Goal: Transaction & Acquisition: Purchase product/service

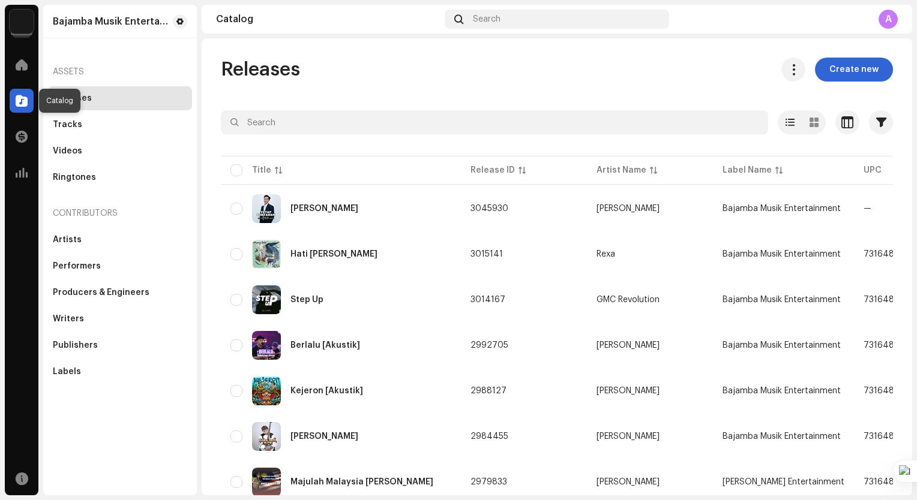
click at [22, 97] on span at bounding box center [22, 101] width 12 height 10
click at [14, 24] on img at bounding box center [22, 22] width 24 height 24
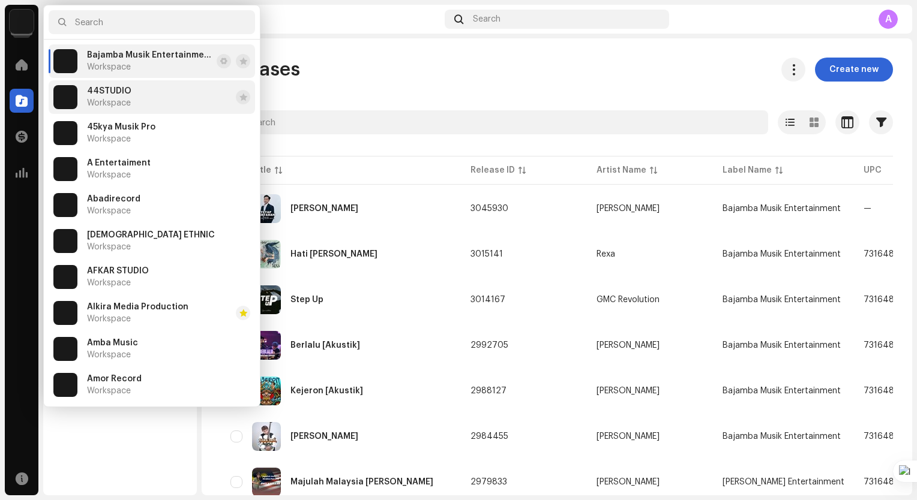
click at [139, 98] on li "44STUDIO Workspace" at bounding box center [152, 97] width 206 height 34
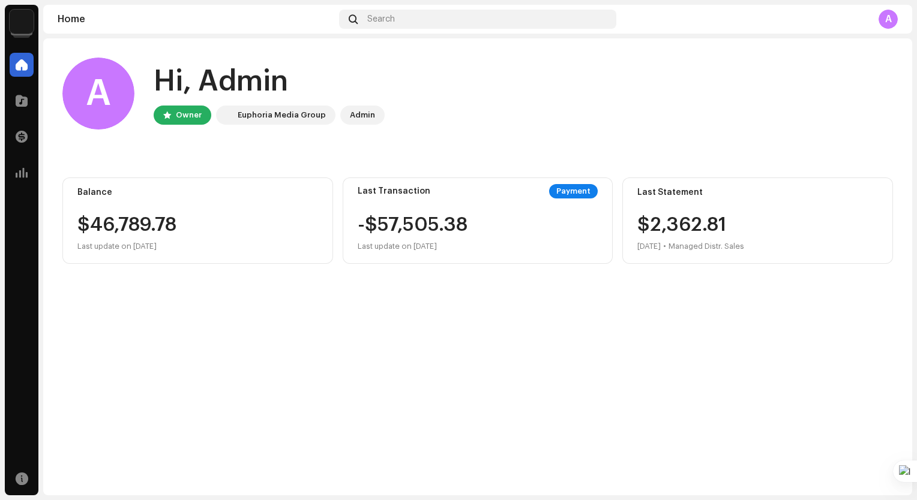
click at [14, 18] on img at bounding box center [22, 22] width 24 height 24
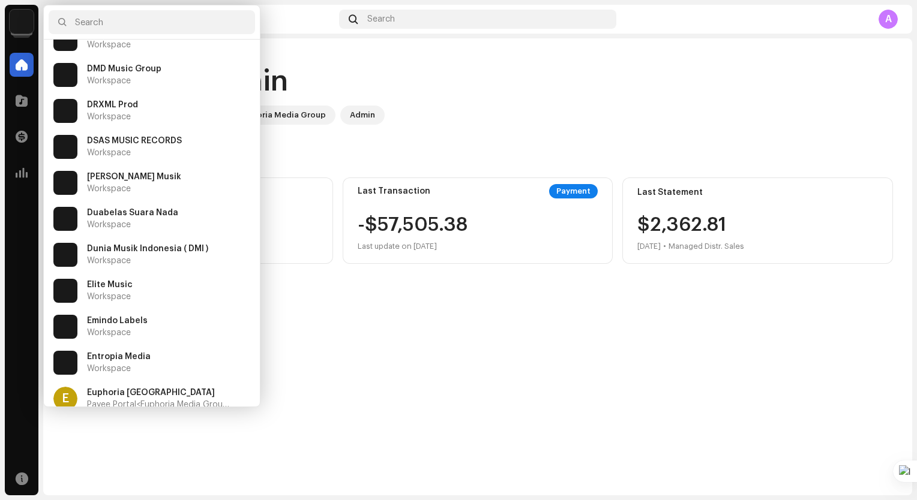
scroll to position [1320, 0]
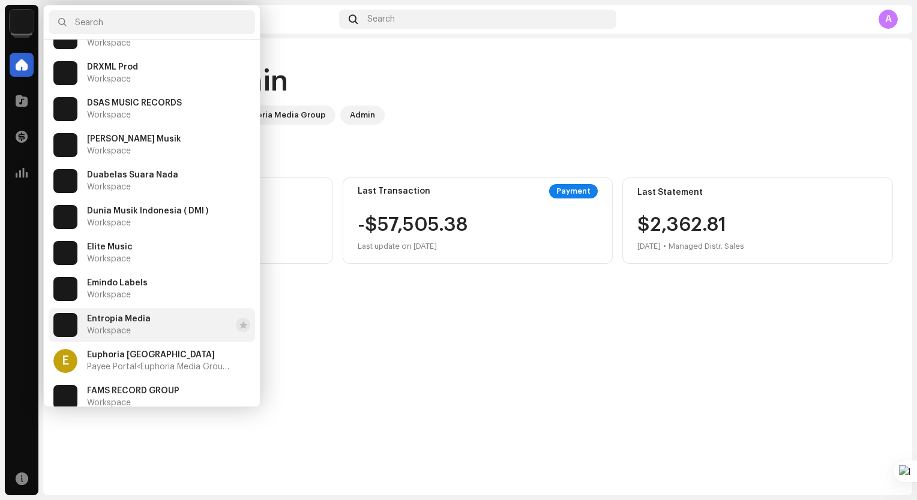
click at [129, 314] on div "Entropia Media Workspace" at bounding box center [101, 325] width 97 height 24
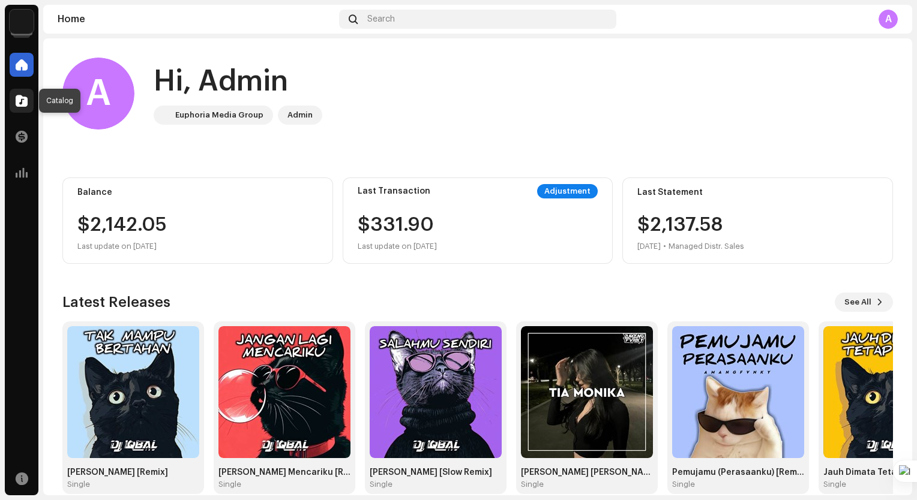
click at [15, 95] on div at bounding box center [22, 101] width 24 height 24
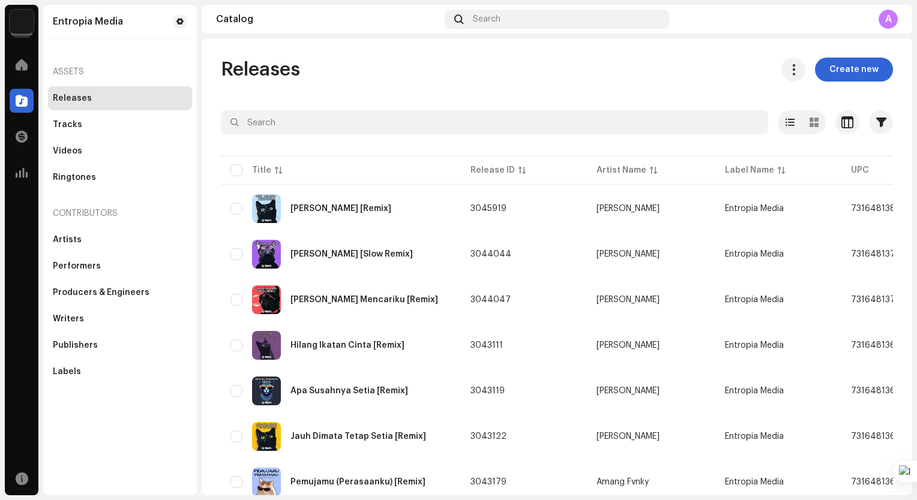
click at [19, 19] on img at bounding box center [22, 22] width 24 height 24
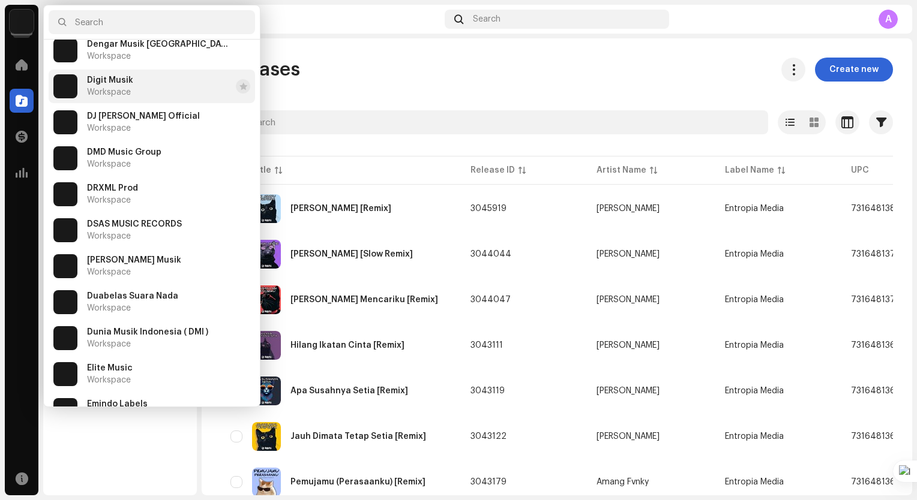
scroll to position [1200, 0]
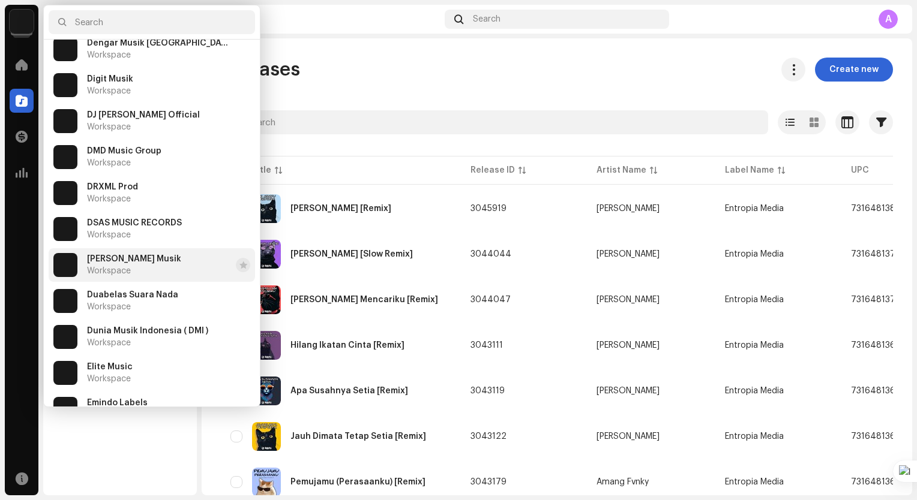
click at [136, 257] on span "Duabelas Musik" at bounding box center [134, 259] width 94 height 10
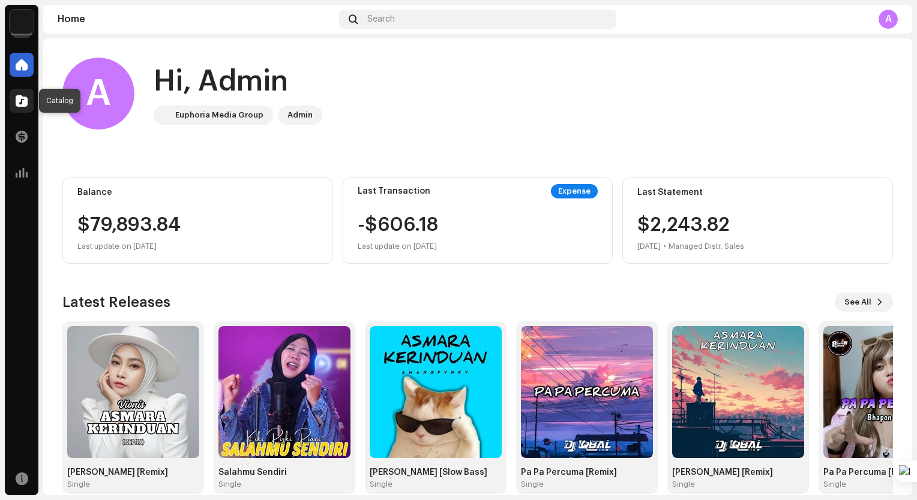
click at [22, 101] on span at bounding box center [22, 101] width 12 height 10
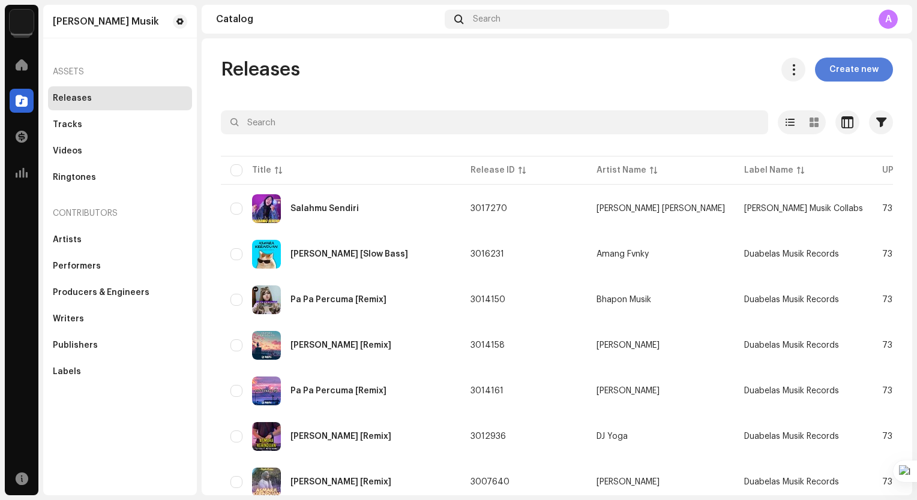
click at [861, 69] on span "Create new" at bounding box center [853, 70] width 49 height 24
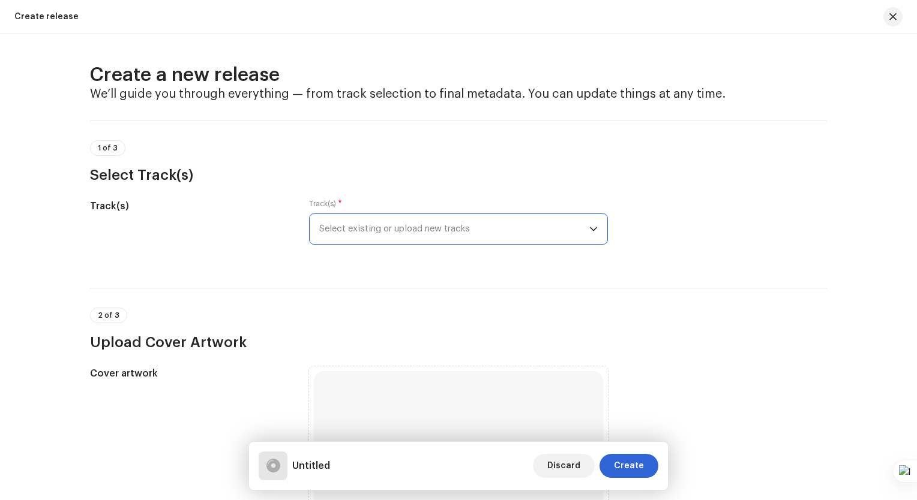
click at [583, 230] on span "Select existing or upload new tracks" at bounding box center [454, 229] width 270 height 30
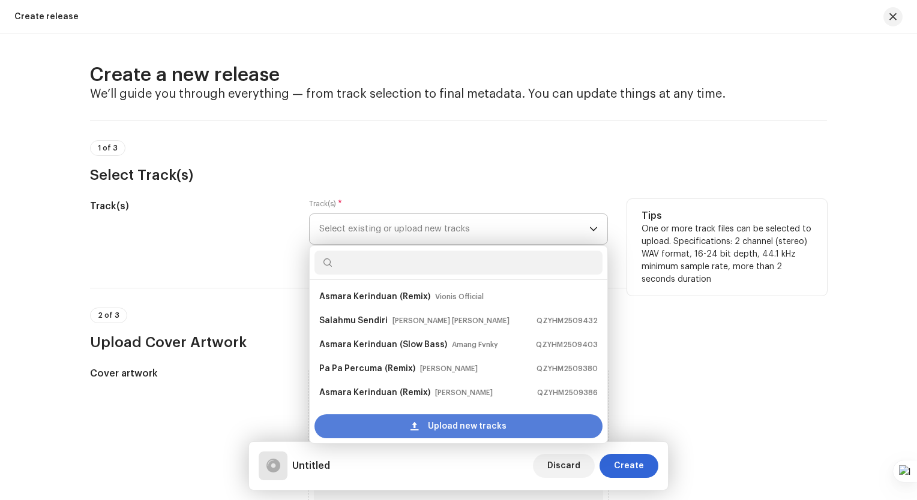
click at [454, 430] on span "Upload new tracks" at bounding box center [467, 427] width 79 height 24
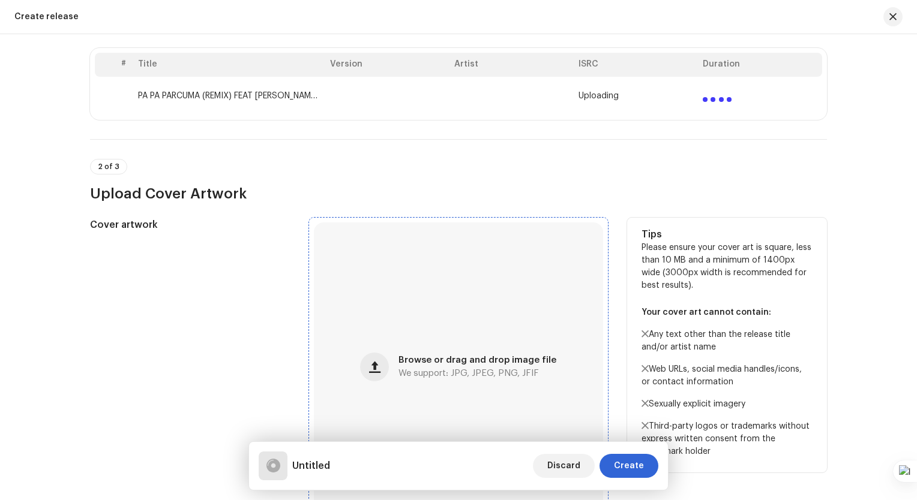
scroll to position [420, 0]
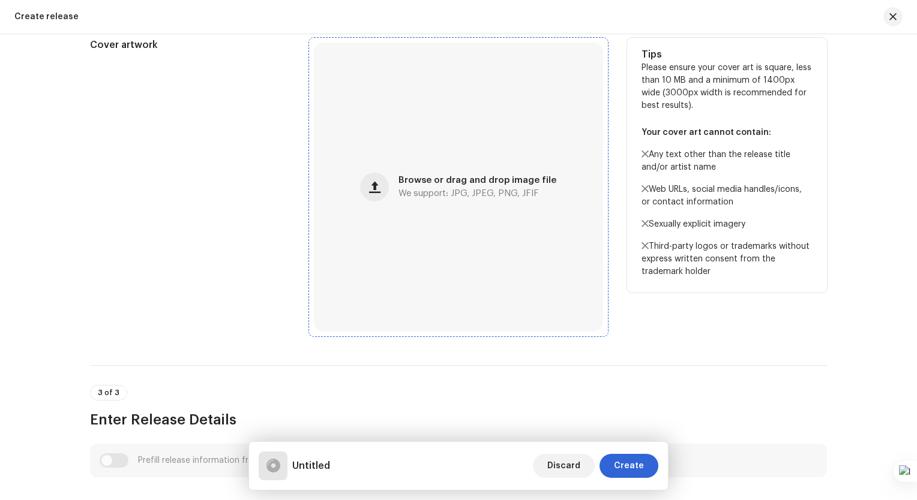
click at [417, 185] on div "Browse or drag and drop image file We support: JPG, JPEG, PNG, JFIF" at bounding box center [477, 187] width 158 height 22
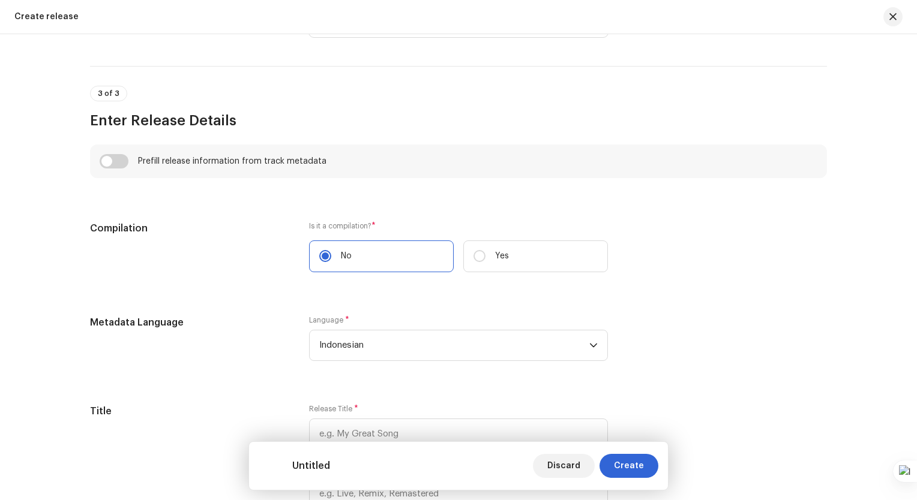
scroll to position [948, 0]
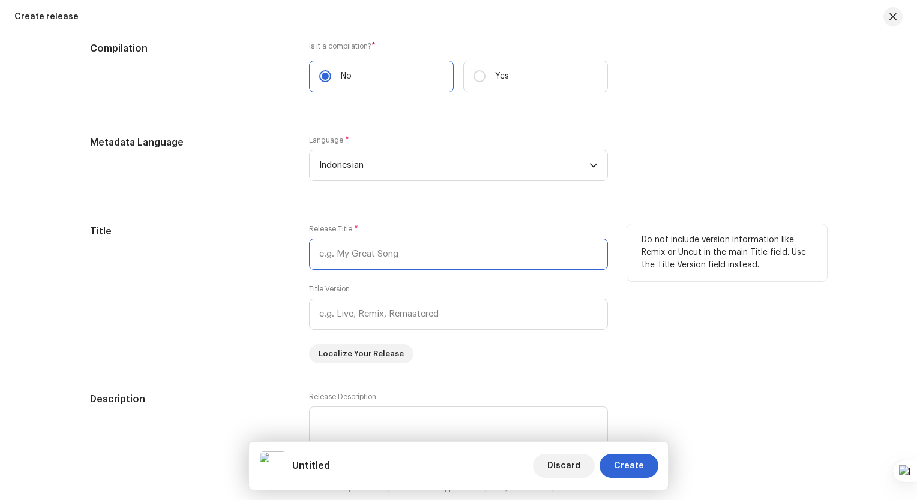
click at [392, 256] on input "text" at bounding box center [458, 254] width 299 height 31
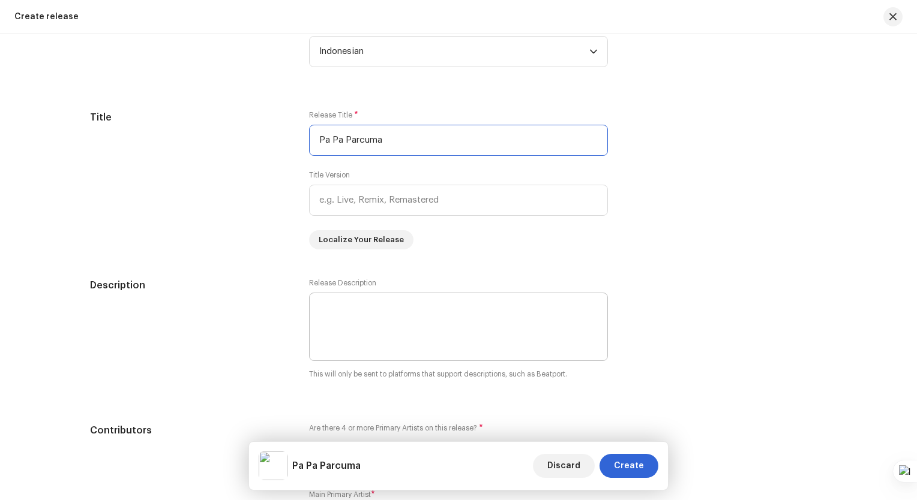
scroll to position [1068, 0]
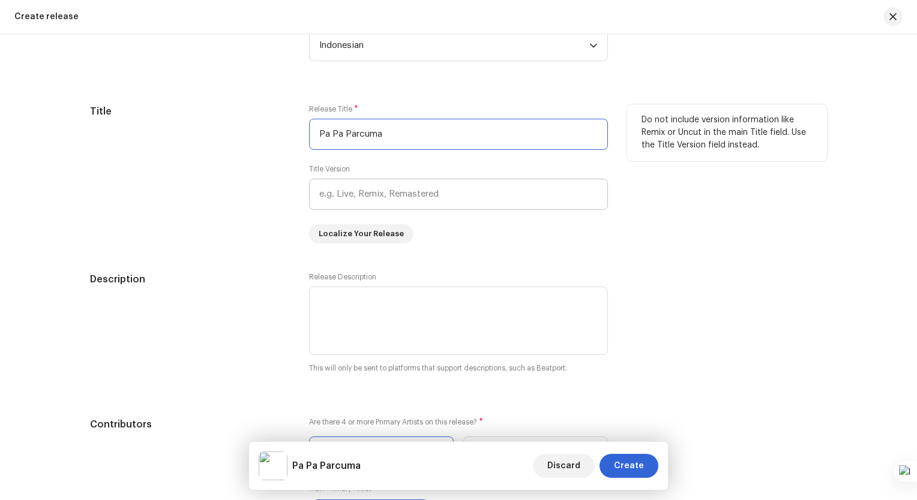
type input "Pa Pa Parcuma"
click at [386, 199] on input "text" at bounding box center [458, 194] width 299 height 31
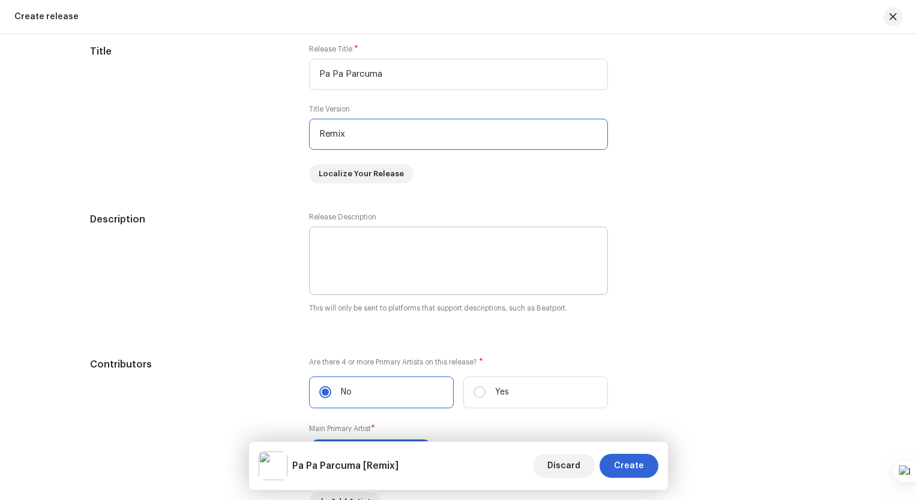
scroll to position [1308, 0]
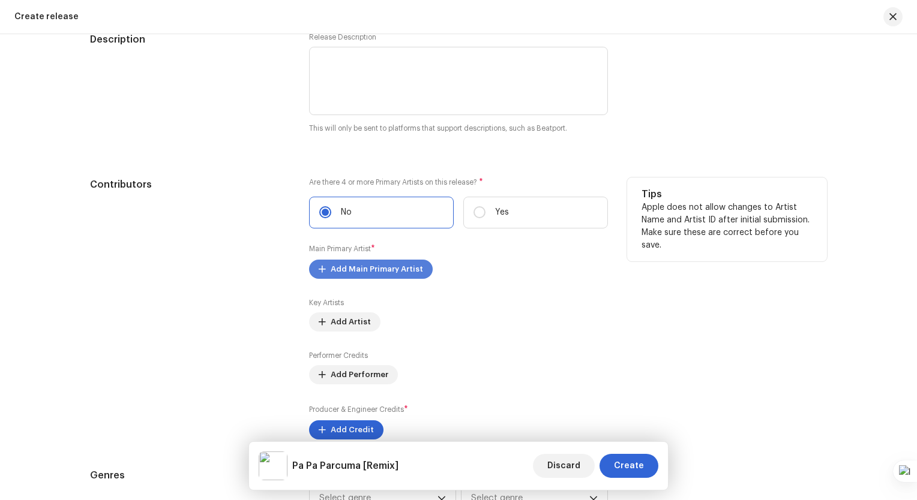
type input "Remix"
click at [365, 271] on span "Add Main Primary Artist" at bounding box center [377, 269] width 92 height 24
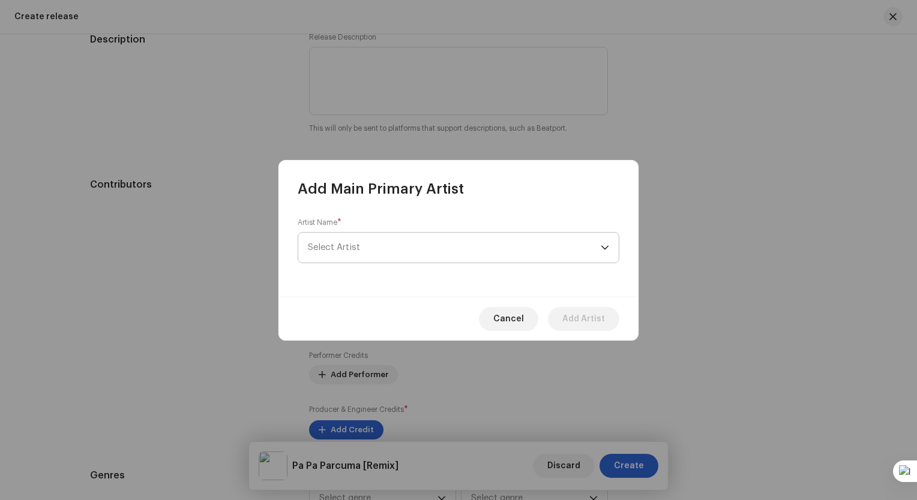
click at [385, 243] on span "Select Artist" at bounding box center [454, 248] width 293 height 30
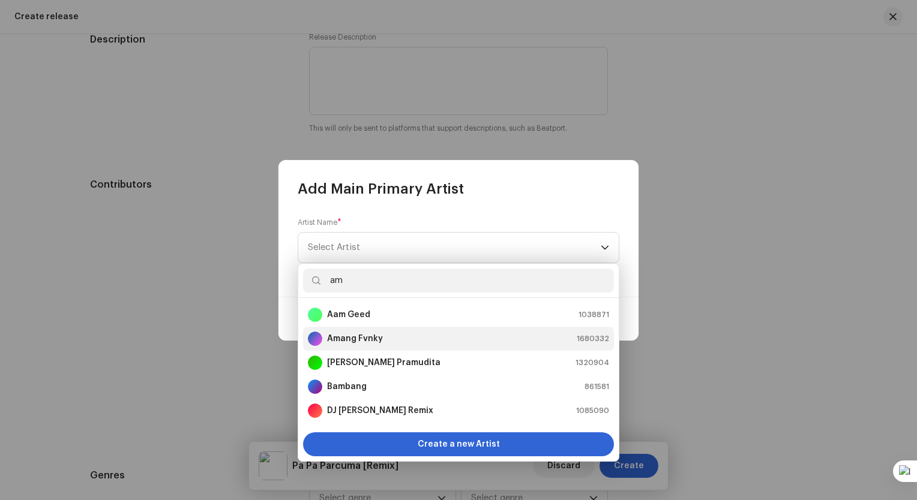
type input "am"
click at [376, 341] on strong "Amang Fvnky" at bounding box center [355, 339] width 56 height 12
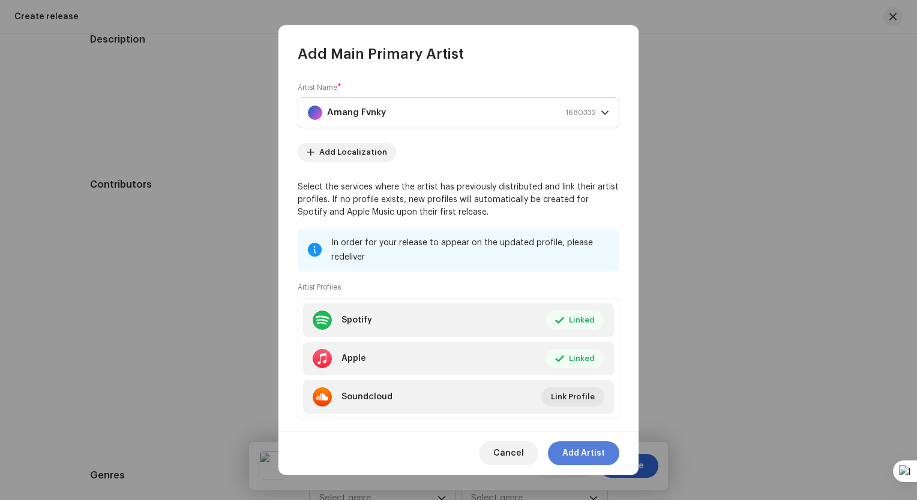
click at [590, 454] on span "Add Artist" at bounding box center [583, 454] width 43 height 24
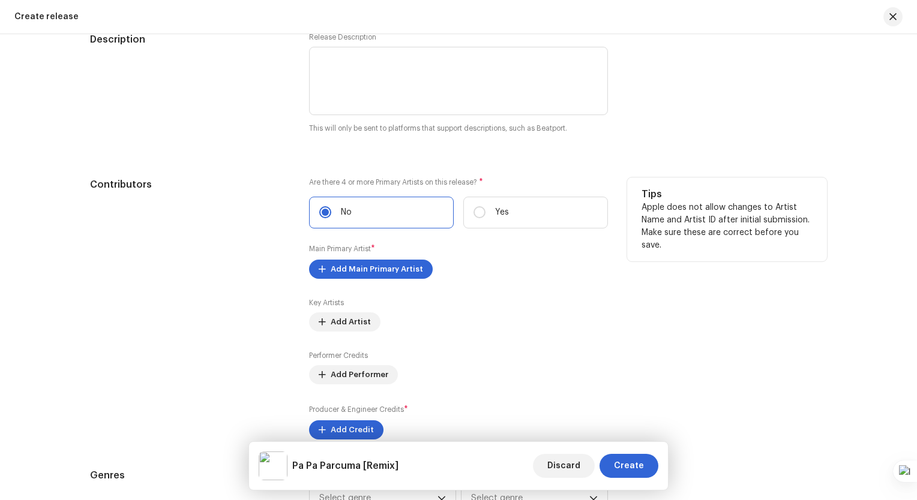
scroll to position [1368, 0]
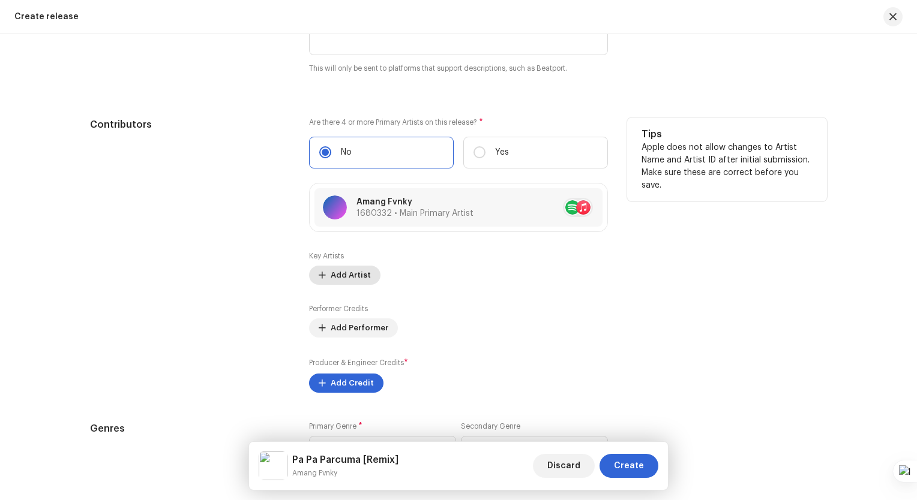
click at [332, 269] on span "Add Artist" at bounding box center [351, 275] width 40 height 24
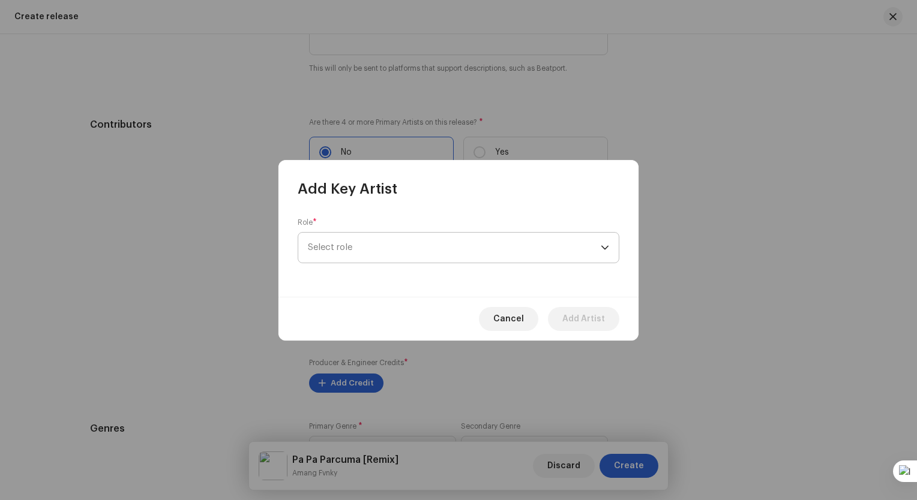
click at [388, 243] on span "Select role" at bounding box center [454, 248] width 293 height 30
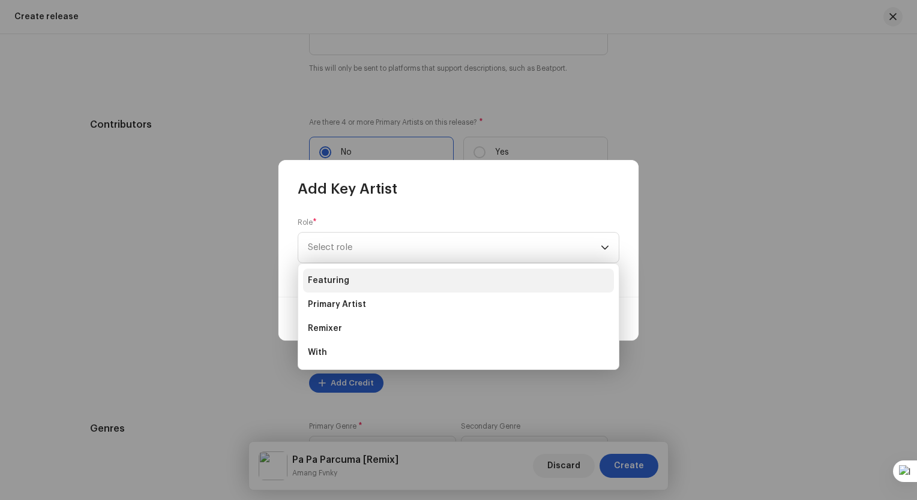
click at [398, 284] on li "Featuring" at bounding box center [458, 281] width 311 height 24
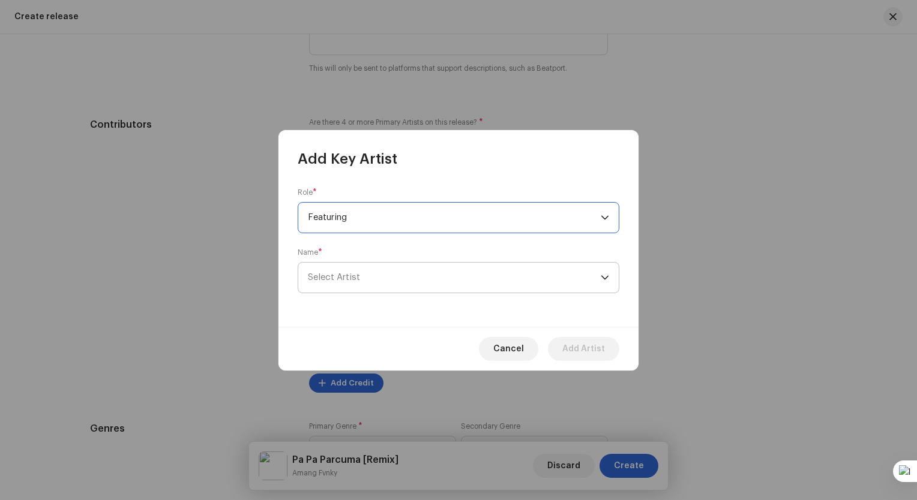
click at [361, 277] on span "Select Artist" at bounding box center [454, 278] width 293 height 30
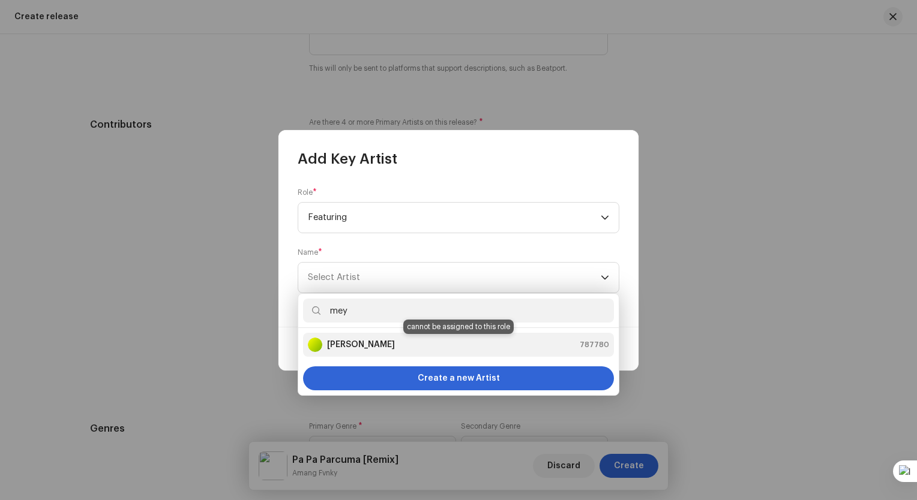
type input "mey"
click at [377, 341] on strong "Meyda Rahma" at bounding box center [361, 345] width 68 height 12
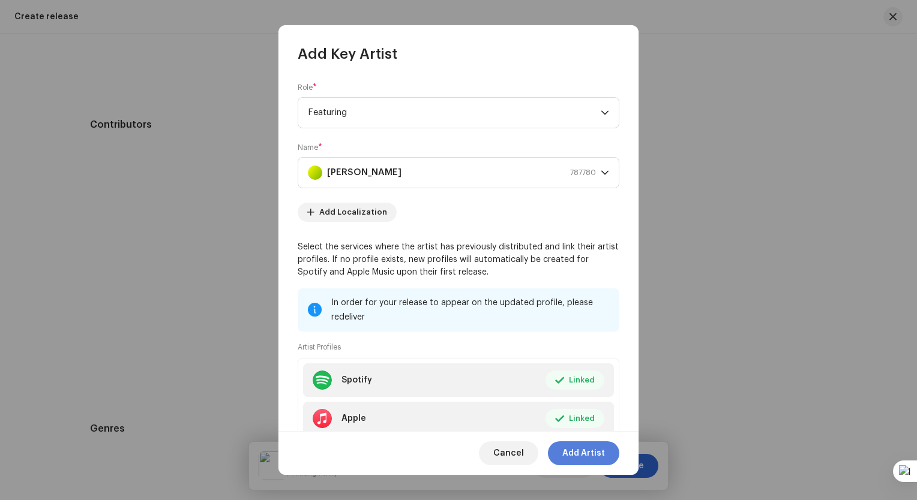
click at [590, 454] on span "Add Artist" at bounding box center [583, 454] width 43 height 24
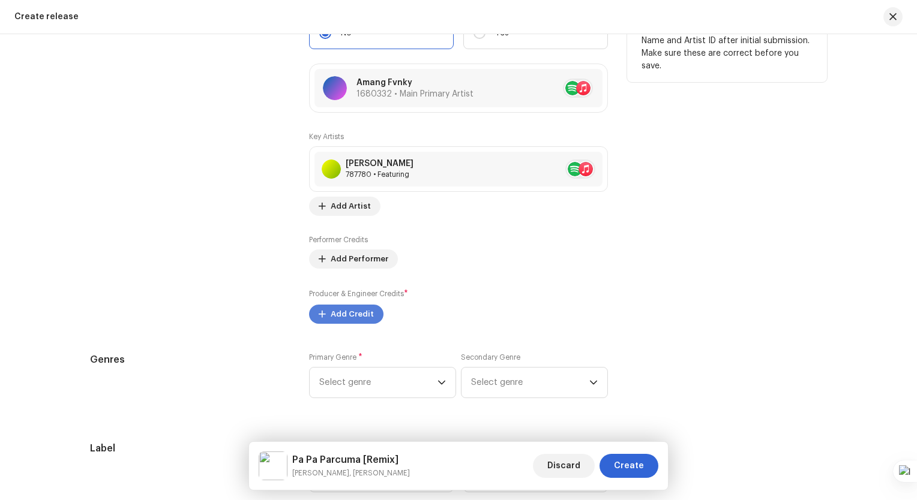
scroll to position [1488, 0]
click at [353, 310] on span "Add Credit" at bounding box center [352, 314] width 43 height 24
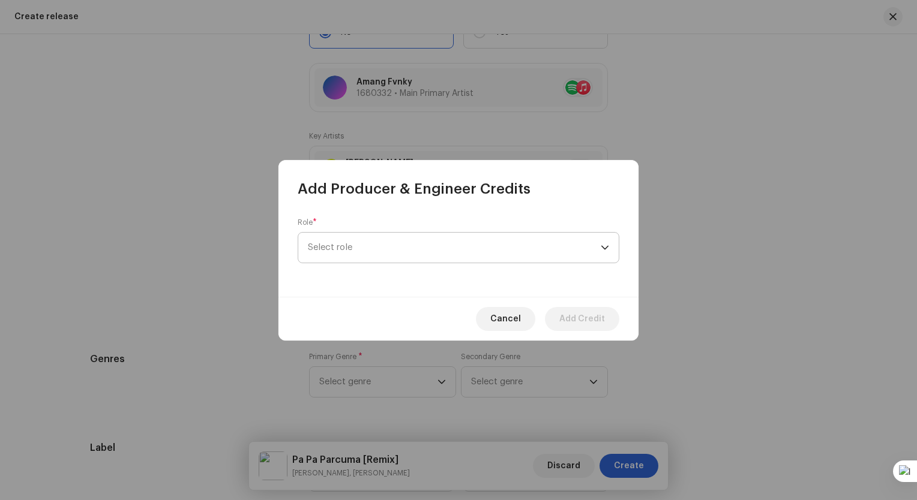
click at [407, 247] on span "Select role" at bounding box center [454, 248] width 293 height 30
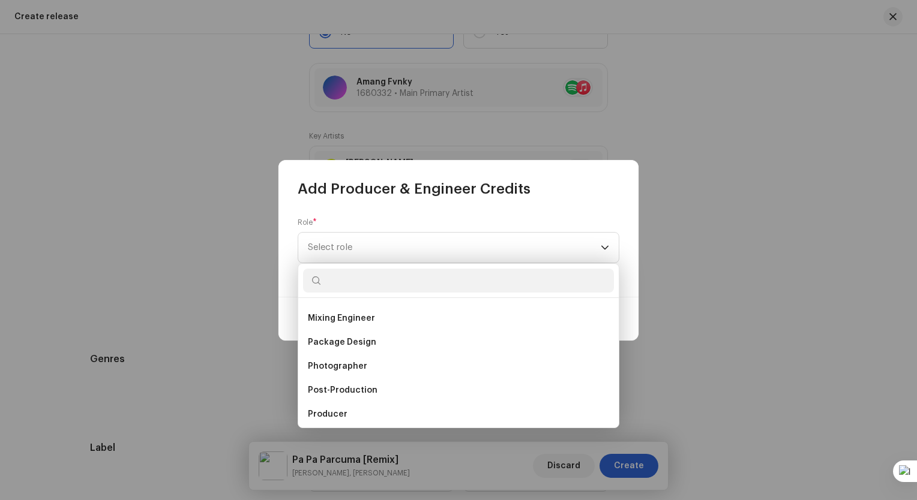
scroll to position [348, 0]
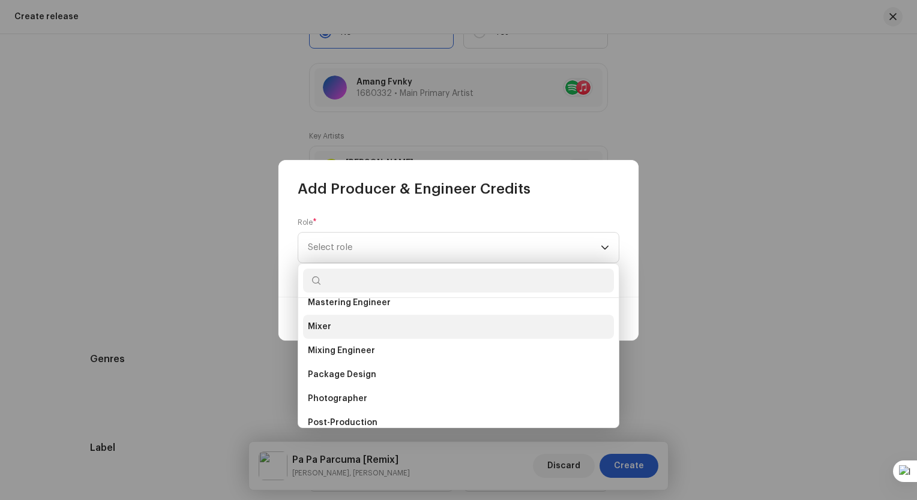
click at [372, 330] on li "Mixer" at bounding box center [458, 327] width 311 height 24
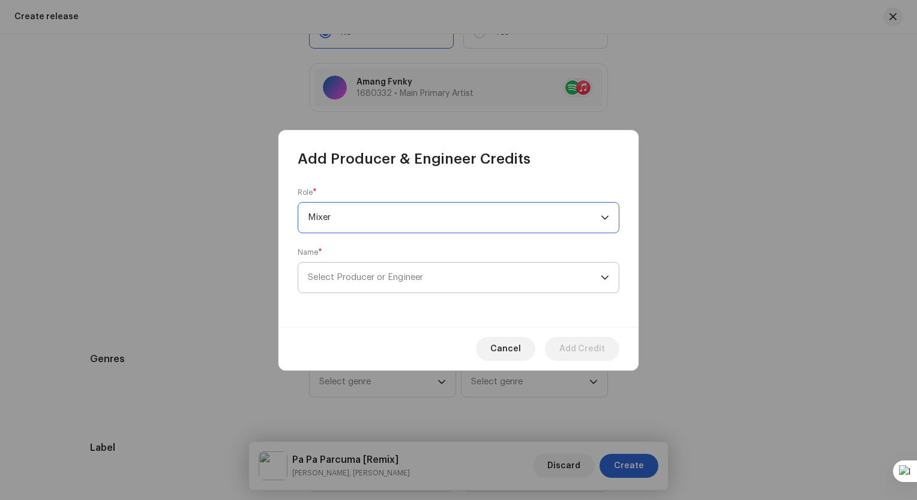
click at [455, 278] on span "Select Producer or Engineer" at bounding box center [454, 278] width 293 height 30
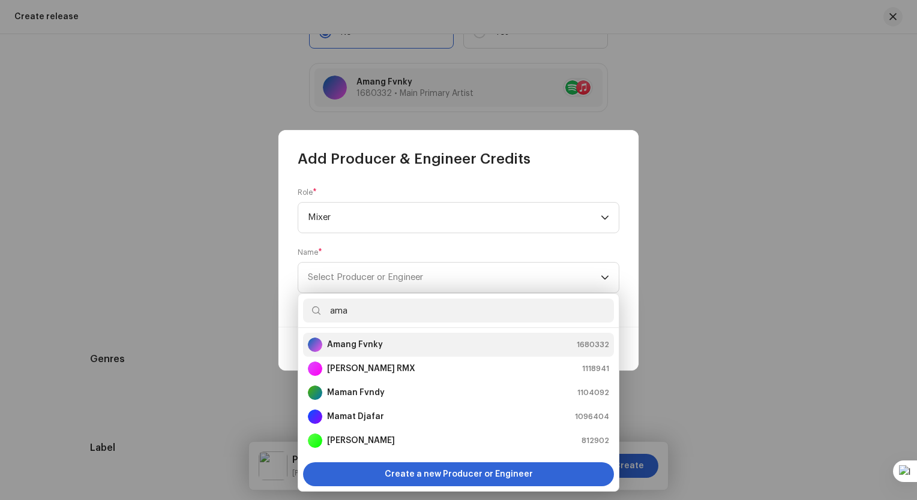
type input "ama"
click at [382, 347] on div "Amang Fvnky 1680332" at bounding box center [458, 345] width 301 height 14
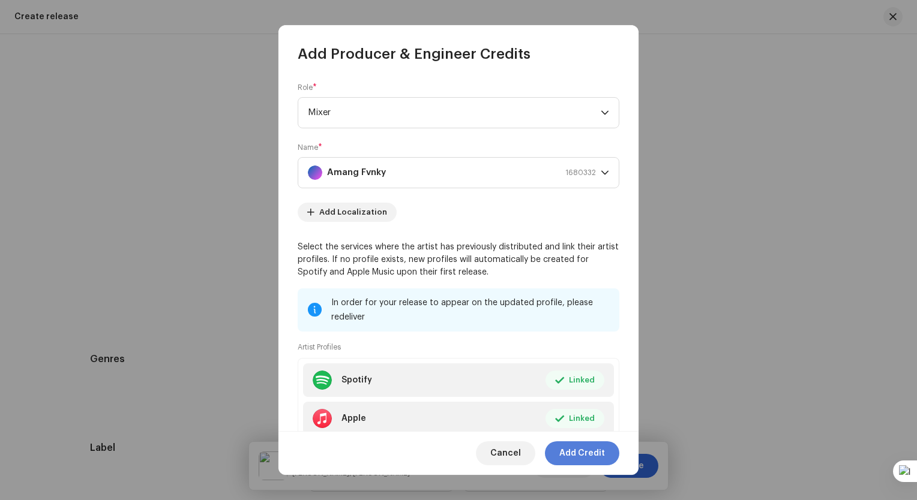
click at [574, 451] on span "Add Credit" at bounding box center [582, 454] width 46 height 24
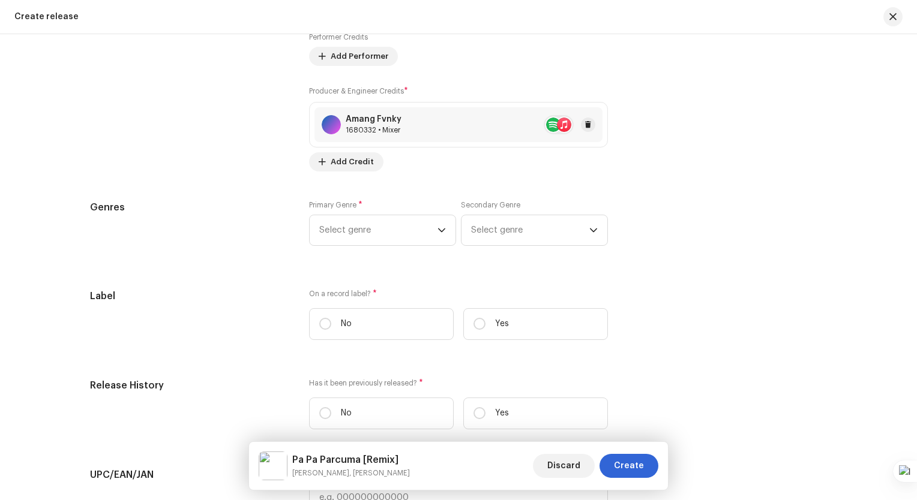
scroll to position [1728, 0]
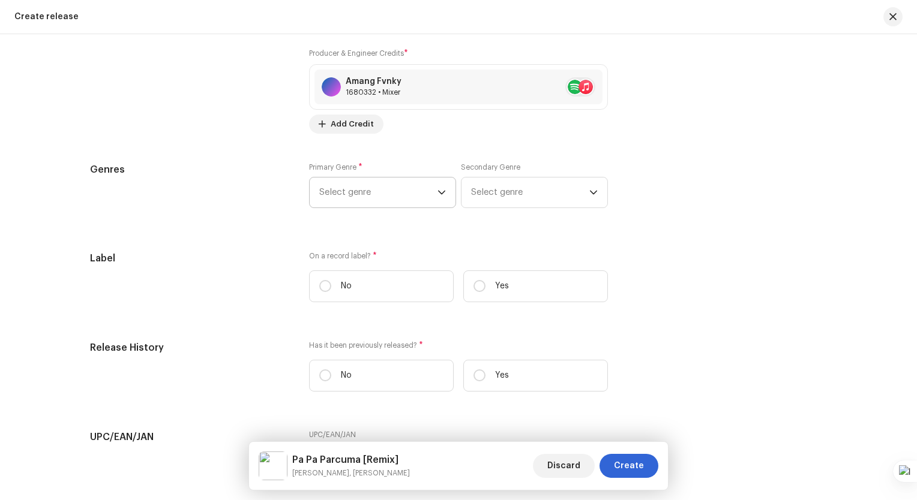
click at [355, 200] on span "Select genre" at bounding box center [378, 193] width 118 height 30
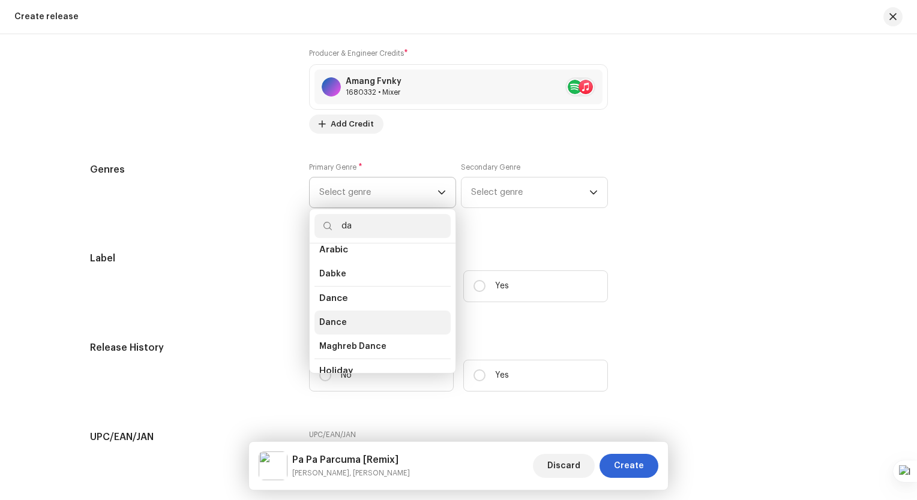
scroll to position [60, 0]
type input "da"
click at [346, 319] on li "Dance" at bounding box center [382, 322] width 136 height 24
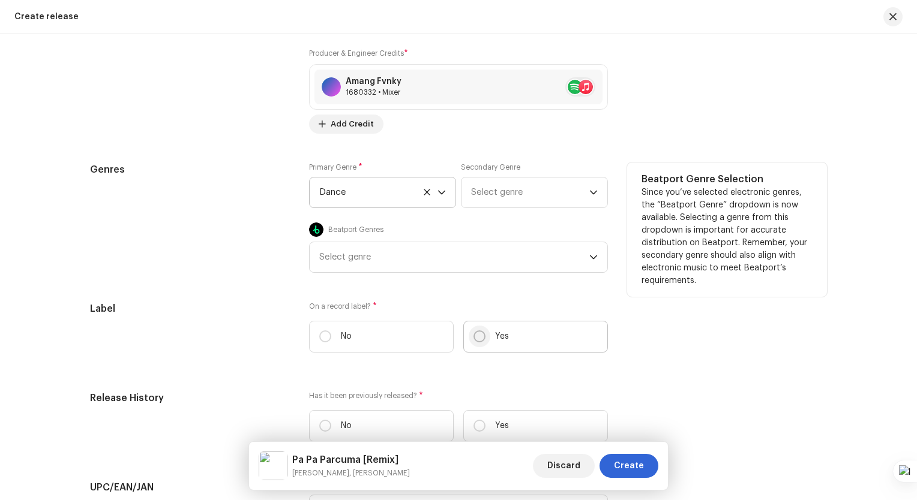
click at [473, 335] on input "Yes" at bounding box center [479, 337] width 12 height 12
radio input "true"
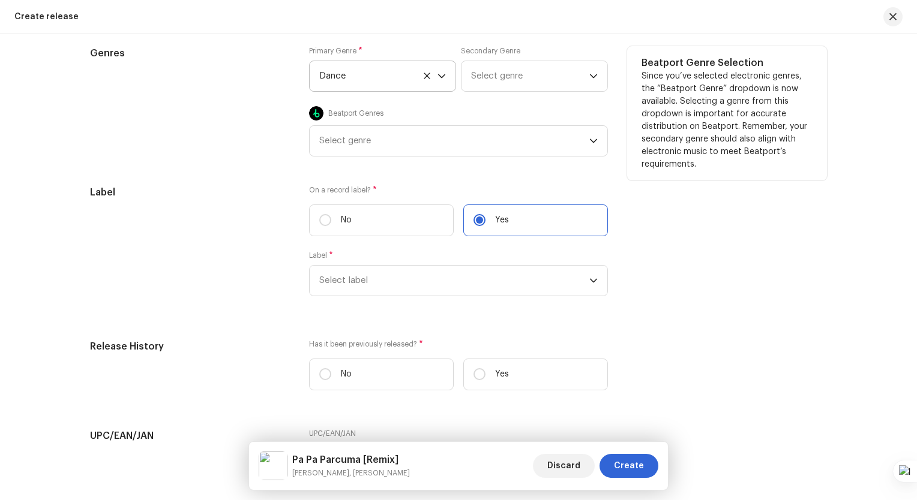
scroll to position [1848, 0]
click at [405, 272] on span "Select label" at bounding box center [454, 277] width 270 height 30
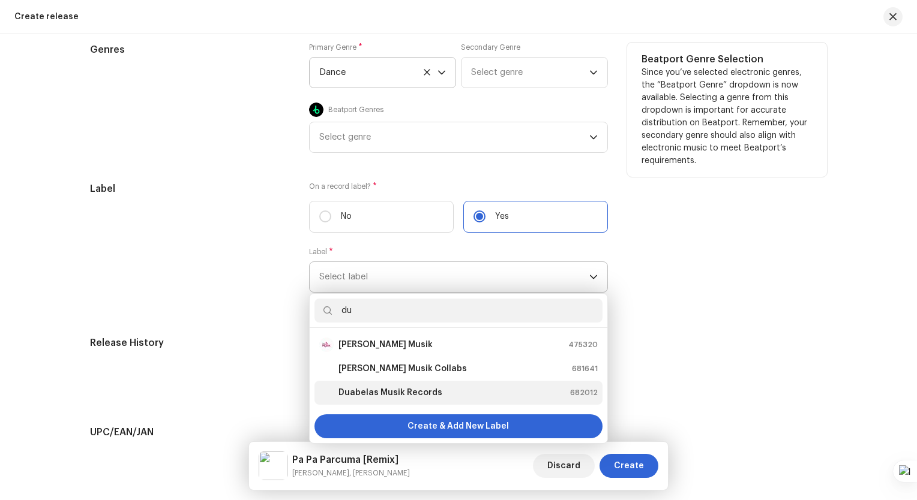
type input "du"
click at [436, 389] on div "Duabelas Musik Records 682012" at bounding box center [458, 393] width 278 height 14
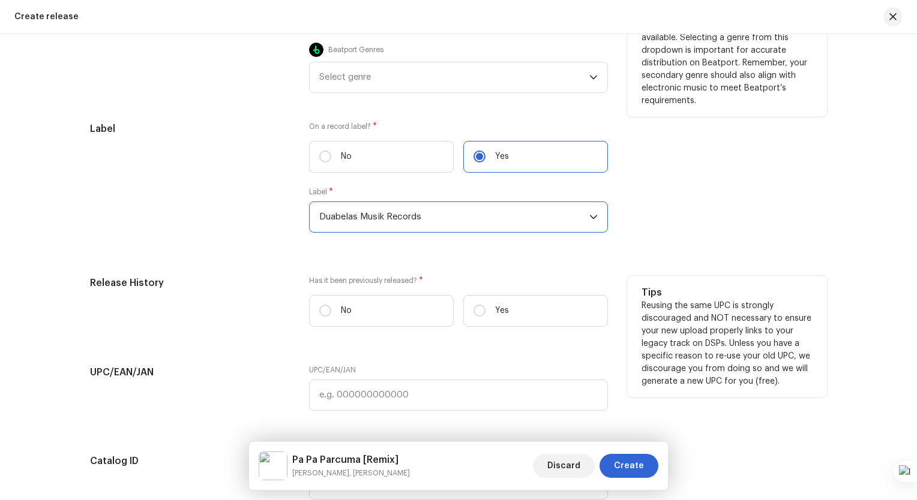
scroll to position [1968, 0]
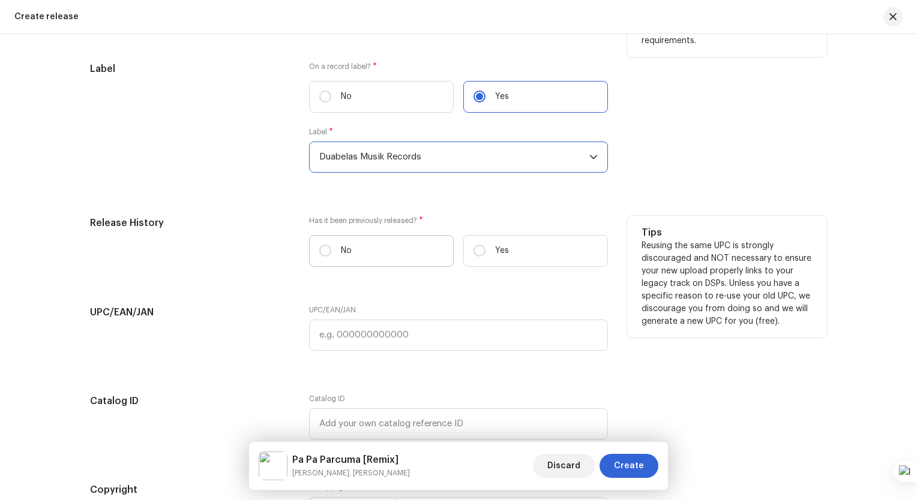
click at [365, 244] on label "No" at bounding box center [381, 251] width 145 height 32
click at [331, 245] on input "No" at bounding box center [325, 251] width 12 height 12
radio input "true"
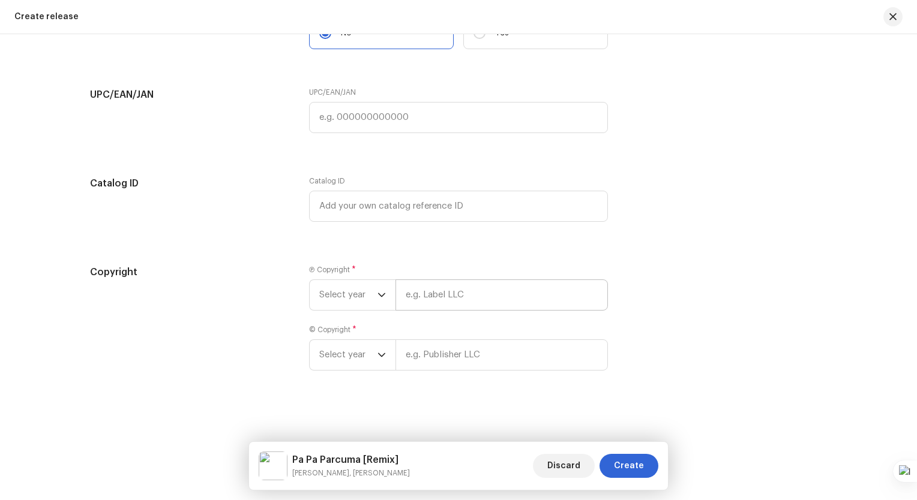
scroll to position [2189, 0]
click at [385, 292] on p-select "Select year" at bounding box center [352, 295] width 86 height 31
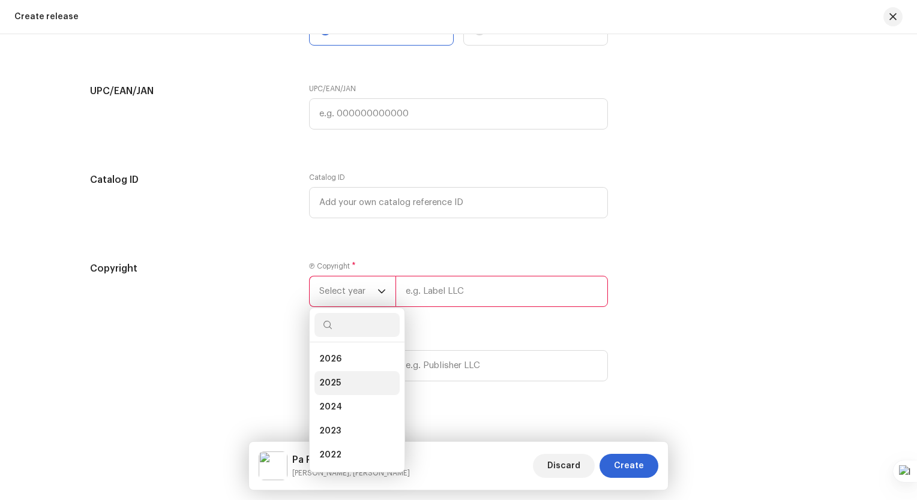
click at [346, 382] on li "2025" at bounding box center [356, 383] width 85 height 24
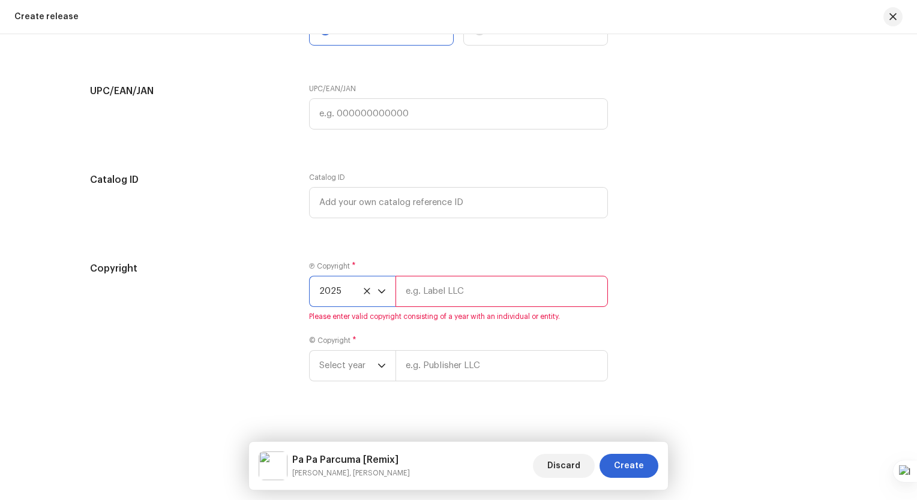
click at [424, 296] on input "text" at bounding box center [501, 291] width 212 height 31
type input "Duabelas Musik Records"
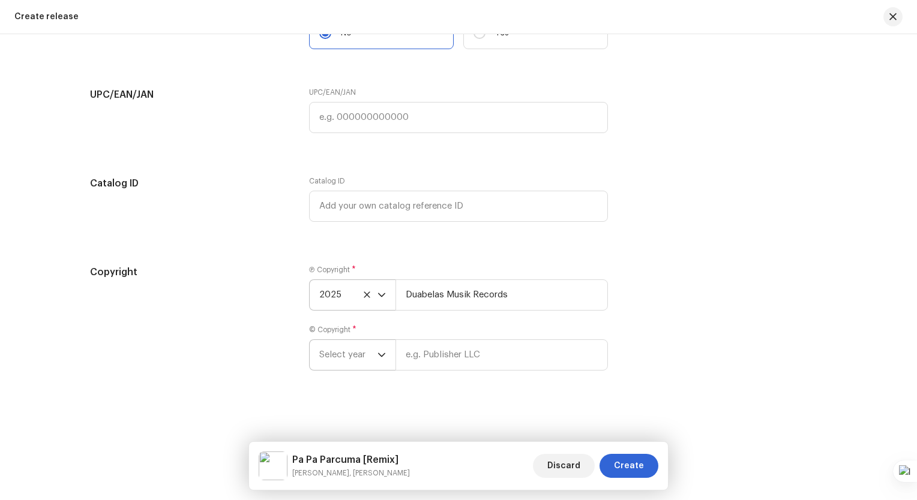
click at [383, 356] on icon "dropdown trigger" at bounding box center [381, 355] width 8 height 8
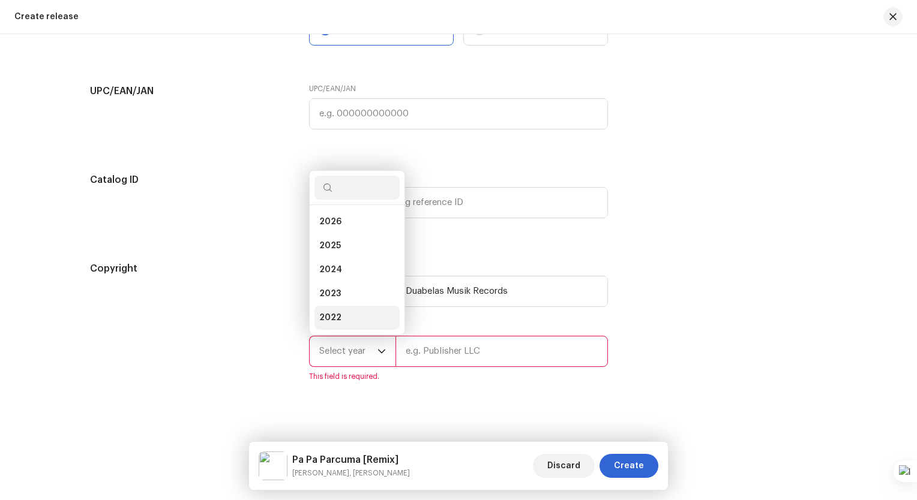
scroll to position [19, 0]
click at [338, 236] on li "2025" at bounding box center [356, 227] width 85 height 24
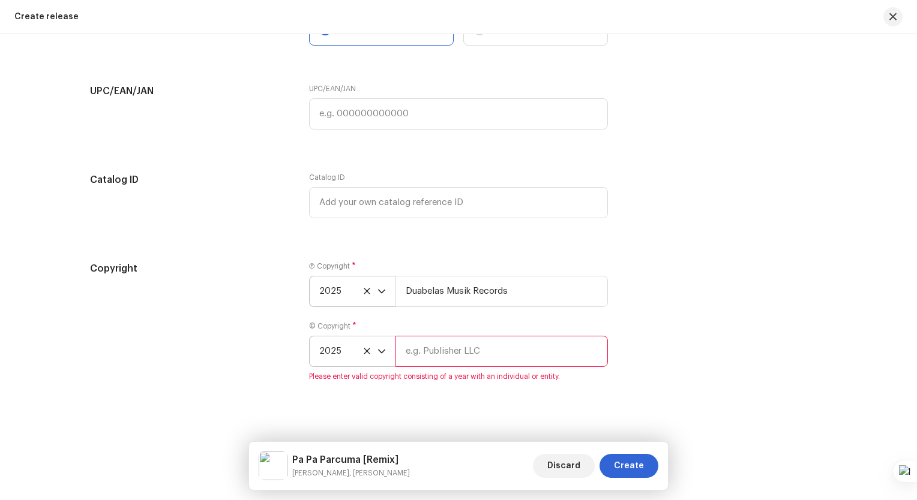
click at [484, 356] on input "text" at bounding box center [501, 351] width 212 height 31
type input "Duabelas Musik Records"
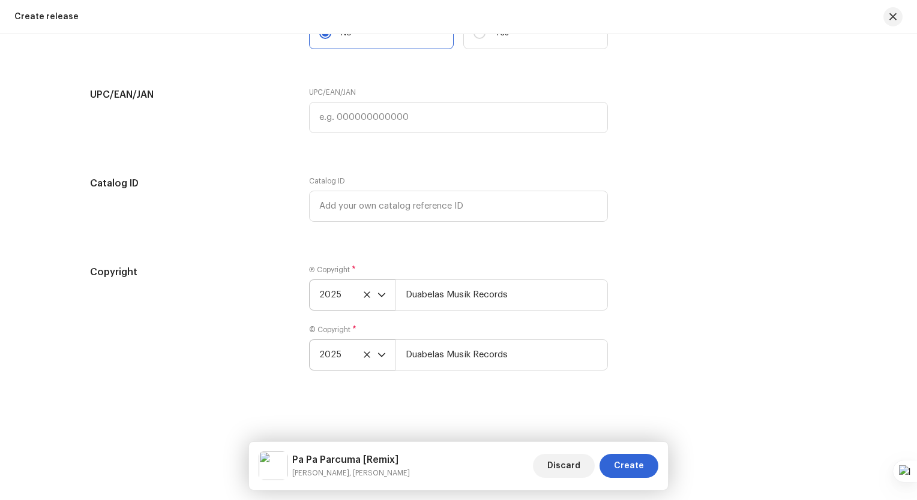
click at [686, 332] on div "Copyright Ⓟ Copyright * 2025 Duabelas Musik Records © Copyright * 2025 Duabelas…" at bounding box center [458, 325] width 737 height 120
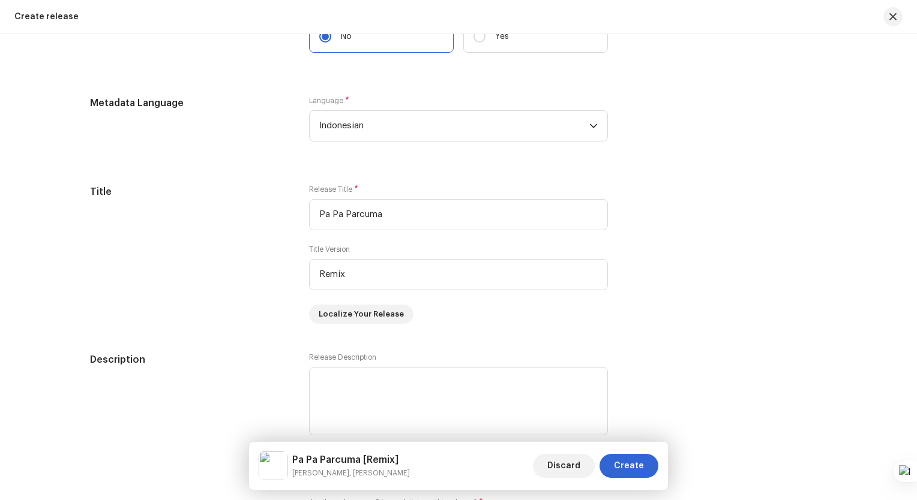
scroll to position [989, 0]
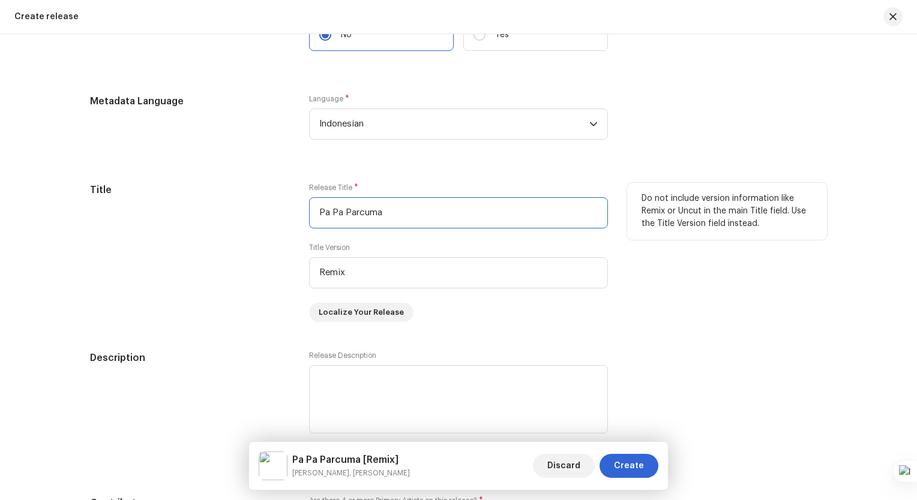
drag, startPoint x: 388, startPoint y: 211, endPoint x: 293, endPoint y: 189, distance: 97.4
click at [293, 189] on div "Title Release Title * Pa Pa Parcuma Title Version Remix Localize Your Release D…" at bounding box center [458, 252] width 737 height 139
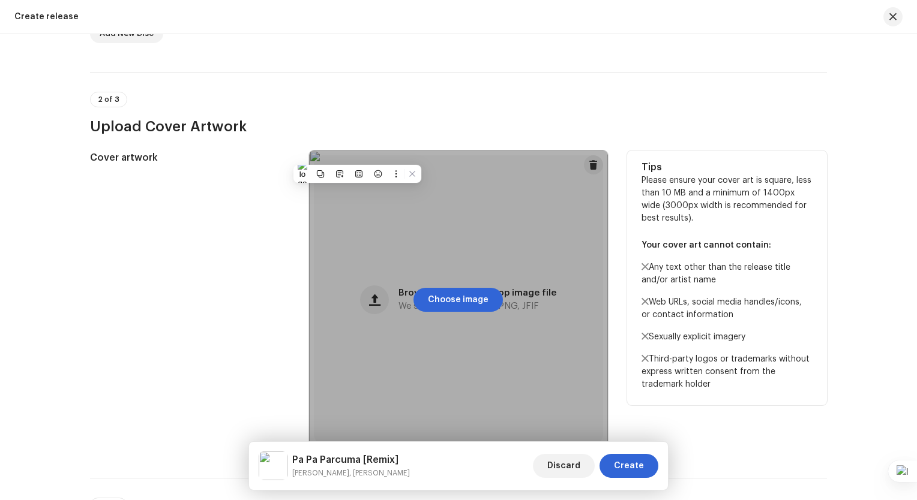
scroll to position [209, 0]
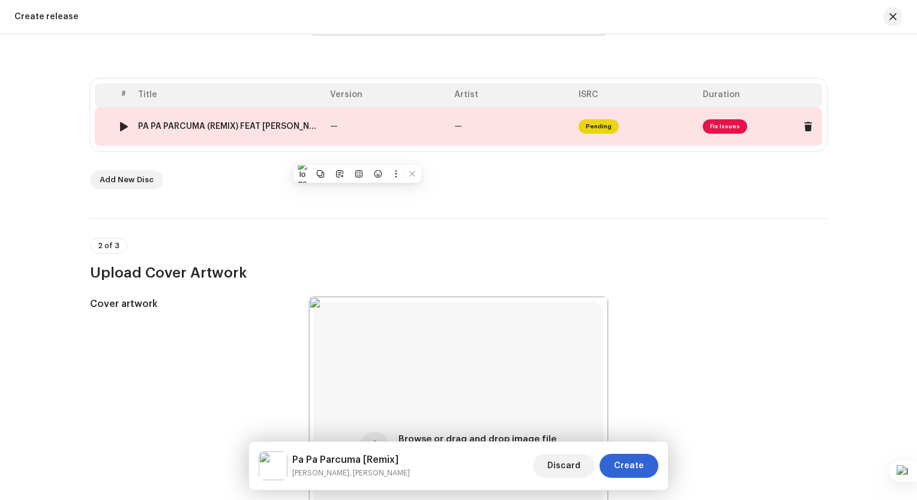
click at [449, 130] on td "—" at bounding box center [511, 126] width 124 height 38
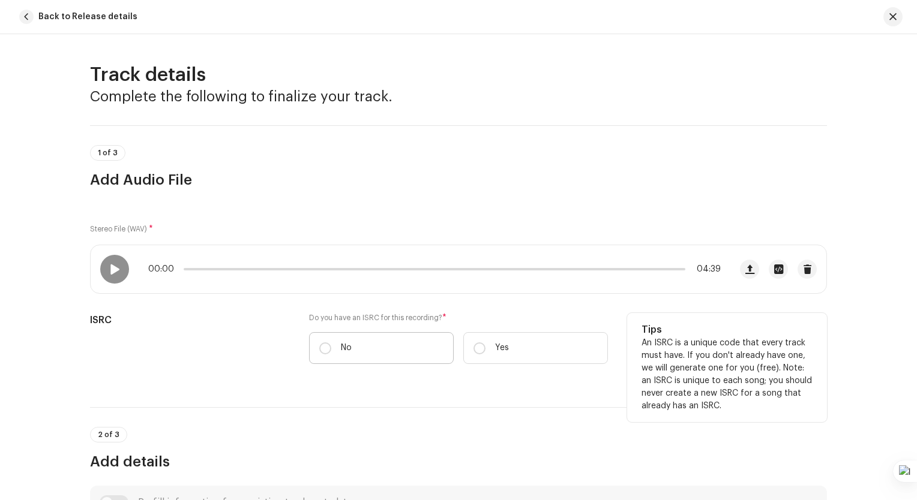
click at [399, 344] on label "No" at bounding box center [381, 348] width 145 height 32
click at [331, 344] on input "No" at bounding box center [325, 349] width 12 height 12
radio input "true"
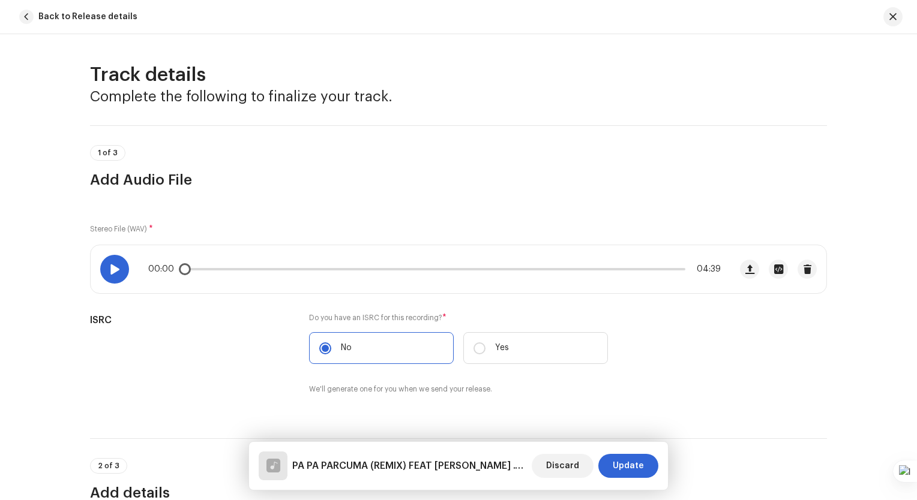
click at [100, 271] on div at bounding box center [114, 269] width 29 height 29
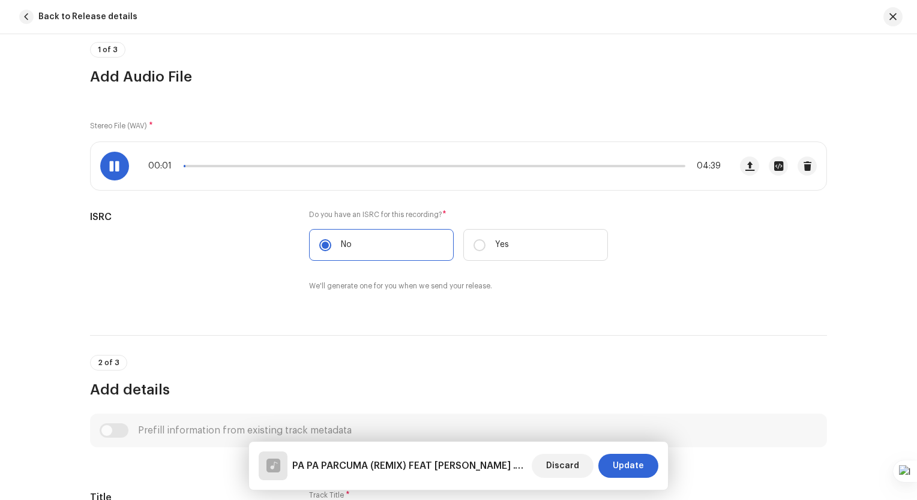
scroll to position [240, 0]
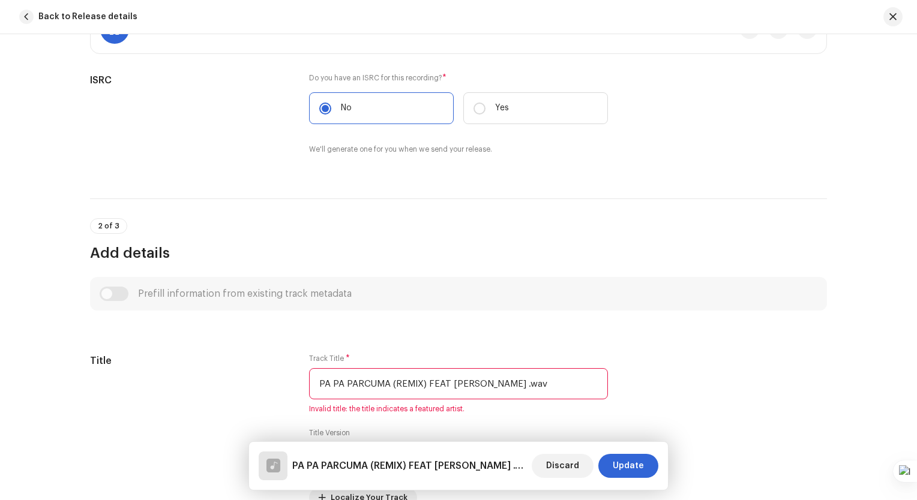
drag, startPoint x: 542, startPoint y: 383, endPoint x: 282, endPoint y: 351, distance: 261.8
paste input "a Pa Parcuma"
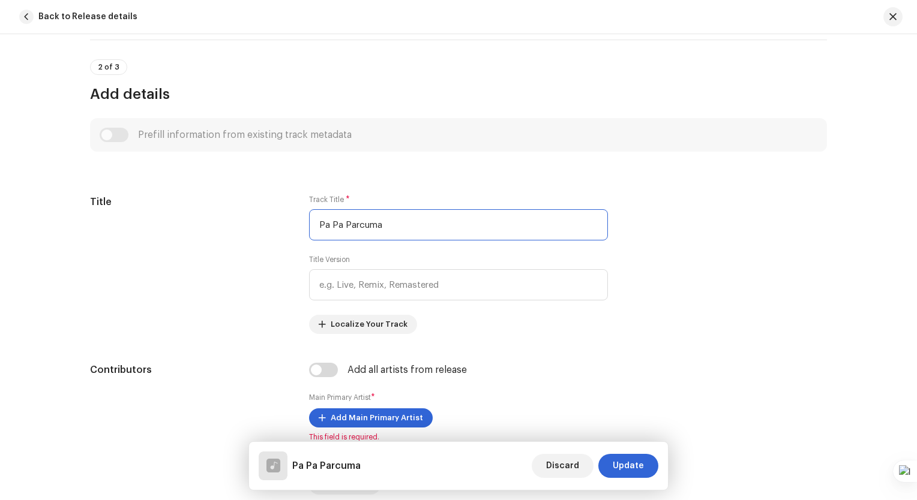
scroll to position [420, 0]
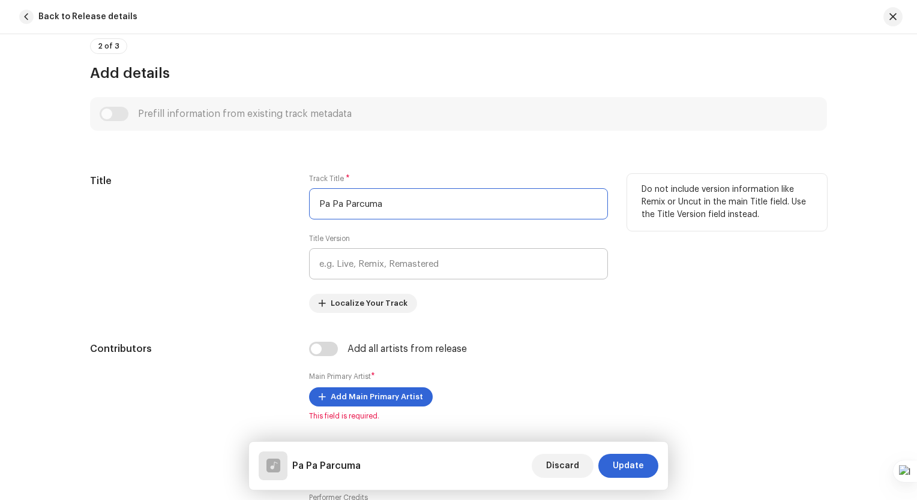
type input "Pa Pa Parcuma"
click at [368, 280] on input "text" at bounding box center [458, 263] width 299 height 31
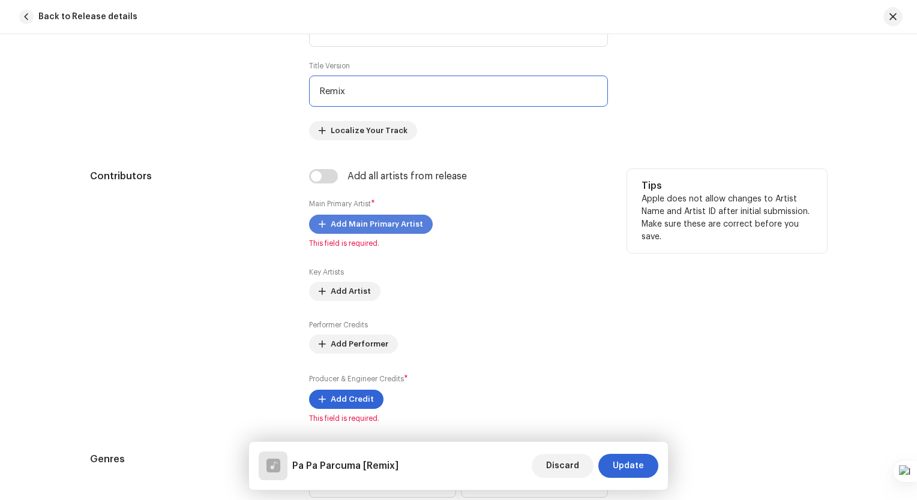
scroll to position [600, 0]
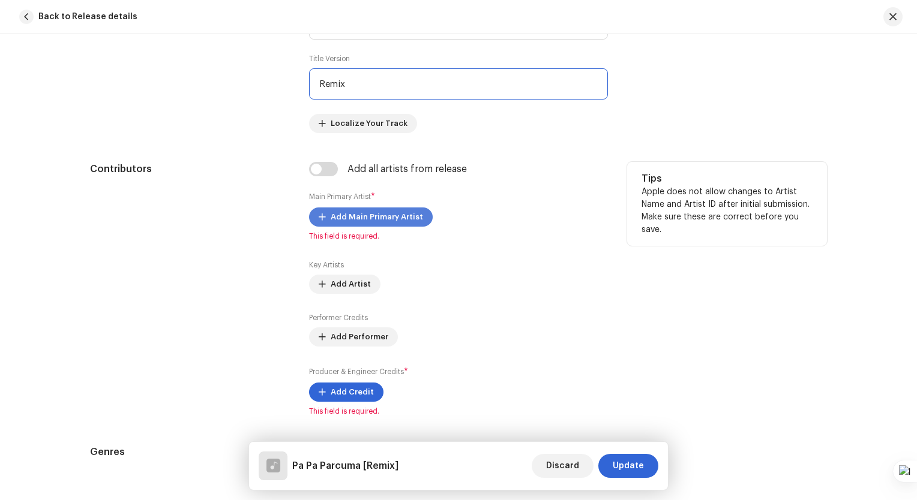
type input "Remix"
click at [378, 223] on span "Add Main Primary Artist" at bounding box center [377, 217] width 92 height 24
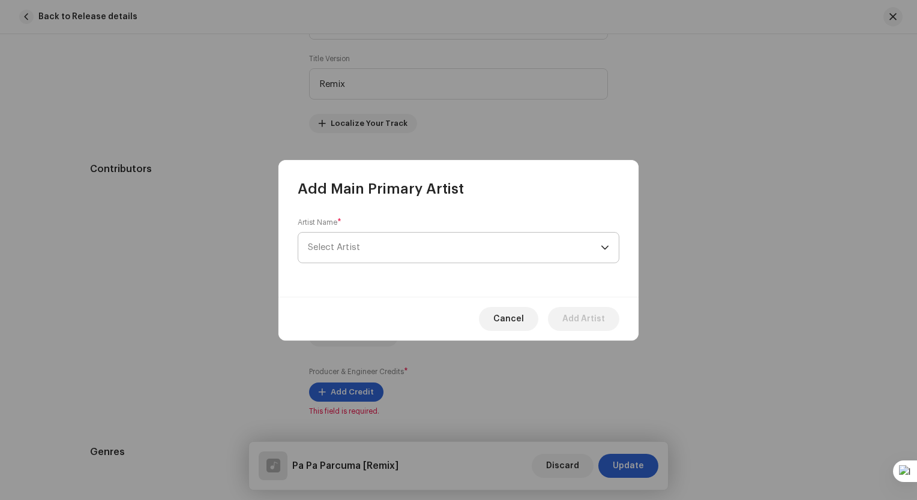
click at [387, 243] on span "Select Artist" at bounding box center [454, 248] width 293 height 30
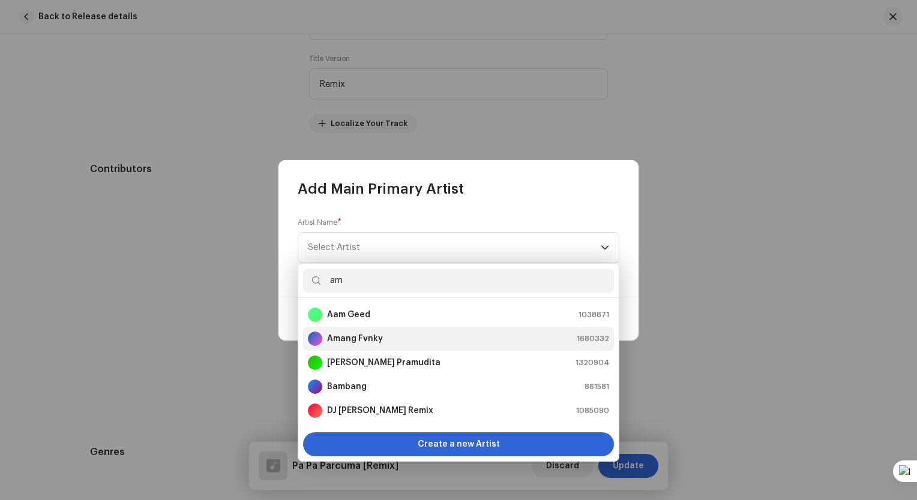
type input "am"
click at [377, 342] on strong "Amang Fvnky" at bounding box center [355, 339] width 56 height 12
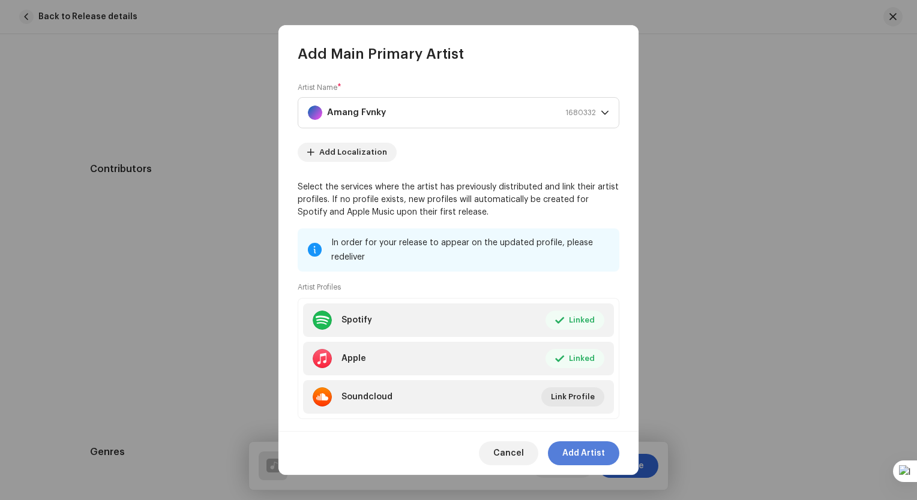
click at [590, 452] on span "Add Artist" at bounding box center [583, 454] width 43 height 24
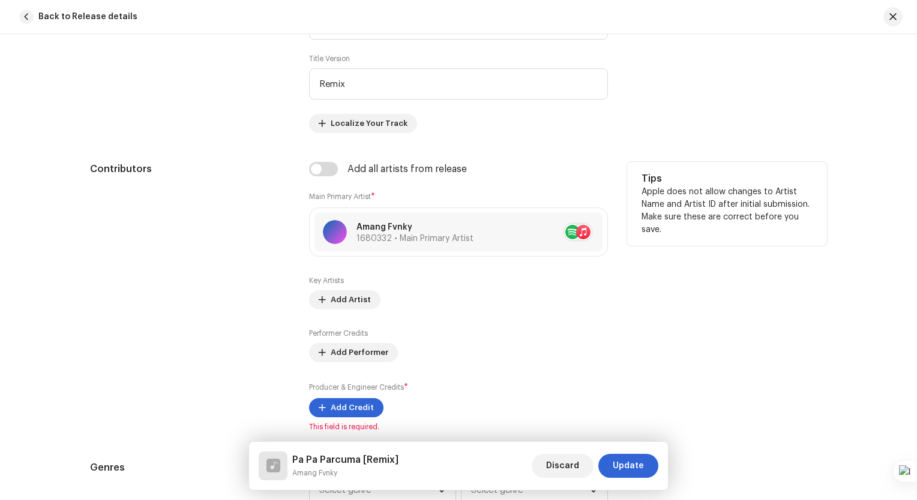
click at [356, 277] on div "Key Artists Add Artist" at bounding box center [458, 293] width 299 height 34
click at [359, 308] on span "Add Artist" at bounding box center [351, 300] width 40 height 24
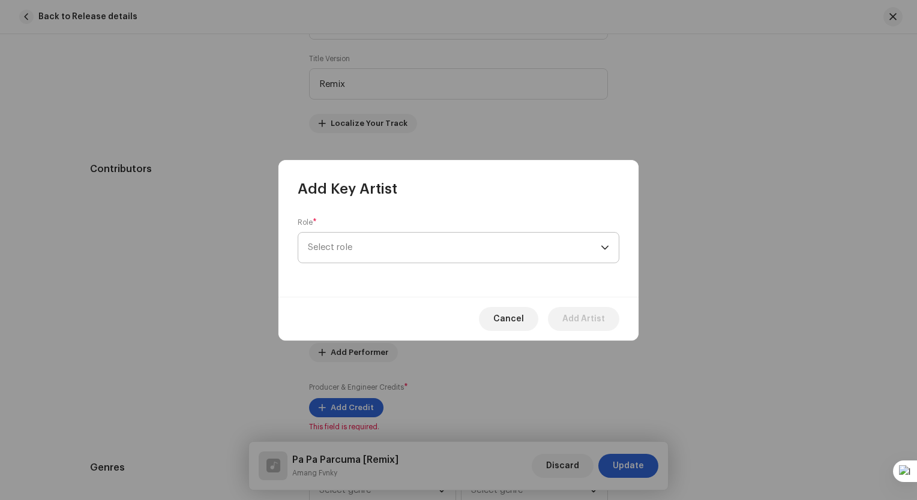
click at [369, 246] on span "Select role" at bounding box center [454, 248] width 293 height 30
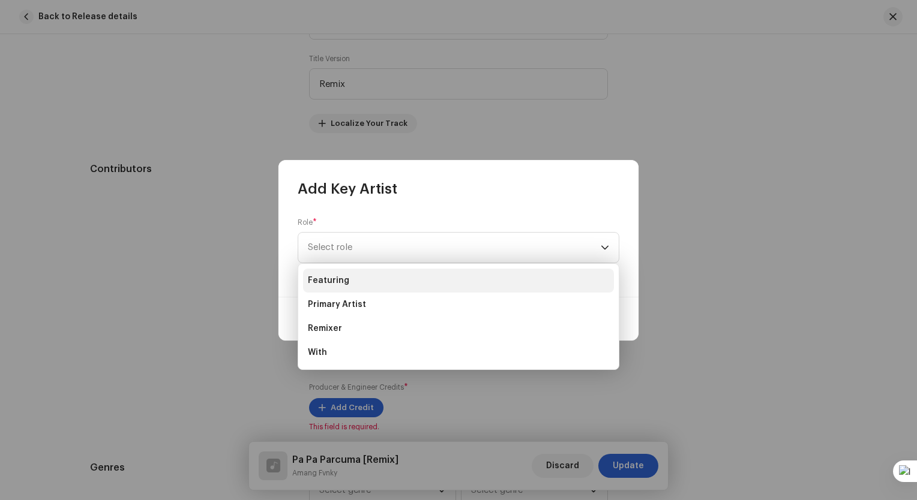
click at [382, 283] on li "Featuring" at bounding box center [458, 281] width 311 height 24
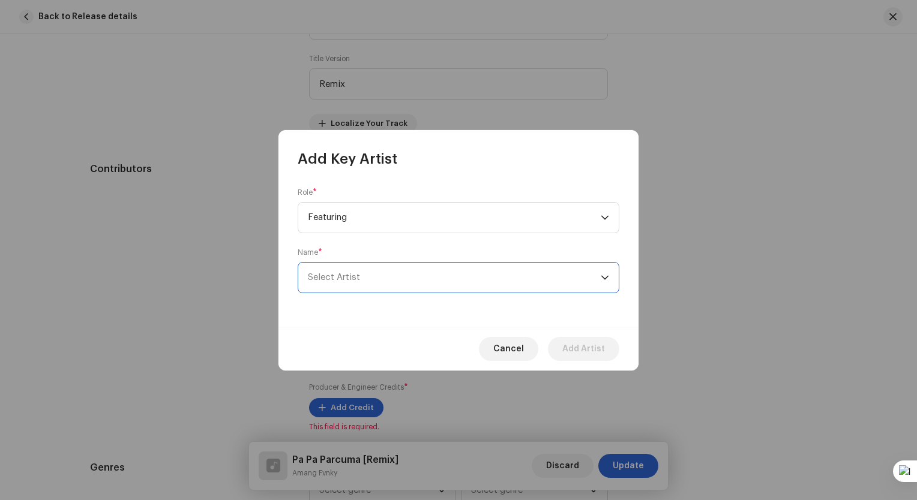
click at [384, 269] on span "Select Artist" at bounding box center [454, 278] width 293 height 30
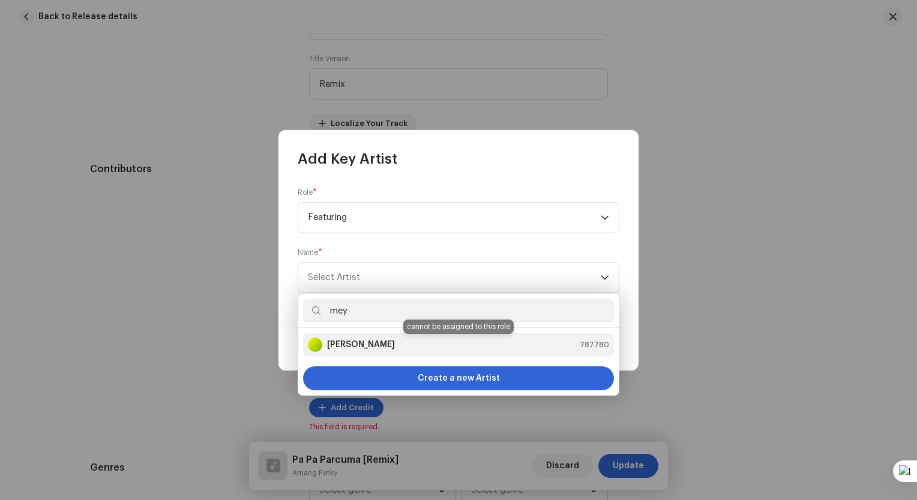
type input "mey"
click at [355, 340] on strong "Meyda Rahma" at bounding box center [361, 345] width 68 height 12
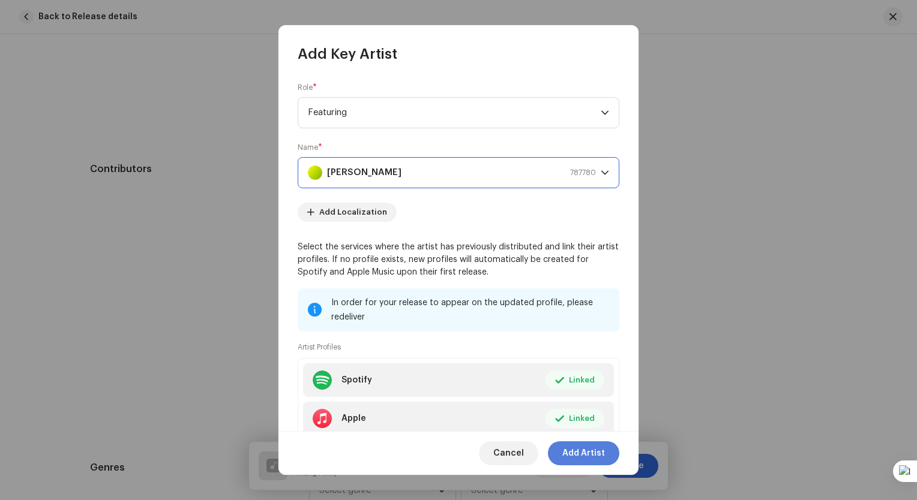
click at [603, 454] on span "Add Artist" at bounding box center [583, 454] width 43 height 24
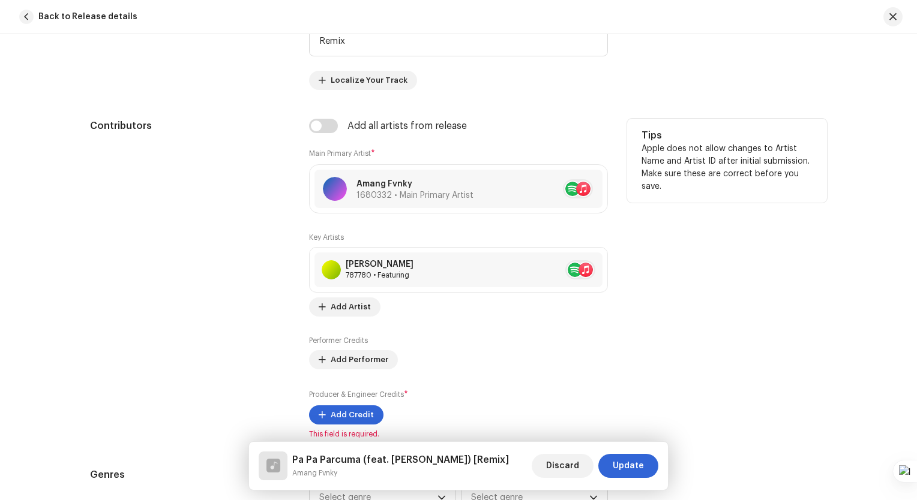
scroll to position [720, 0]
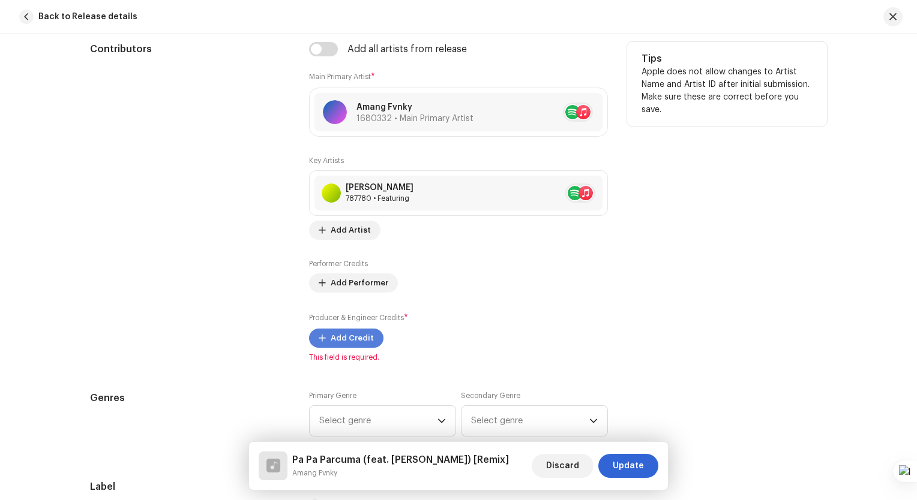
click at [352, 341] on span "Add Credit" at bounding box center [352, 338] width 43 height 24
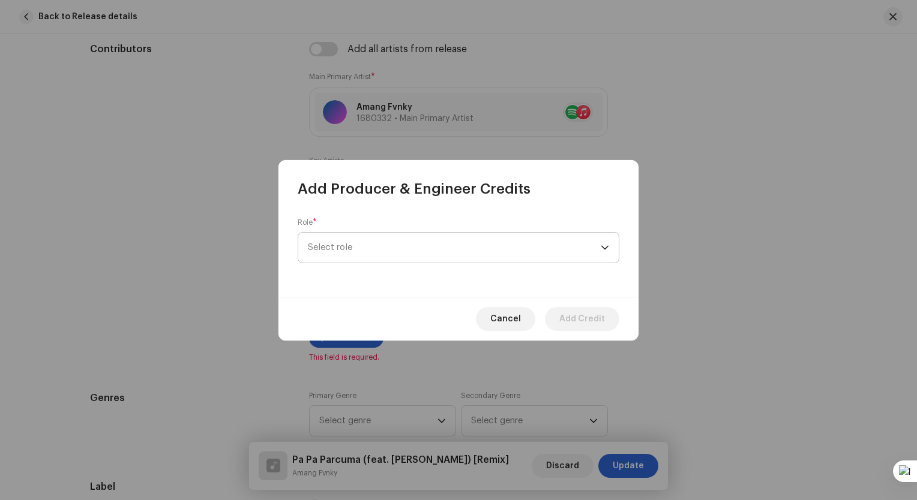
click at [389, 250] on span "Select role" at bounding box center [454, 248] width 293 height 30
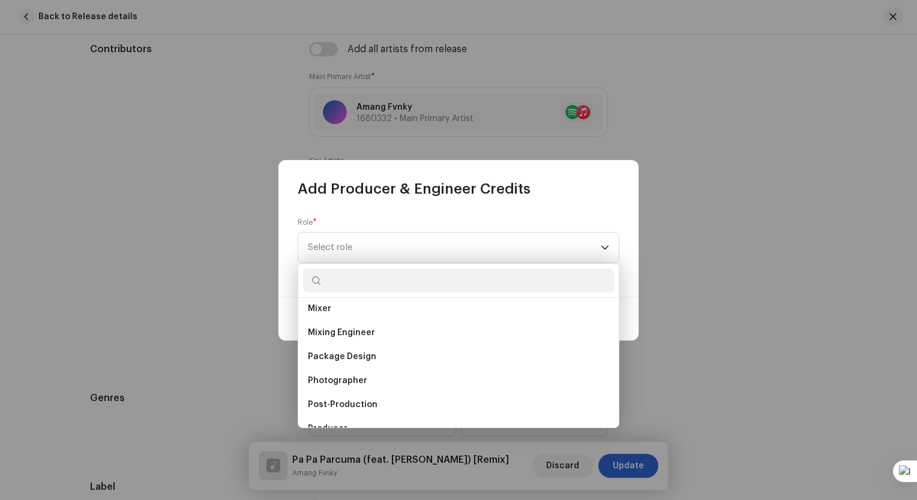
scroll to position [360, 0]
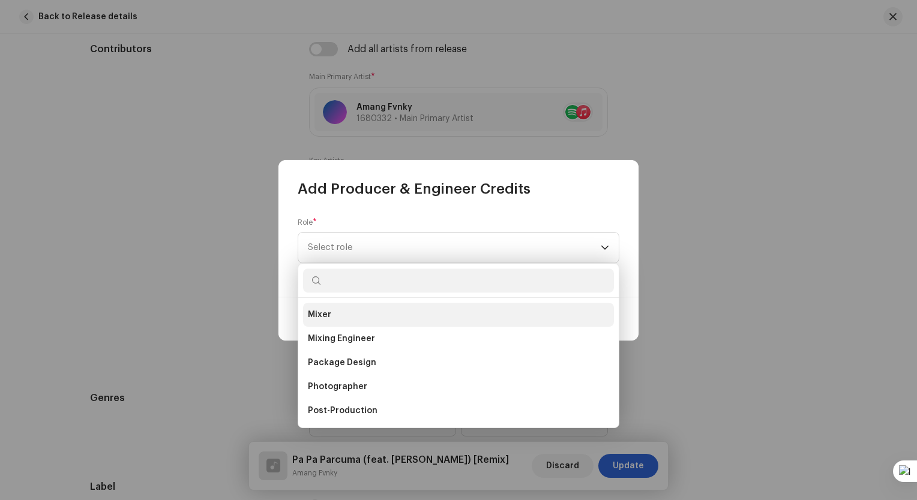
click at [350, 304] on li "Mixer" at bounding box center [458, 315] width 311 height 24
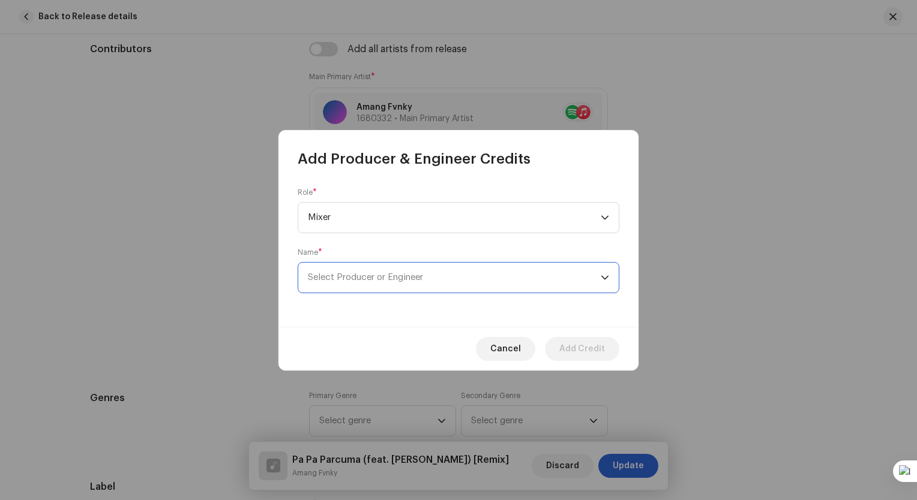
click at [393, 279] on span "Select Producer or Engineer" at bounding box center [365, 277] width 115 height 9
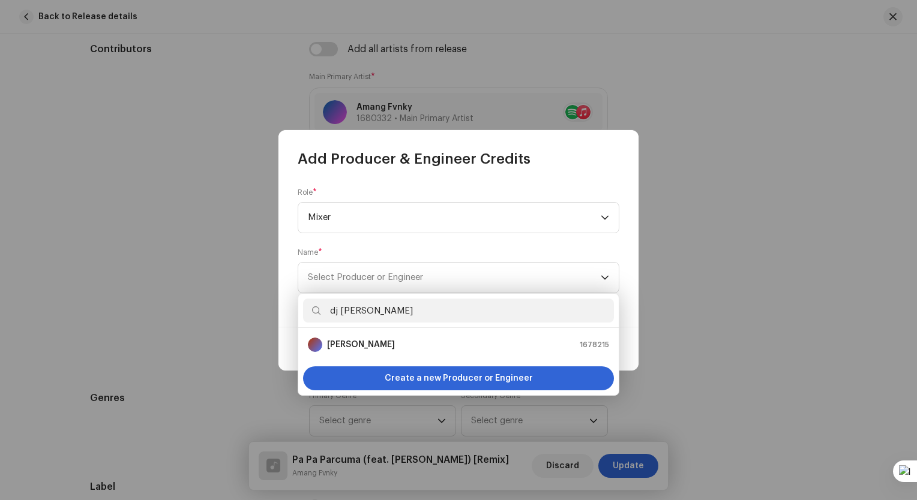
type input "dj iq"
click at [374, 335] on li "DJ Iqbal 1678215" at bounding box center [458, 345] width 311 height 24
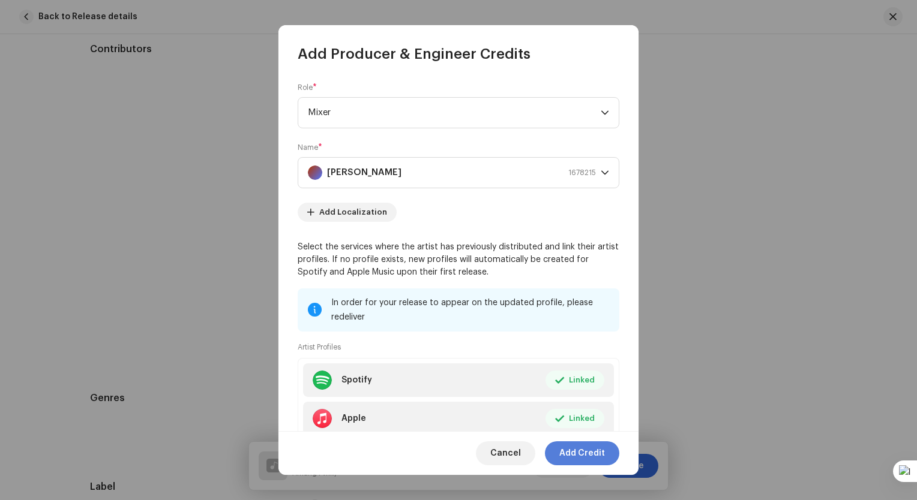
click at [581, 455] on span "Add Credit" at bounding box center [582, 454] width 46 height 24
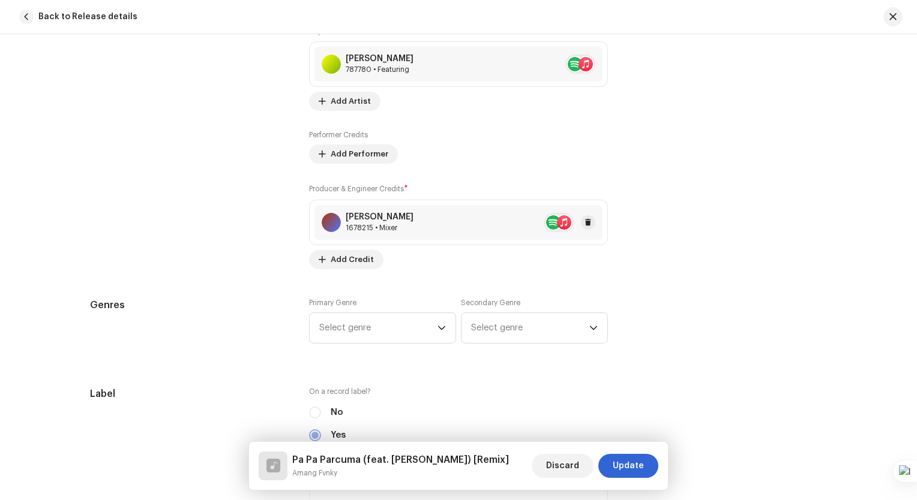
scroll to position [900, 0]
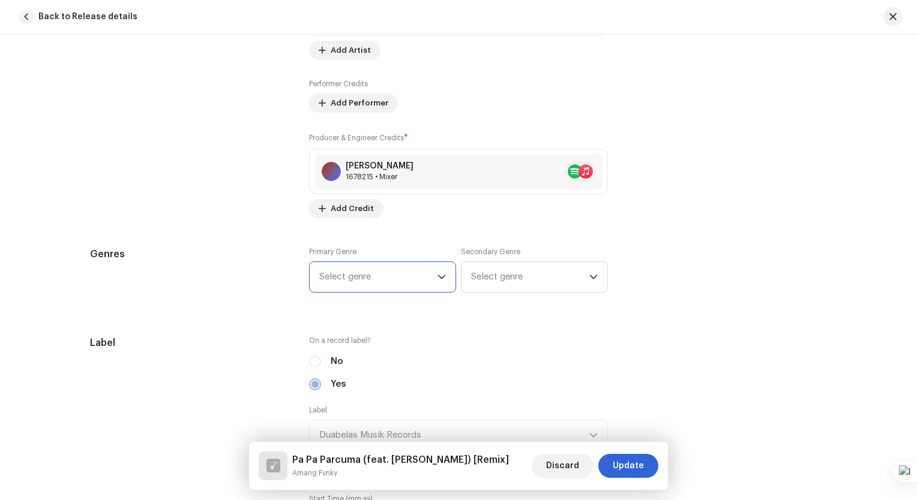
click at [432, 284] on span "Select genre" at bounding box center [378, 277] width 118 height 30
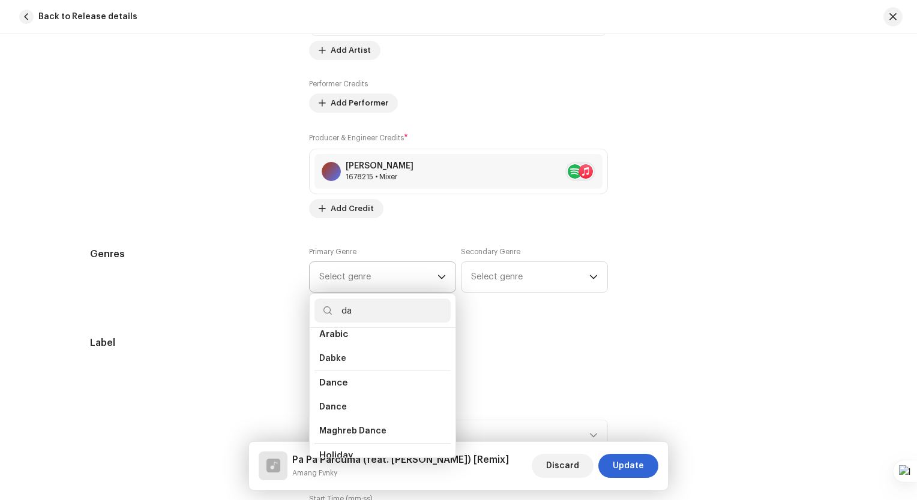
scroll to position [60, 0]
type input "da"
click at [336, 404] on span "Dance" at bounding box center [333, 406] width 28 height 12
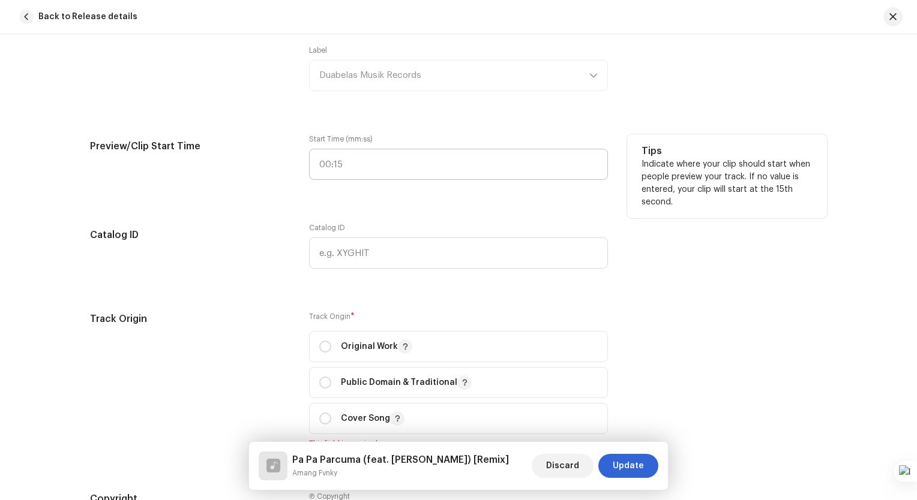
scroll to position [1320, 0]
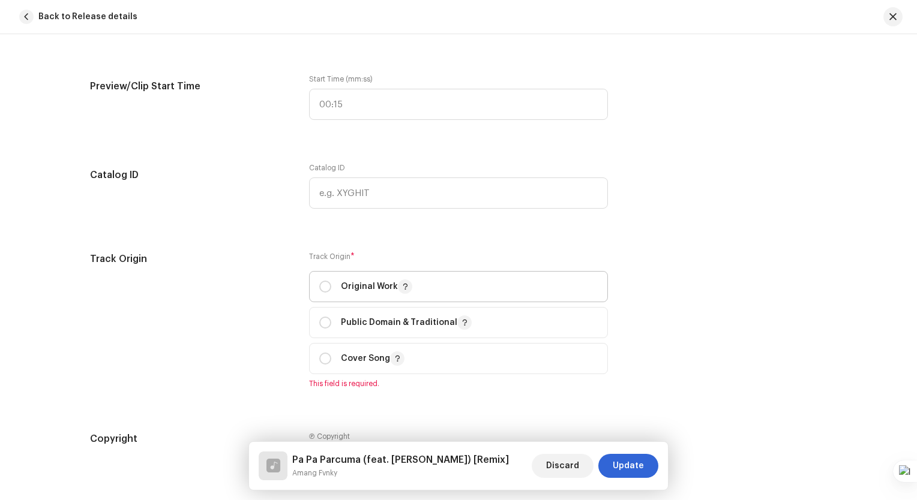
click at [349, 284] on p "Original Work" at bounding box center [376, 287] width 71 height 14
radio input "true"
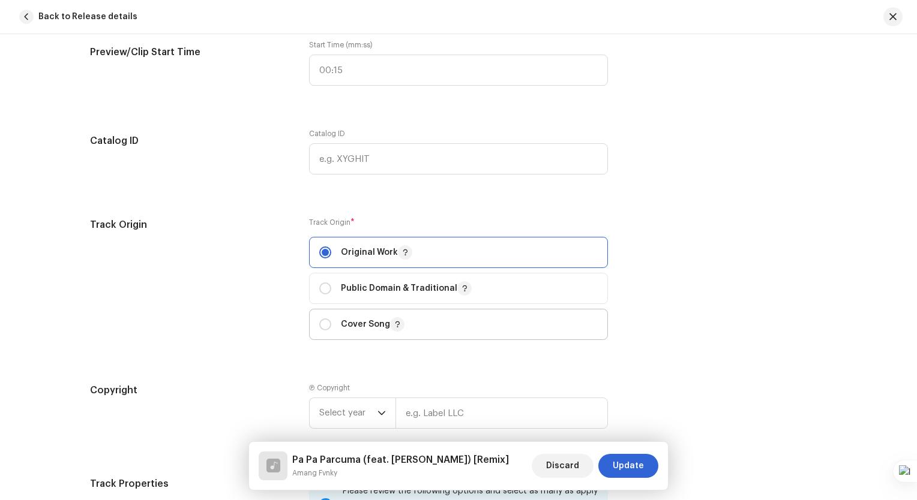
scroll to position [1440, 0]
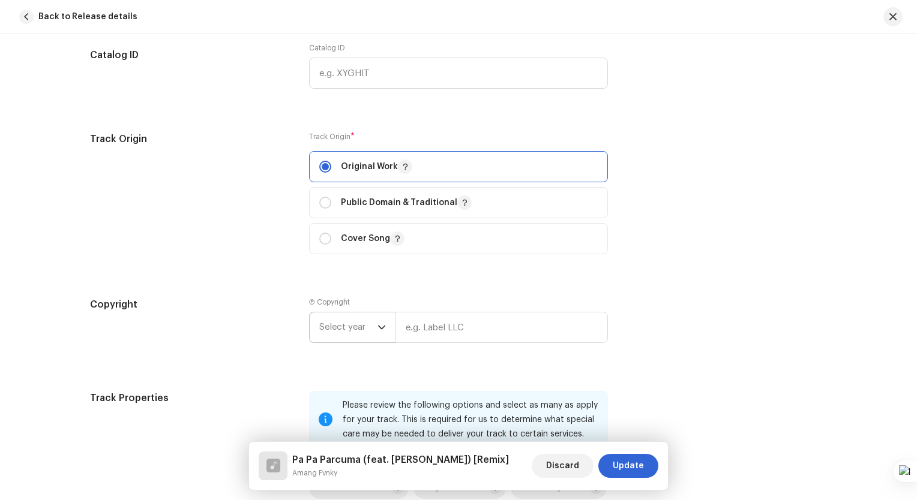
click at [374, 335] on span "Select year" at bounding box center [348, 328] width 58 height 30
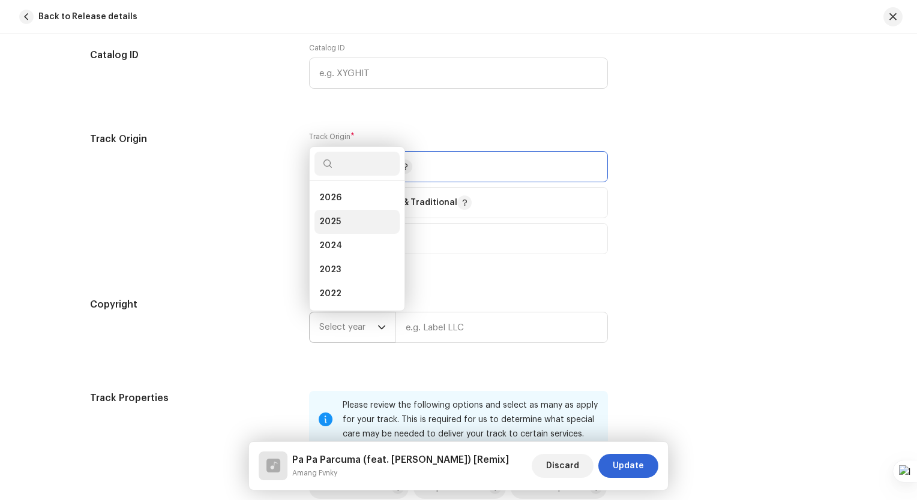
click at [340, 232] on li "2025" at bounding box center [356, 222] width 85 height 24
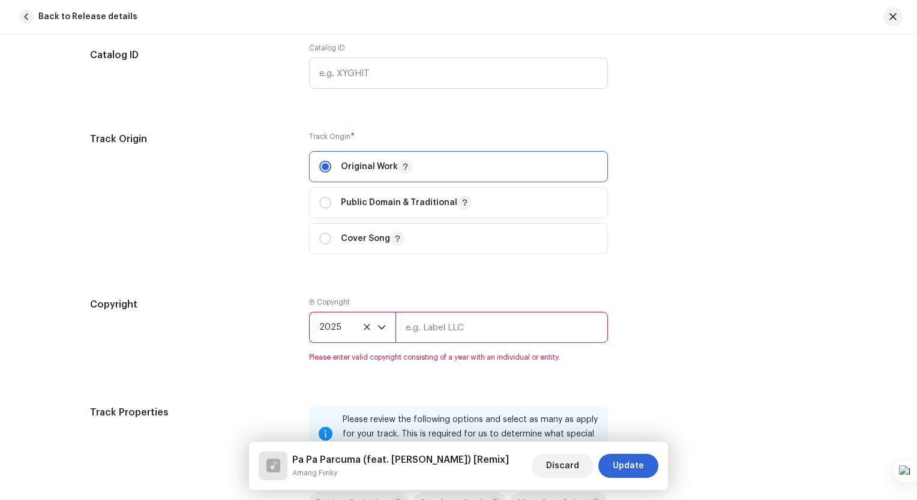
click at [415, 333] on input "text" at bounding box center [501, 327] width 212 height 31
type input "Duabelas Musik Records"
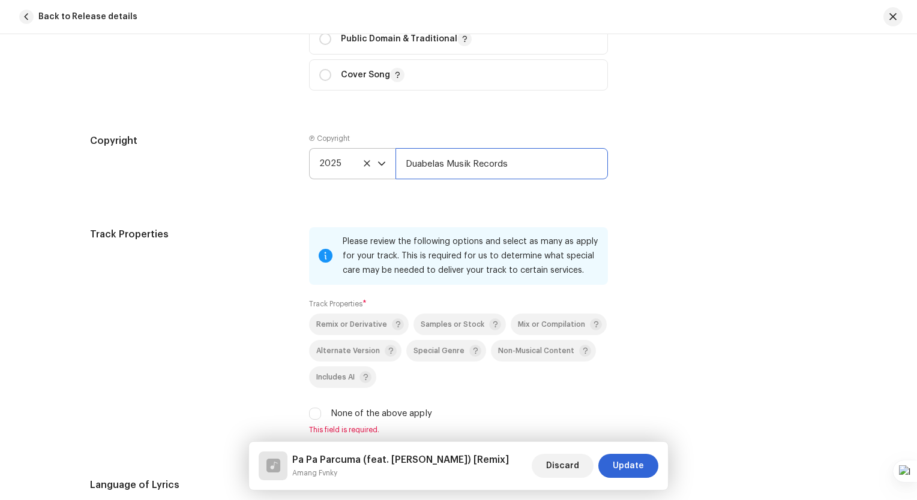
scroll to position [1680, 0]
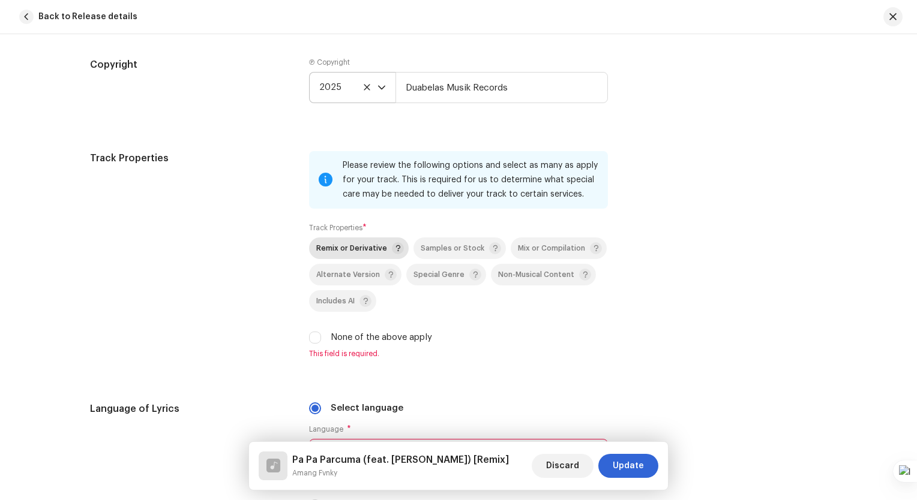
click at [347, 248] on span "Remix or Derivative" at bounding box center [351, 249] width 71 height 8
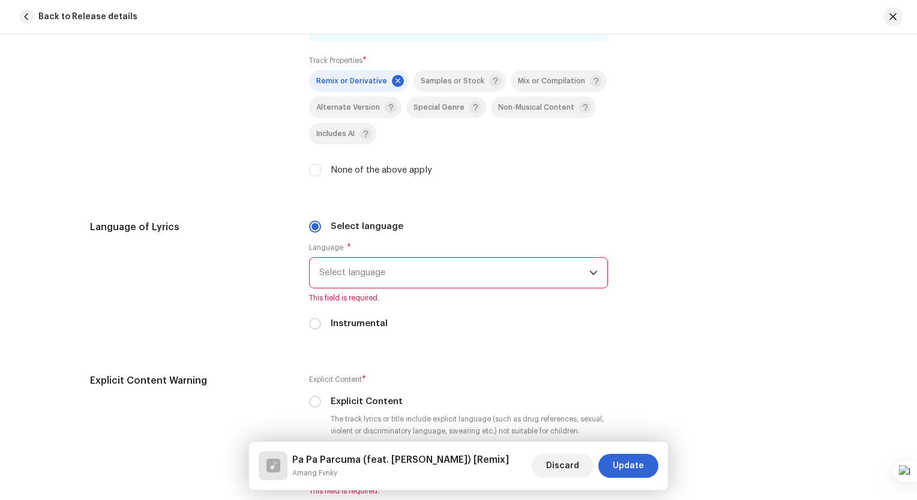
scroll to position [1920, 0]
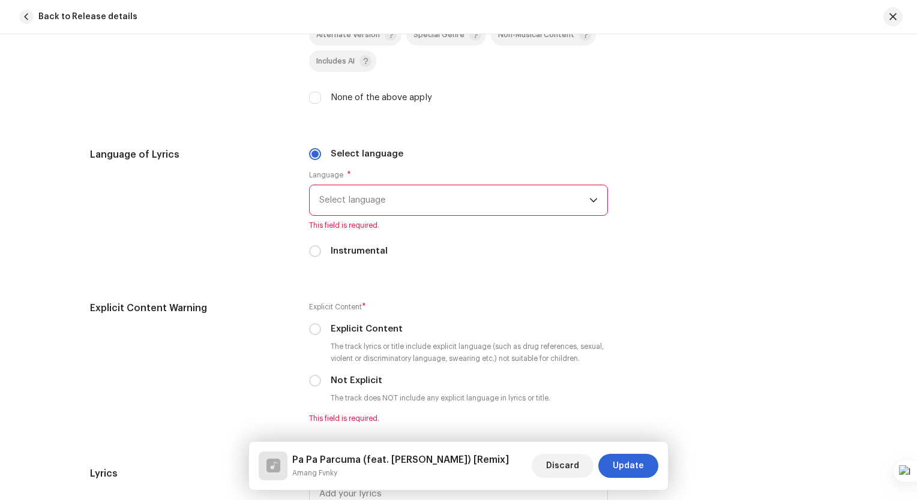
click at [416, 202] on span "Select language" at bounding box center [454, 200] width 270 height 30
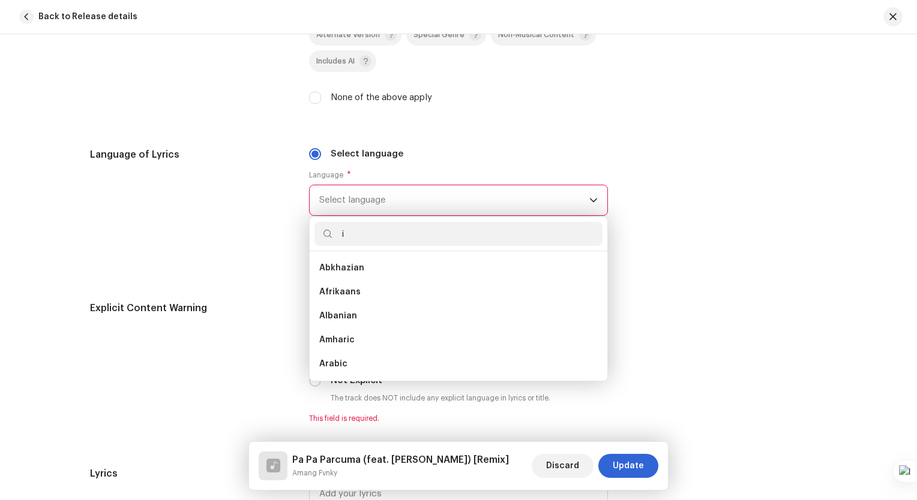
scroll to position [5, 0]
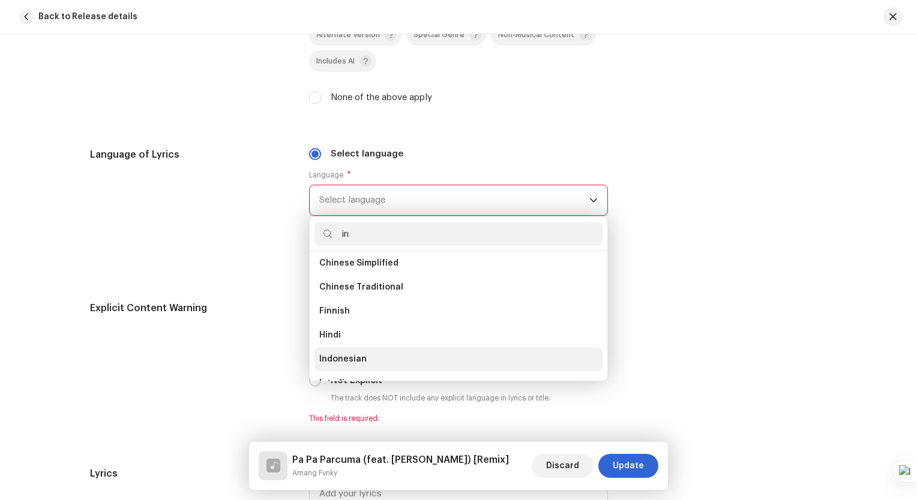
type input "in"
click at [382, 358] on li "Indonesian" at bounding box center [458, 359] width 288 height 24
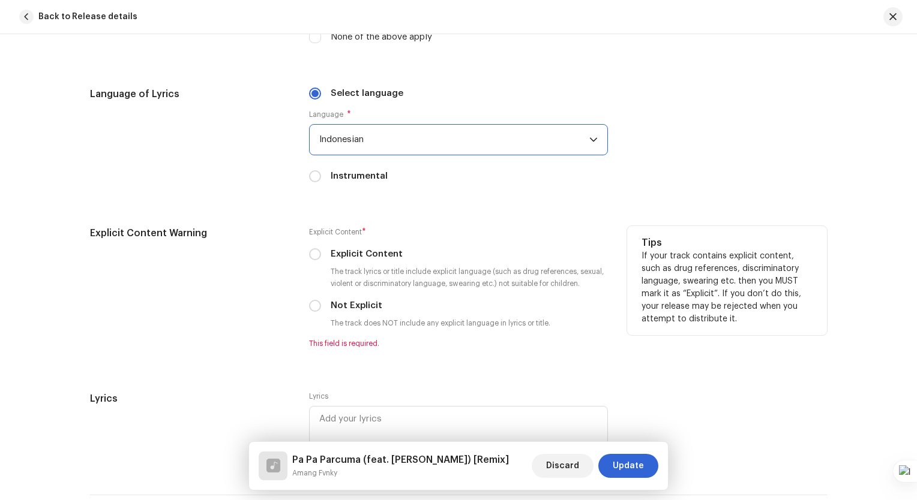
scroll to position [2040, 0]
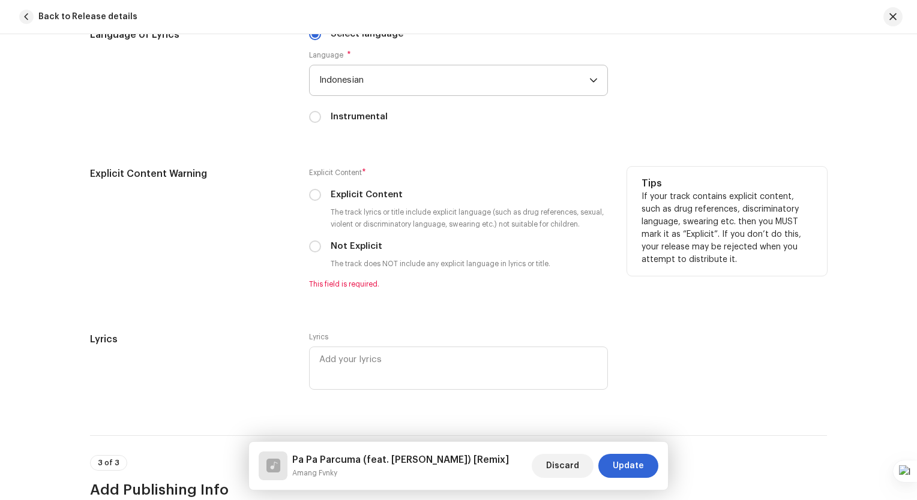
click at [335, 248] on label "Not Explicit" at bounding box center [357, 246] width 52 height 13
click at [321, 248] on input "Not Explicit" at bounding box center [315, 247] width 12 height 12
radio input "true"
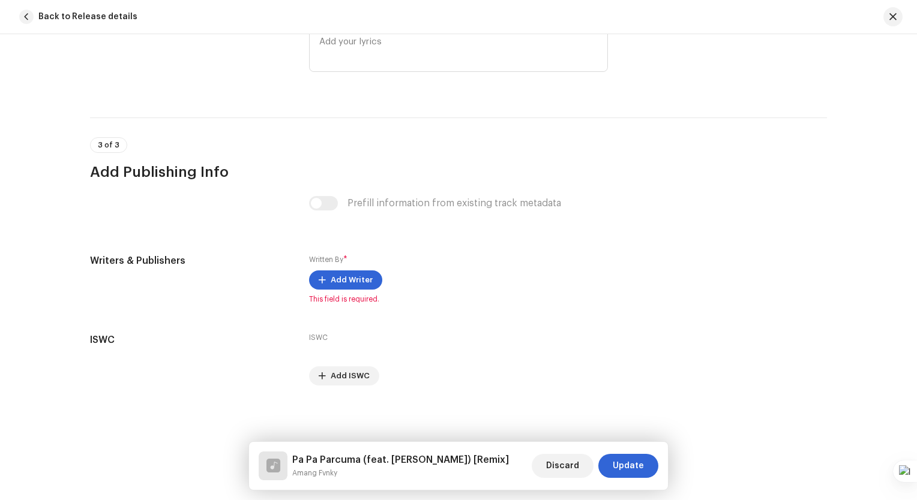
scroll to position [2347, 0]
click at [353, 278] on span "Add Writer" at bounding box center [352, 280] width 42 height 24
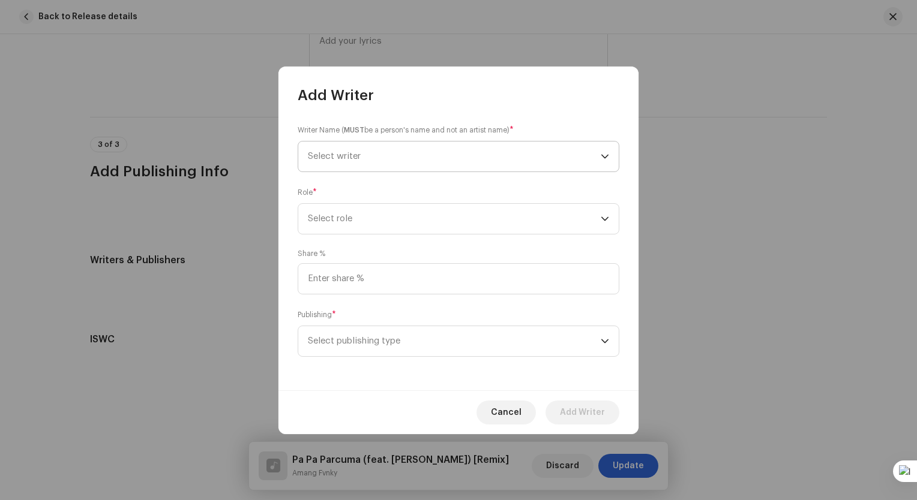
click at [455, 148] on span "Select writer" at bounding box center [454, 157] width 293 height 30
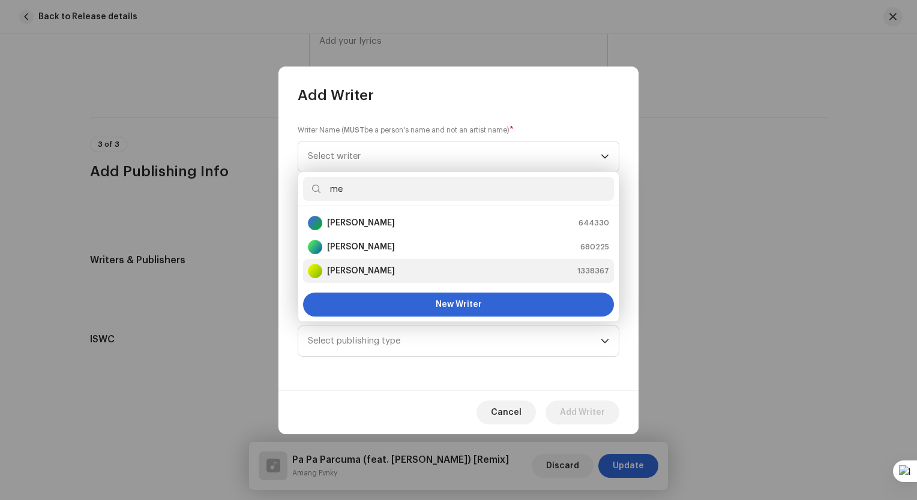
type input "me"
click at [391, 270] on div "Meyda Rahma 1338367" at bounding box center [458, 271] width 301 height 14
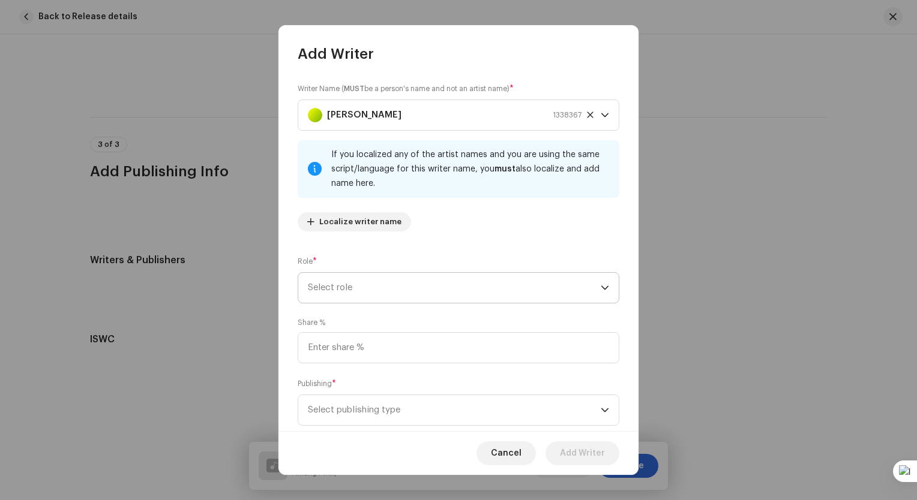
click at [430, 283] on span "Select role" at bounding box center [454, 288] width 293 height 30
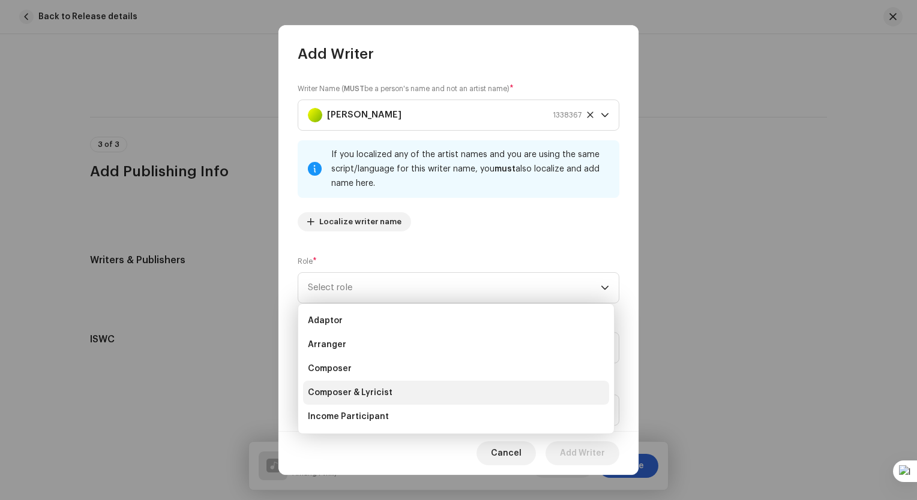
click at [415, 395] on li "Composer & Lyricist" at bounding box center [456, 393] width 306 height 24
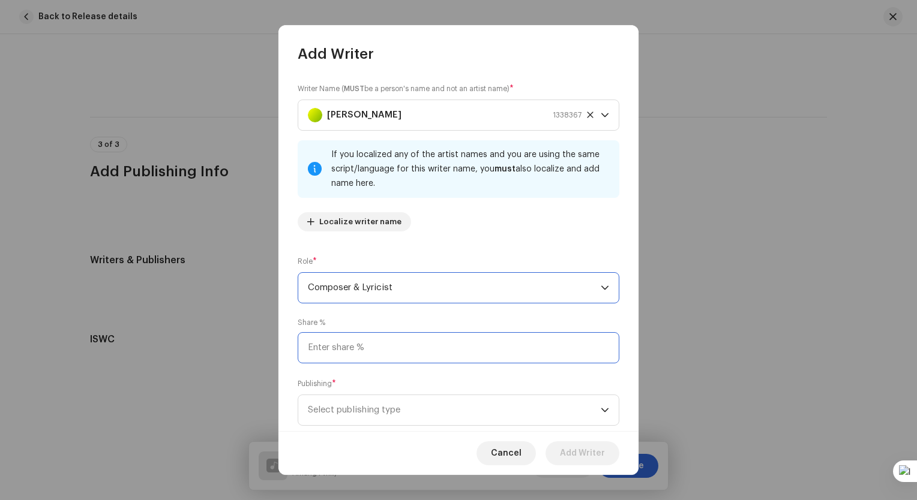
click at [392, 347] on input at bounding box center [459, 347] width 322 height 31
type input "100.00"
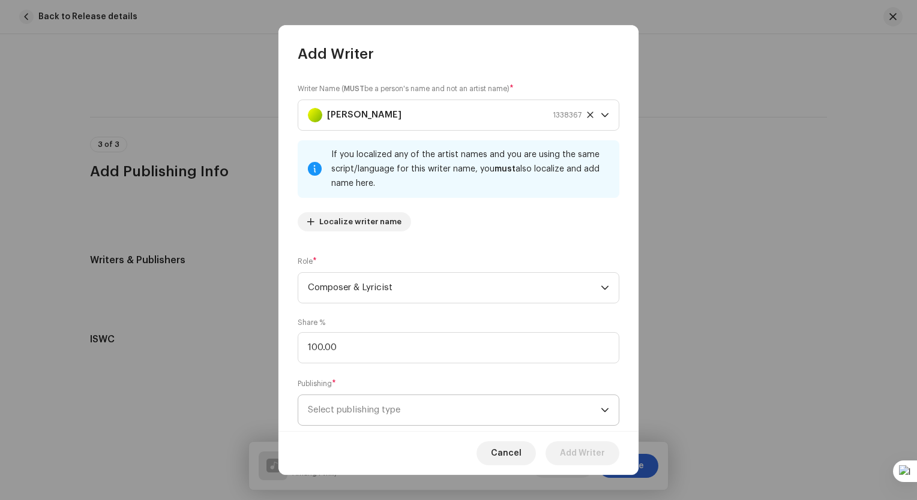
click at [403, 412] on span "Select publishing type" at bounding box center [454, 410] width 293 height 30
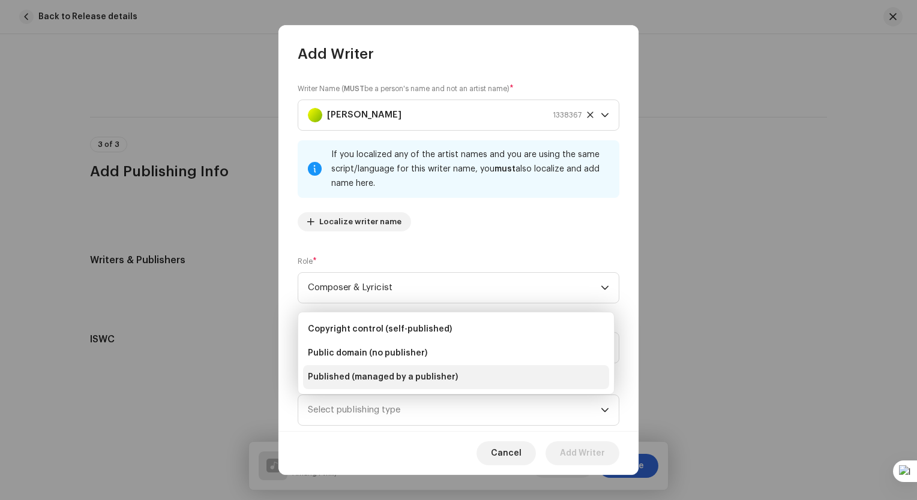
click at [395, 373] on span "Published (managed by a publisher)" at bounding box center [383, 377] width 150 height 12
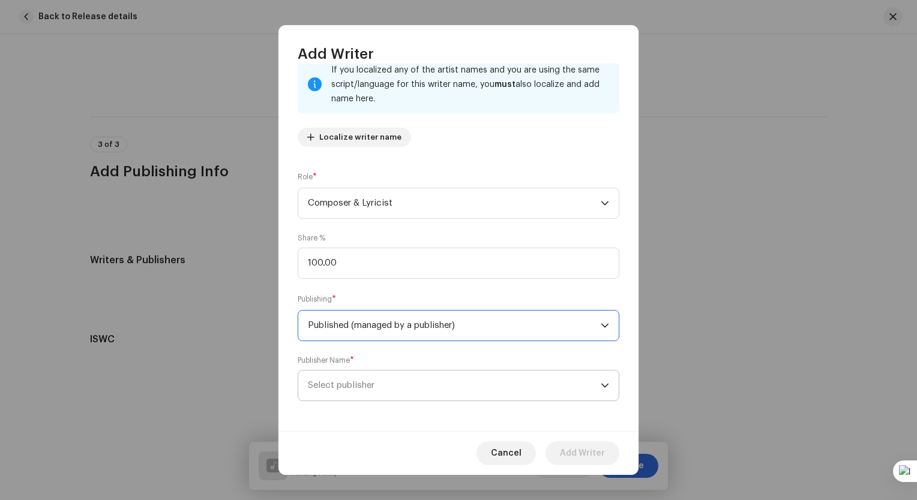
scroll to position [88, 0]
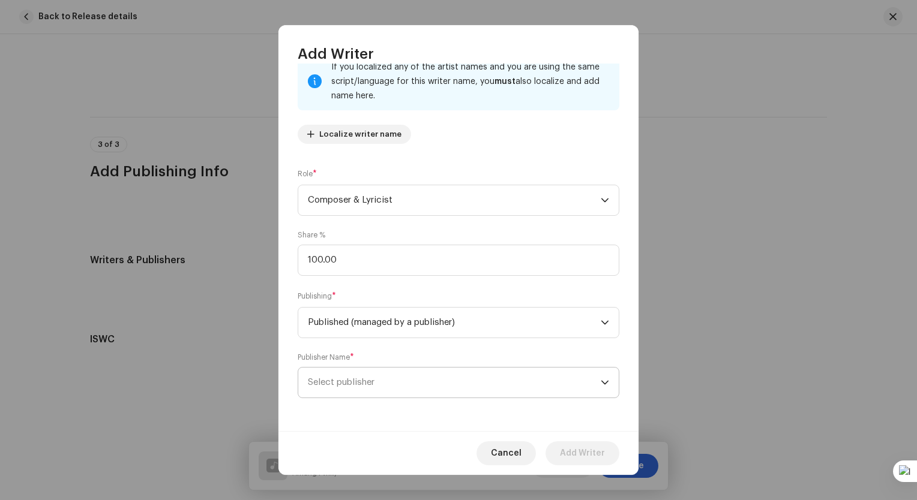
click at [394, 377] on span "Select publisher" at bounding box center [454, 383] width 293 height 30
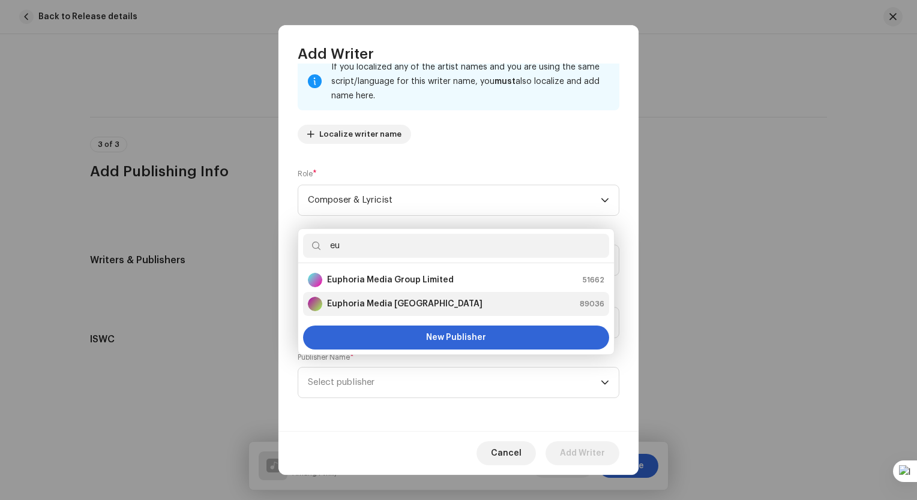
type input "eu"
click at [386, 305] on strong "Euphoria Media Indonesia" at bounding box center [404, 304] width 155 height 12
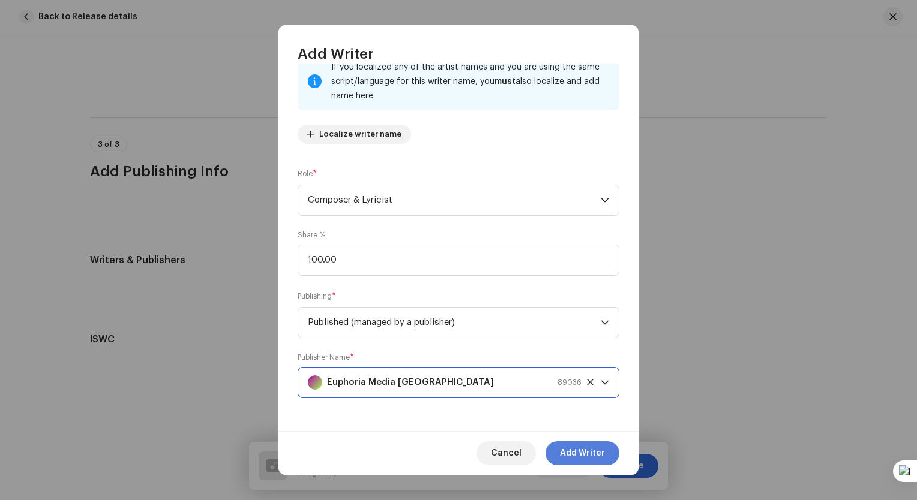
click at [585, 445] on span "Add Writer" at bounding box center [582, 454] width 45 height 24
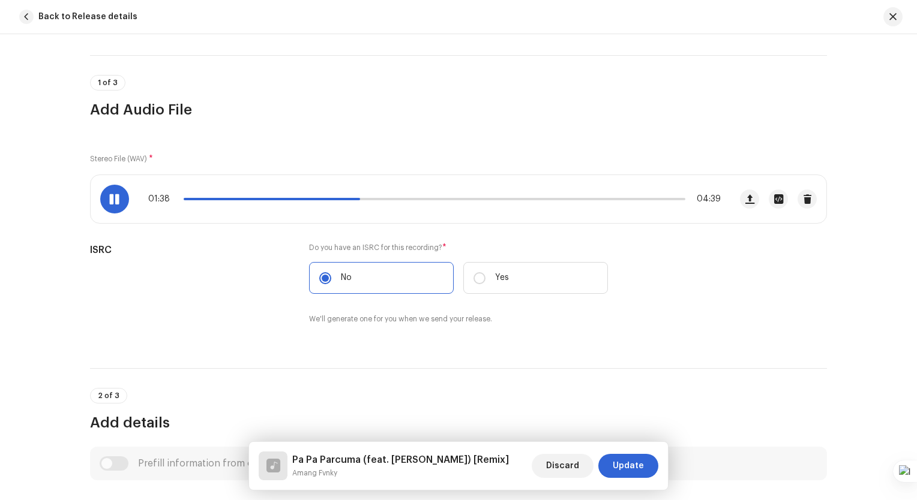
scroll to position [67, 0]
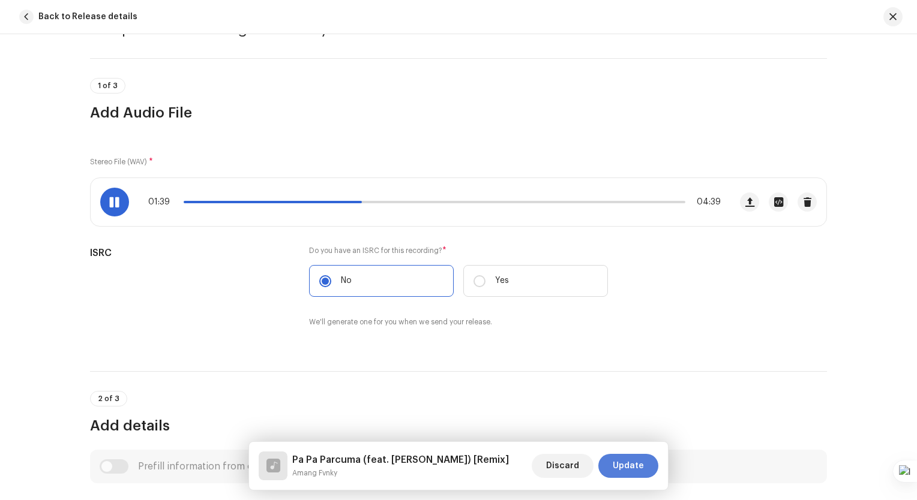
click at [640, 461] on span "Update" at bounding box center [628, 466] width 31 height 24
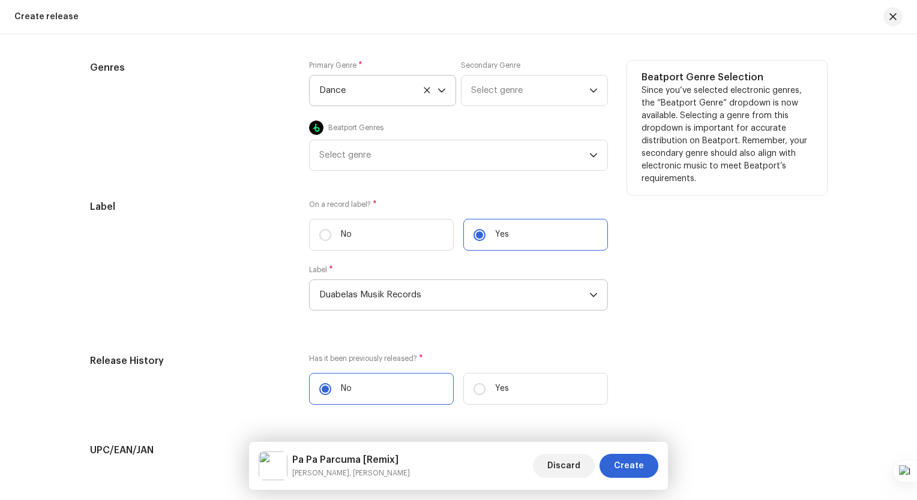
scroll to position [2189, 0]
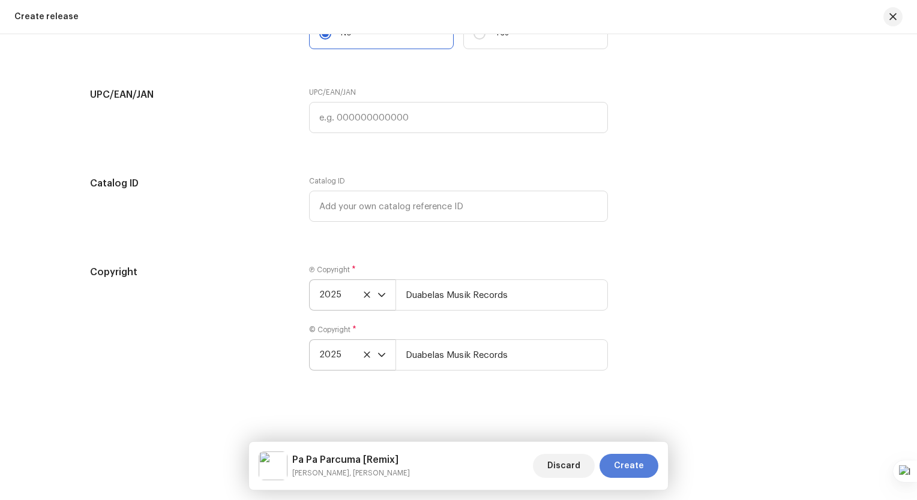
click at [644, 464] on button "Create" at bounding box center [628, 466] width 59 height 24
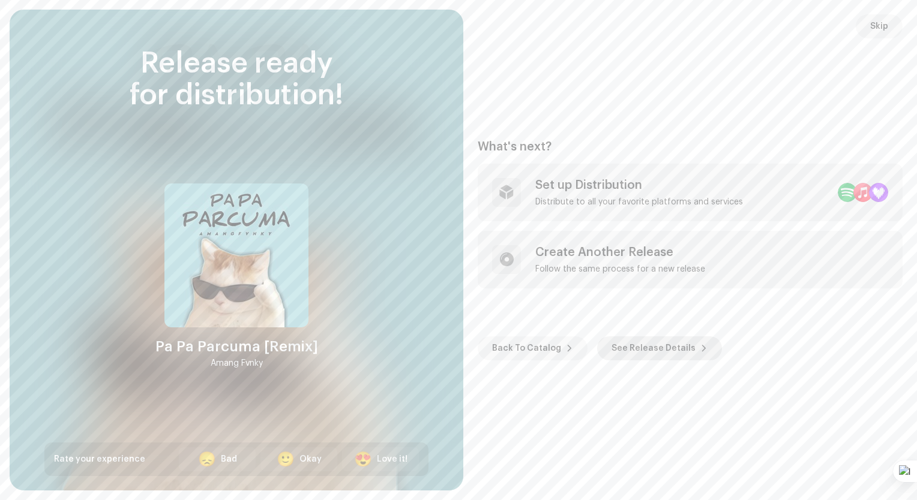
click at [651, 349] on span "See Release Details" at bounding box center [653, 349] width 84 height 24
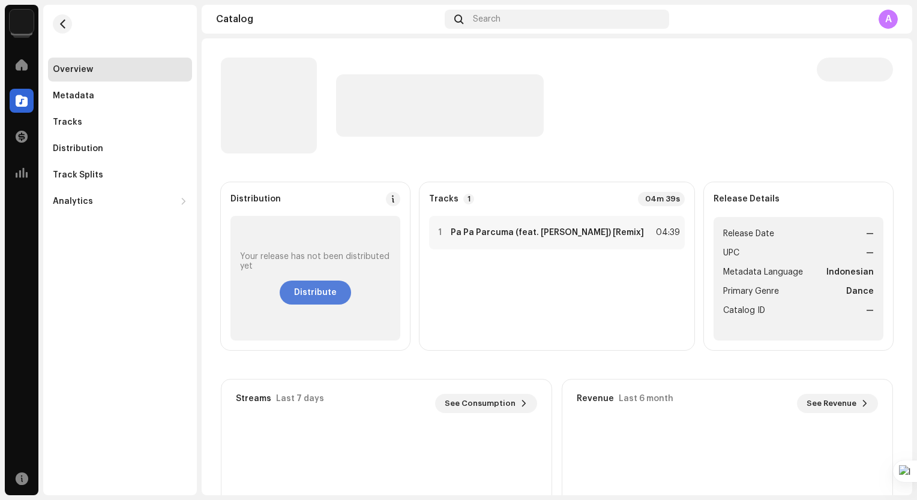
click at [319, 295] on span "Distribute" at bounding box center [315, 293] width 43 height 24
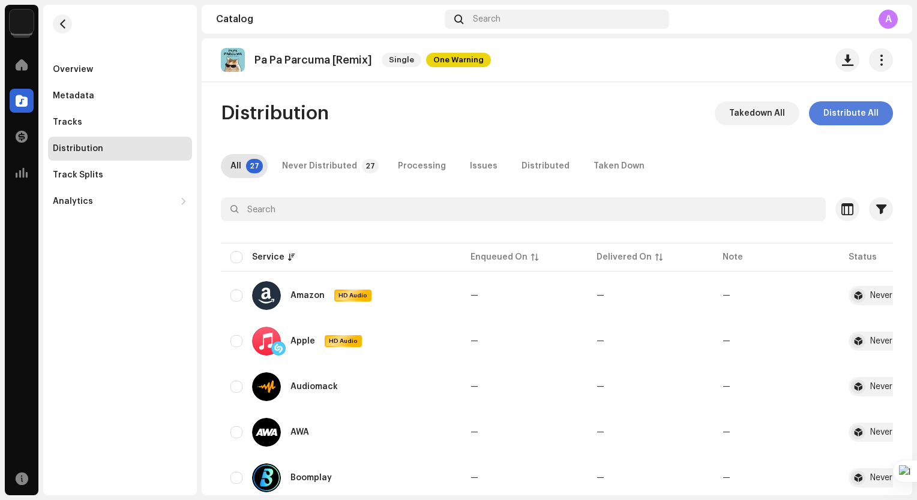
click at [836, 122] on span "Distribute All" at bounding box center [850, 113] width 55 height 24
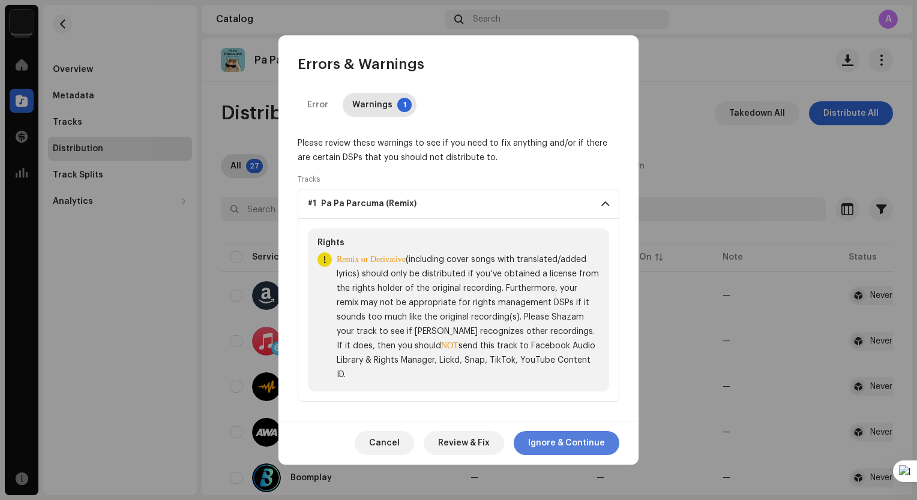
click at [602, 448] on span "Ignore & Continue" at bounding box center [566, 443] width 77 height 24
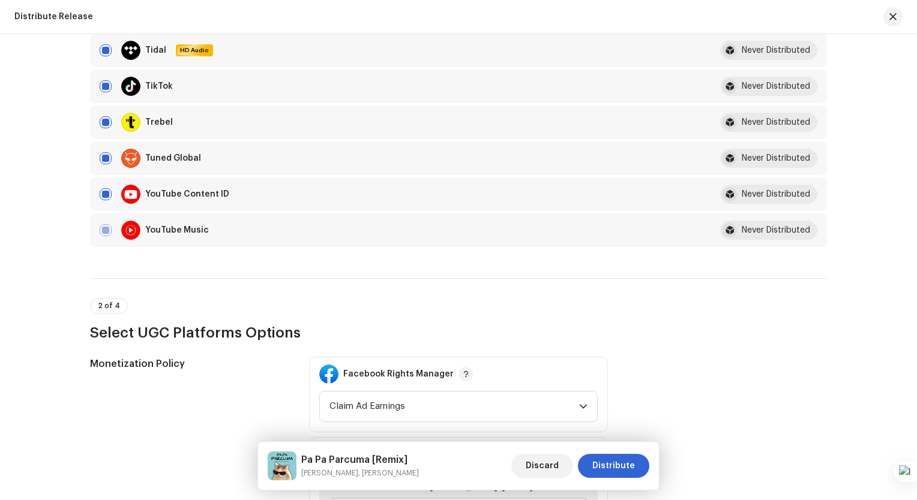
scroll to position [1200, 0]
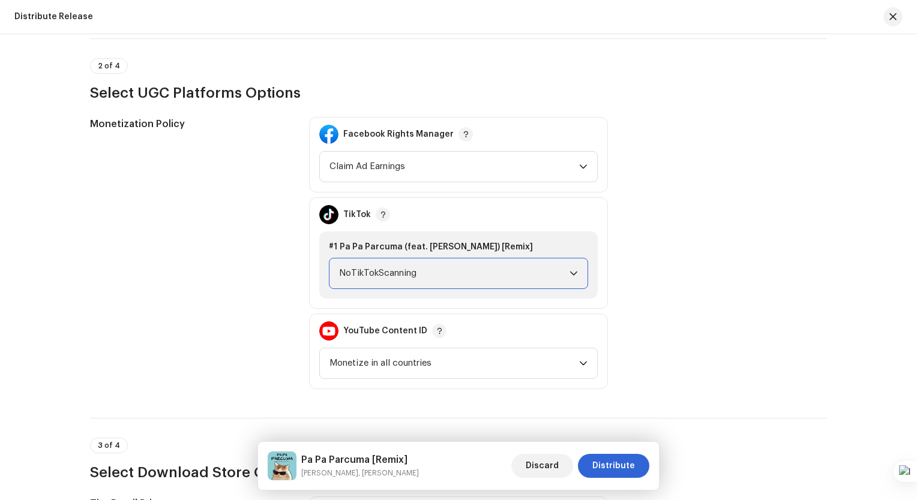
click at [517, 265] on span "NoTikTokScanning" at bounding box center [454, 274] width 230 height 30
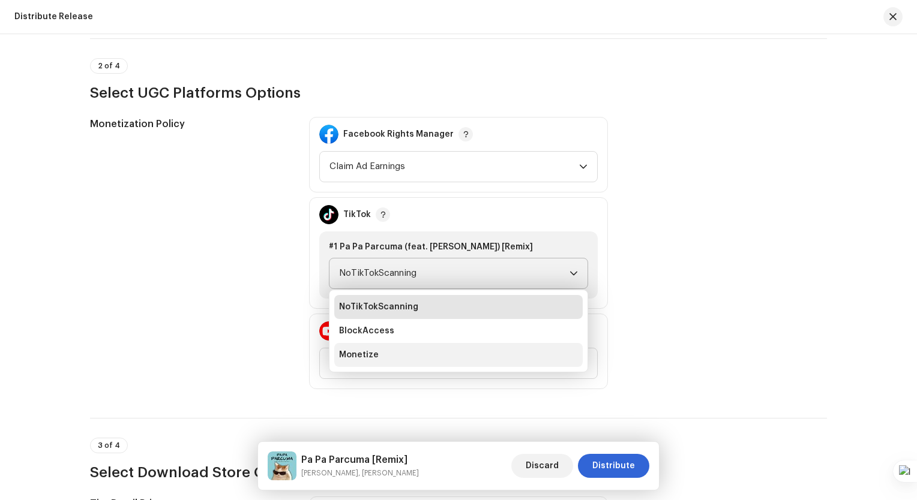
click at [498, 349] on li "Monetize" at bounding box center [458, 355] width 248 height 24
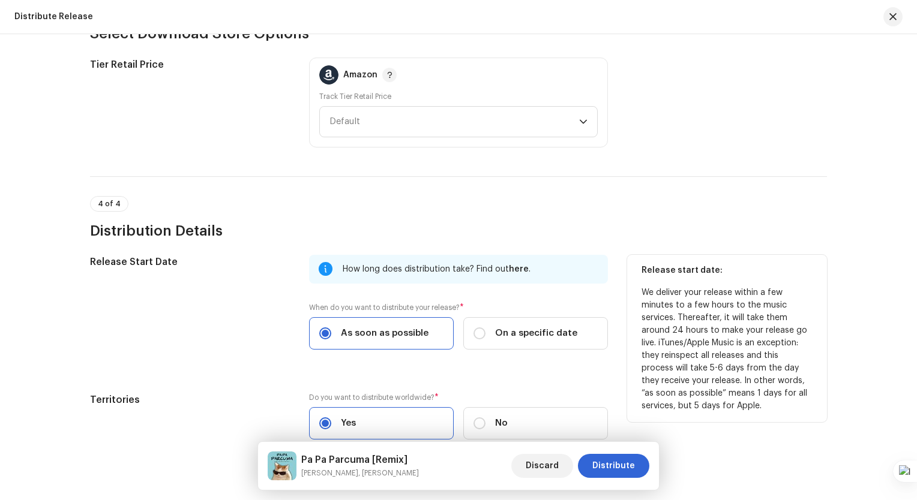
scroll to position [1709, 0]
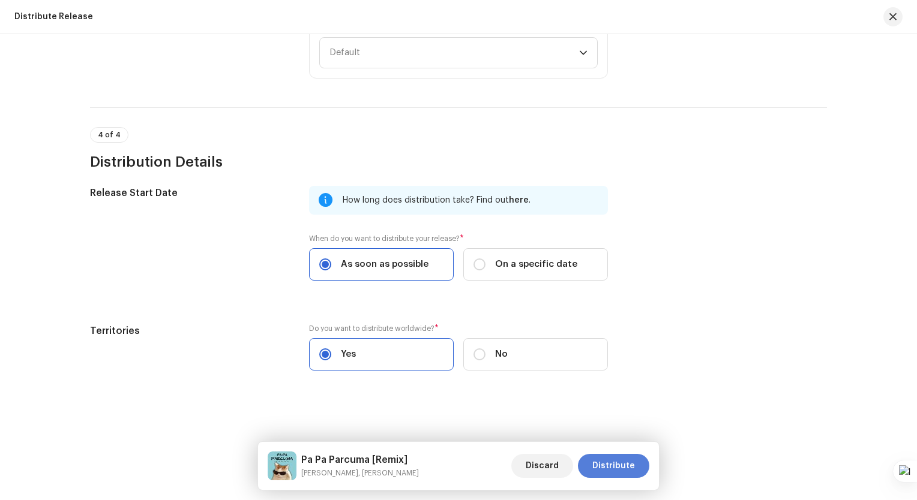
click at [634, 460] on span "Distribute" at bounding box center [613, 466] width 43 height 24
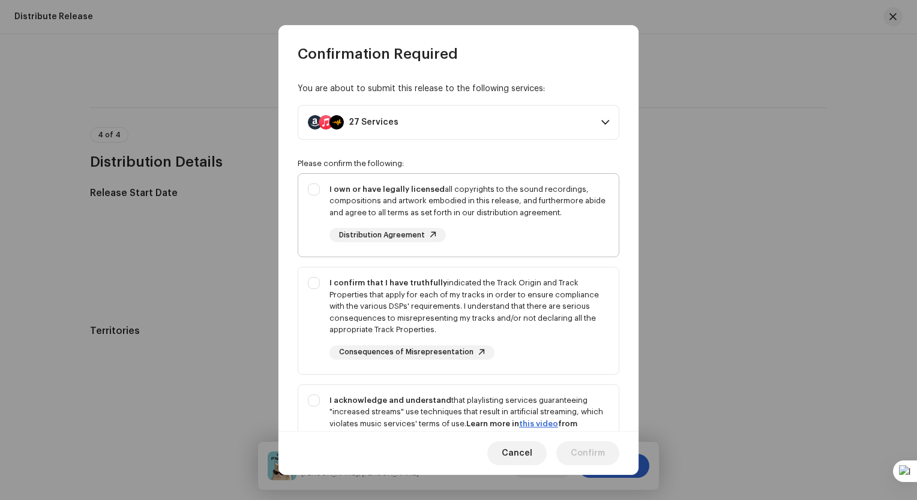
click at [385, 203] on div "I own or have legally licensed all copyrights to the sound recordings, composit…" at bounding box center [469, 201] width 280 height 35
checkbox input "true"
click at [376, 284] on strong "I confirm that I have truthfully" at bounding box center [388, 283] width 118 height 8
checkbox input "true"
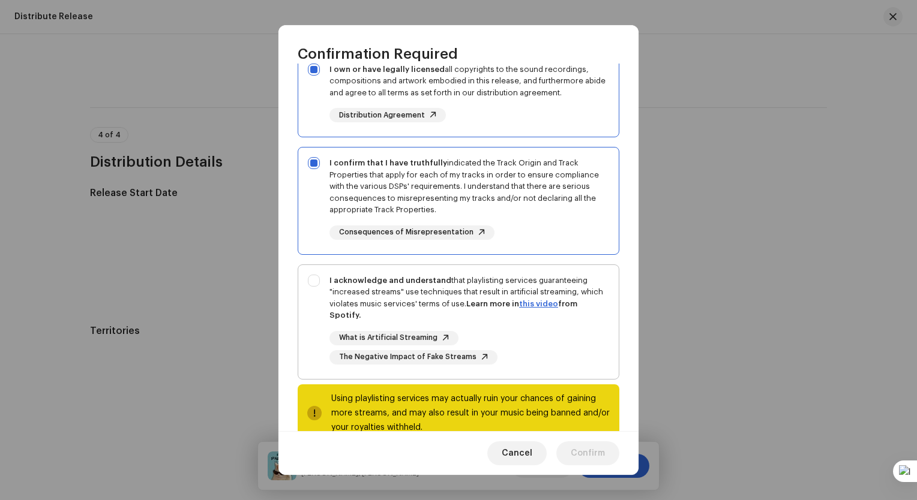
click at [372, 277] on strong "I acknowledge and understand" at bounding box center [390, 281] width 122 height 8
checkbox input "true"
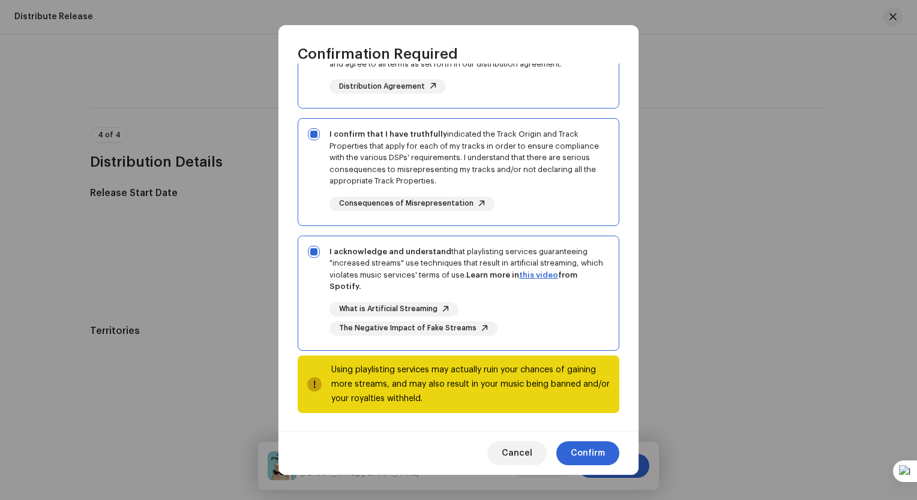
scroll to position [149, 0]
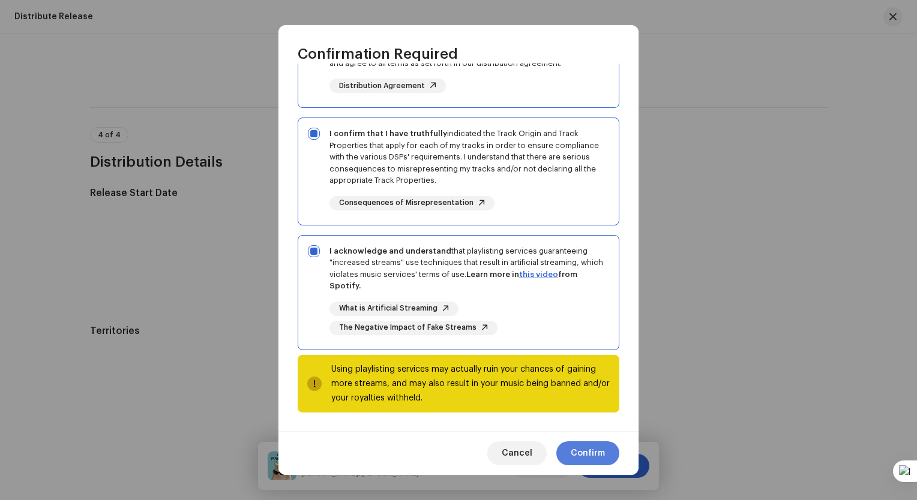
click at [605, 451] on button "Confirm" at bounding box center [587, 454] width 63 height 24
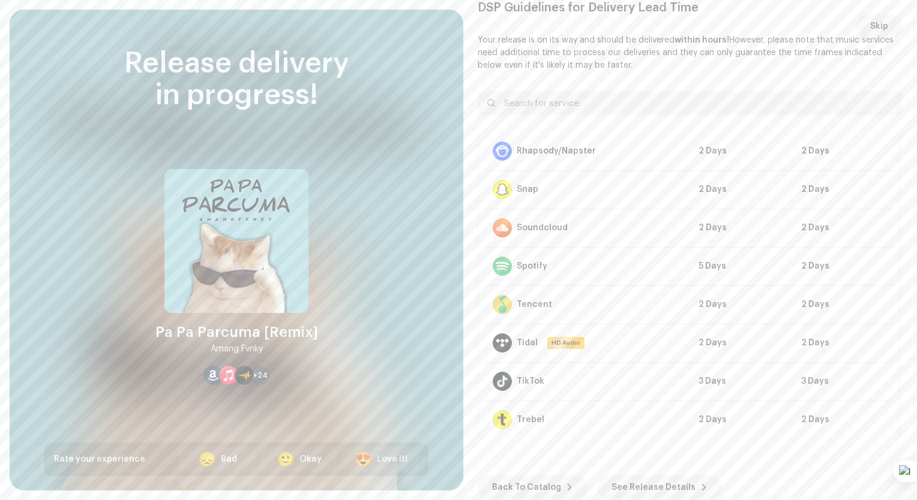
scroll to position [768, 0]
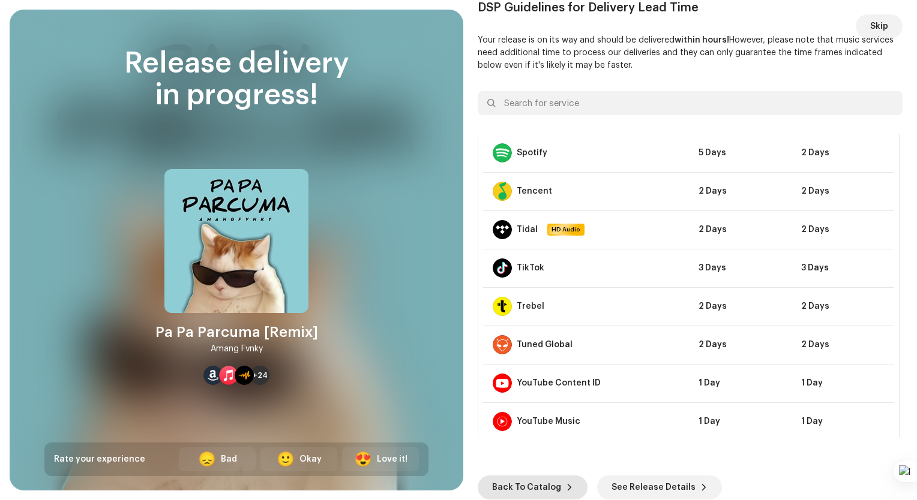
click at [556, 484] on button "Back To Catalog" at bounding box center [533, 488] width 110 height 24
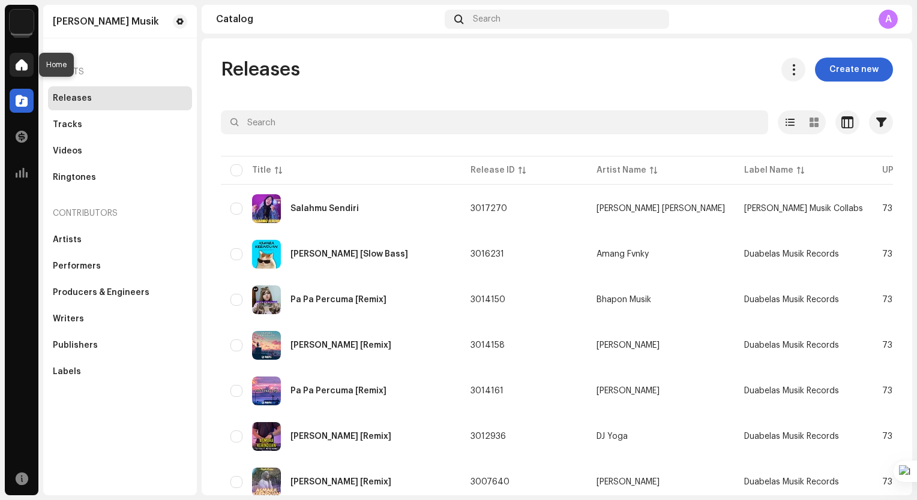
click at [26, 66] on span at bounding box center [22, 65] width 12 height 10
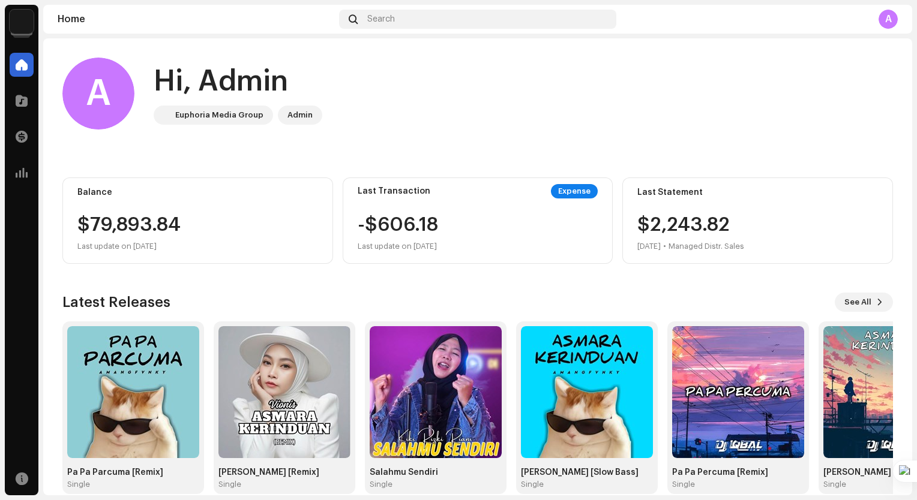
click at [35, 97] on div "Catalog" at bounding box center [22, 101] width 34 height 34
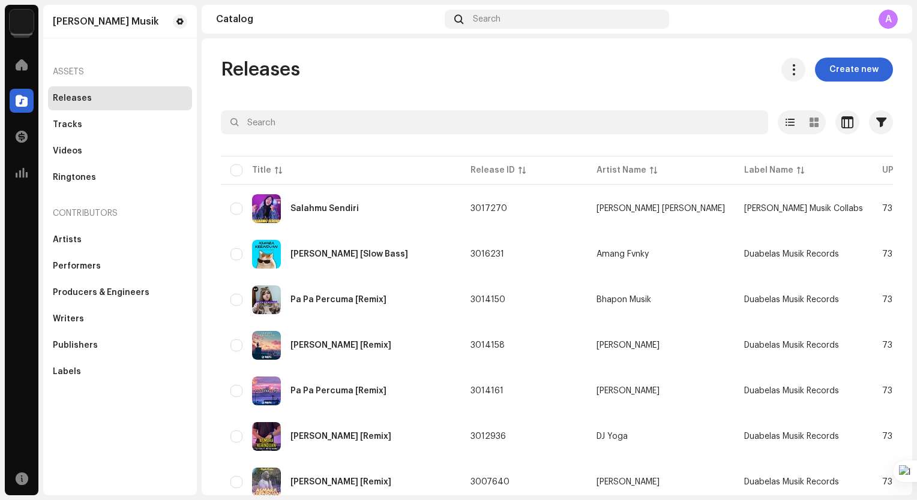
click at [27, 23] on img at bounding box center [22, 22] width 24 height 24
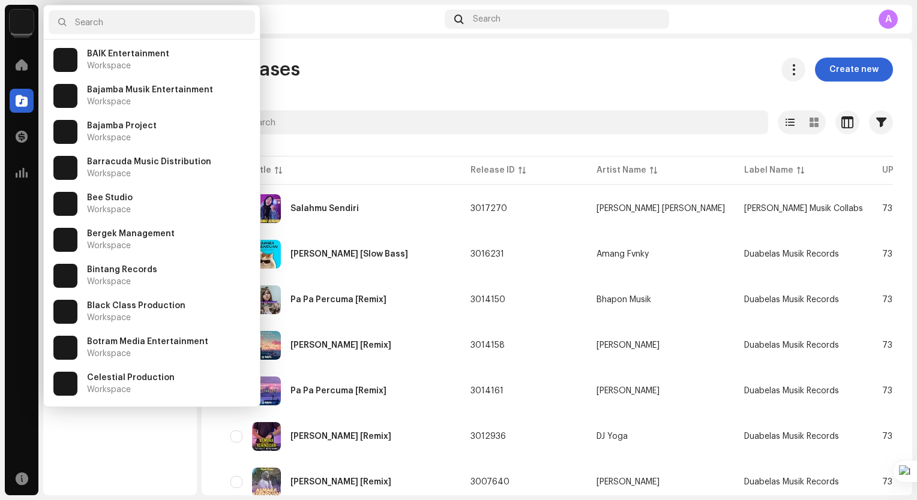
scroll to position [720, 0]
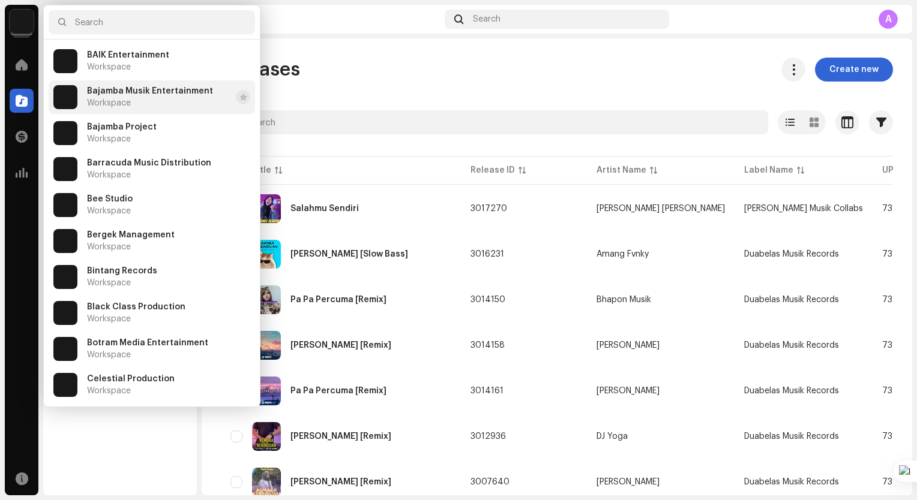
click at [149, 100] on div "Bajamba Musik Entertainment Workspace" at bounding box center [150, 97] width 126 height 22
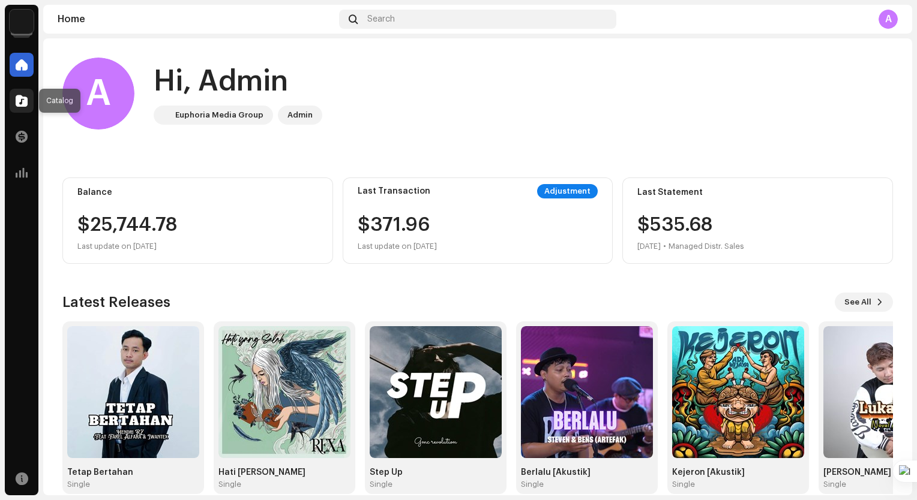
click at [28, 103] on div at bounding box center [22, 101] width 24 height 24
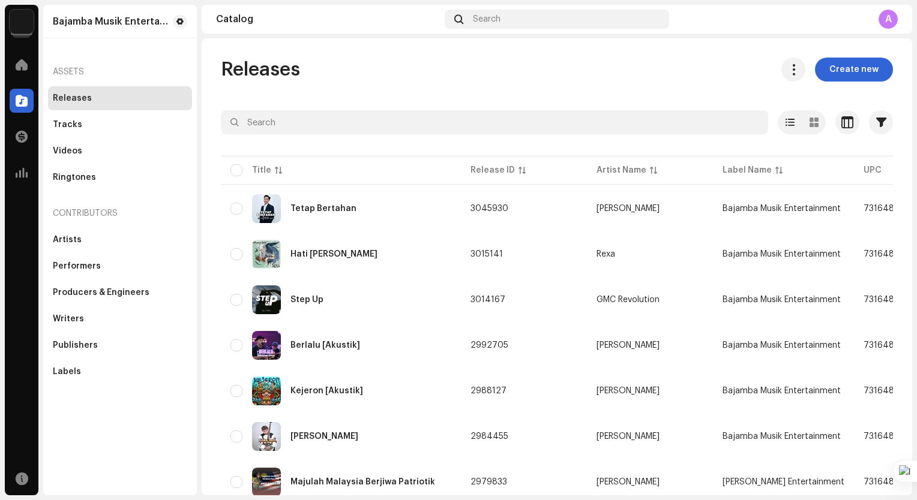
click at [847, 68] on span "Create new" at bounding box center [853, 70] width 49 height 24
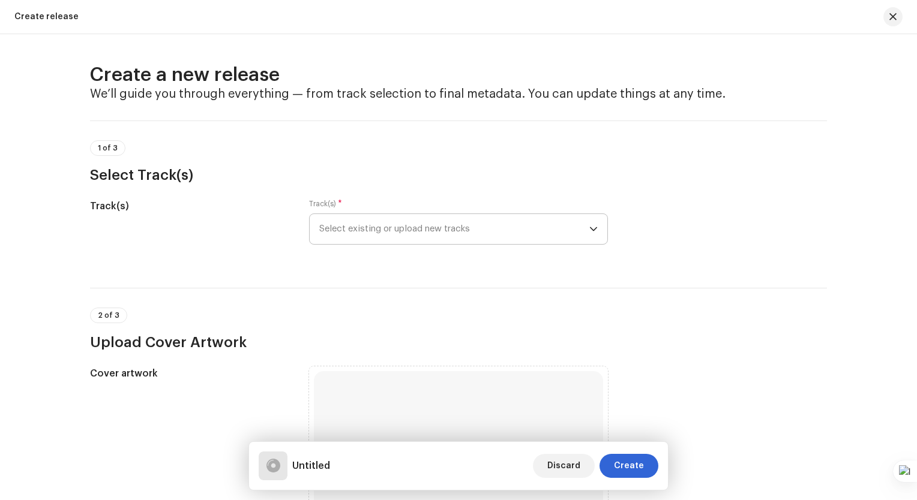
click at [589, 226] on icon "dropdown trigger" at bounding box center [593, 229] width 8 height 8
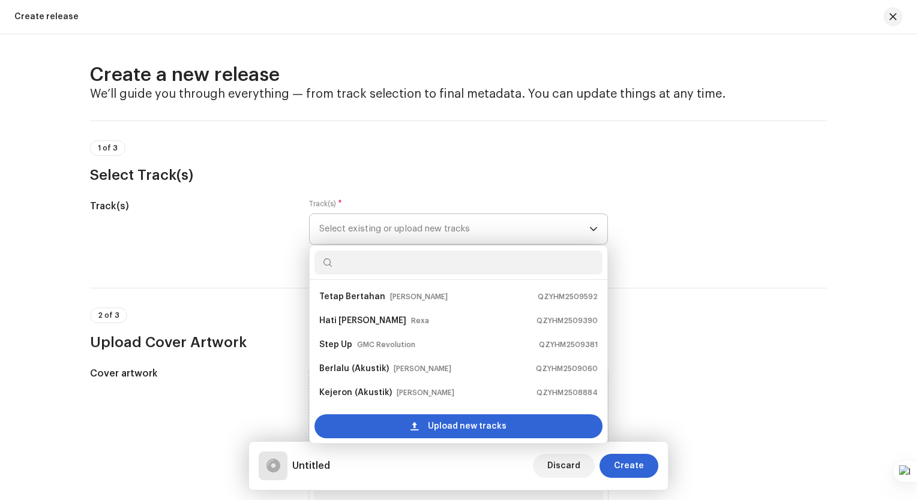
scroll to position [19, 0]
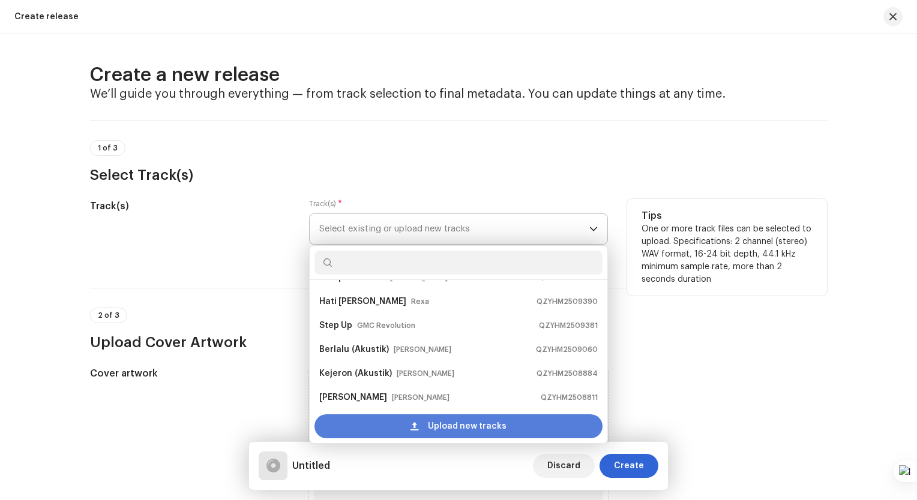
click at [473, 426] on span "Upload new tracks" at bounding box center [467, 427] width 79 height 24
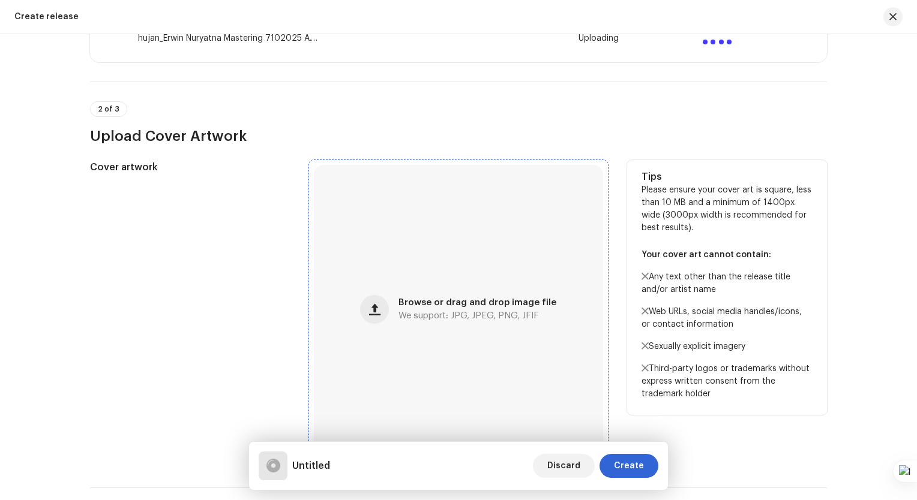
scroll to position [300, 0]
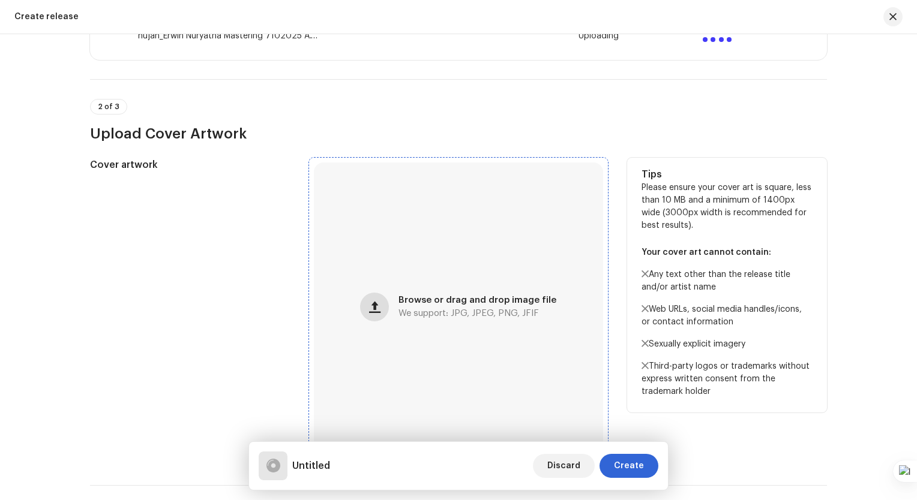
click at [380, 307] on span "button" at bounding box center [374, 307] width 11 height 10
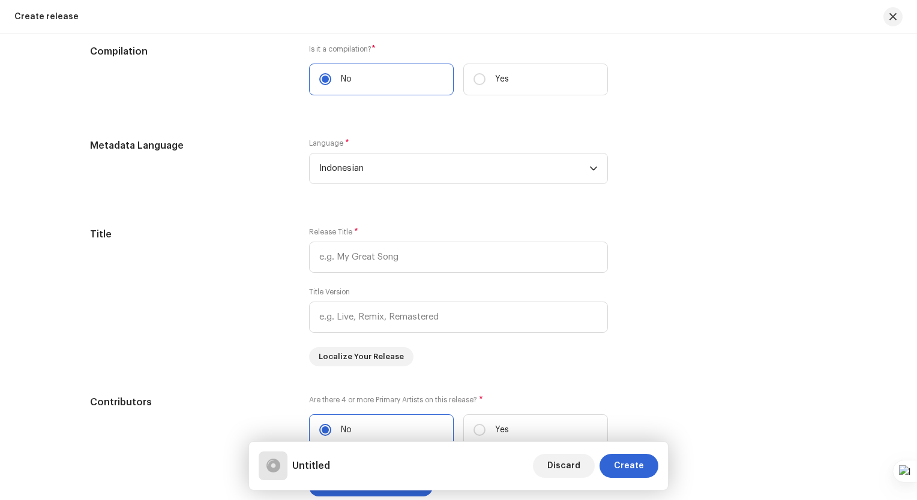
scroll to position [938, 0]
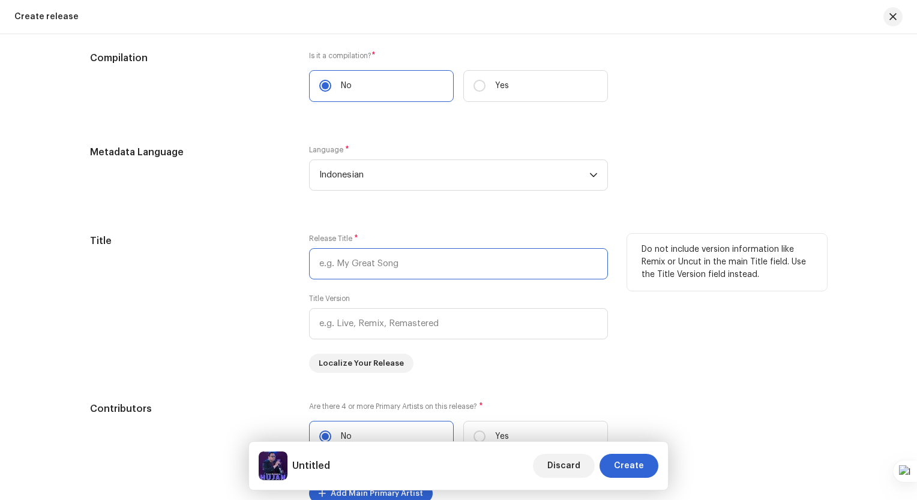
click at [434, 275] on input "text" at bounding box center [458, 263] width 299 height 31
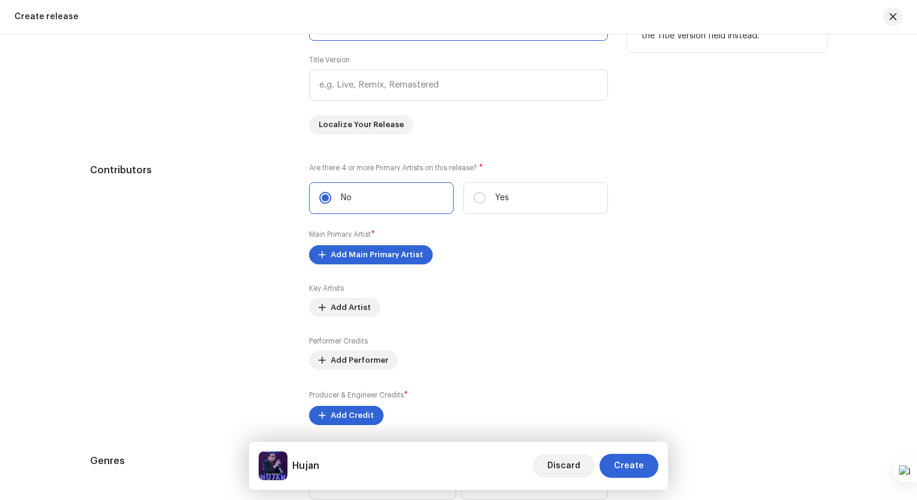
scroll to position [1178, 0]
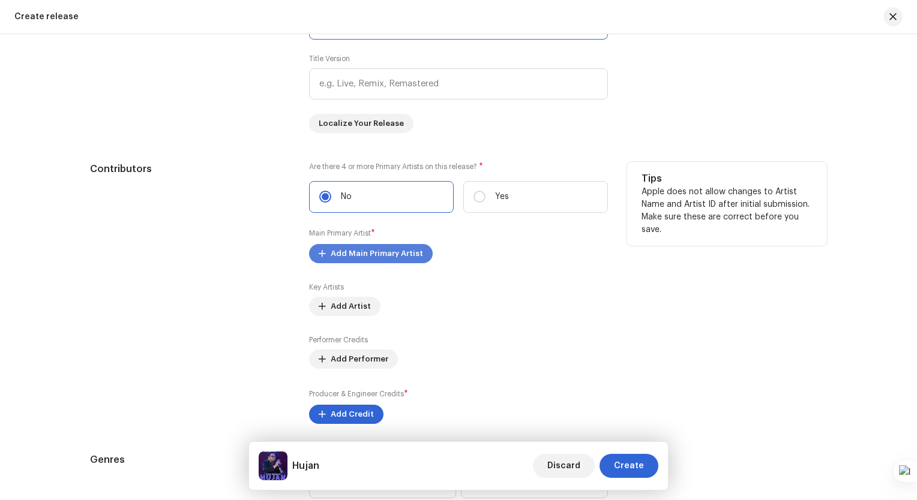
type input "Hujan"
click at [411, 257] on span "Add Main Primary Artist" at bounding box center [377, 254] width 92 height 24
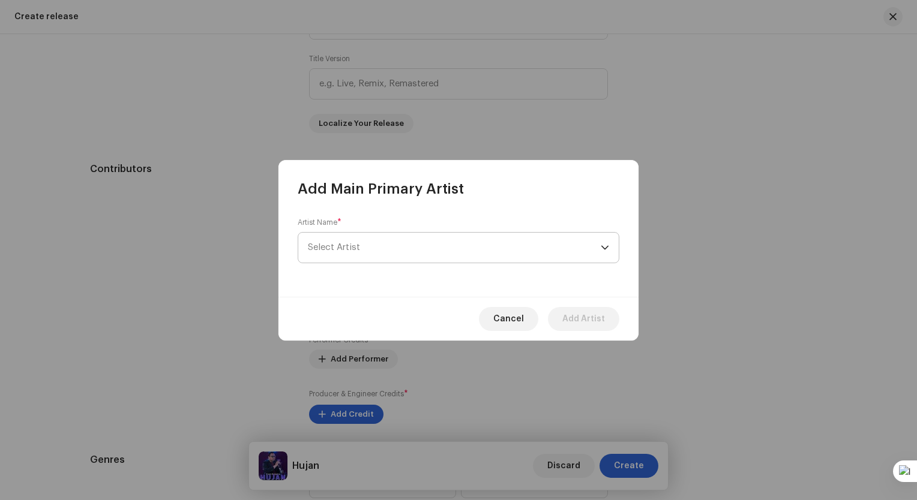
click at [398, 251] on span "Select Artist" at bounding box center [454, 248] width 293 height 30
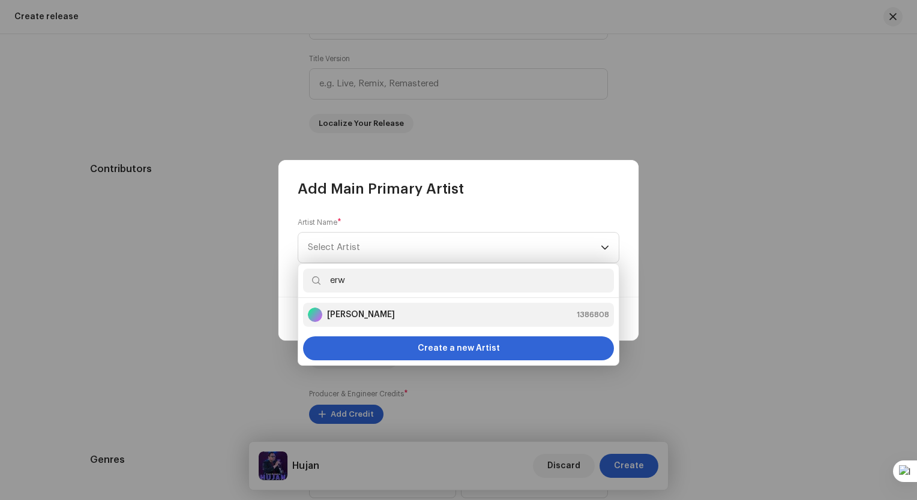
type input "erw"
click at [373, 315] on strong "[PERSON_NAME]" at bounding box center [361, 315] width 68 height 12
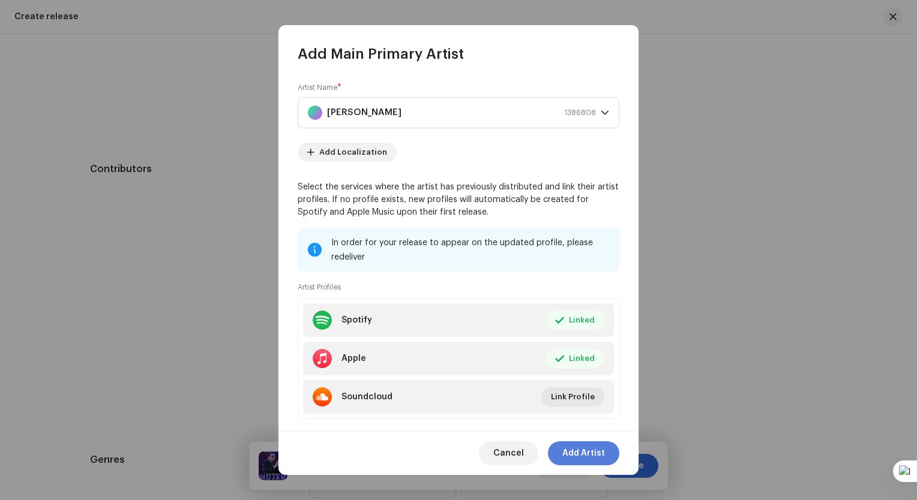
click at [591, 455] on span "Add Artist" at bounding box center [583, 454] width 43 height 24
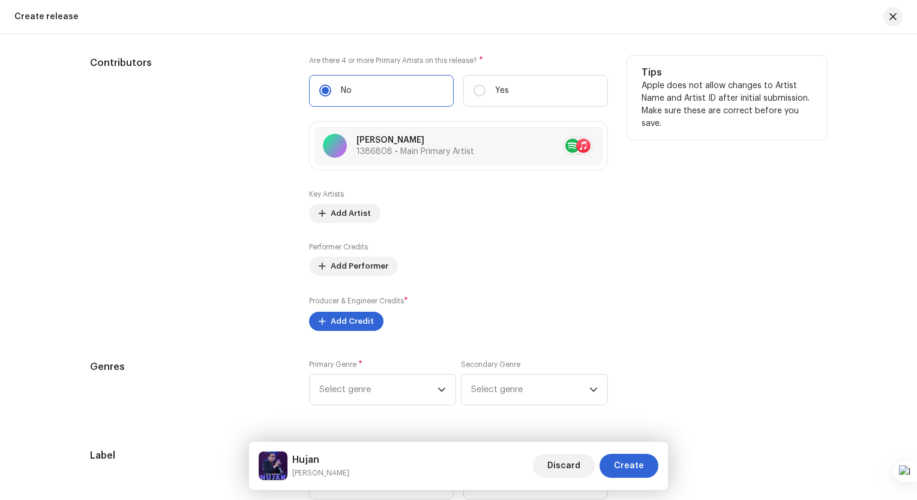
scroll to position [1298, 0]
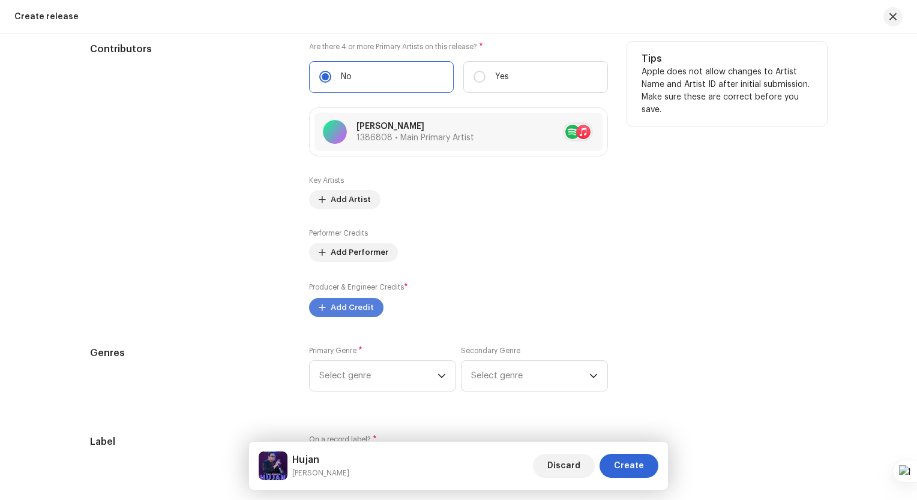
click at [365, 313] on span "Add Credit" at bounding box center [352, 308] width 43 height 24
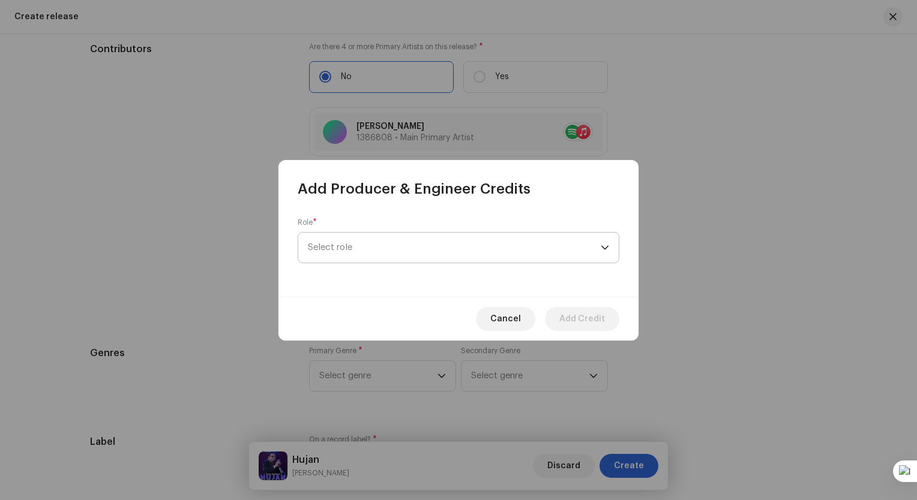
click at [442, 247] on span "Select role" at bounding box center [454, 248] width 293 height 30
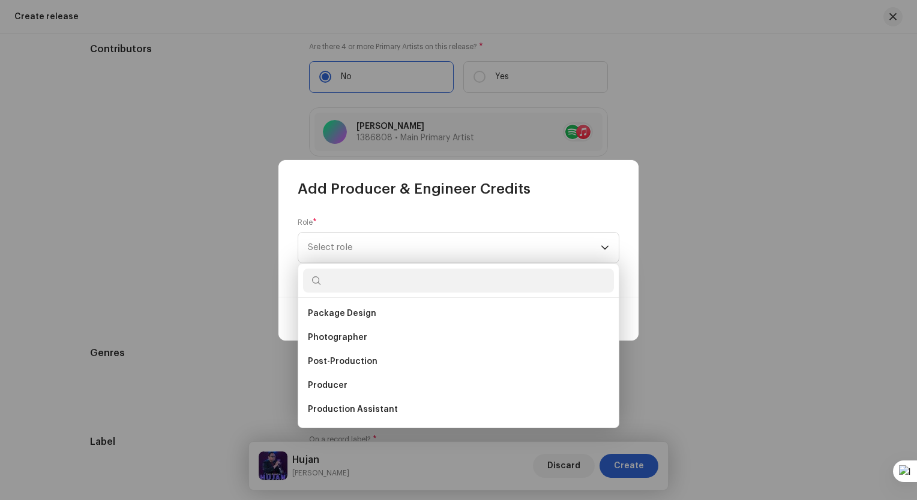
scroll to position [408, 0]
click at [374, 386] on li "Producer" at bounding box center [458, 387] width 311 height 24
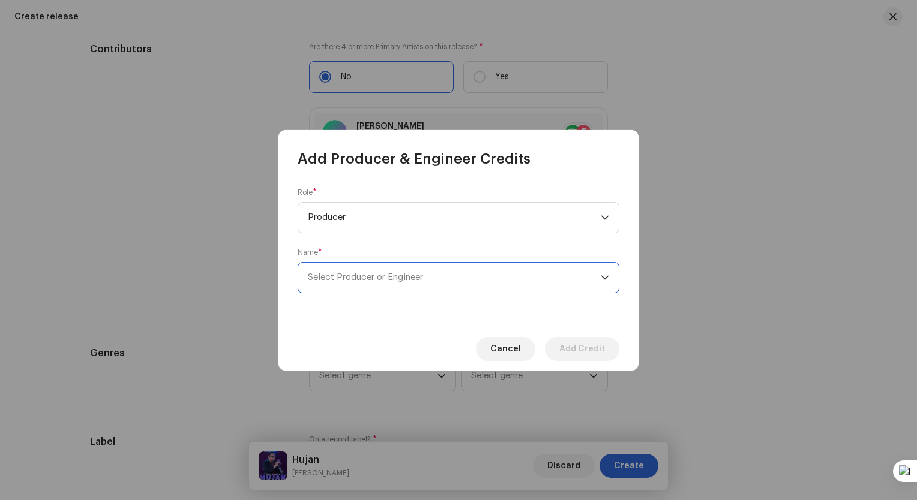
click at [413, 276] on span "Select Producer or Engineer" at bounding box center [365, 277] width 115 height 9
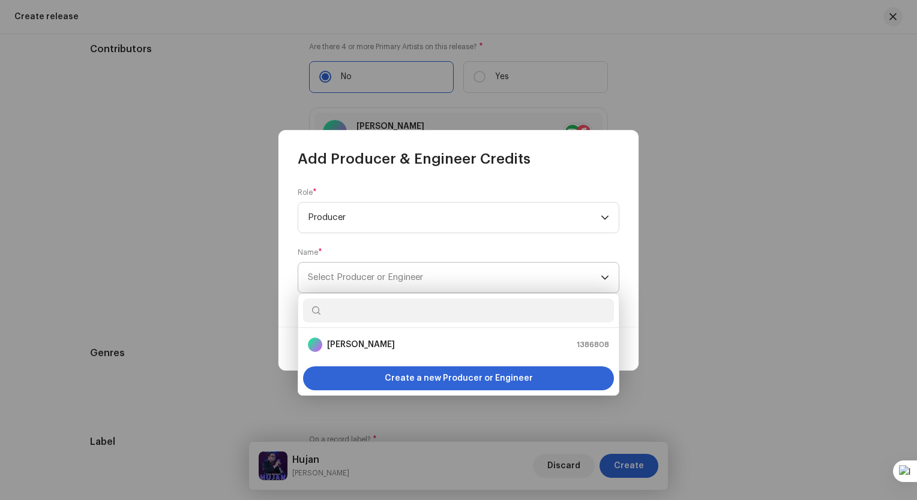
type input "w"
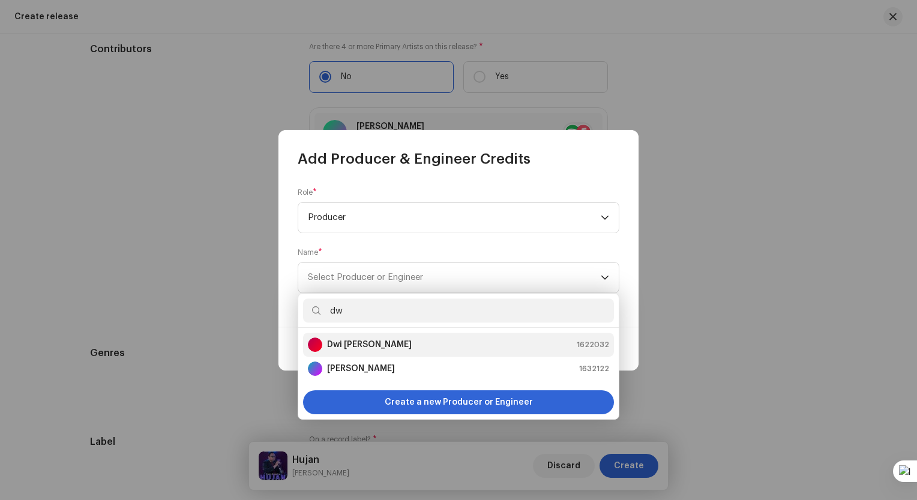
type input "dw"
click at [379, 344] on strong "Dwi [PERSON_NAME]" at bounding box center [369, 345] width 85 height 12
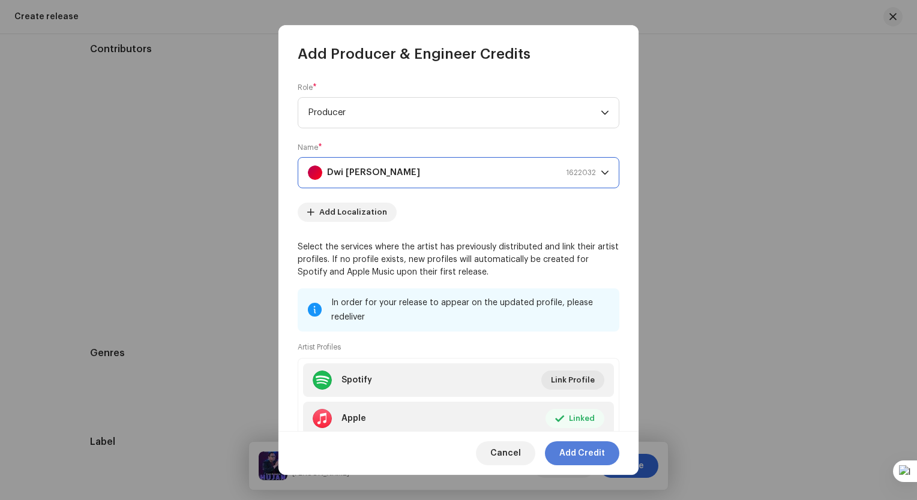
click at [579, 455] on span "Add Credit" at bounding box center [582, 454] width 46 height 24
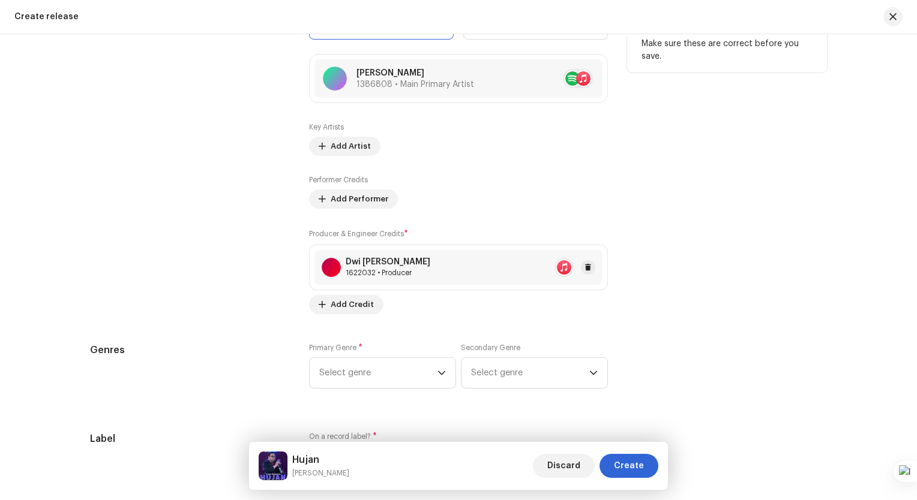
scroll to position [1418, 0]
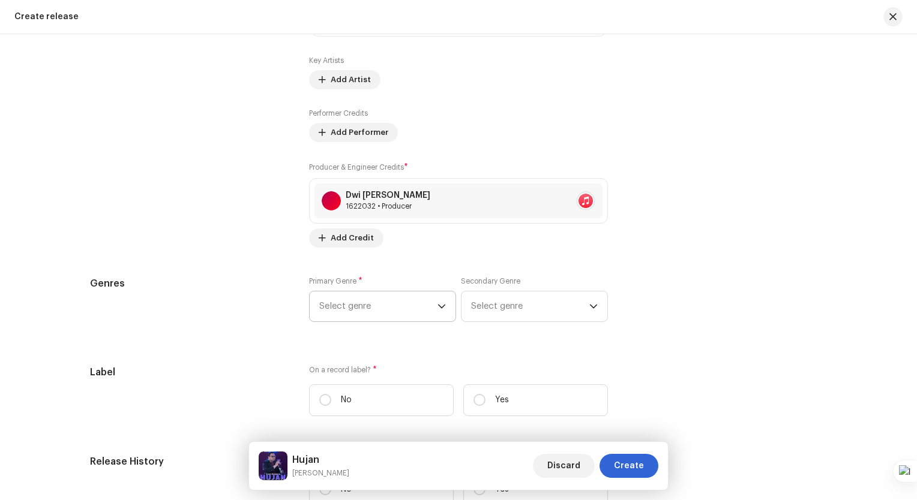
click at [382, 305] on span "Select genre" at bounding box center [378, 307] width 118 height 30
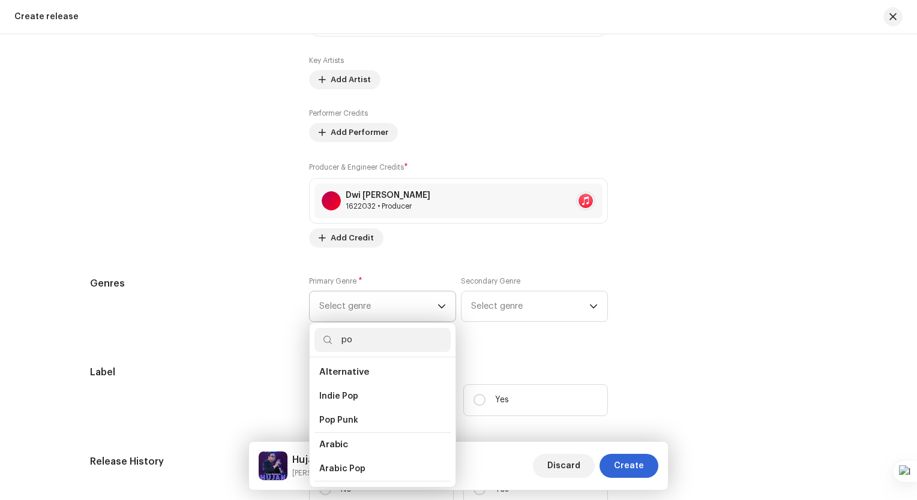
scroll to position [0, 0]
type input "pop"
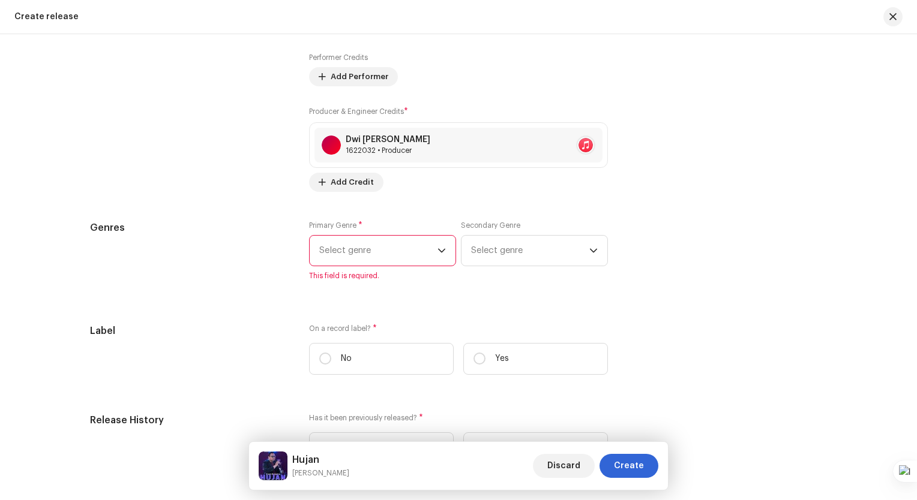
scroll to position [1538, 0]
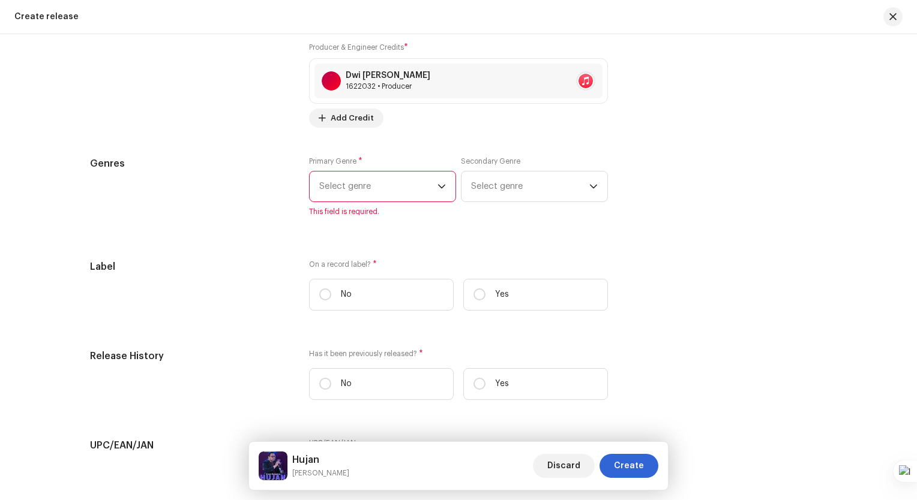
click at [416, 193] on span "Select genre" at bounding box center [378, 187] width 118 height 30
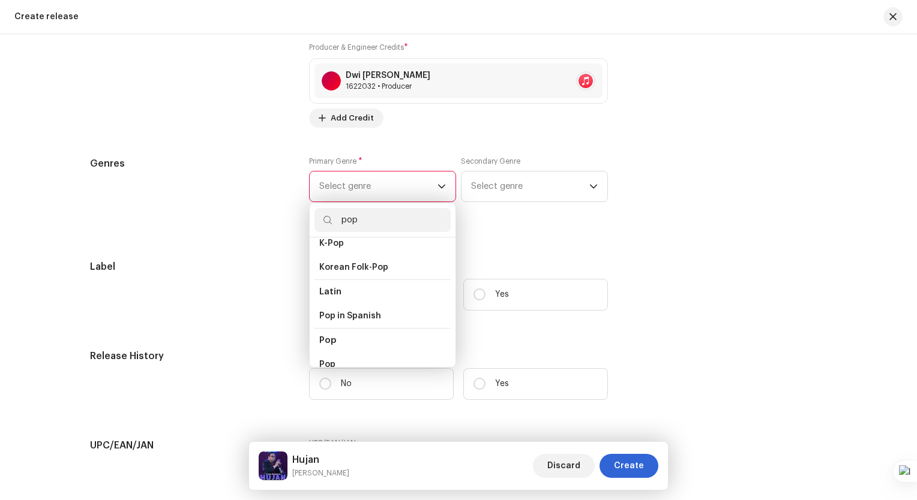
scroll to position [420, 0]
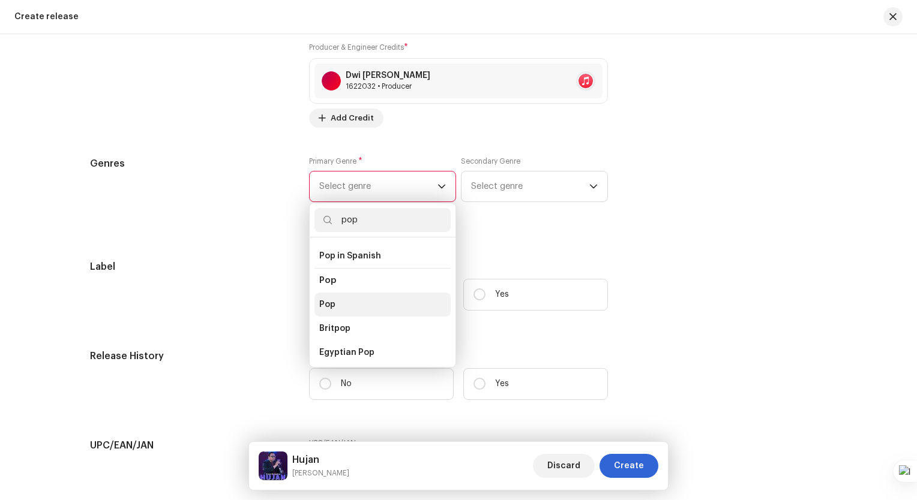
type input "pop"
click at [357, 293] on li "Pop" at bounding box center [382, 305] width 136 height 24
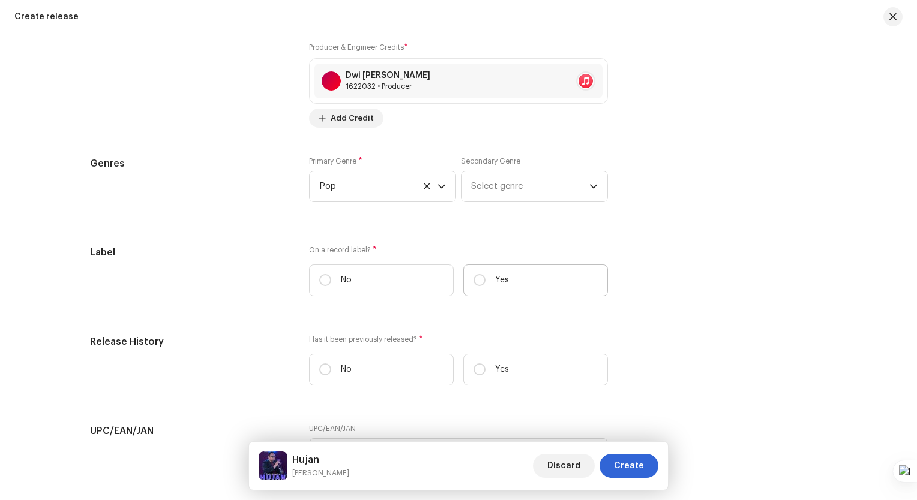
click at [500, 280] on p "Yes" at bounding box center [502, 280] width 14 height 13
click at [485, 280] on input "Yes" at bounding box center [479, 280] width 12 height 12
radio input "true"
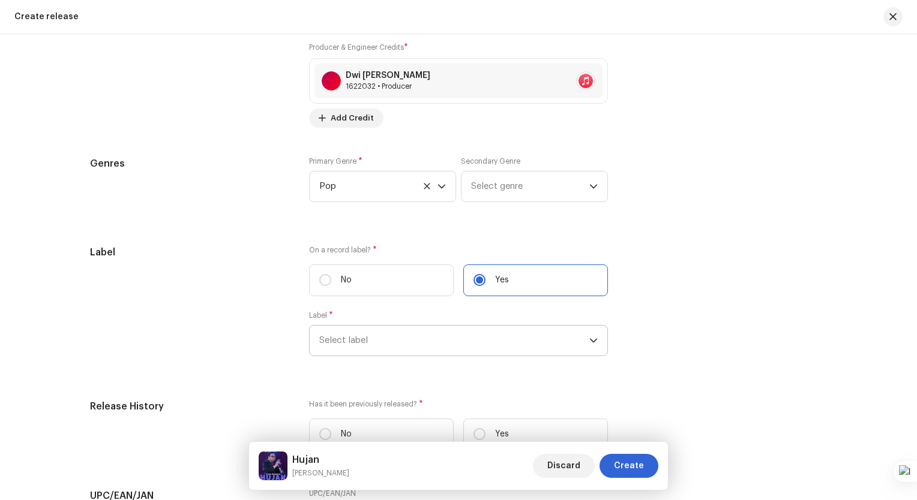
click at [470, 355] on span "Select label" at bounding box center [454, 341] width 270 height 30
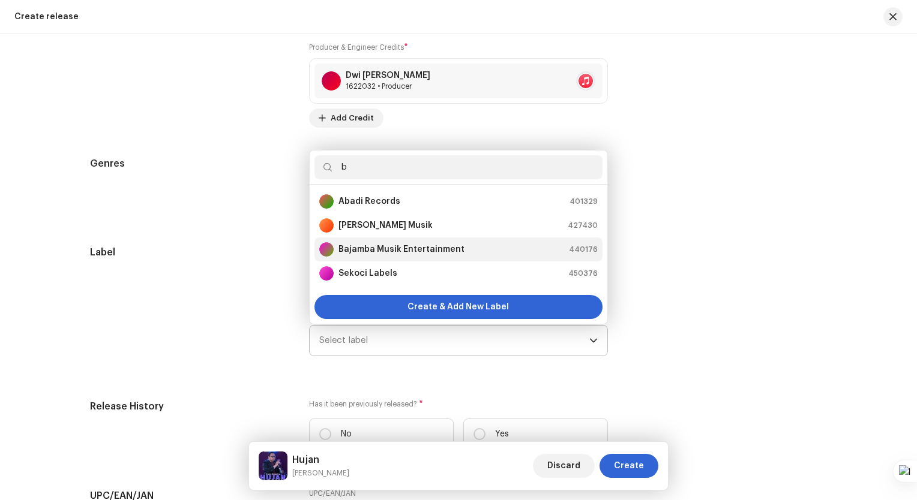
type input "b"
click at [429, 250] on strong "Bajamba Musik Entertainment" at bounding box center [401, 250] width 126 height 12
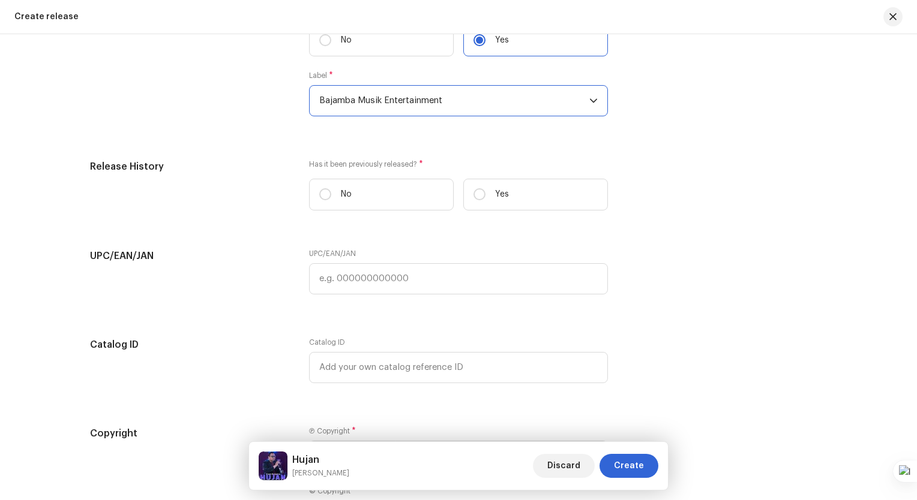
scroll to position [1838, 0]
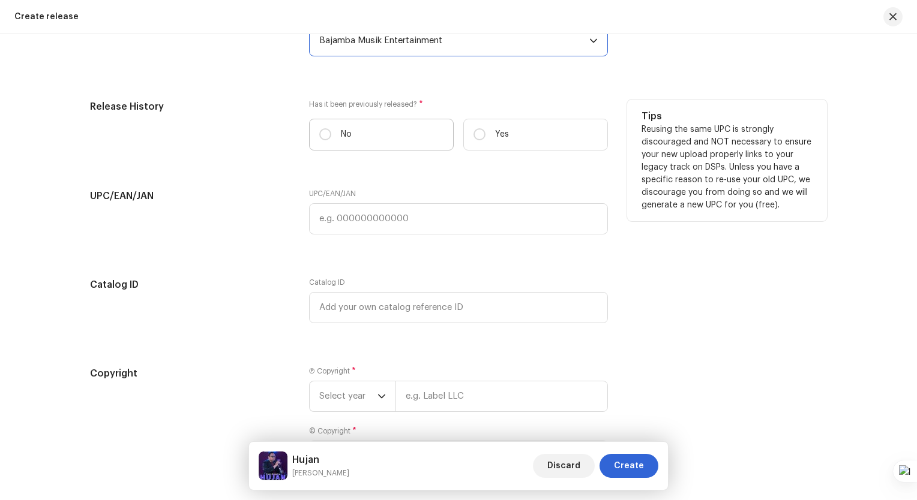
click at [370, 138] on label "No" at bounding box center [381, 135] width 145 height 32
click at [331, 138] on input "No" at bounding box center [325, 134] width 12 height 12
radio input "true"
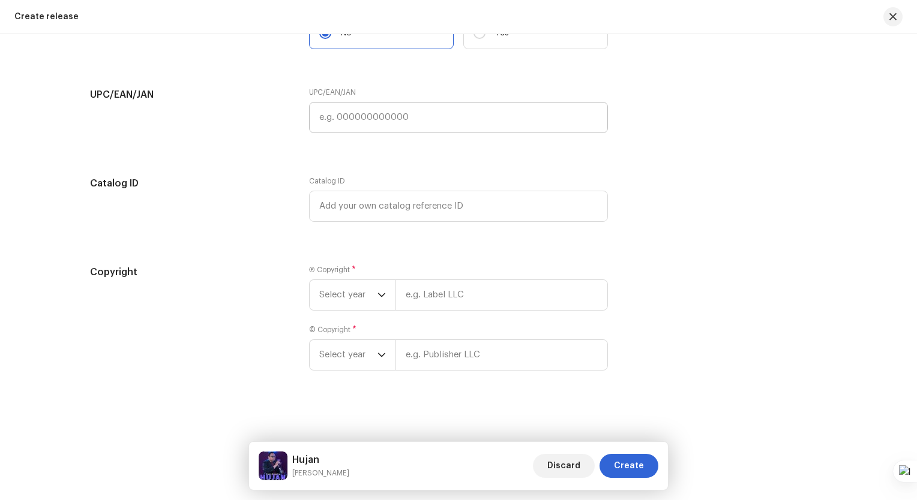
scroll to position [1943, 0]
click at [378, 292] on icon "dropdown trigger" at bounding box center [381, 295] width 8 height 8
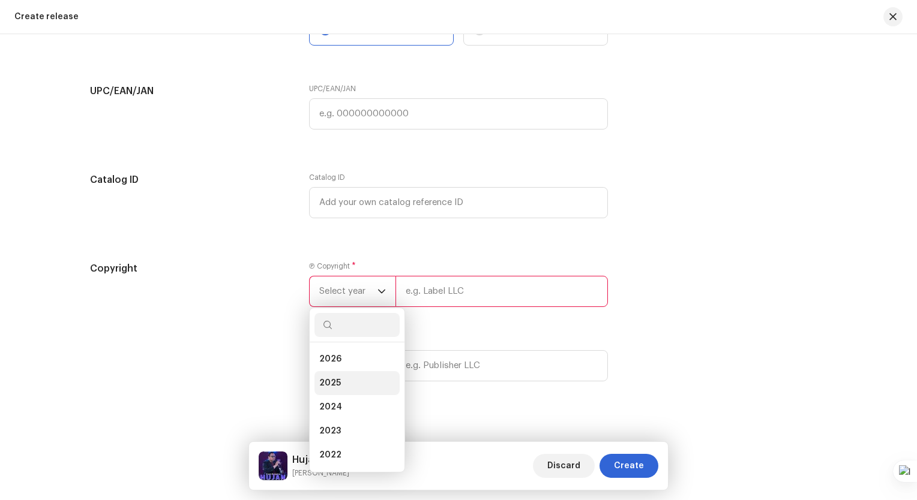
click at [353, 393] on li "2025" at bounding box center [356, 383] width 85 height 24
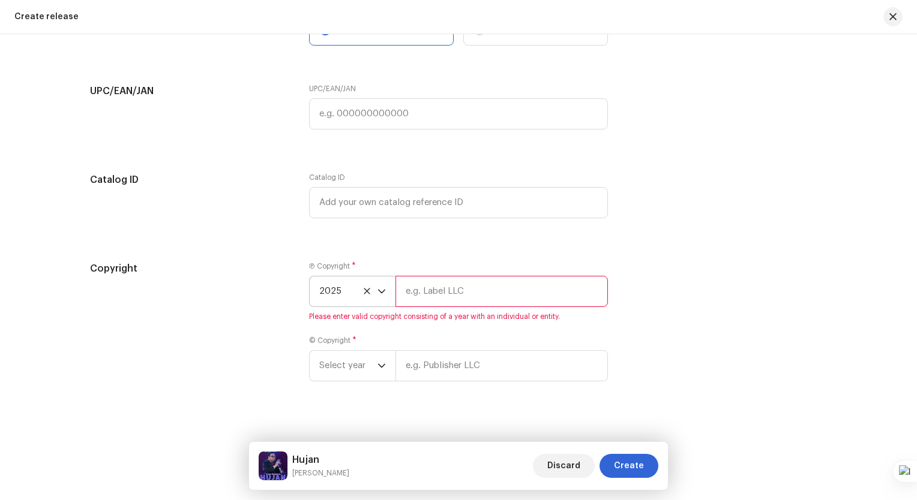
click at [414, 292] on input "text" at bounding box center [501, 291] width 212 height 31
type input "Kirai Studio Home Recording"
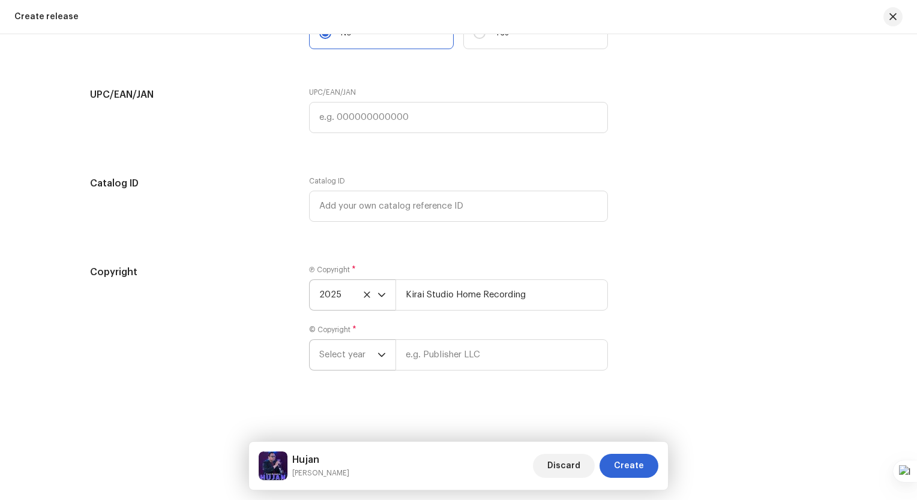
click at [380, 352] on icon "dropdown trigger" at bounding box center [381, 355] width 8 height 8
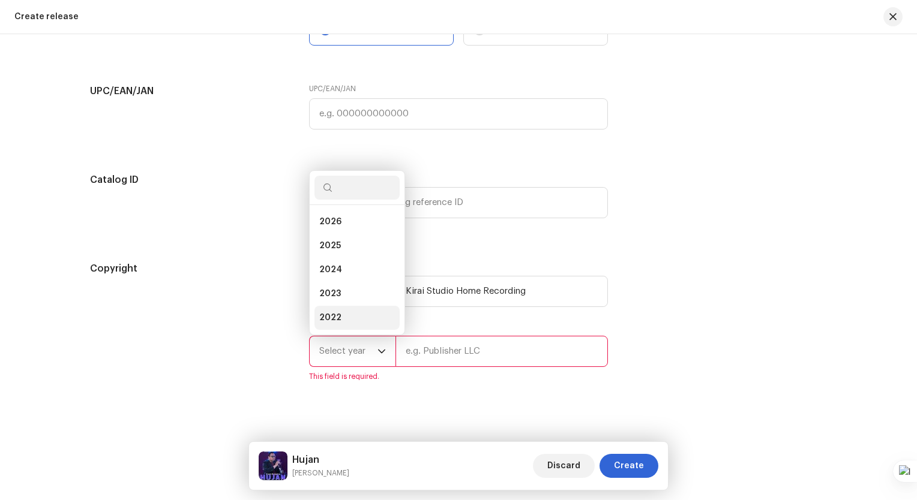
scroll to position [19, 0]
click at [346, 233] on li "2025" at bounding box center [356, 227] width 85 height 24
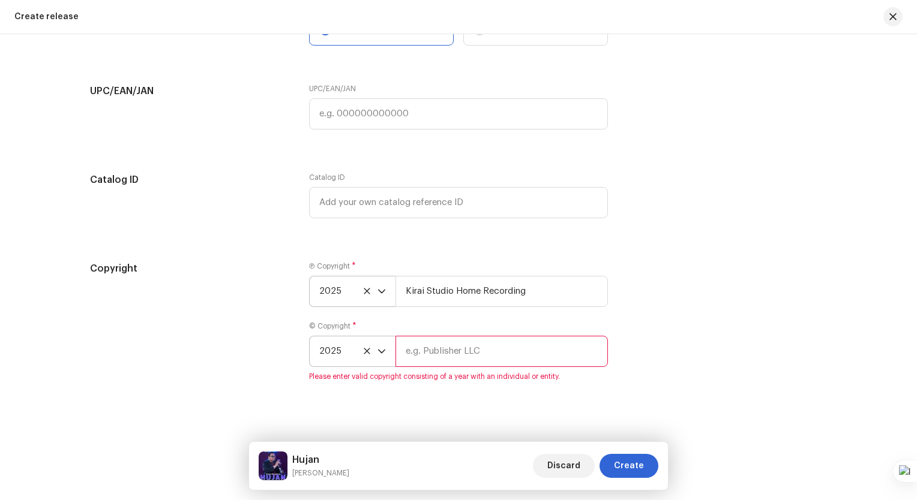
click at [422, 352] on input "text" at bounding box center [501, 351] width 212 height 31
type input "Kirai Studio Home Recording"
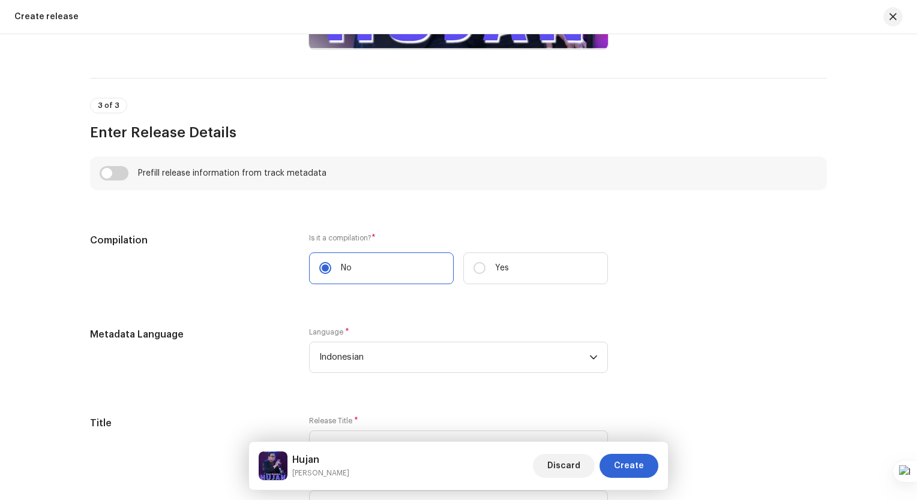
scroll to position [803, 0]
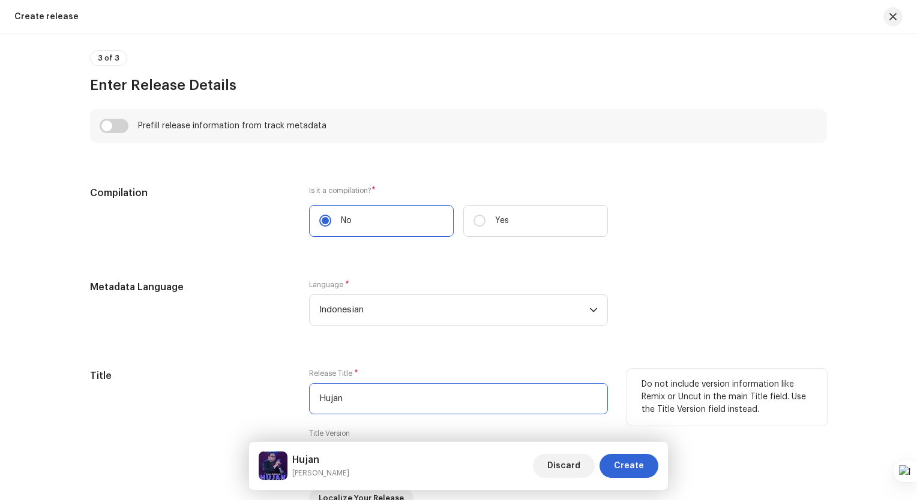
drag, startPoint x: 357, startPoint y: 396, endPoint x: 308, endPoint y: 380, distance: 51.0
click at [309, 380] on div "Release Title * Hujan" at bounding box center [458, 392] width 299 height 46
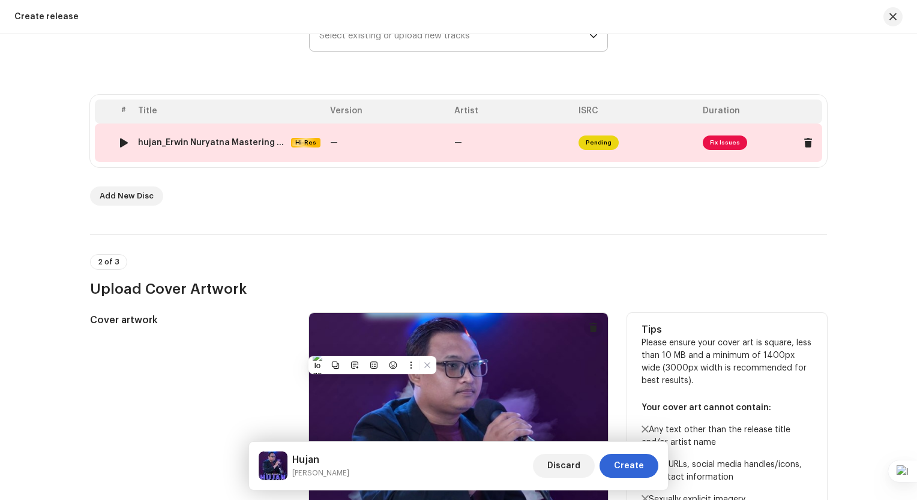
scroll to position [83, 0]
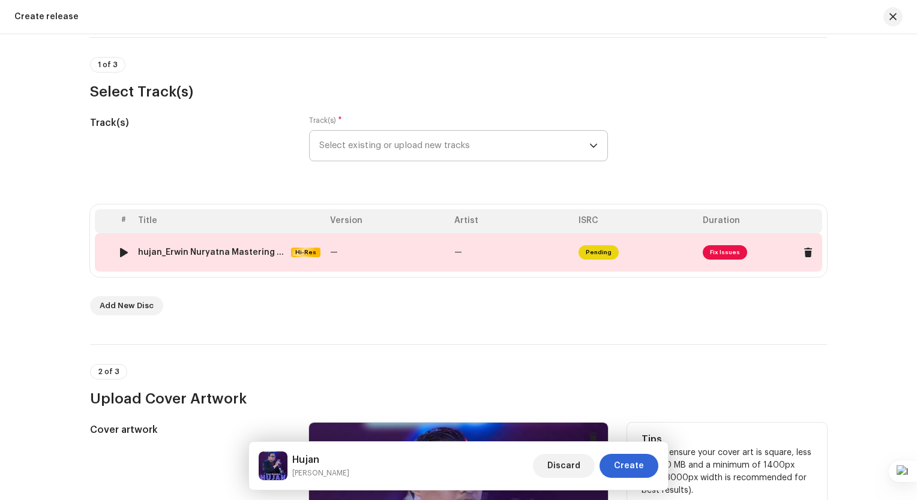
click at [473, 241] on td "—" at bounding box center [511, 252] width 124 height 38
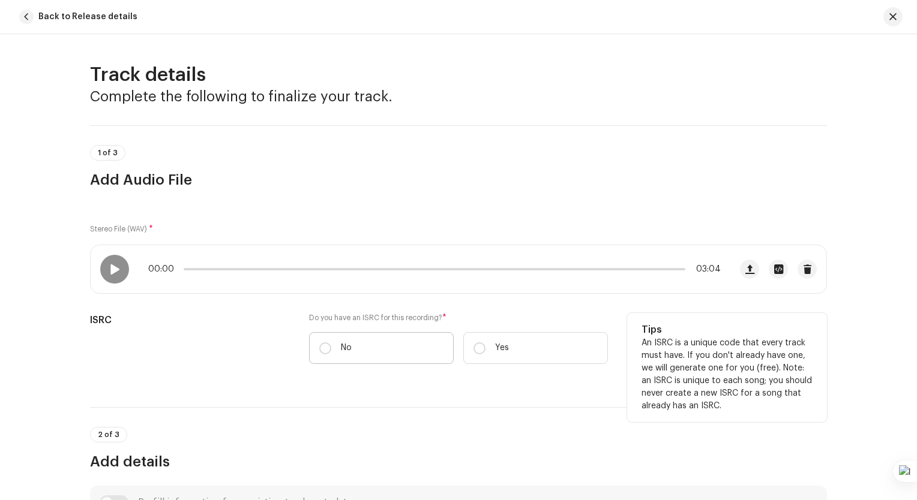
click at [377, 337] on label "No" at bounding box center [381, 348] width 145 height 32
click at [331, 343] on input "No" at bounding box center [325, 349] width 12 height 12
radio input "true"
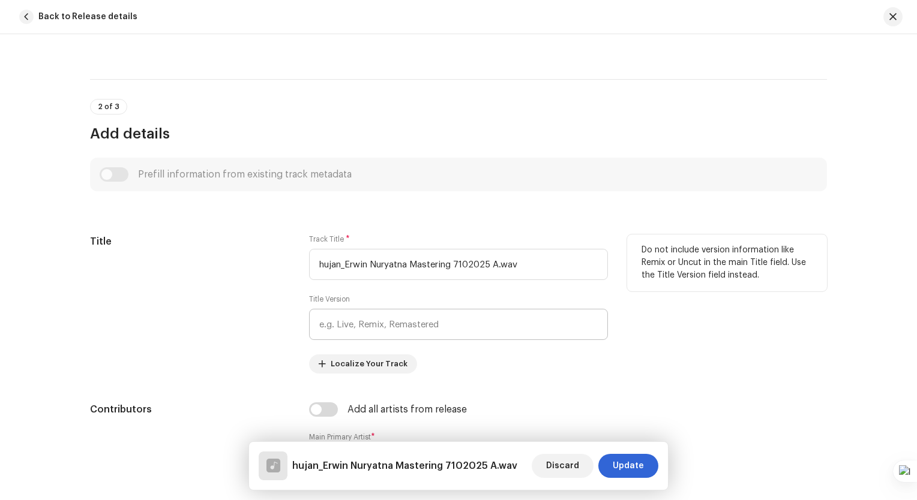
scroll to position [360, 0]
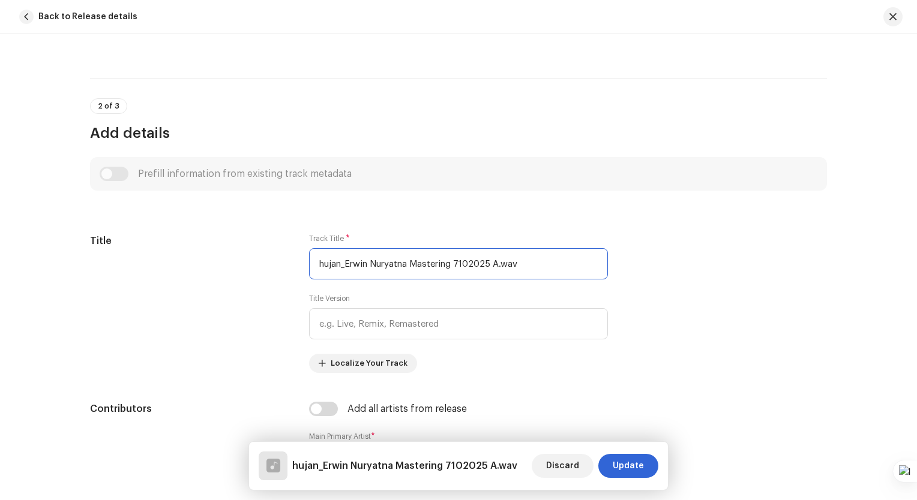
drag, startPoint x: 522, startPoint y: 268, endPoint x: 307, endPoint y: 231, distance: 217.9
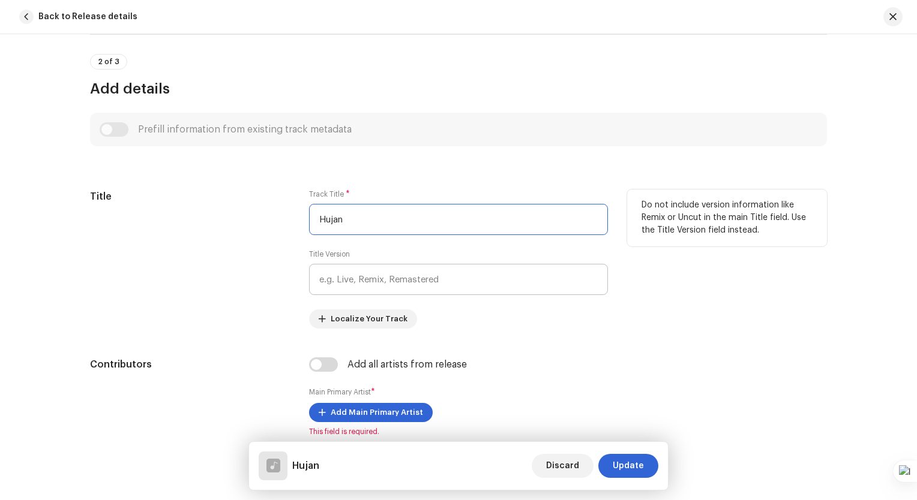
scroll to position [480, 0]
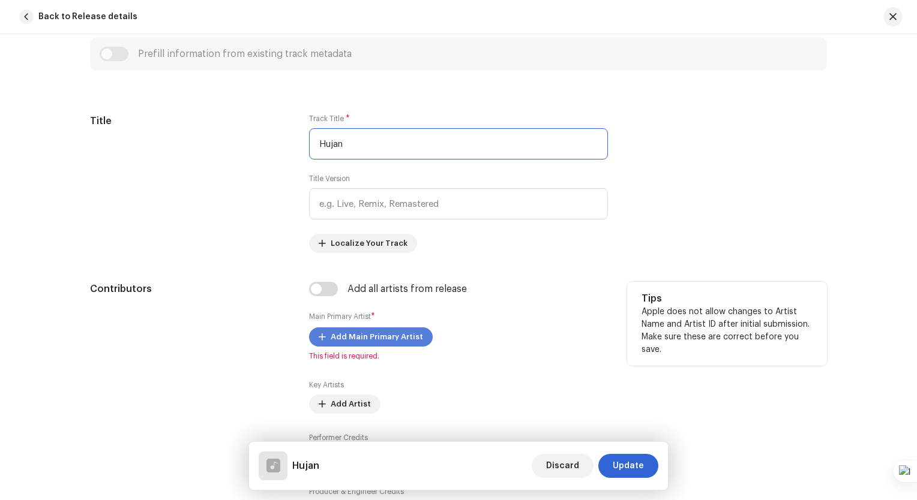
type input "Hujan"
click at [383, 335] on span "Add Main Primary Artist" at bounding box center [377, 337] width 92 height 24
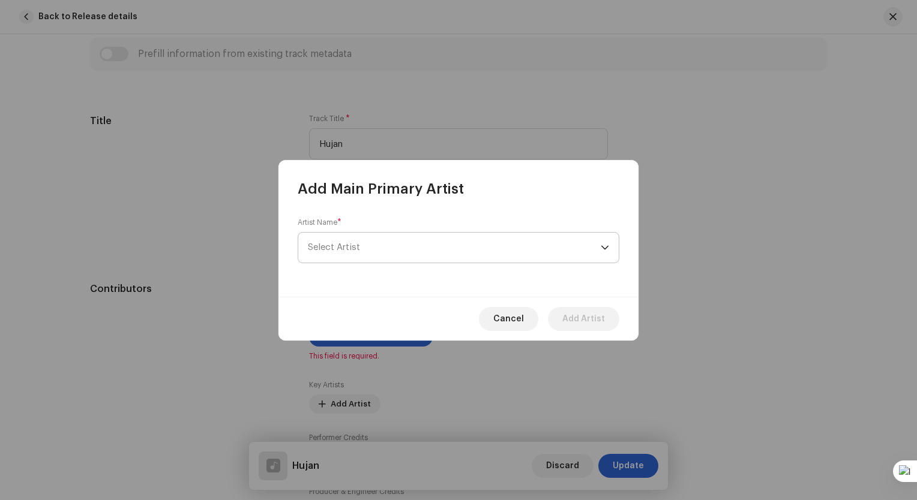
click at [384, 247] on span "Select Artist" at bounding box center [454, 248] width 293 height 30
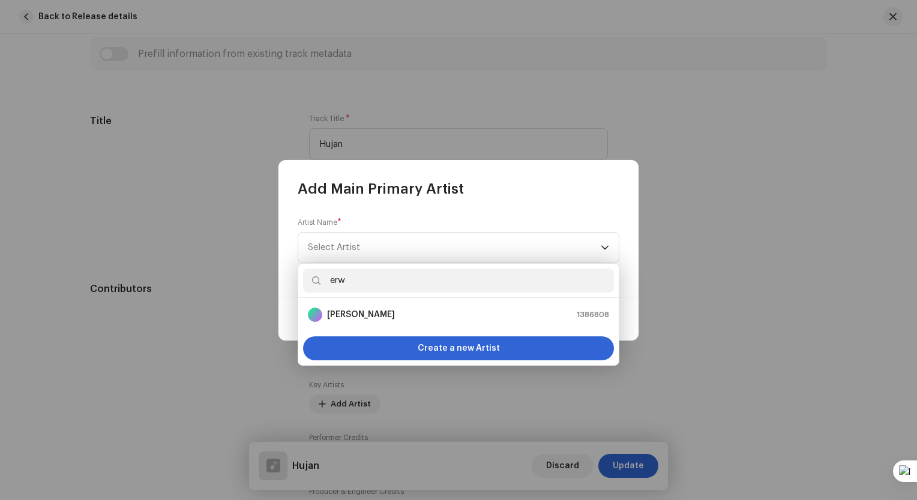
type input "erw"
click at [400, 312] on div "[PERSON_NAME] 1386808" at bounding box center [458, 315] width 301 height 14
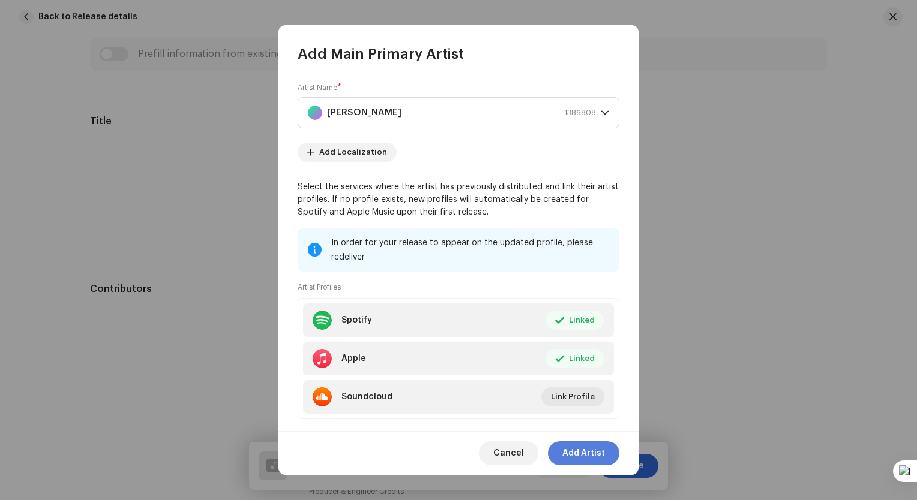
click at [578, 451] on span "Add Artist" at bounding box center [583, 454] width 43 height 24
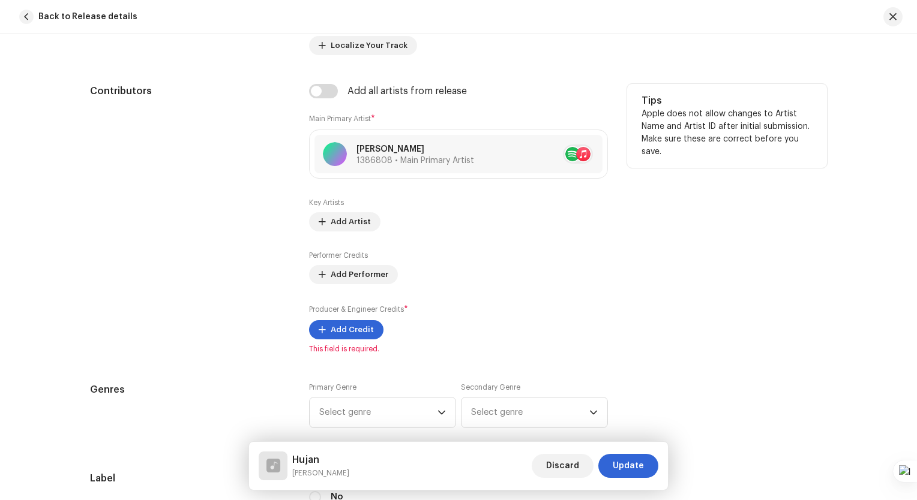
scroll to position [720, 0]
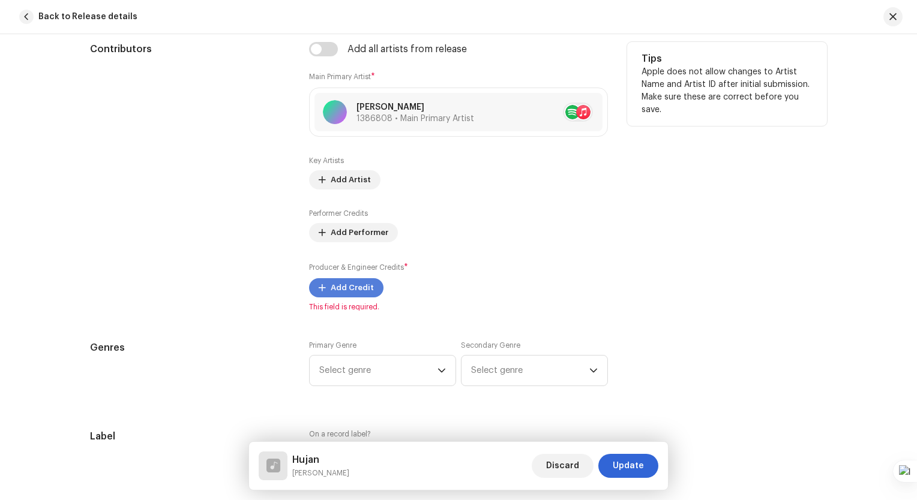
click at [352, 295] on span "Add Credit" at bounding box center [352, 288] width 43 height 24
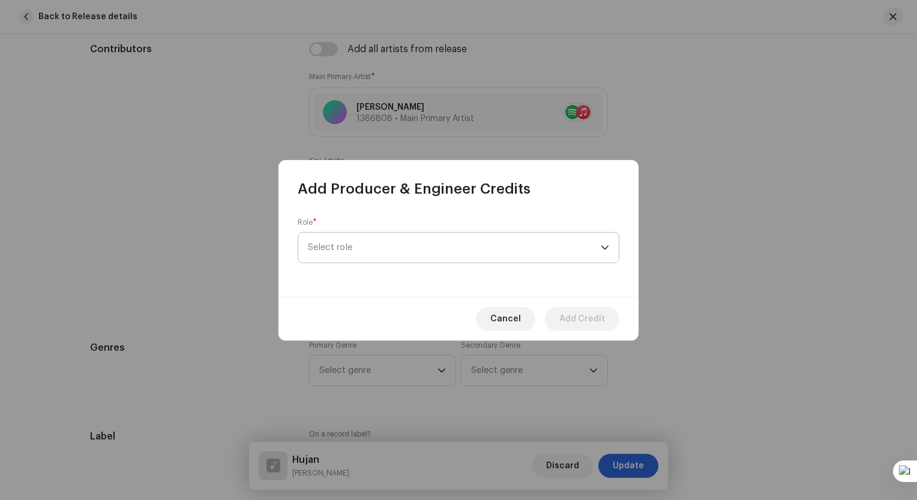
click at [402, 254] on span "Select role" at bounding box center [454, 248] width 293 height 30
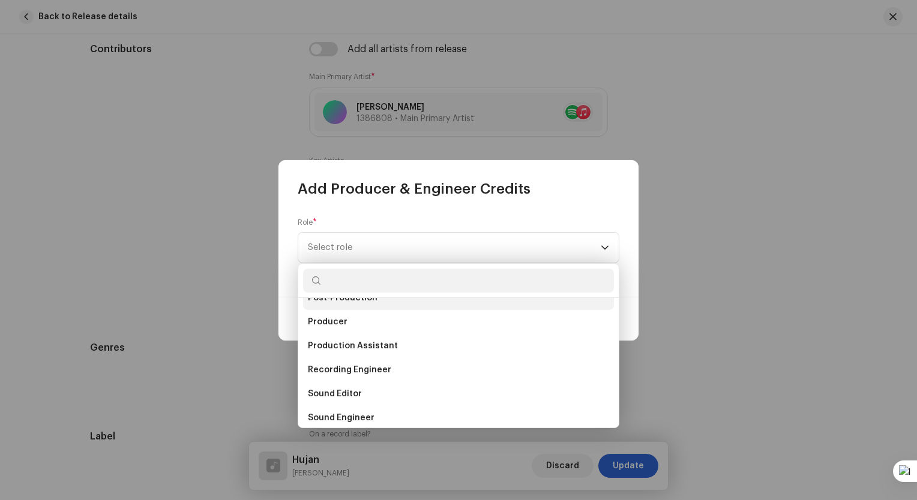
scroll to position [461, 0]
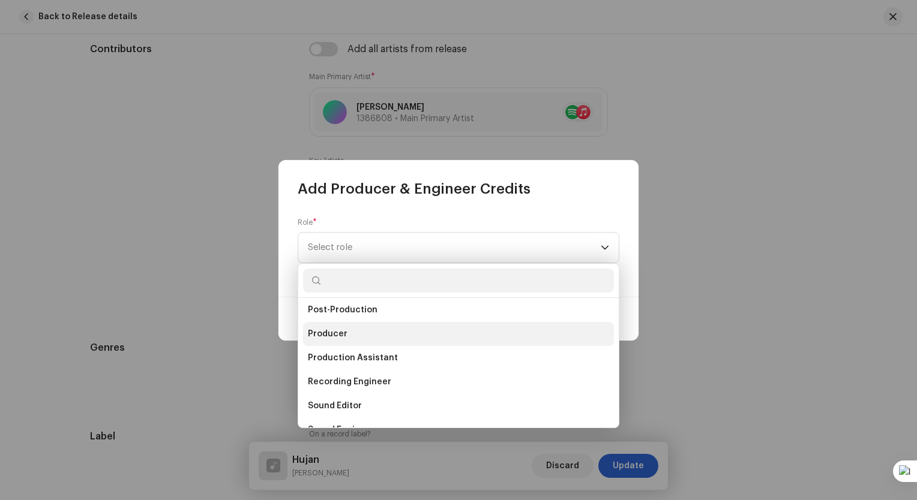
click at [350, 332] on li "Producer" at bounding box center [458, 334] width 311 height 24
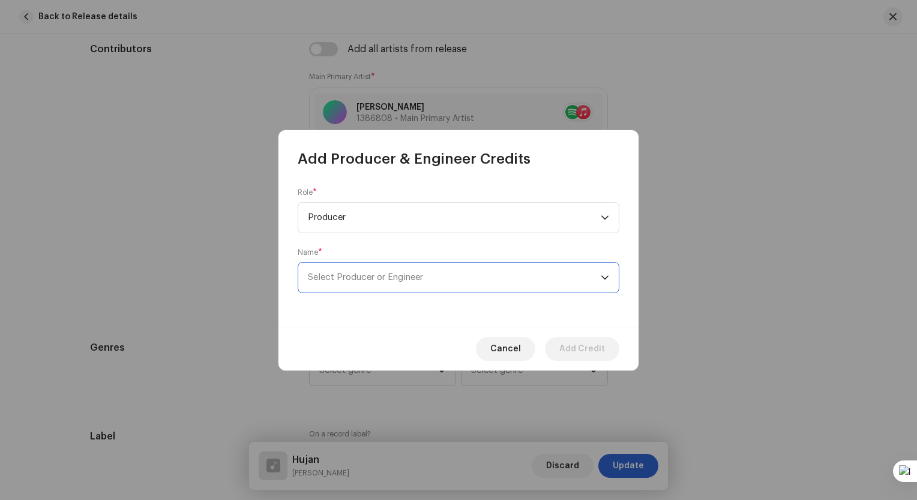
click at [375, 280] on span "Select Producer or Engineer" at bounding box center [365, 277] width 115 height 9
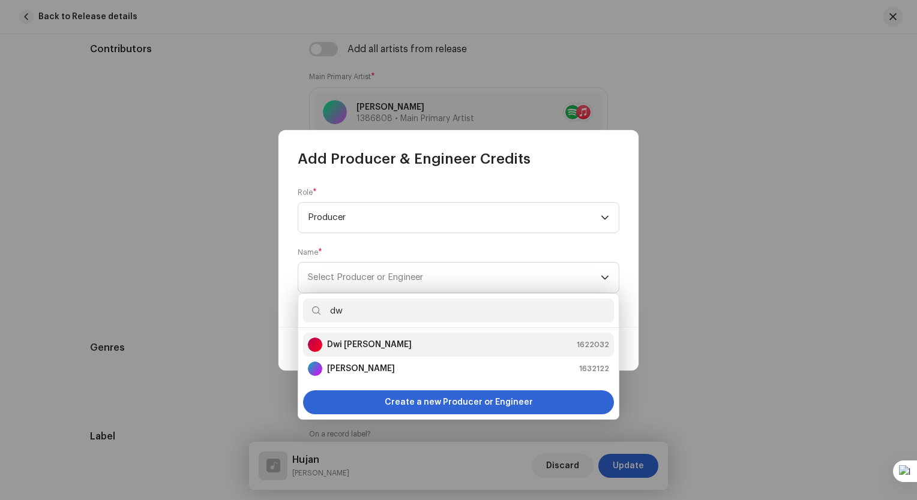
type input "dw"
click at [384, 349] on strong "Dwi [PERSON_NAME]" at bounding box center [369, 345] width 85 height 12
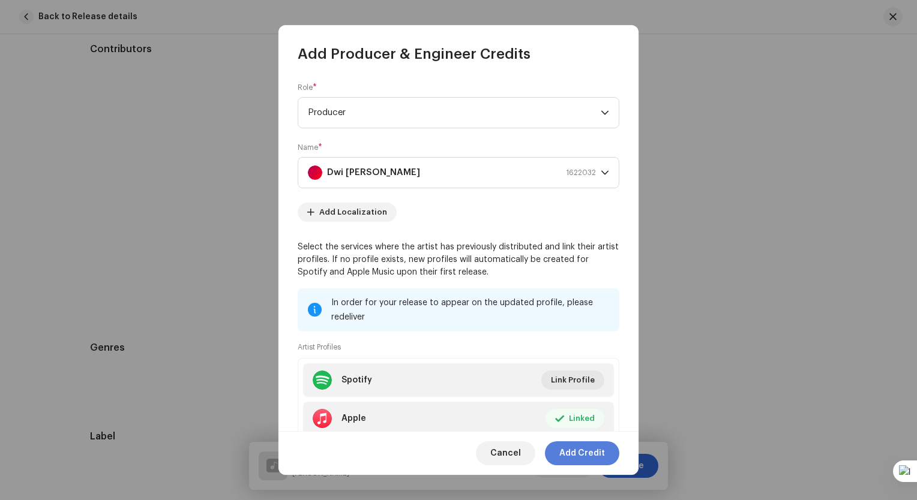
click at [584, 458] on span "Add Credit" at bounding box center [582, 454] width 46 height 24
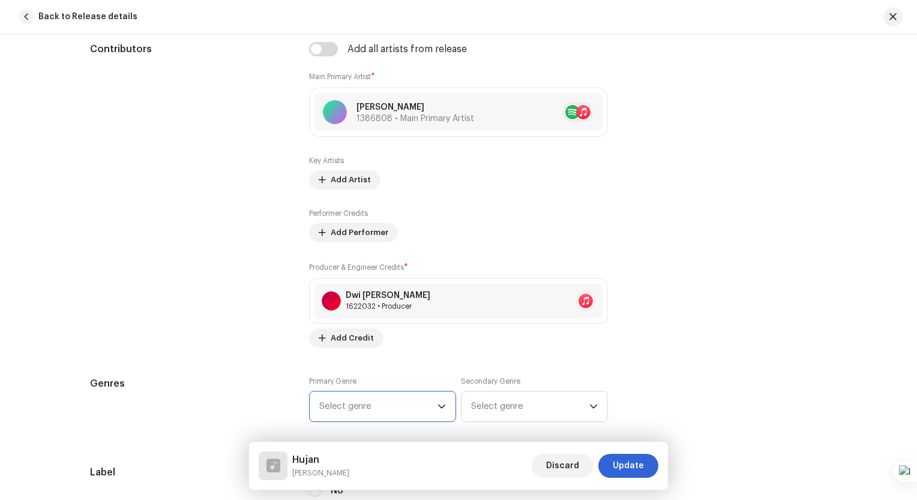
click at [412, 409] on span "Select genre" at bounding box center [378, 407] width 118 height 30
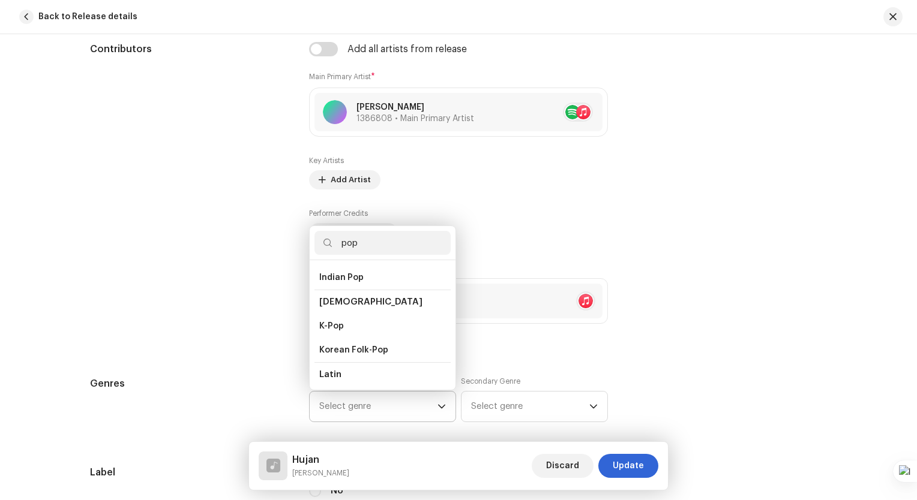
scroll to position [360, 0]
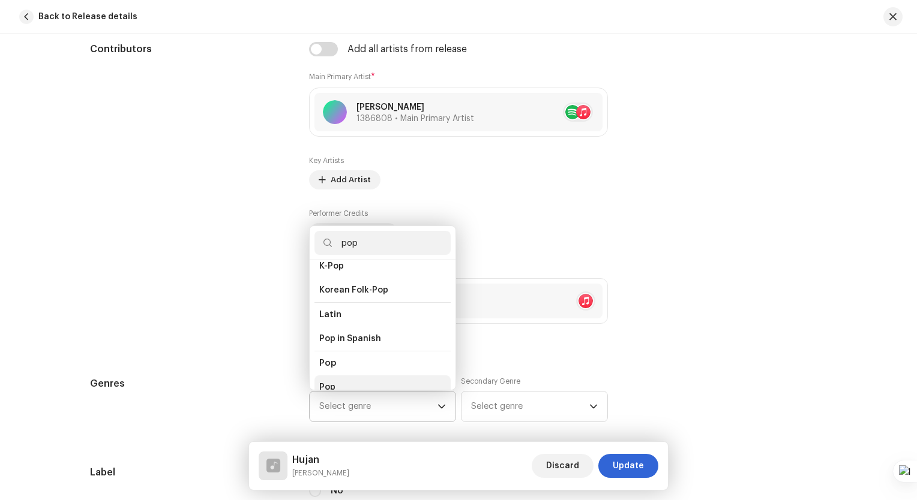
type input "pop"
click at [376, 376] on li "Pop" at bounding box center [382, 388] width 136 height 24
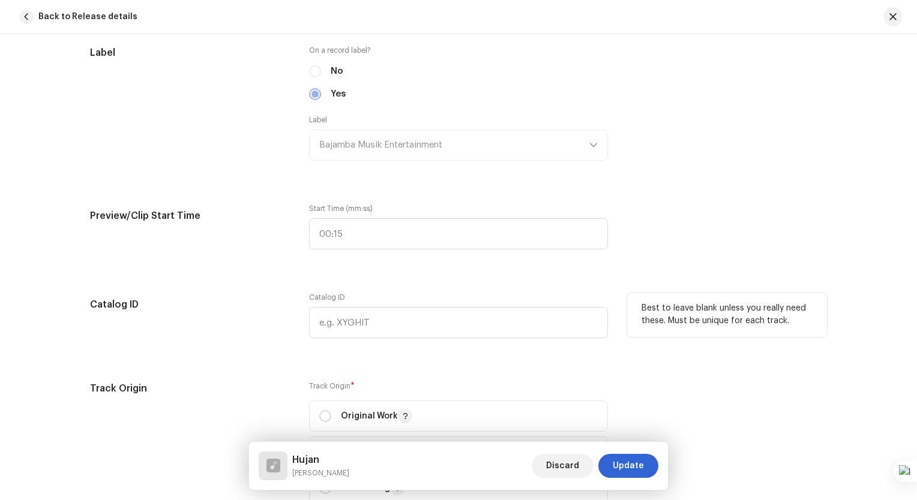
scroll to position [1260, 0]
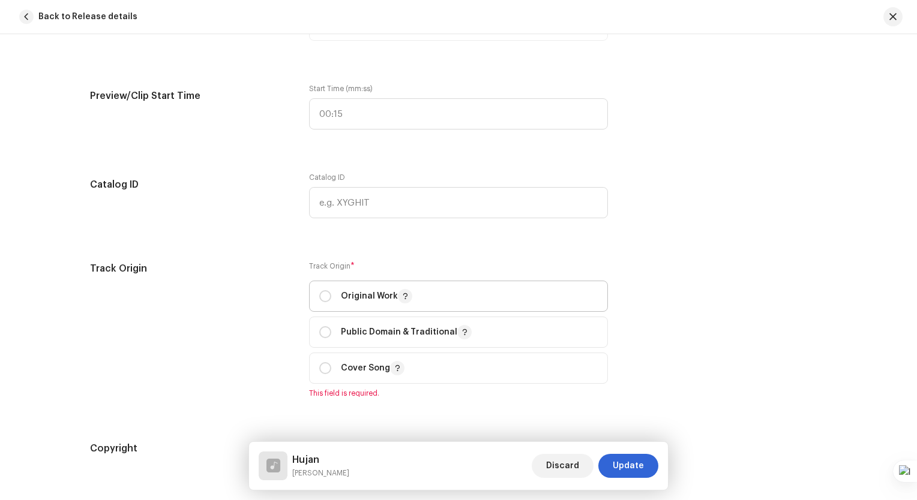
click at [367, 303] on p "Original Work" at bounding box center [376, 296] width 71 height 14
radio input "true"
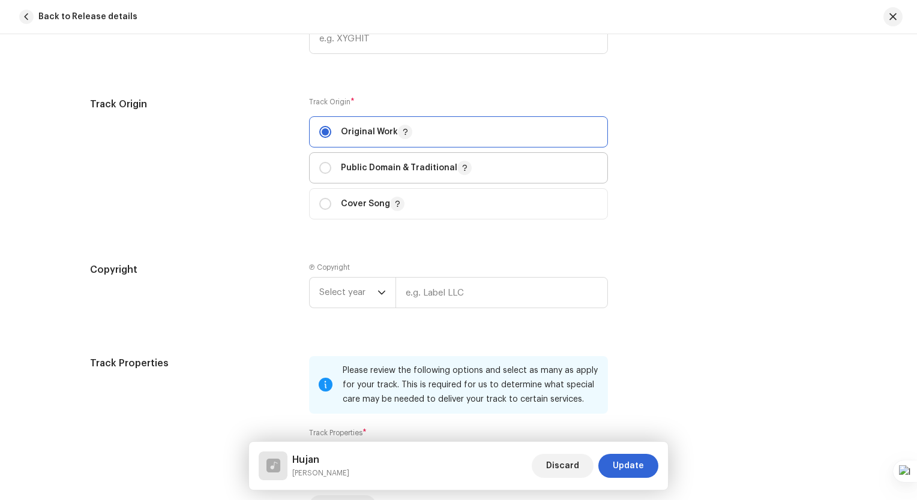
scroll to position [1500, 0]
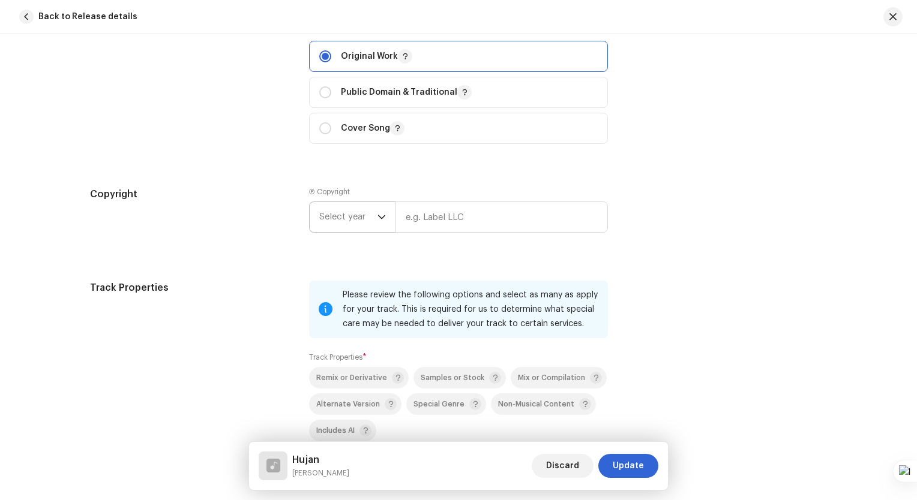
click at [379, 224] on div "dropdown trigger" at bounding box center [381, 217] width 8 height 30
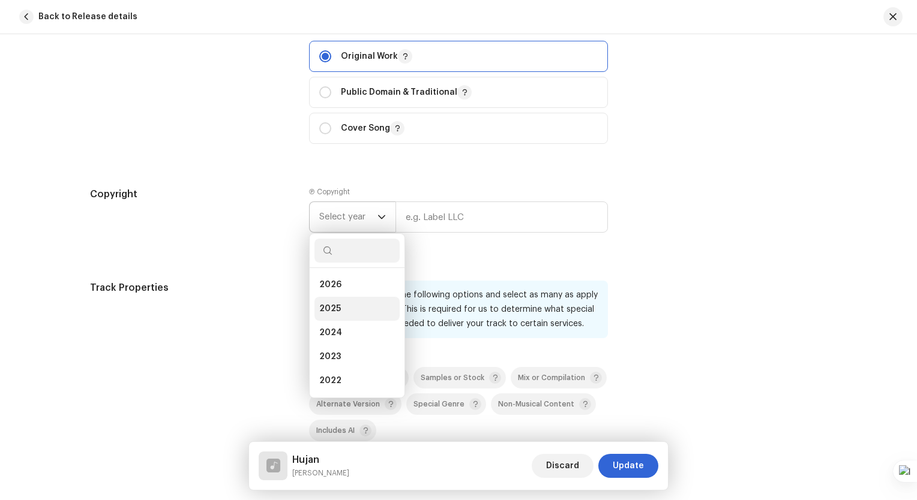
click at [348, 308] on li "2025" at bounding box center [356, 309] width 85 height 24
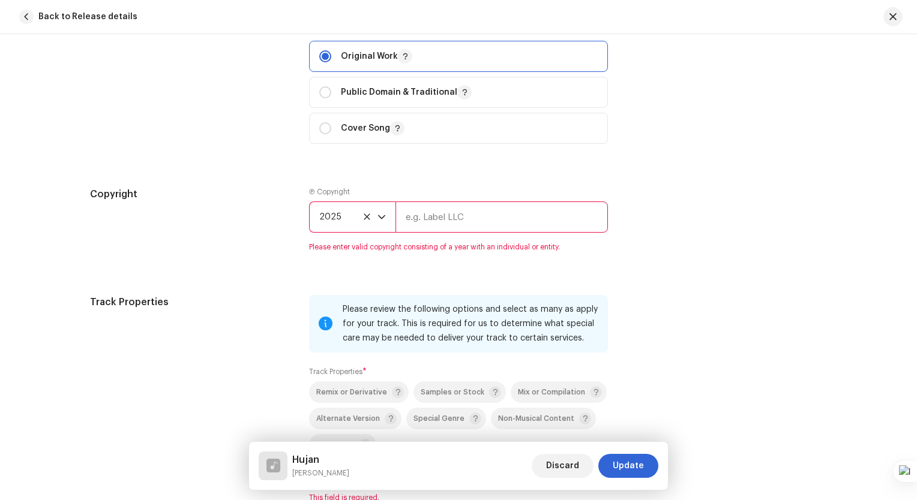
click at [436, 222] on input "text" at bounding box center [501, 217] width 212 height 31
type input "Kirai Studio Home Recording"
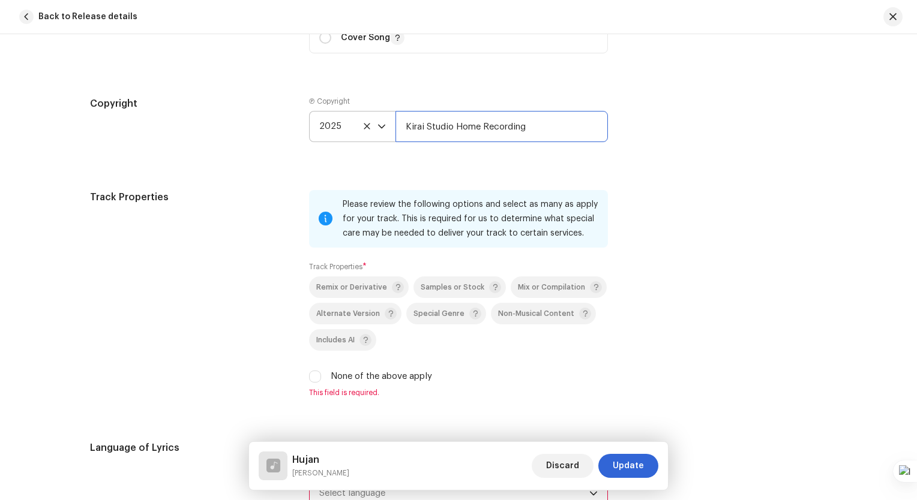
scroll to position [1620, 0]
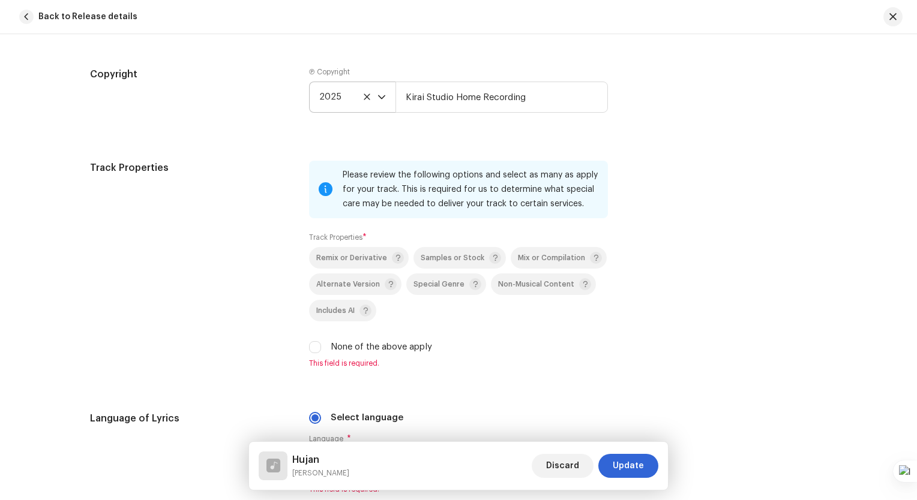
click at [364, 350] on label "None of the above apply" at bounding box center [381, 347] width 101 height 13
click at [321, 350] on input "None of the above apply" at bounding box center [315, 347] width 12 height 12
checkbox input "true"
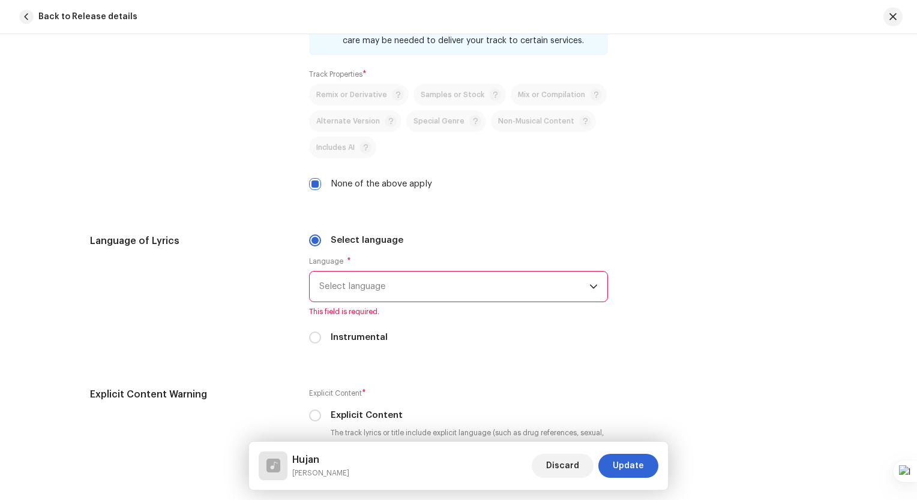
scroll to position [1860, 0]
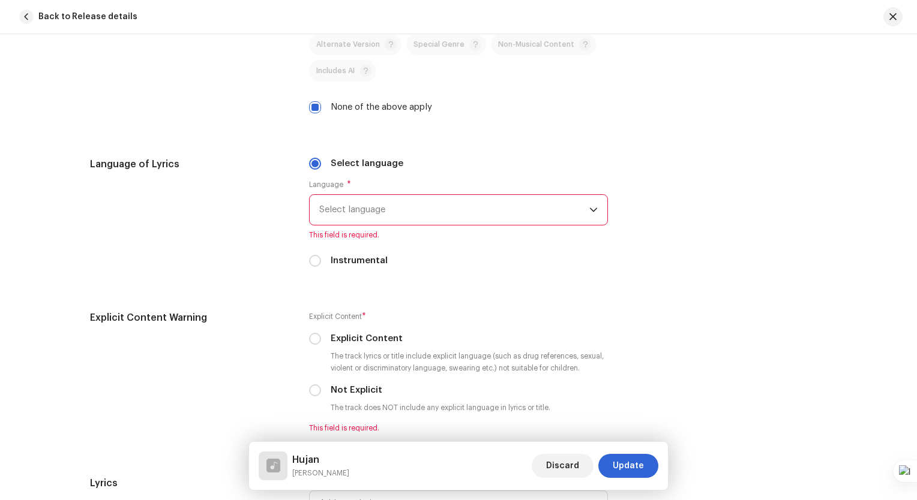
click at [398, 212] on span "Select language" at bounding box center [454, 210] width 270 height 30
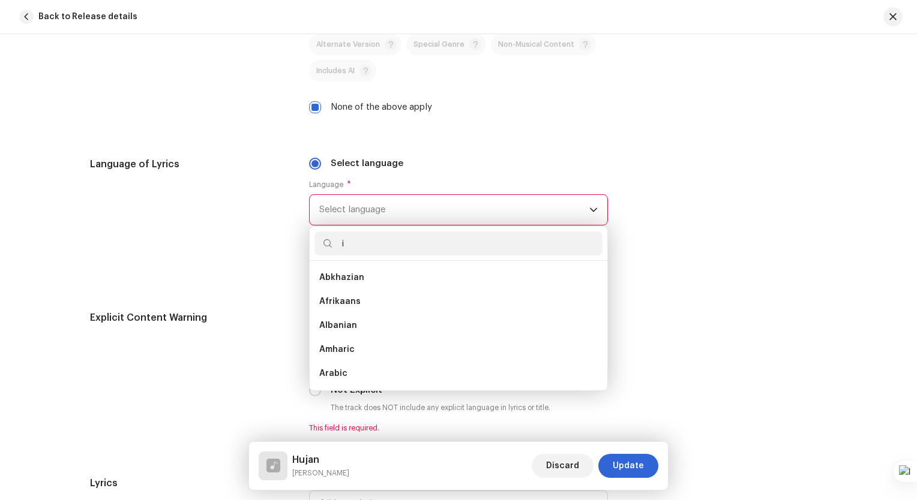
scroll to position [5, 0]
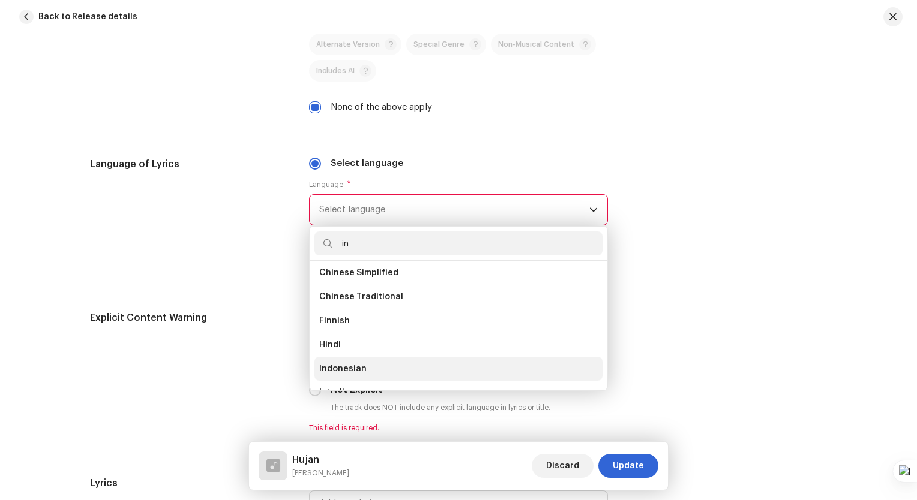
type input "in"
click at [368, 367] on li "Indonesian" at bounding box center [458, 369] width 288 height 24
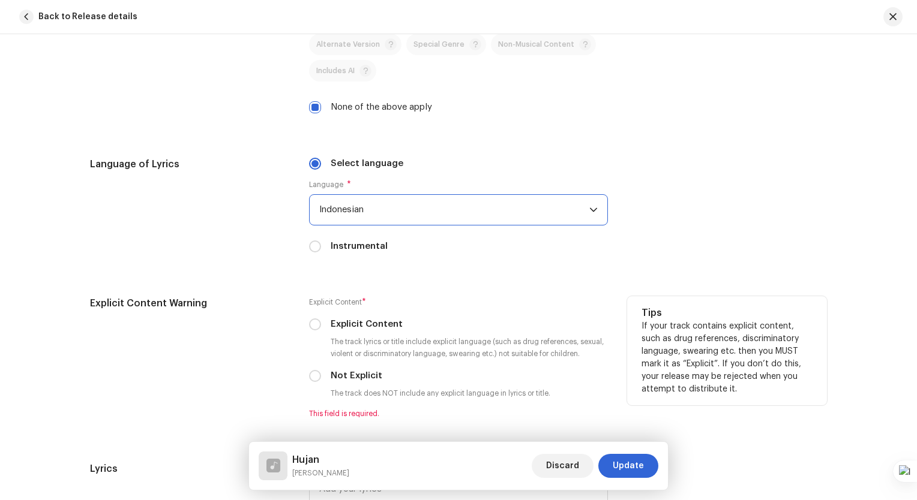
scroll to position [1920, 0]
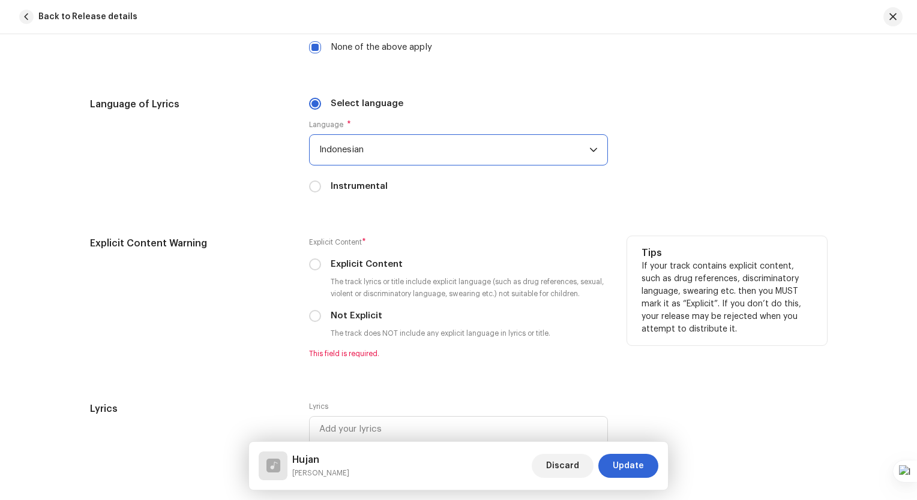
click at [358, 313] on label "Not Explicit" at bounding box center [357, 316] width 52 height 13
click at [321, 313] on input "Not Explicit" at bounding box center [315, 316] width 12 height 12
radio input "true"
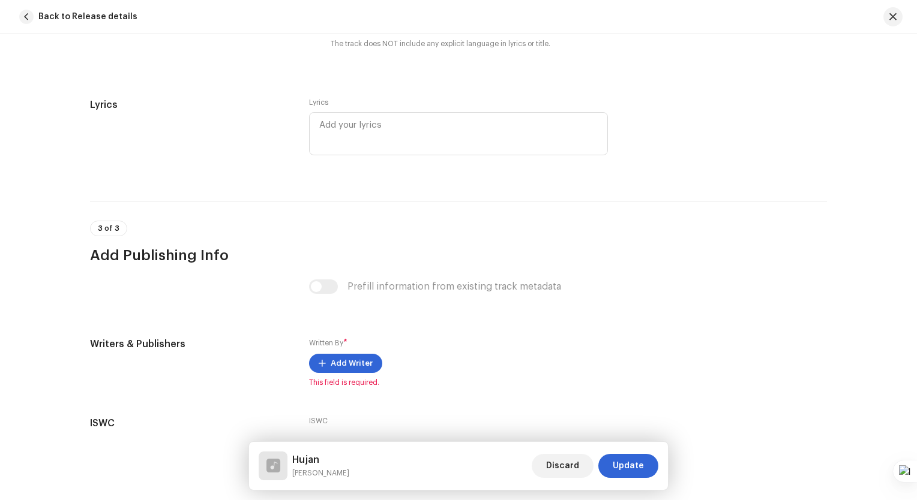
scroll to position [2280, 0]
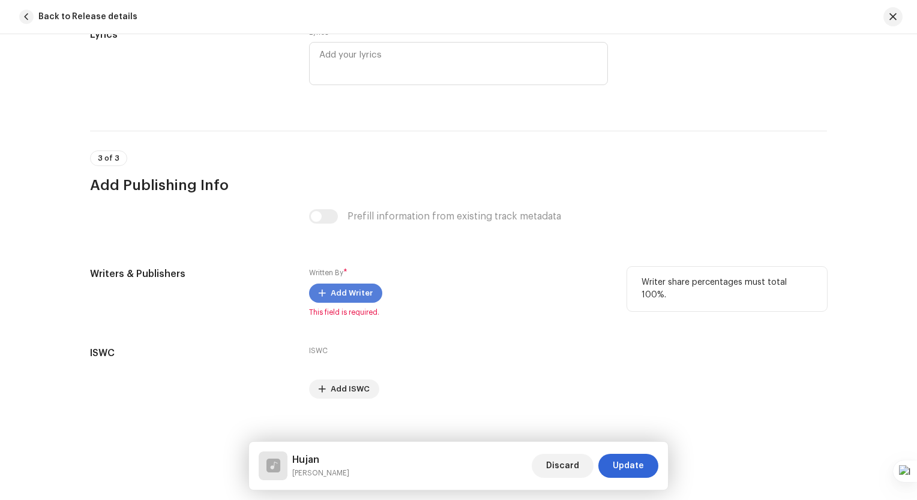
click at [362, 301] on span "Add Writer" at bounding box center [352, 293] width 42 height 24
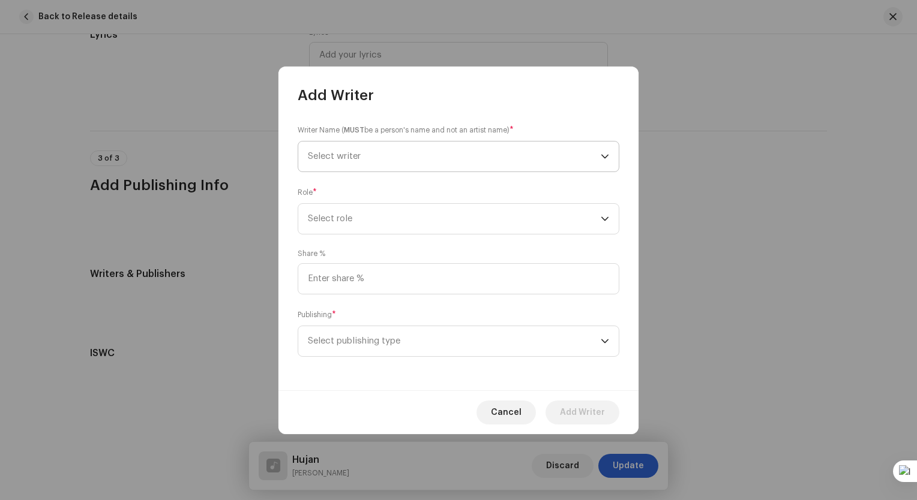
click at [515, 145] on span "Select writer" at bounding box center [454, 157] width 293 height 30
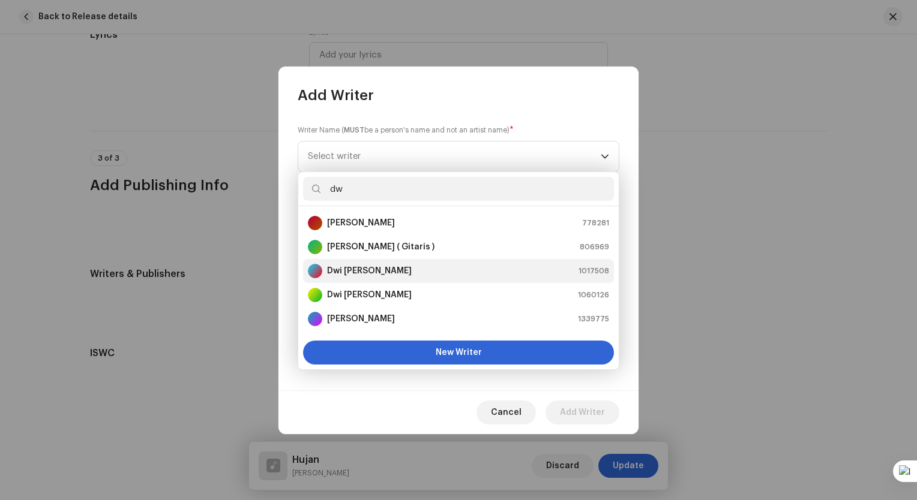
type input "dw"
click at [423, 268] on div "Dwi [PERSON_NAME] 1017508" at bounding box center [458, 271] width 301 height 14
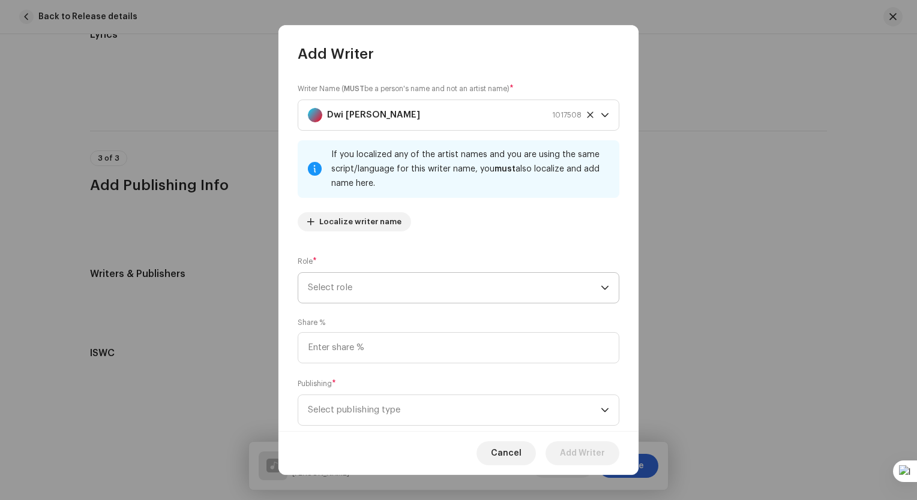
click at [429, 281] on span "Select role" at bounding box center [454, 288] width 293 height 30
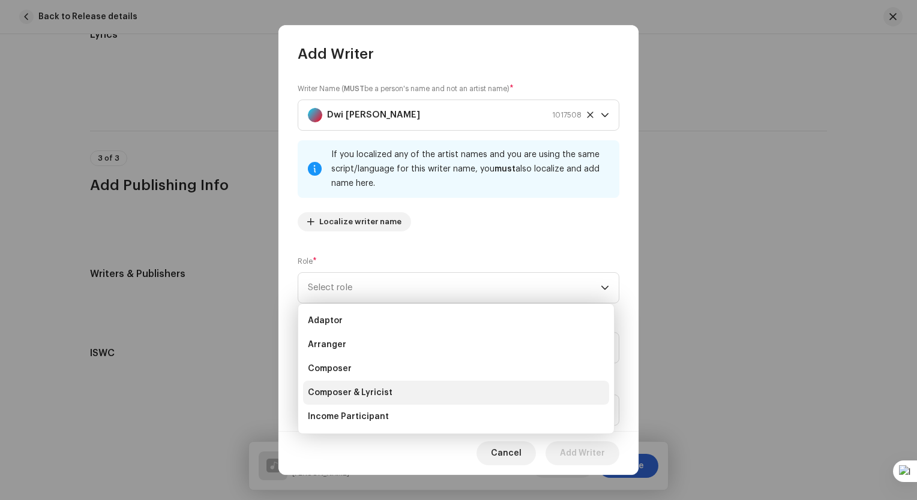
click at [400, 383] on li "Composer & Lyricist" at bounding box center [456, 393] width 306 height 24
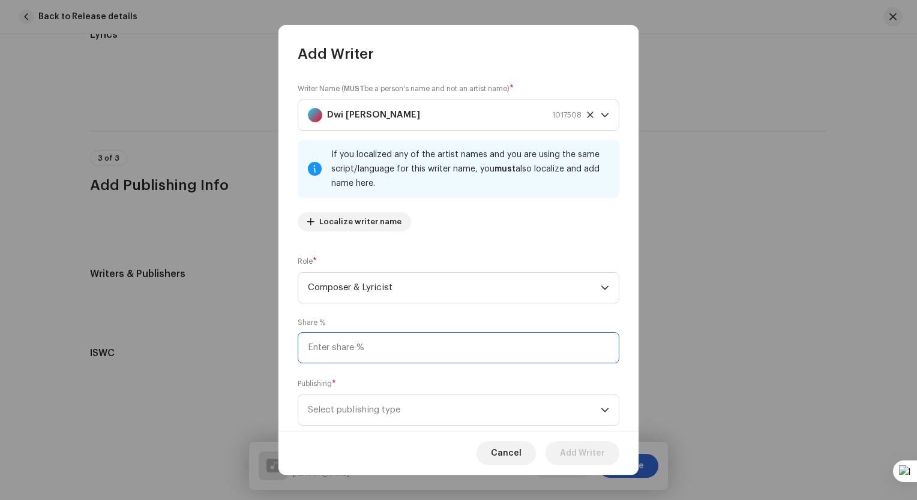
click at [398, 348] on input at bounding box center [459, 347] width 322 height 31
click at [385, 410] on span "Select publishing type" at bounding box center [454, 410] width 293 height 30
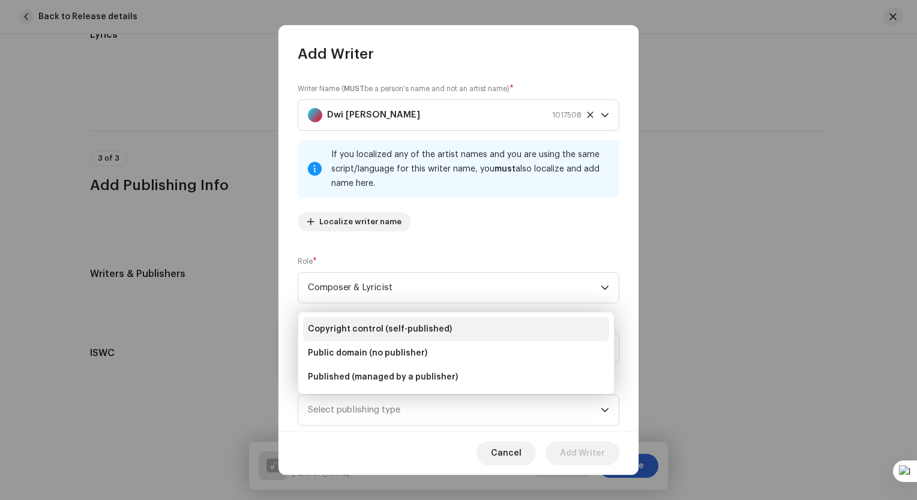
click at [397, 337] on li "Copyright control (self-published)" at bounding box center [456, 329] width 306 height 24
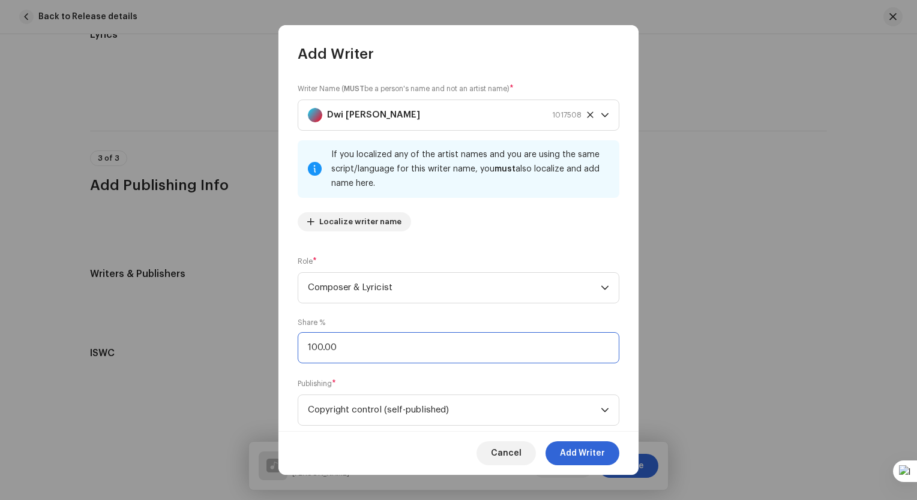
click at [376, 343] on input "100.00" at bounding box center [459, 347] width 322 height 31
drag, startPoint x: 324, startPoint y: 343, endPoint x: 293, endPoint y: 331, distance: 33.4
click at [293, 331] on div "Writer Name ( MUST be a person's name and not an artist name) * [PERSON_NAME] 1…" at bounding box center [458, 248] width 360 height 368
type input "50.00"
click at [572, 452] on span "Add Writer" at bounding box center [582, 454] width 45 height 24
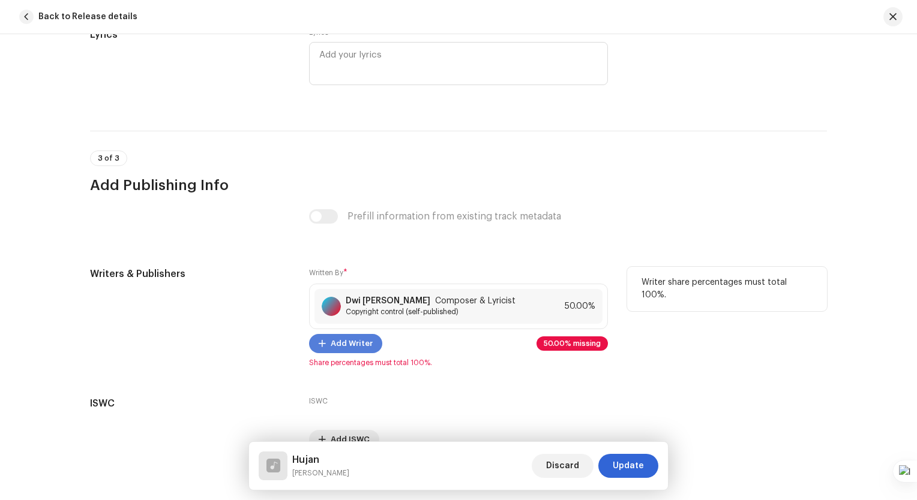
click at [373, 346] on button "Add Writer" at bounding box center [345, 343] width 73 height 19
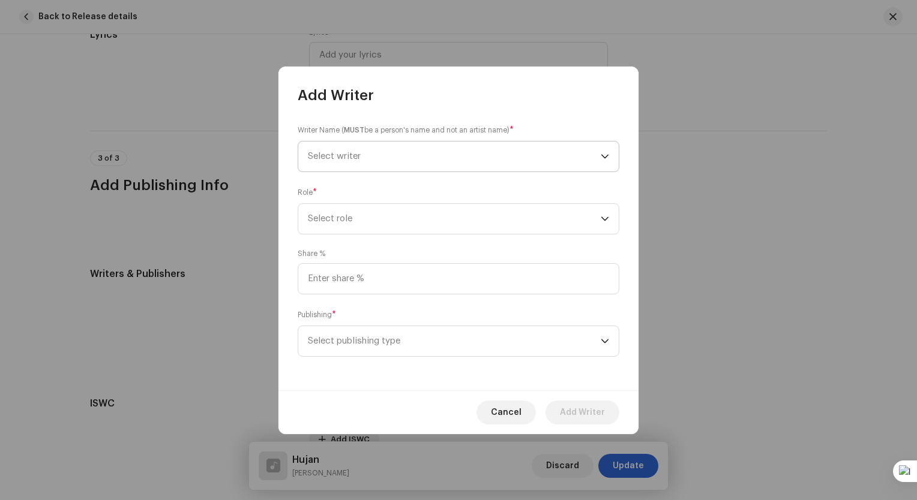
click at [502, 157] on span "Select writer" at bounding box center [454, 157] width 293 height 30
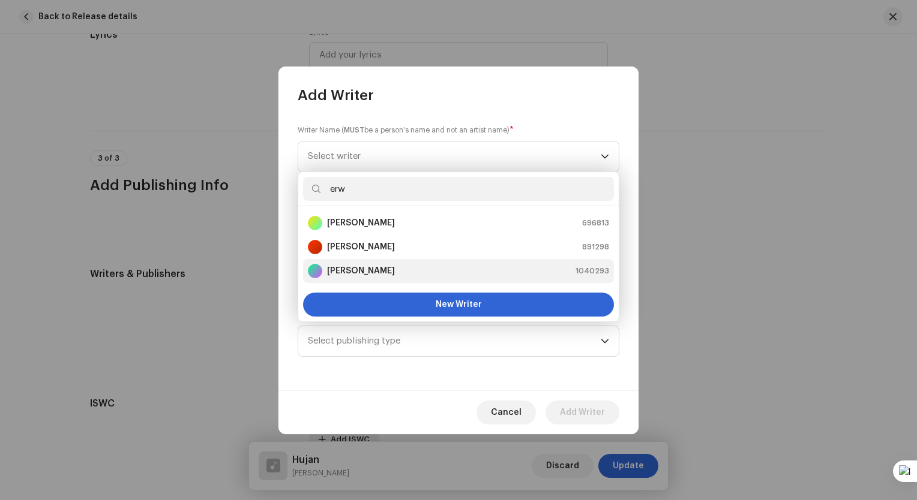
type input "erw"
click at [440, 273] on div "[PERSON_NAME] 1040293" at bounding box center [458, 271] width 301 height 14
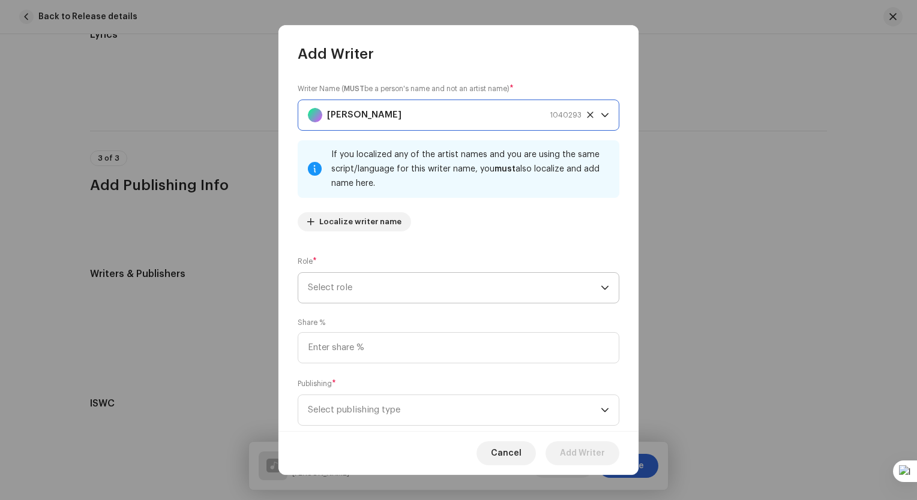
click at [441, 287] on span "Select role" at bounding box center [454, 288] width 293 height 30
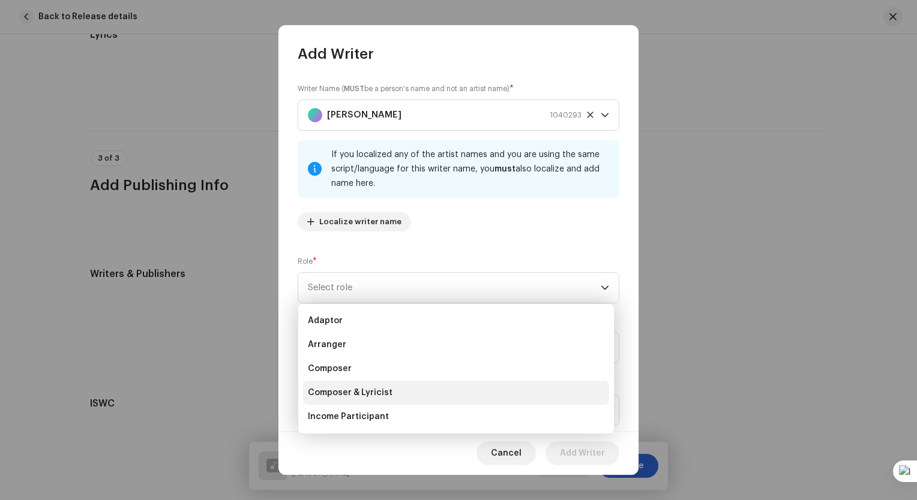
click at [402, 391] on li "Composer & Lyricist" at bounding box center [456, 393] width 306 height 24
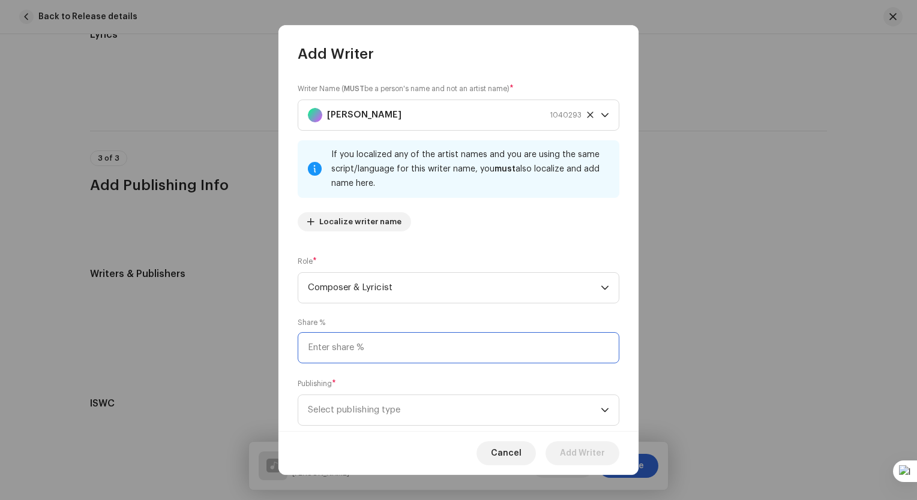
click at [385, 339] on input at bounding box center [459, 347] width 322 height 31
type input "50.00"
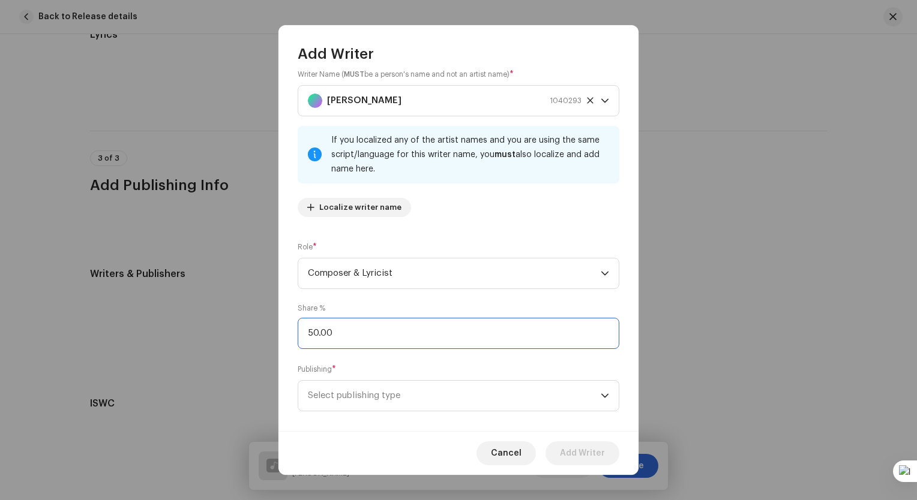
scroll to position [28, 0]
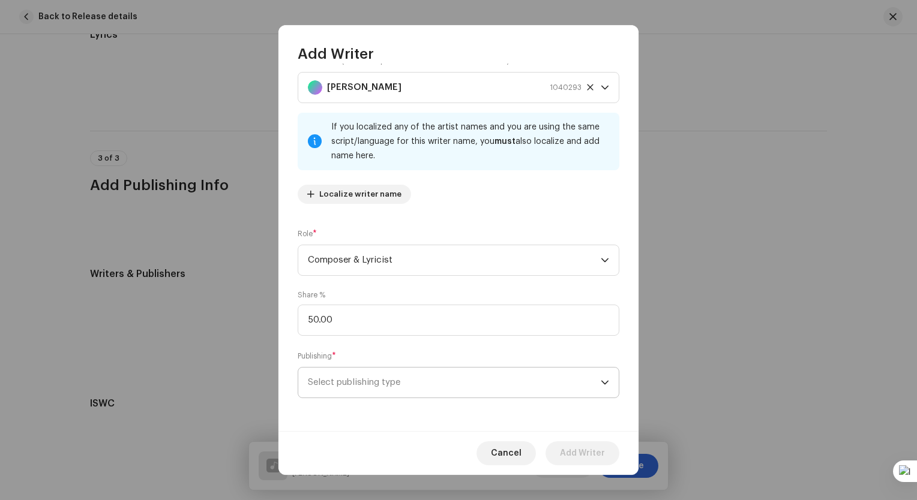
click at [400, 380] on span "Select publishing type" at bounding box center [454, 383] width 293 height 30
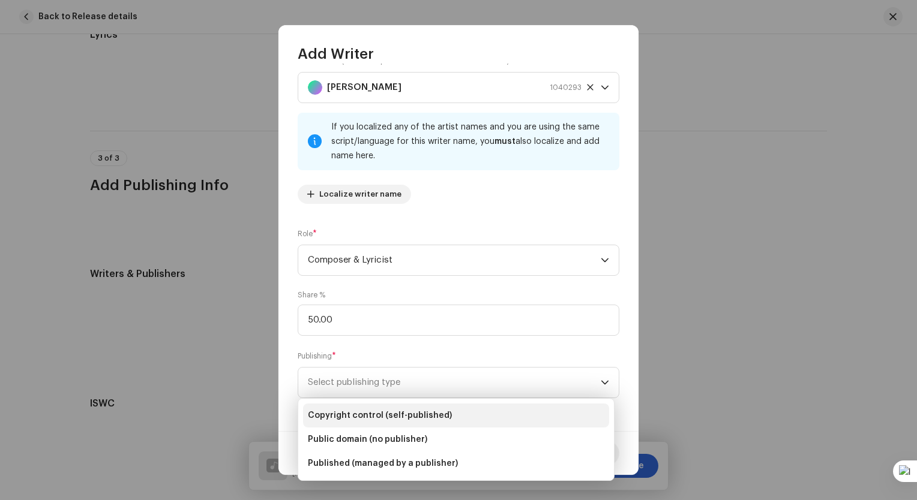
click at [386, 416] on span "Copyright control (self-published)" at bounding box center [380, 416] width 144 height 12
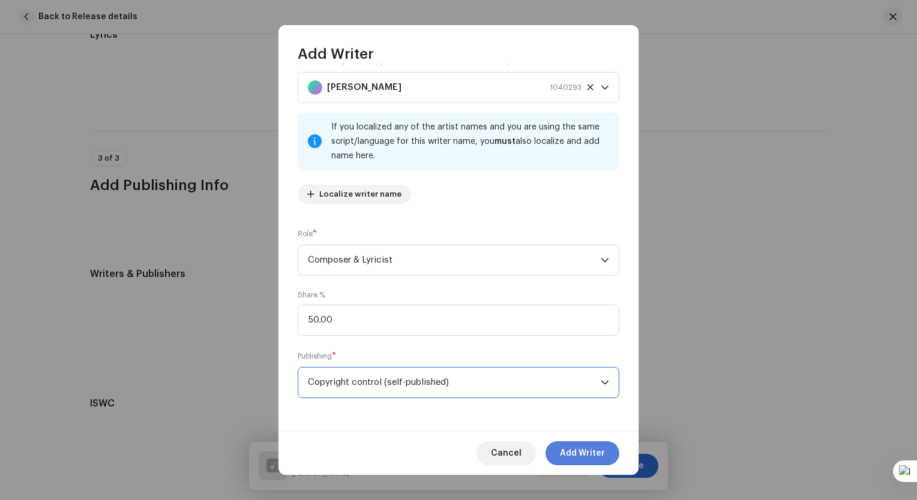
click at [583, 450] on span "Add Writer" at bounding box center [582, 454] width 45 height 24
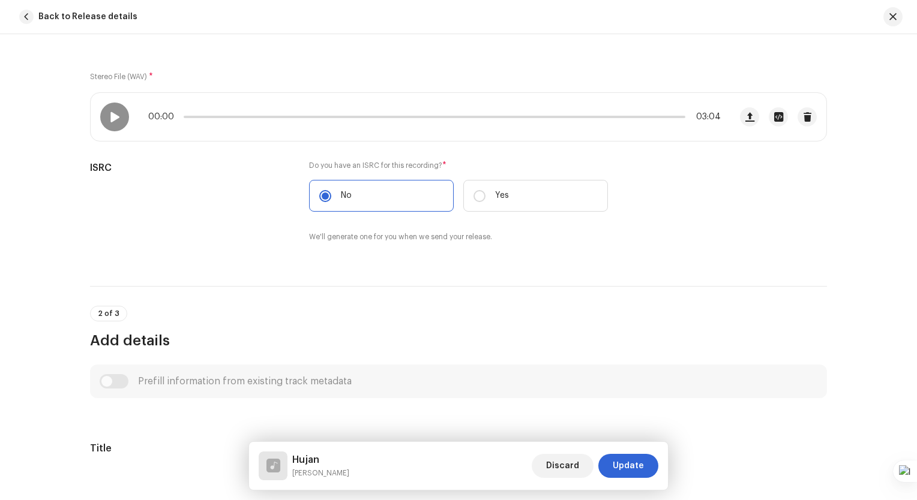
scroll to position [0, 0]
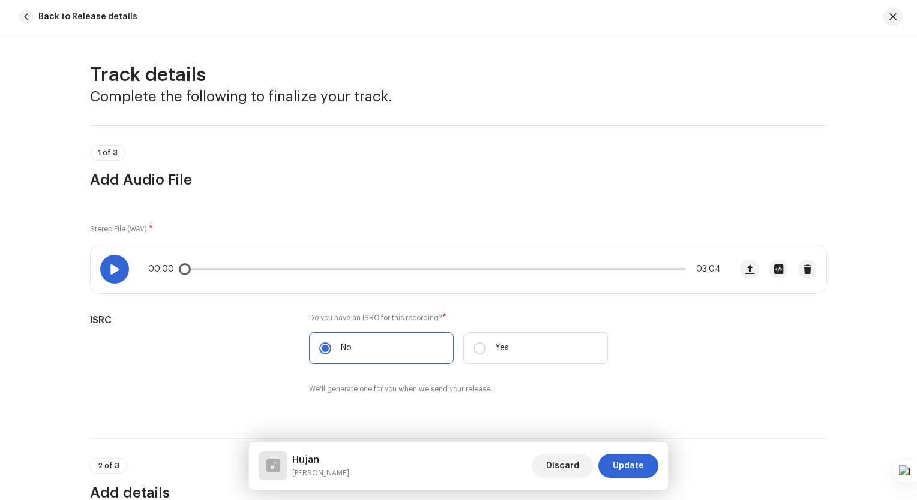
click at [103, 260] on div at bounding box center [114, 269] width 29 height 29
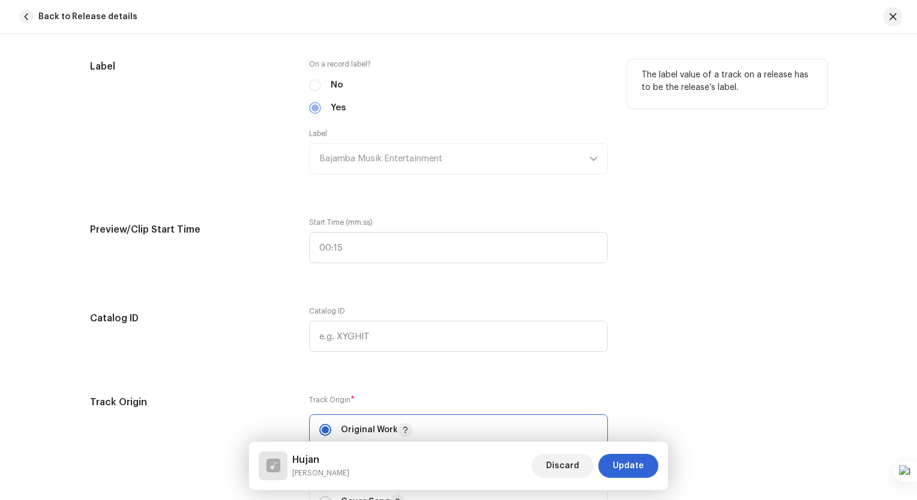
scroll to position [1200, 0]
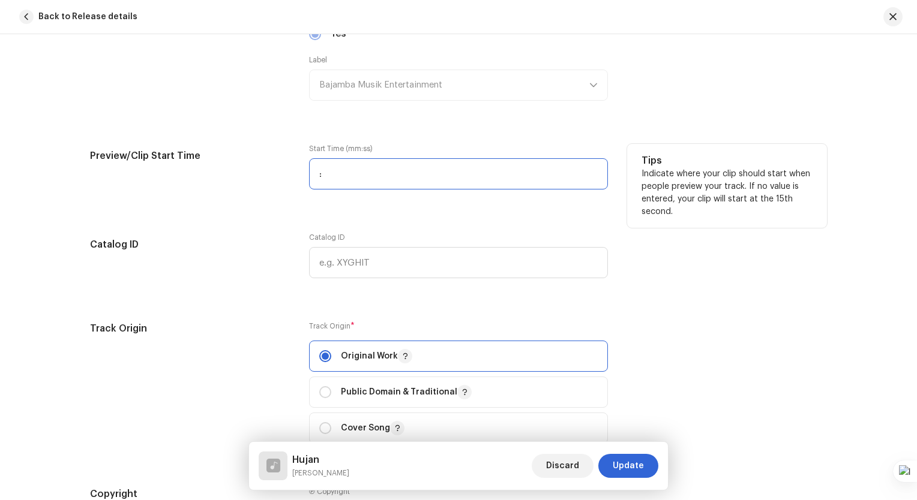
click at [312, 170] on input ":" at bounding box center [458, 173] width 299 height 31
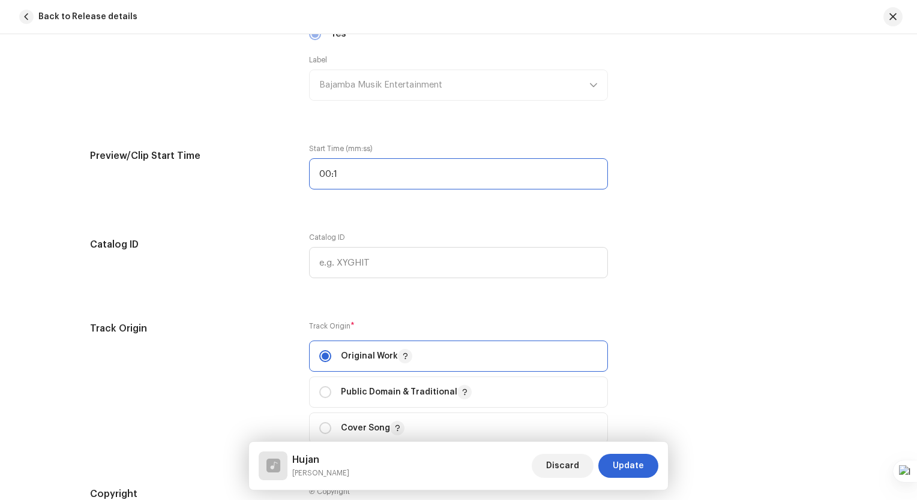
type input "00:14"
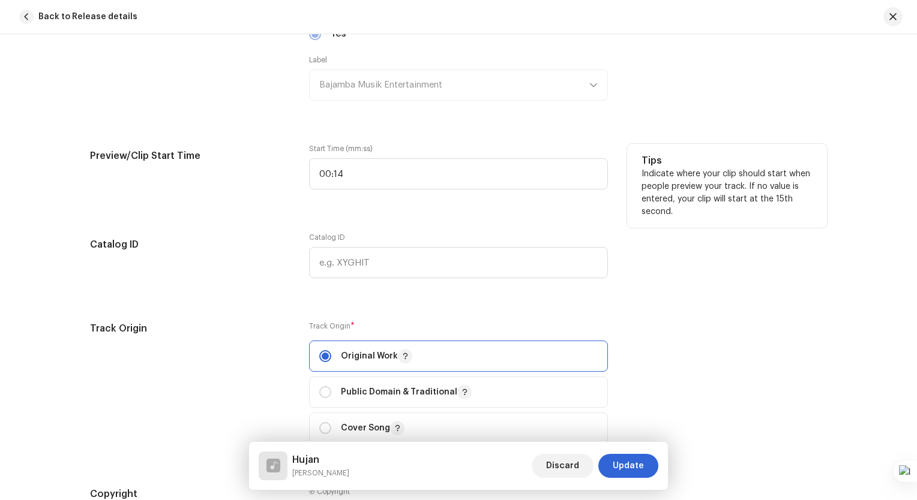
click at [723, 201] on p "Indicate where your clip should start when people preview your track. If no val…" at bounding box center [726, 193] width 171 height 50
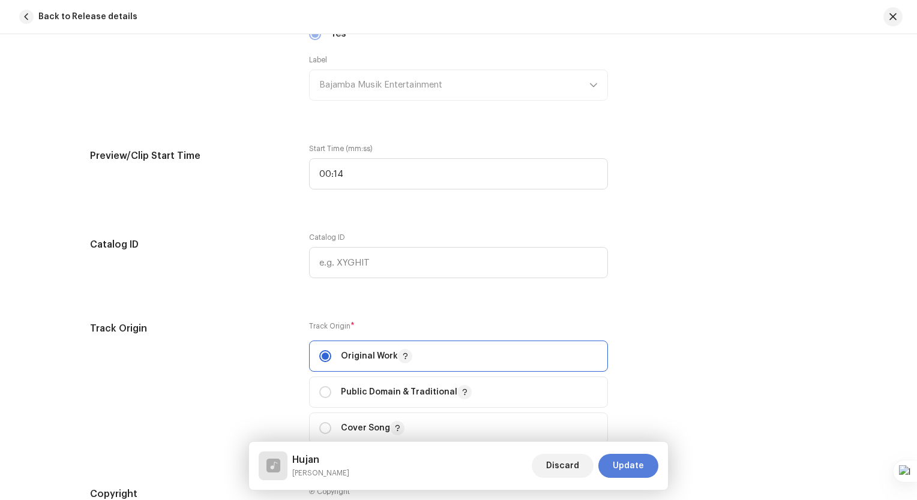
click at [638, 467] on span "Update" at bounding box center [628, 466] width 31 height 24
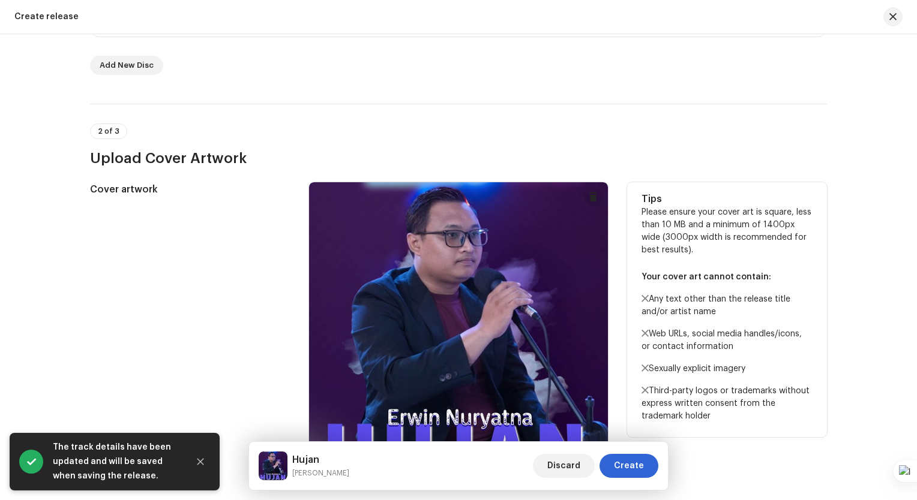
scroll to position [563, 0]
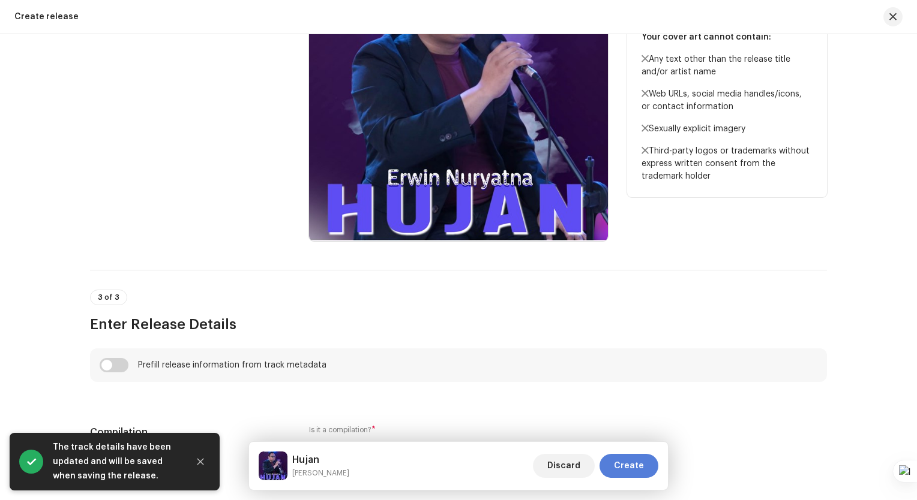
click at [643, 464] on span "Create" at bounding box center [629, 466] width 30 height 24
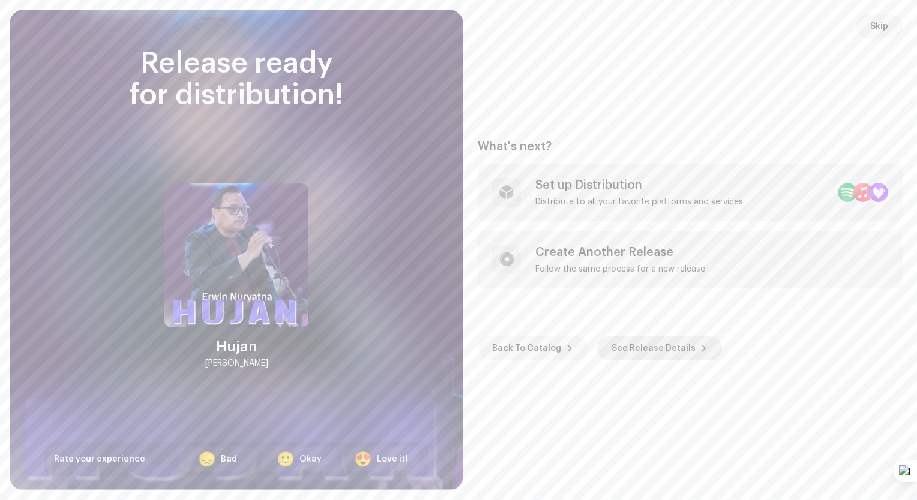
click at [638, 346] on span "See Release Details" at bounding box center [653, 349] width 84 height 24
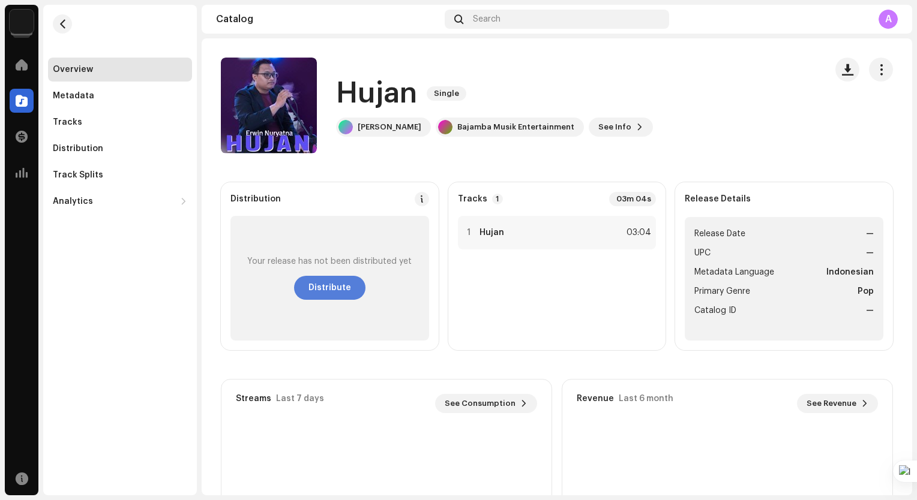
click at [350, 285] on button "Distribute" at bounding box center [329, 288] width 71 height 24
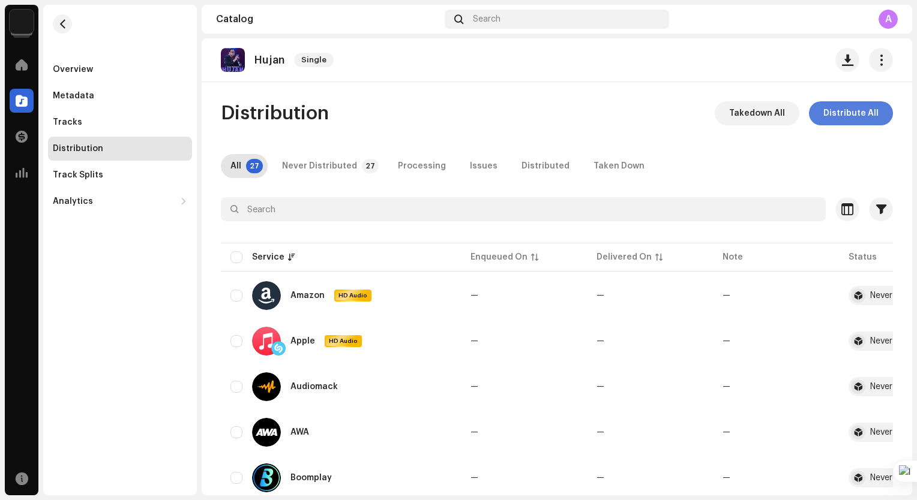
click at [835, 113] on span "Distribute All" at bounding box center [850, 113] width 55 height 24
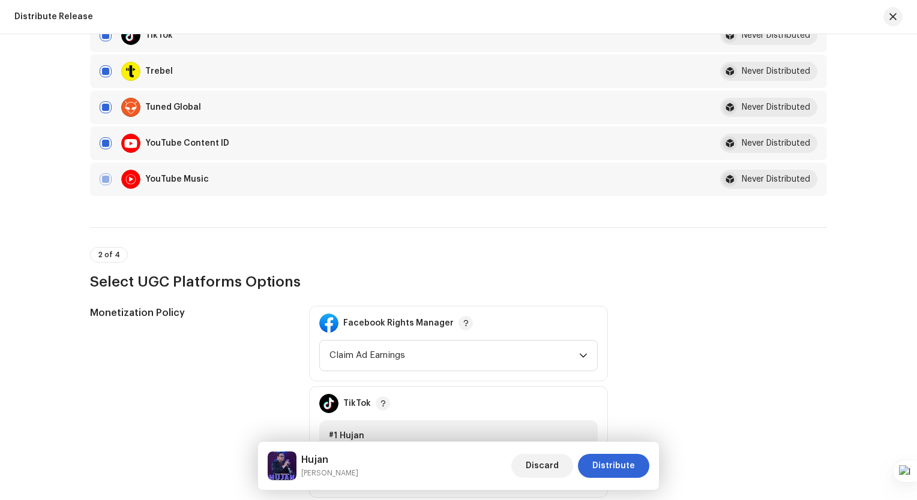
scroll to position [1140, 0]
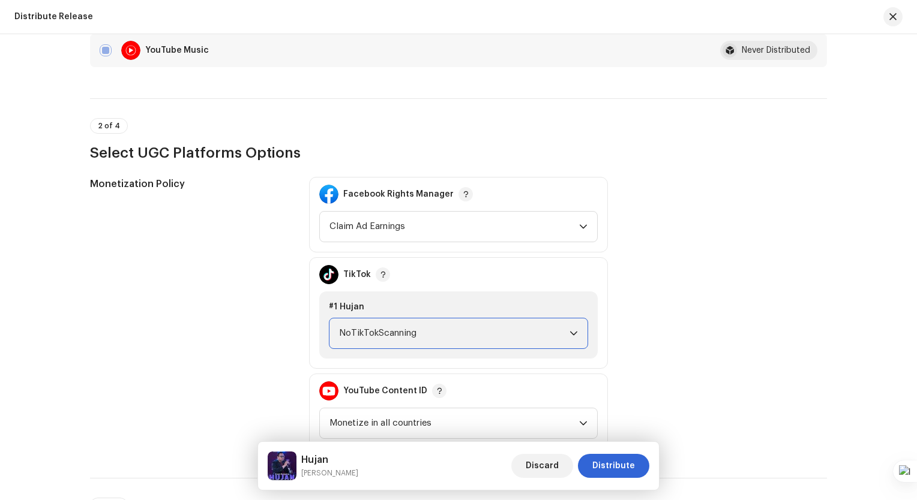
click at [541, 334] on span "NoTikTokScanning" at bounding box center [454, 334] width 230 height 30
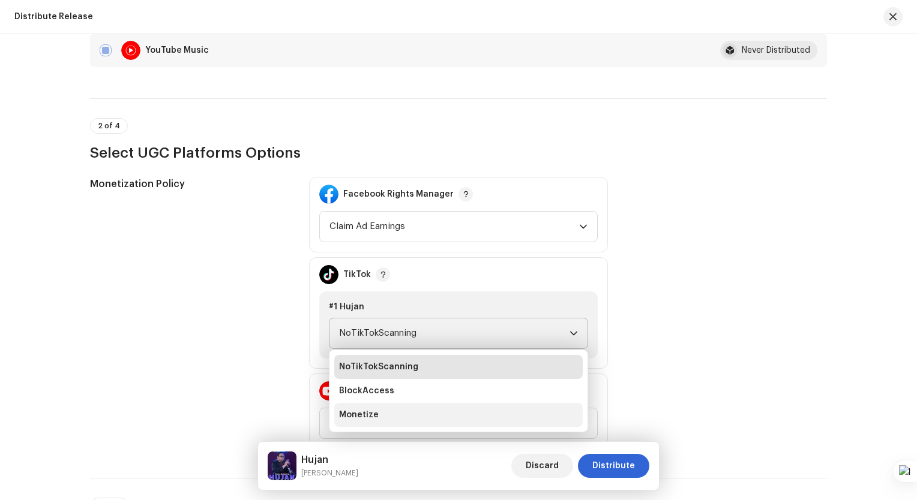
click at [497, 414] on li "Monetize" at bounding box center [458, 415] width 248 height 24
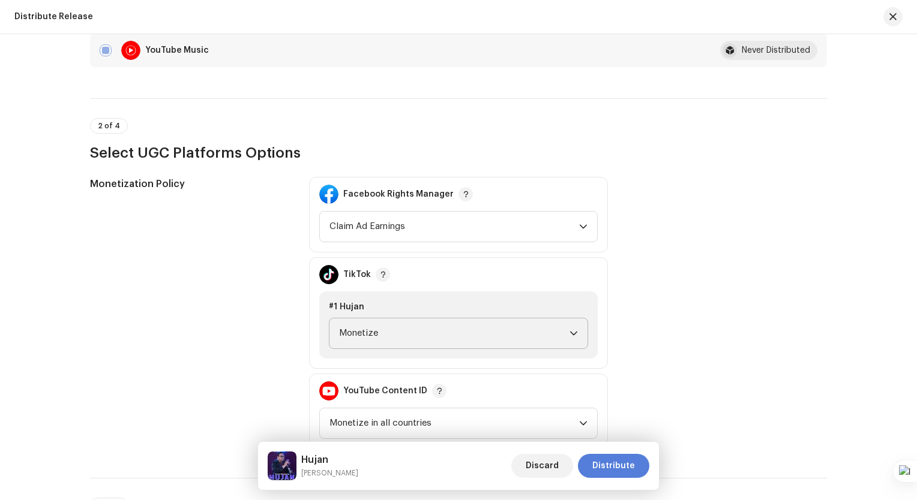
click at [613, 470] on span "Distribute" at bounding box center [613, 466] width 43 height 24
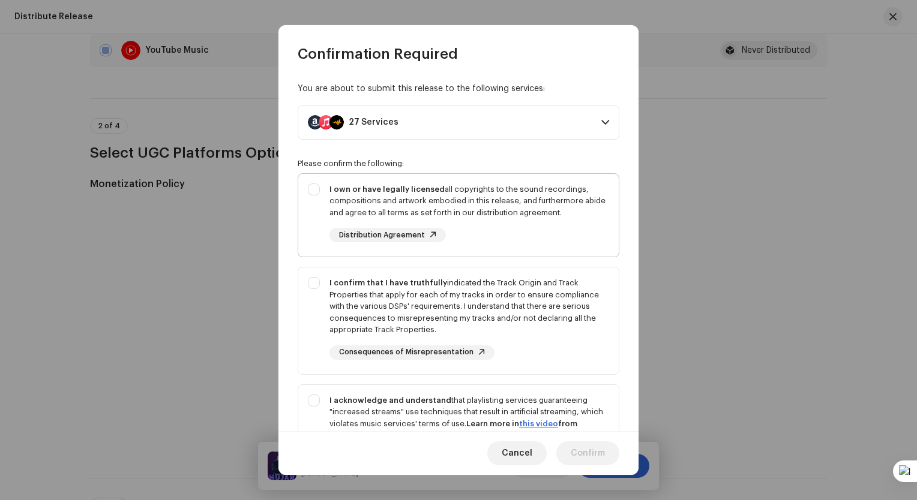
click at [493, 217] on div "I own or have legally licensed all copyrights to the sound recordings, composit…" at bounding box center [469, 201] width 280 height 35
checkbox input "true"
click at [489, 284] on div "I confirm that I have truthfully indicated the Track Origin and Track Propertie…" at bounding box center [469, 306] width 280 height 59
checkbox input "true"
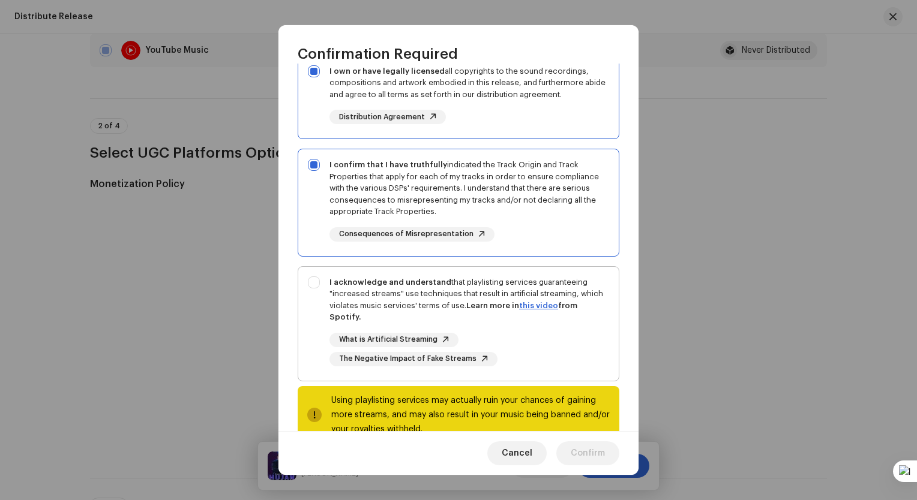
scroll to position [120, 0]
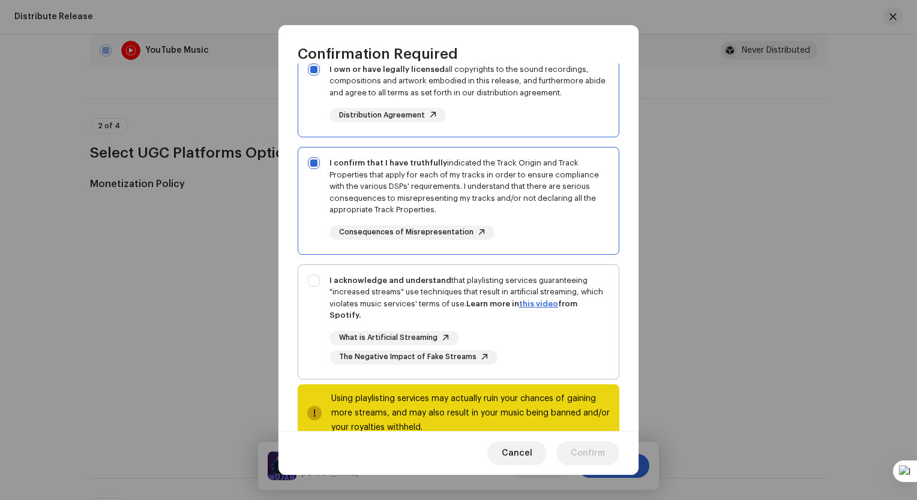
click at [468, 293] on div "I acknowledge and understand that playlisting services guaranteeing "increased …" at bounding box center [469, 298] width 280 height 47
checkbox input "true"
click at [587, 452] on span "Confirm" at bounding box center [588, 454] width 34 height 24
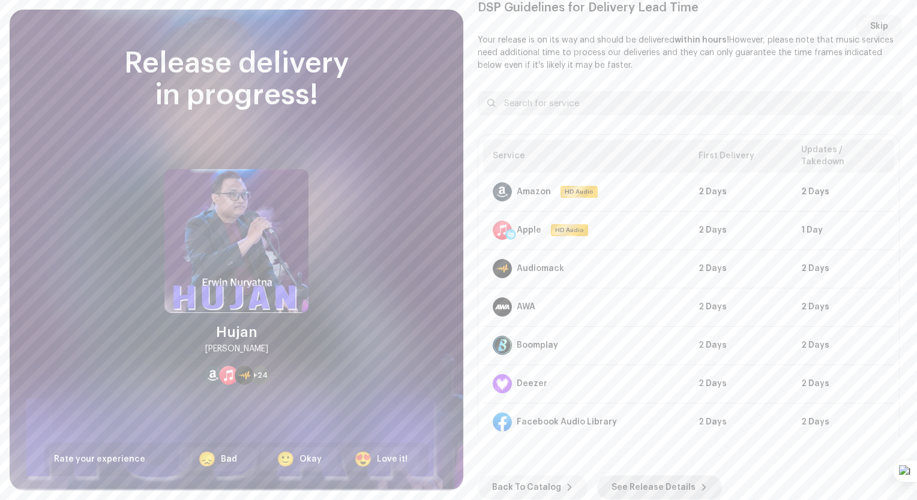
click at [636, 487] on span "See Release Details" at bounding box center [653, 488] width 84 height 24
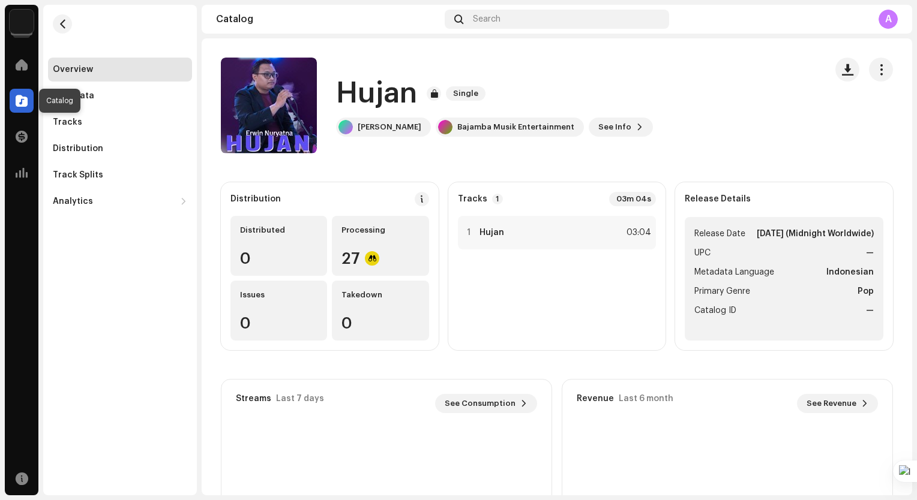
click at [20, 101] on span at bounding box center [22, 101] width 12 height 10
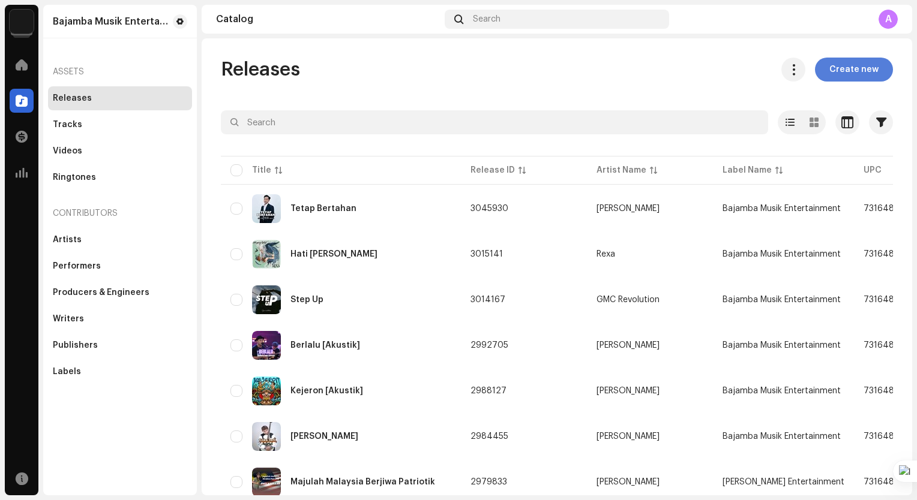
click at [839, 67] on span "Create new" at bounding box center [853, 70] width 49 height 24
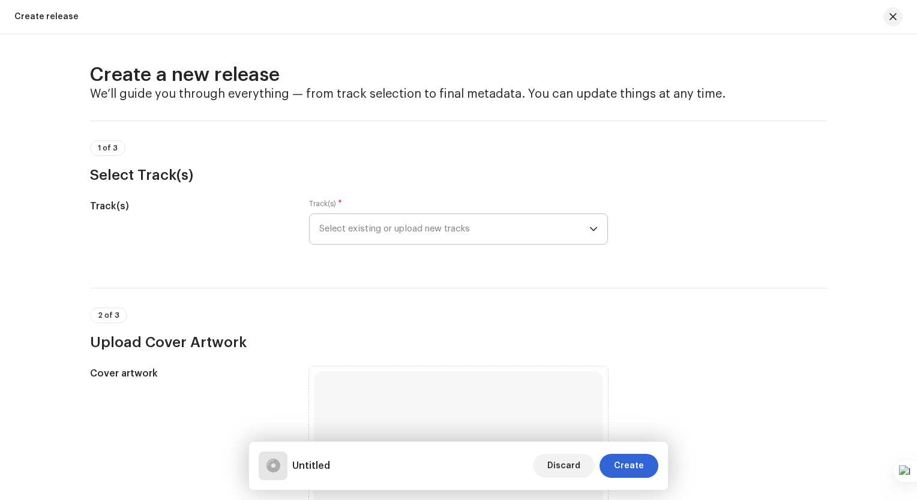
click at [581, 223] on span "Select existing or upload new tracks" at bounding box center [454, 229] width 270 height 30
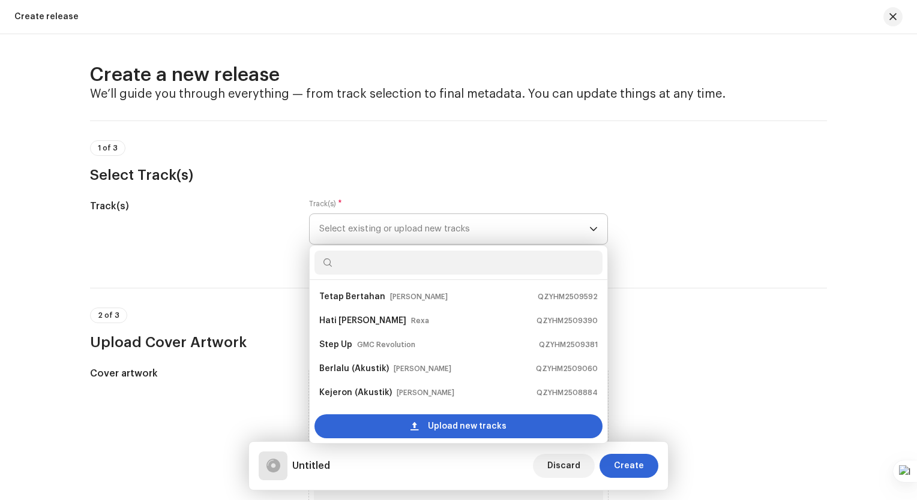
scroll to position [19, 0]
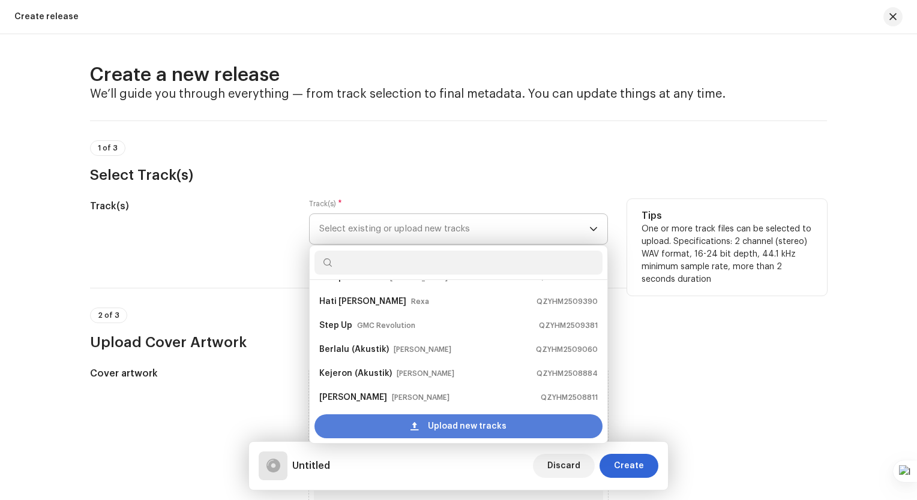
click at [472, 426] on span "Upload new tracks" at bounding box center [467, 427] width 79 height 24
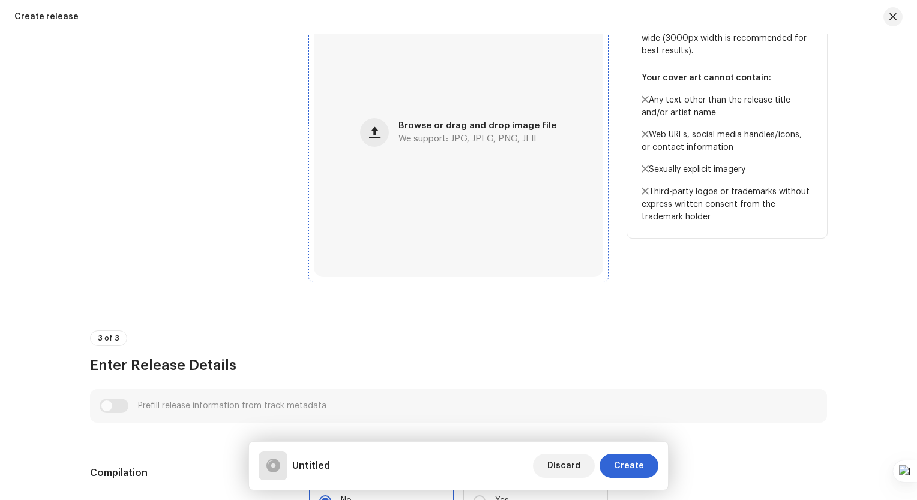
scroll to position [480, 0]
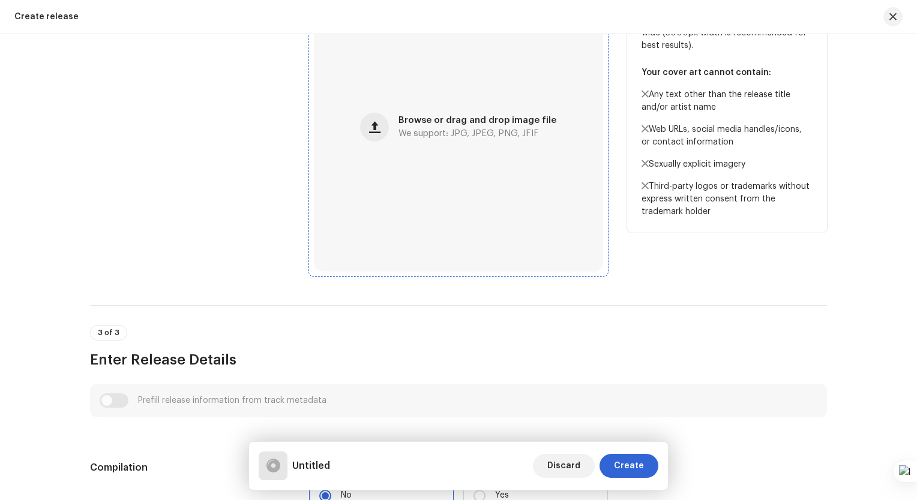
click at [440, 124] on span "Browse or drag and drop image file" at bounding box center [477, 120] width 158 height 8
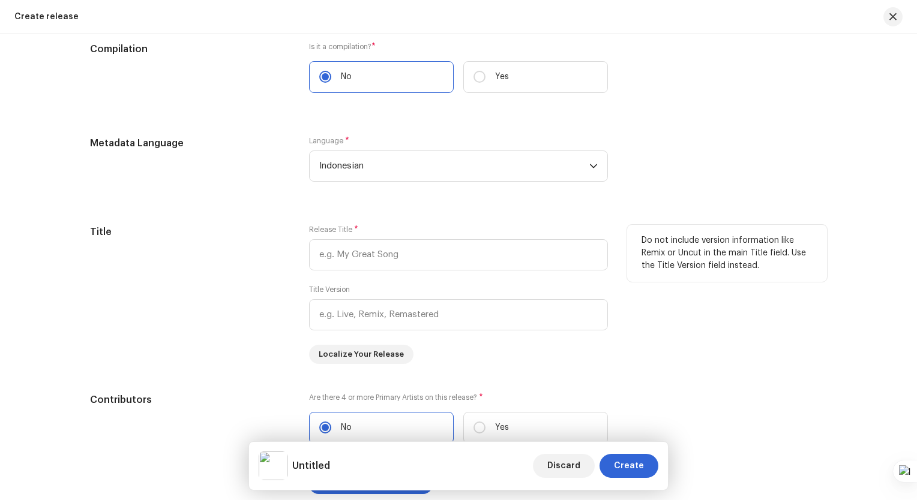
scroll to position [948, 0]
click at [375, 261] on input "text" at bounding box center [458, 254] width 299 height 31
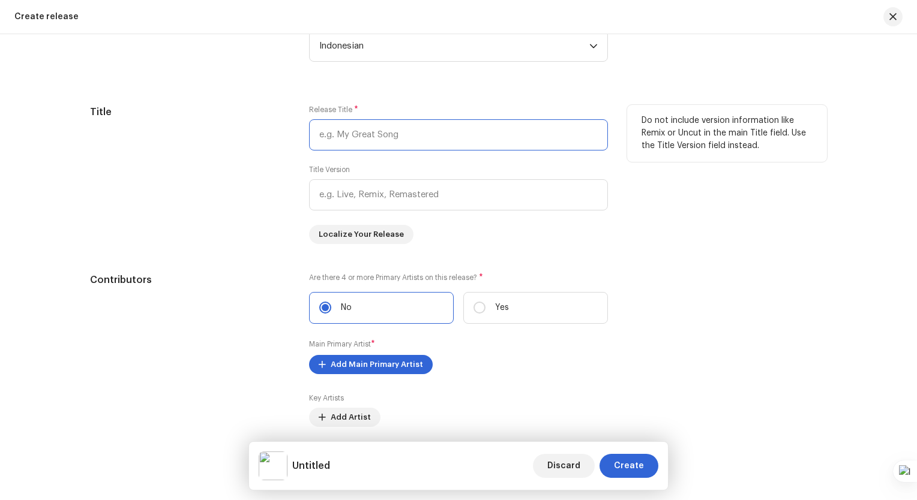
scroll to position [1068, 0]
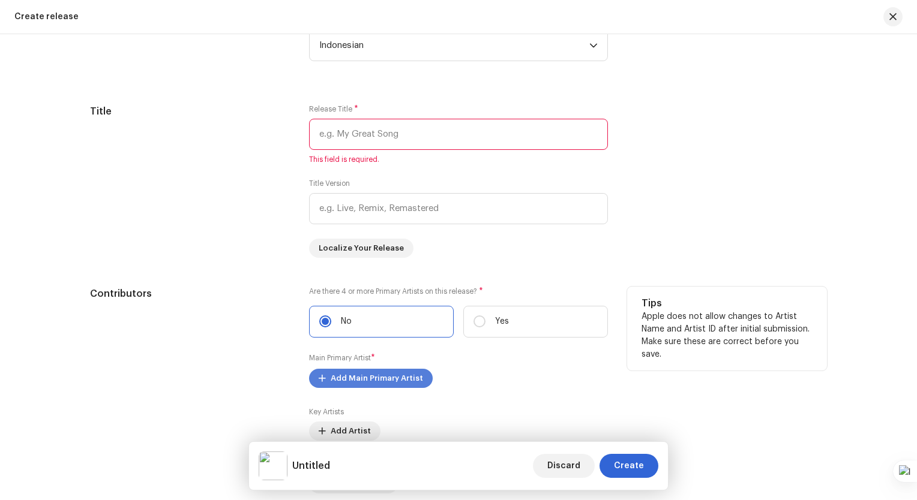
click at [402, 370] on span "Add Main Primary Artist" at bounding box center [377, 379] width 92 height 24
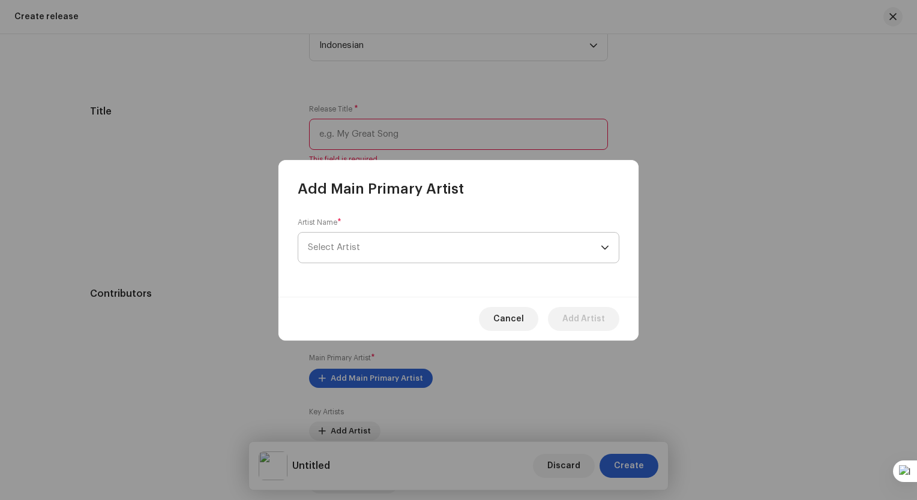
click at [357, 245] on span "Select Artist" at bounding box center [334, 247] width 52 height 9
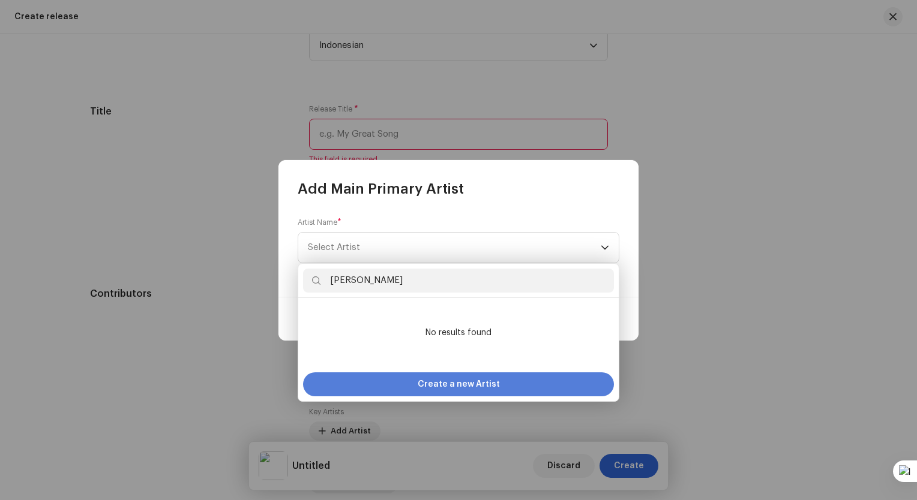
type input "[PERSON_NAME]"
click at [455, 386] on span "Create a new Artist" at bounding box center [459, 385] width 82 height 24
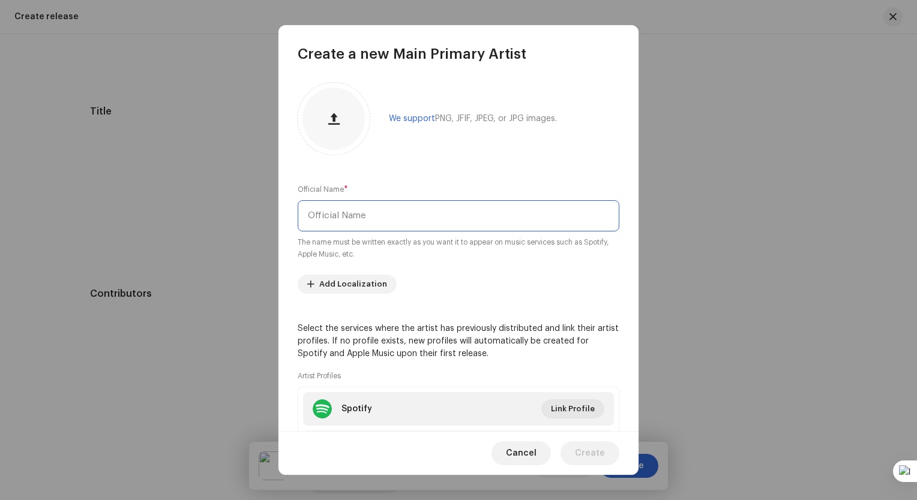
click at [370, 222] on input "text" at bounding box center [459, 215] width 322 height 31
paste input "[PERSON_NAME]"
type input "[PERSON_NAME]"
click at [331, 122] on span "button" at bounding box center [333, 119] width 11 height 10
click at [599, 449] on span "Create" at bounding box center [590, 454] width 30 height 24
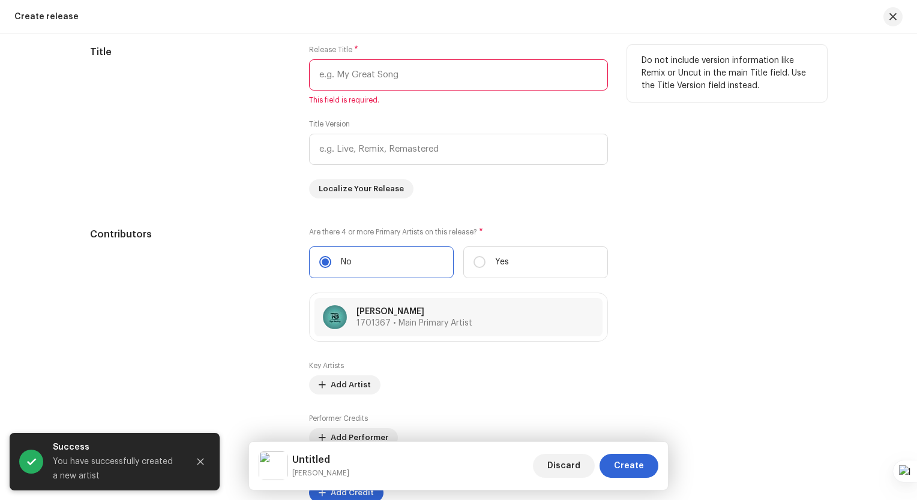
scroll to position [1128, 0]
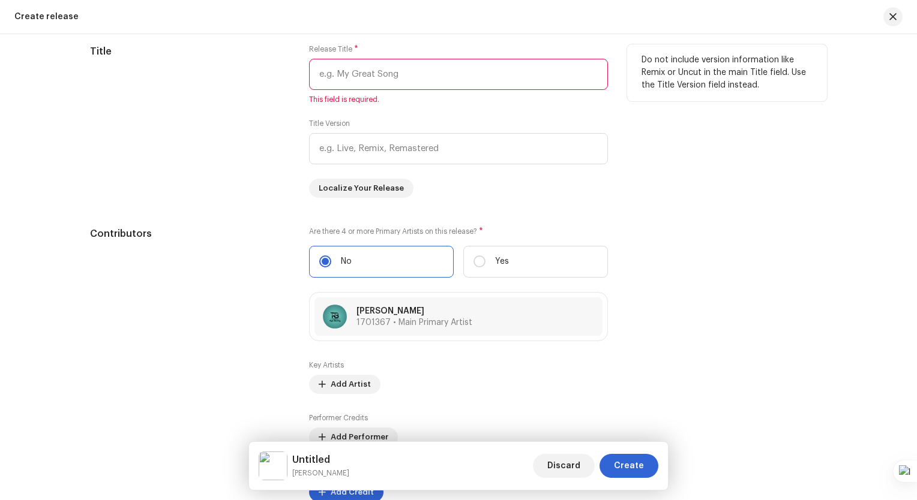
click at [382, 69] on input "text" at bounding box center [458, 74] width 299 height 31
paste input "[PERSON_NAME]"
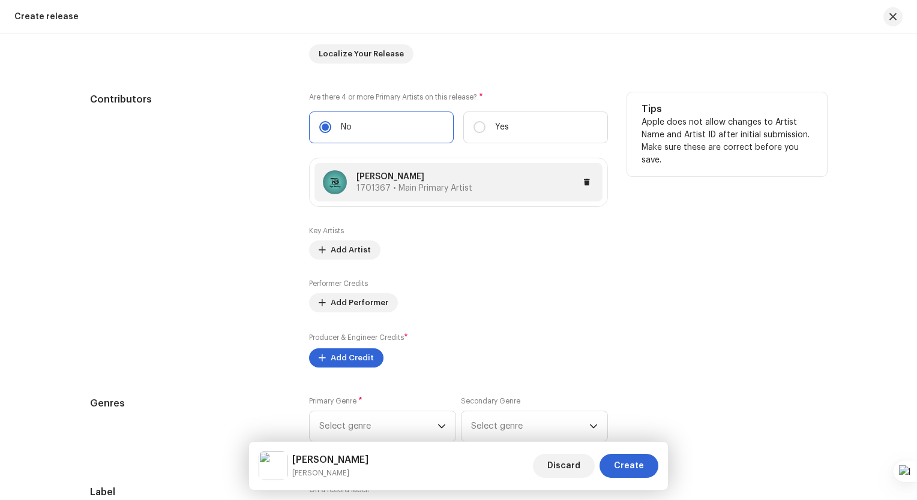
scroll to position [1368, 0]
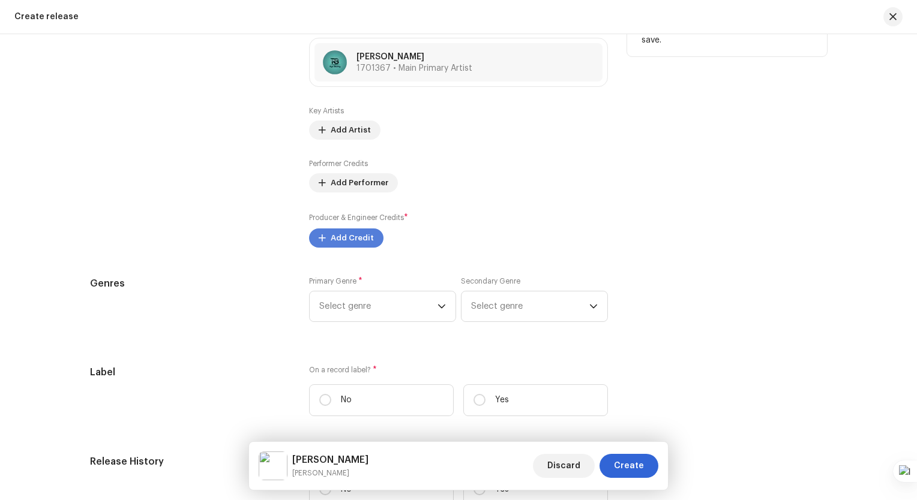
type input "[PERSON_NAME]"
click at [352, 240] on span "Add Credit" at bounding box center [352, 238] width 43 height 24
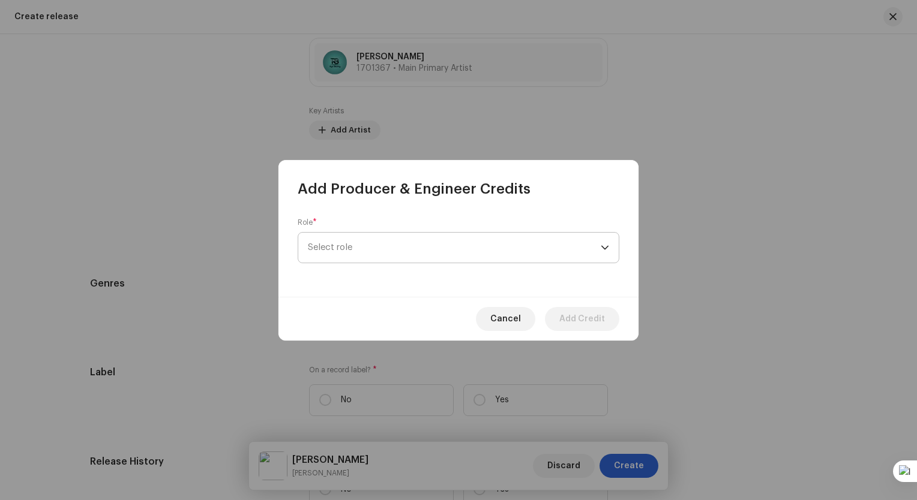
click at [368, 250] on span "Select role" at bounding box center [454, 248] width 293 height 30
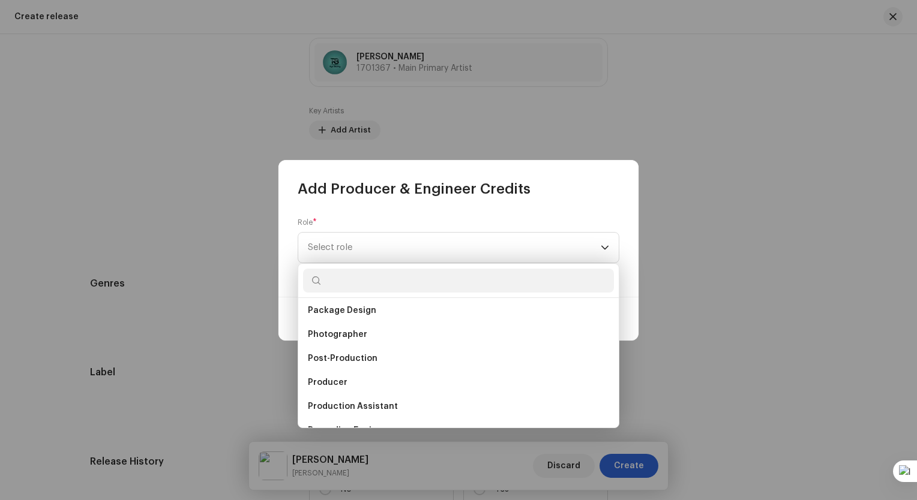
scroll to position [413, 0]
click at [350, 385] on li "Producer" at bounding box center [458, 382] width 311 height 24
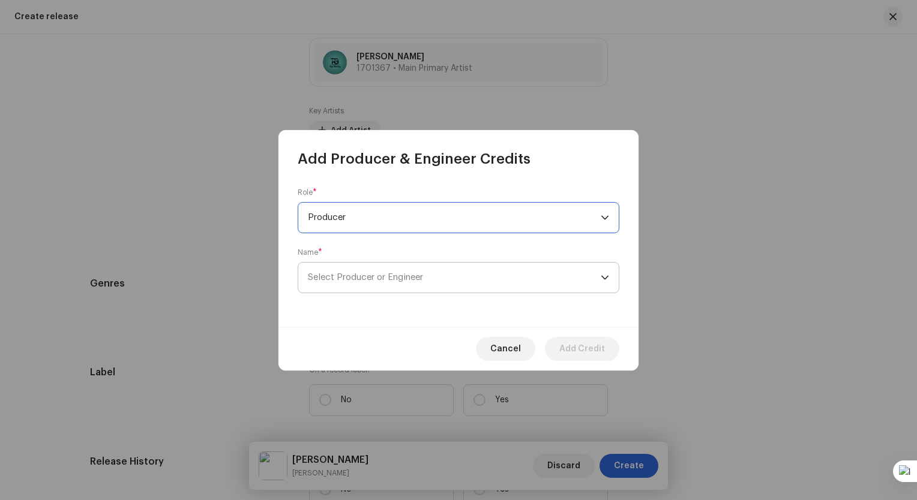
click at [397, 272] on span "Select Producer or Engineer" at bounding box center [454, 278] width 293 height 30
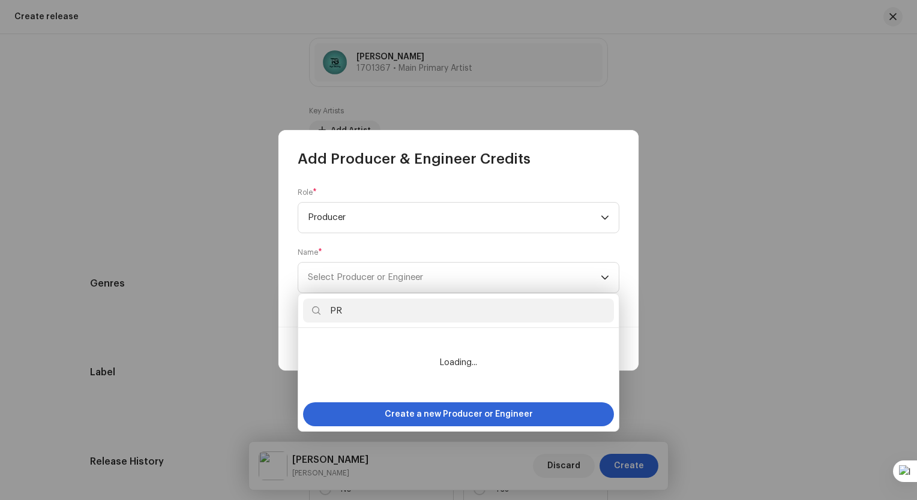
type input "P"
type input "Priyo Subekti"
drag, startPoint x: 389, startPoint y: 307, endPoint x: 313, endPoint y: 274, distance: 82.5
click at [313, 274] on body "Bajamba Musik Entertainment Home Catalog Transactions Analytics Resources Bajam…" at bounding box center [458, 250] width 917 height 500
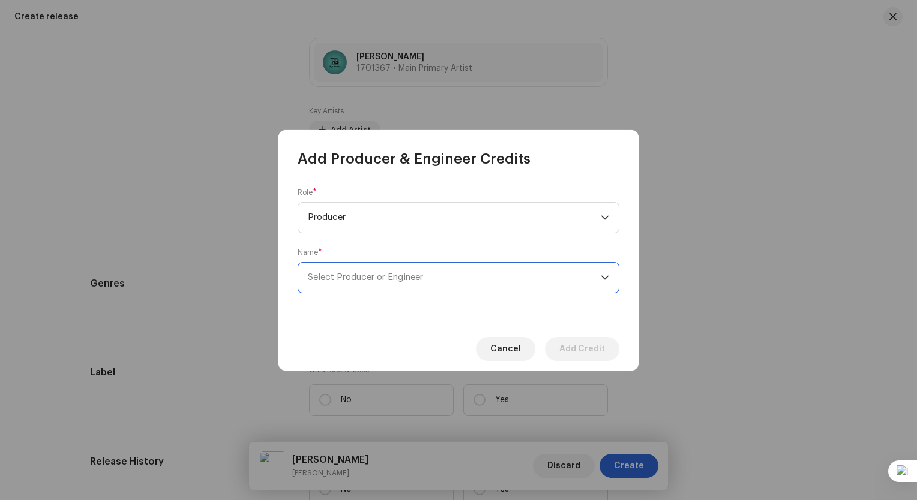
click at [423, 278] on span "Select Producer or Engineer" at bounding box center [365, 277] width 115 height 9
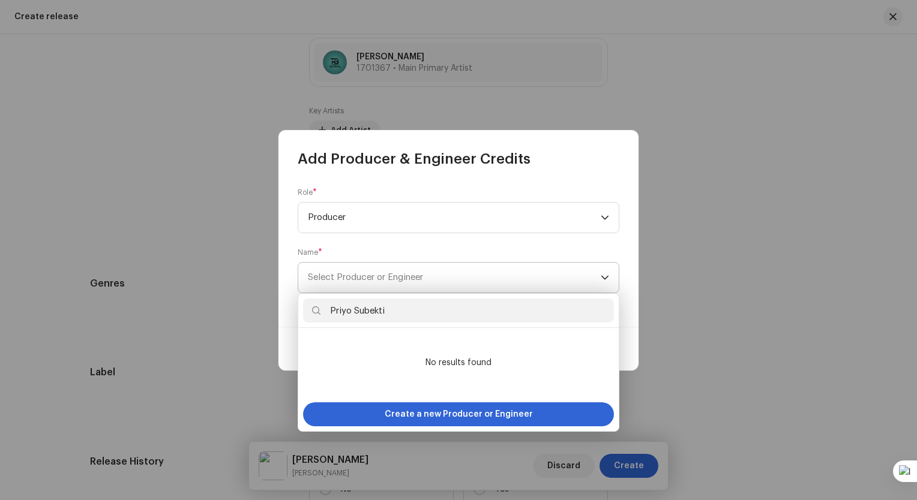
drag, startPoint x: 390, startPoint y: 308, endPoint x: 331, endPoint y: 271, distance: 69.6
click at [331, 271] on body "Bajamba Musik Entertainment Home Catalog Transactions Analytics Resources Bajam…" at bounding box center [458, 250] width 917 height 500
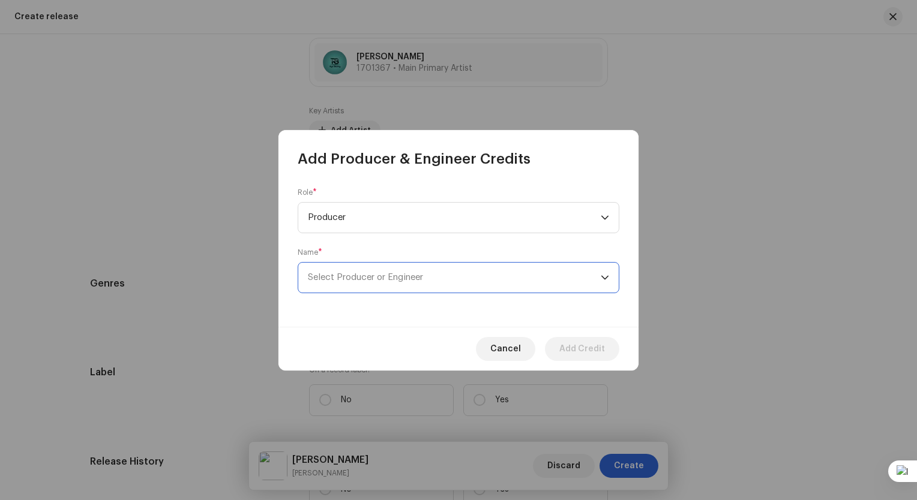
click at [409, 275] on span "Select Producer or Engineer" at bounding box center [365, 277] width 115 height 9
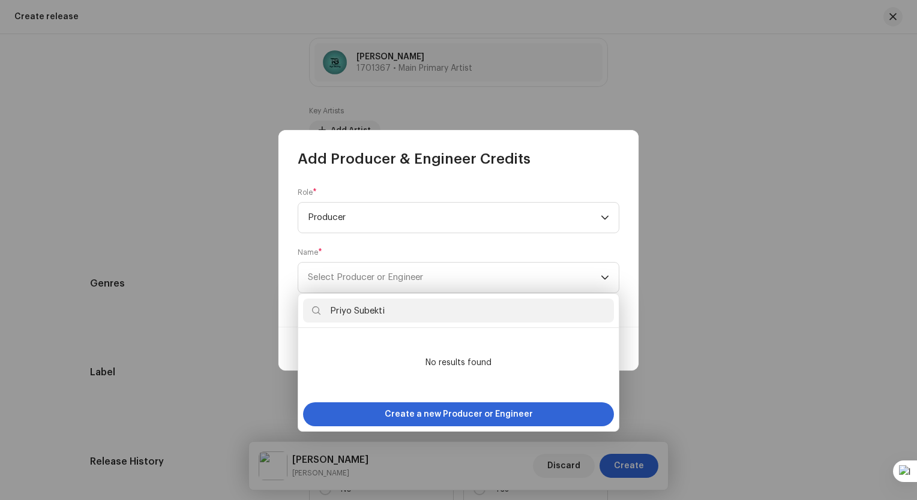
drag, startPoint x: 392, startPoint y: 314, endPoint x: 335, endPoint y: 308, distance: 57.4
click at [333, 305] on input "Priyo Subekti" at bounding box center [458, 311] width 311 height 24
drag, startPoint x: 389, startPoint y: 310, endPoint x: 328, endPoint y: 309, distance: 61.2
click at [328, 309] on input "Priyo Subekti" at bounding box center [458, 311] width 311 height 24
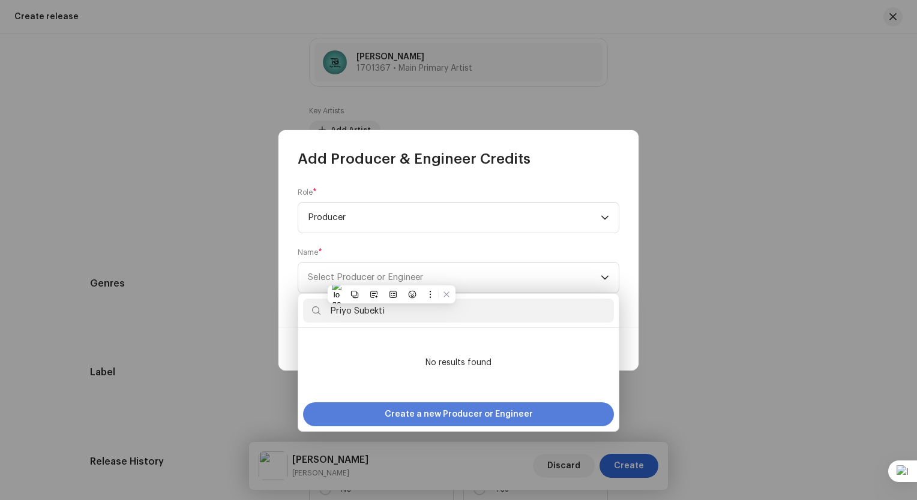
click at [463, 410] on span "Create a new Producer or Engineer" at bounding box center [459, 415] width 148 height 24
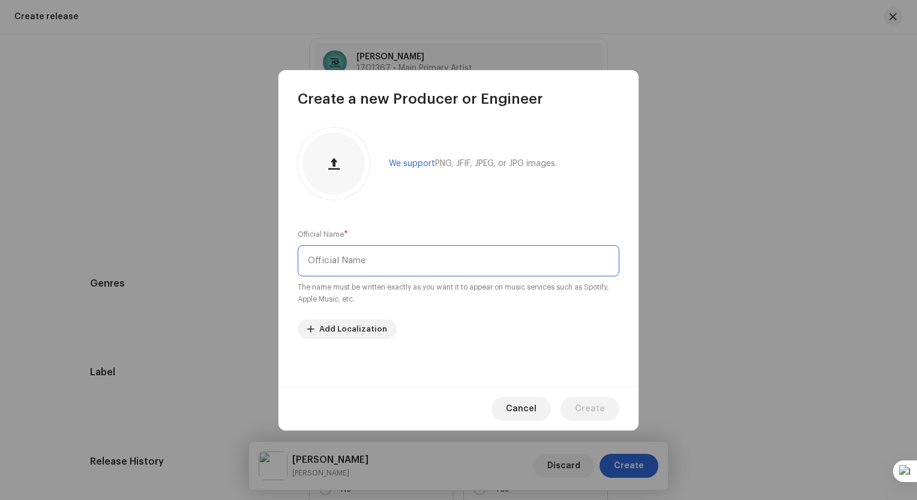
click at [406, 253] on input "text" at bounding box center [459, 260] width 322 height 31
paste input "Priyo Subekti"
type input "Priyo Subekti"
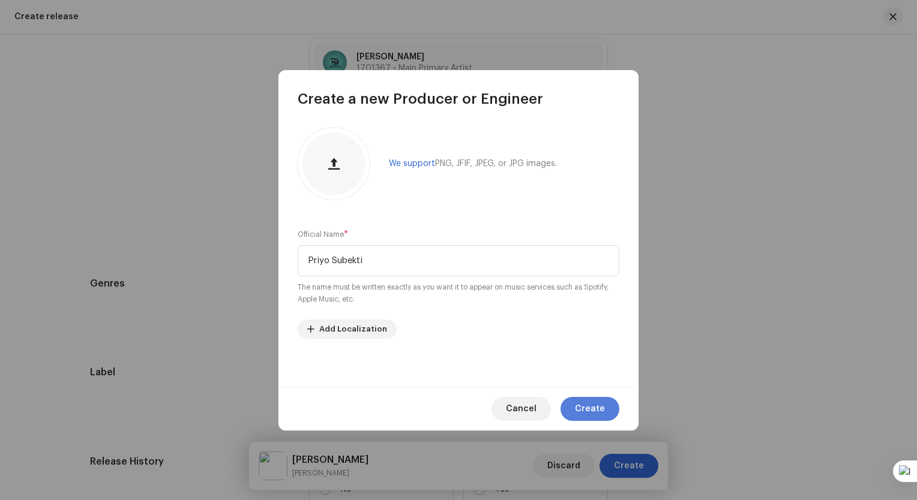
click at [593, 409] on span "Create" at bounding box center [590, 409] width 30 height 24
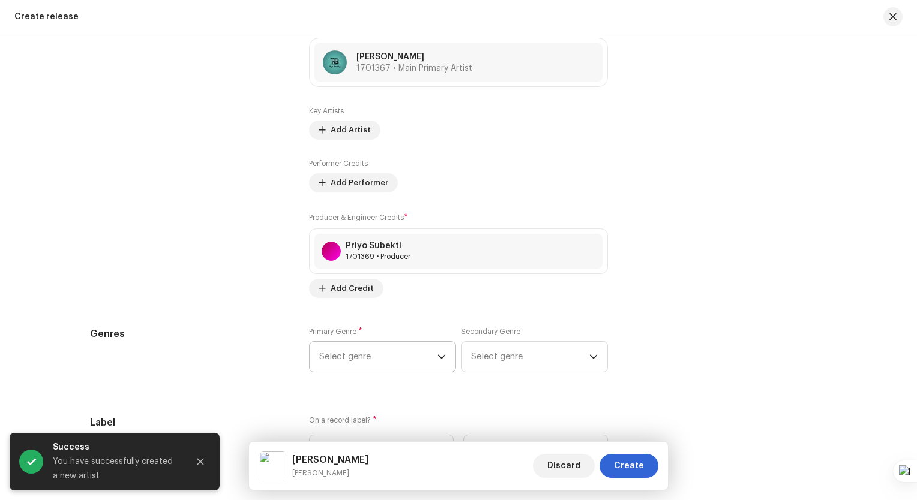
click at [417, 361] on span "Select genre" at bounding box center [378, 357] width 118 height 30
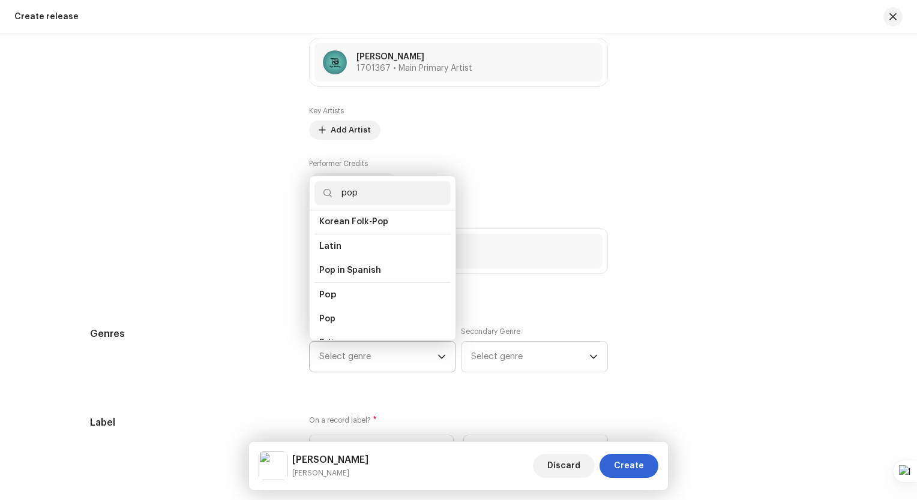
scroll to position [379, 0]
type input "pop"
click at [355, 317] on li "Pop" at bounding box center [382, 319] width 136 height 24
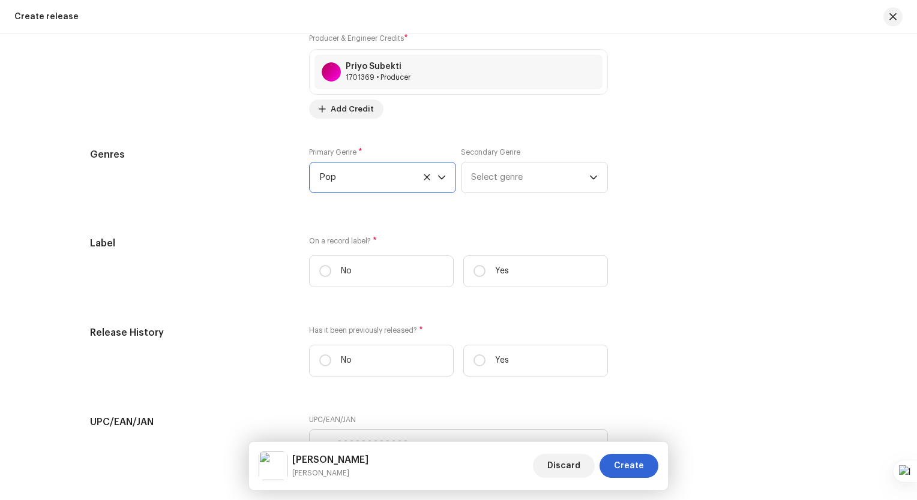
scroll to position [1548, 0]
click at [478, 277] on input "Yes" at bounding box center [479, 271] width 12 height 12
radio input "true"
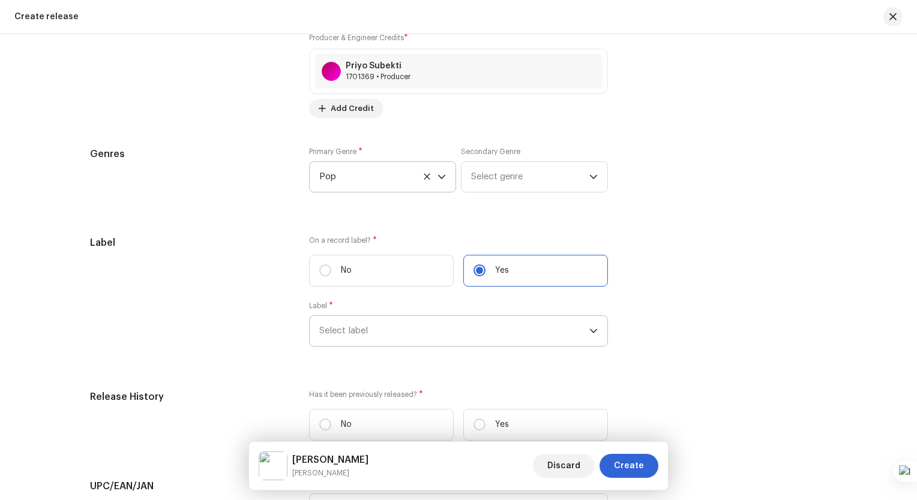
click at [425, 334] on span "Select label" at bounding box center [454, 331] width 270 height 30
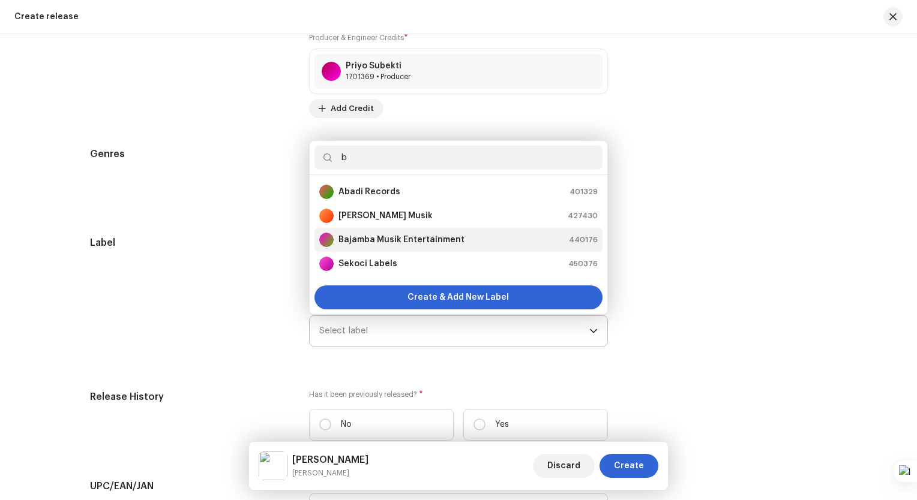
type input "b"
click at [423, 242] on strong "Bajamba Musik Entertainment" at bounding box center [401, 240] width 126 height 12
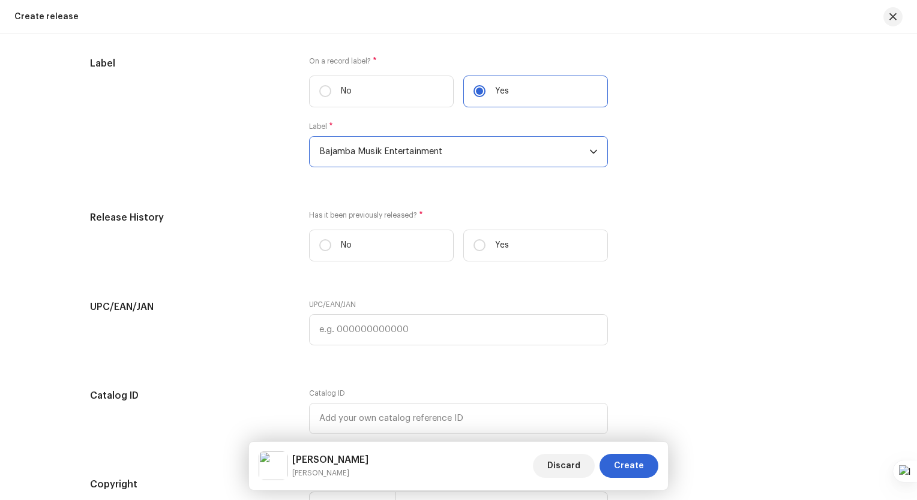
scroll to position [1728, 0]
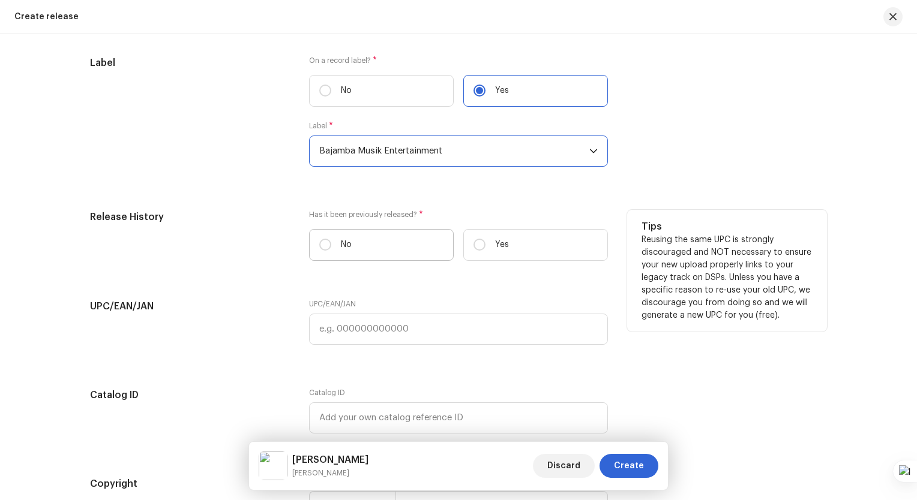
click at [402, 244] on label "No" at bounding box center [381, 245] width 145 height 32
click at [331, 244] on input "No" at bounding box center [325, 245] width 12 height 12
radio input "true"
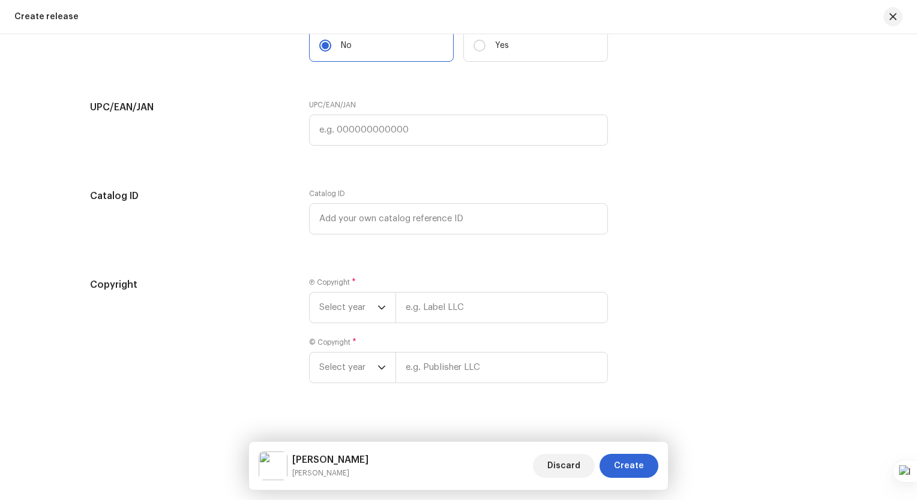
scroll to position [1943, 0]
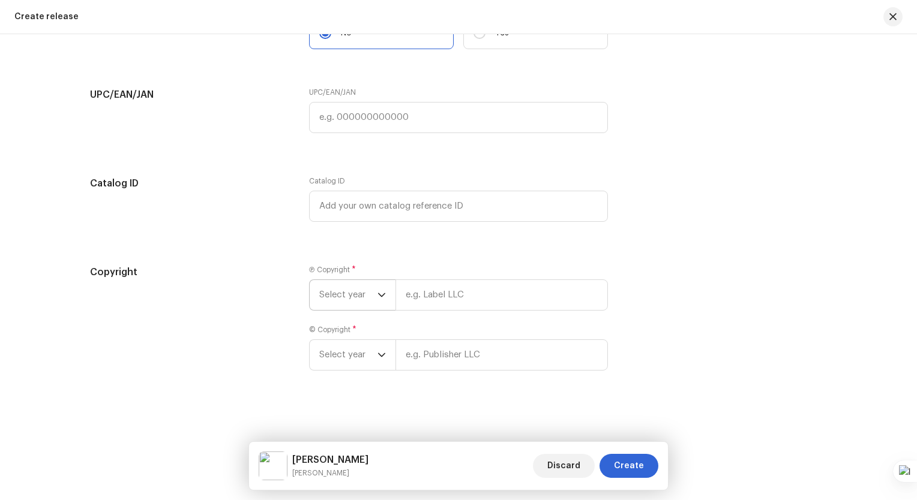
click at [386, 292] on p-select "Select year" at bounding box center [352, 295] width 86 height 31
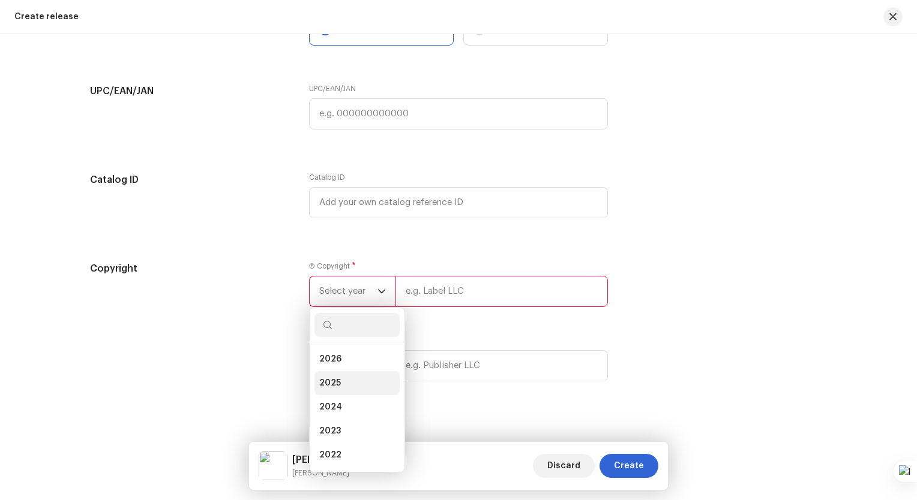
click at [363, 390] on li "2025" at bounding box center [356, 383] width 85 height 24
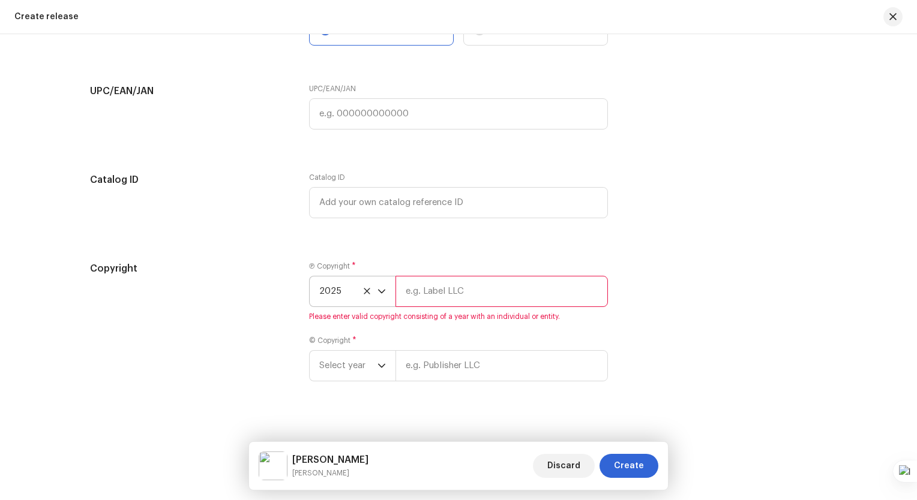
click at [434, 298] on input "text" at bounding box center [501, 291] width 212 height 31
type input "Bajamba Musik Entertainment"
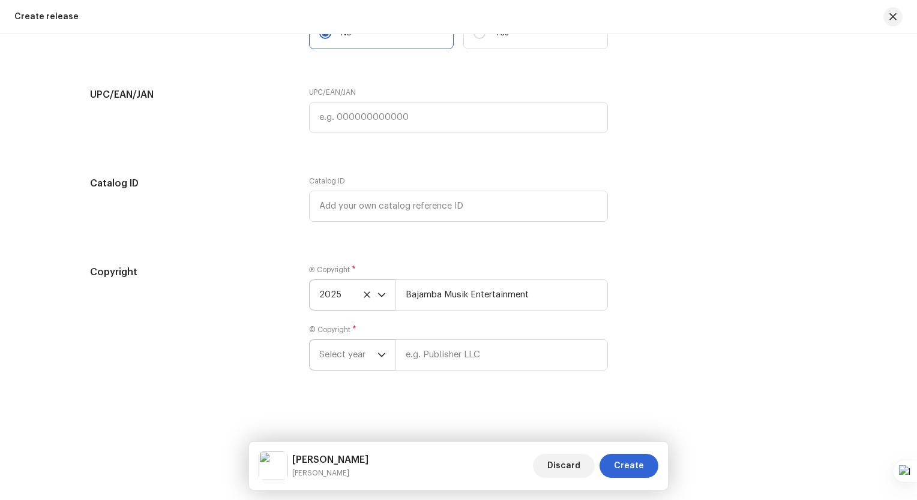
click at [384, 353] on p-select "Select year" at bounding box center [352, 355] width 86 height 31
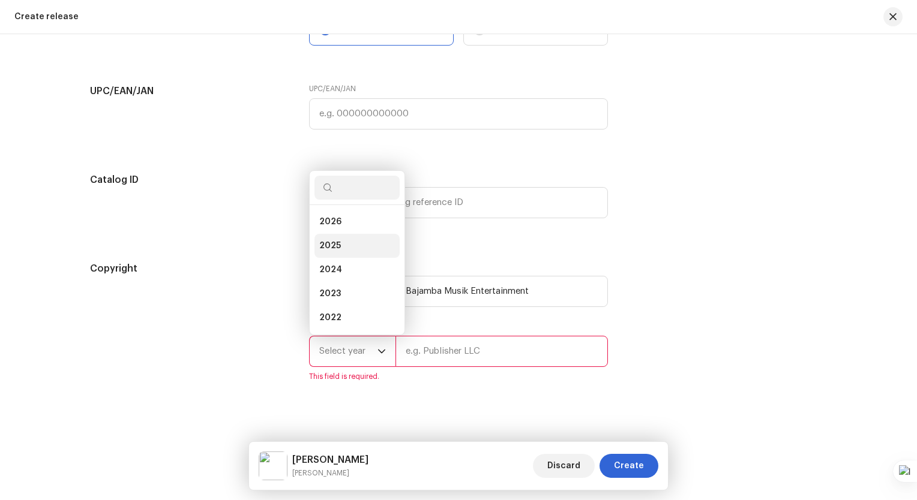
click at [333, 244] on span "2025" at bounding box center [330, 246] width 22 height 12
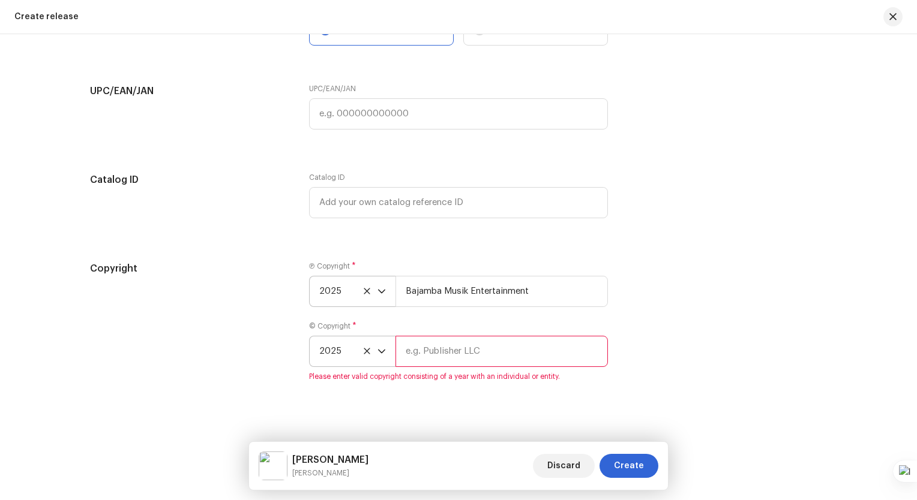
click at [428, 352] on input "text" at bounding box center [501, 351] width 212 height 31
type input "Bajamba Musik Entertainment"
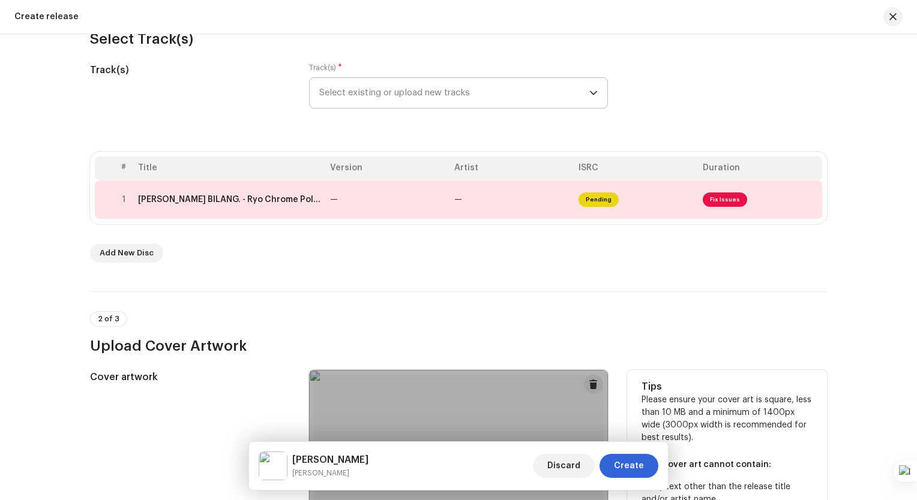
scroll to position [23, 0]
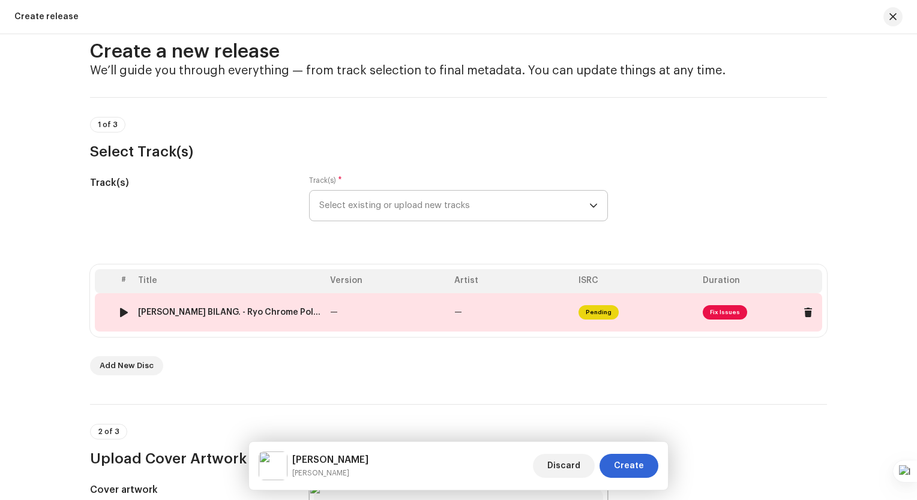
click at [511, 310] on td "—" at bounding box center [511, 312] width 124 height 38
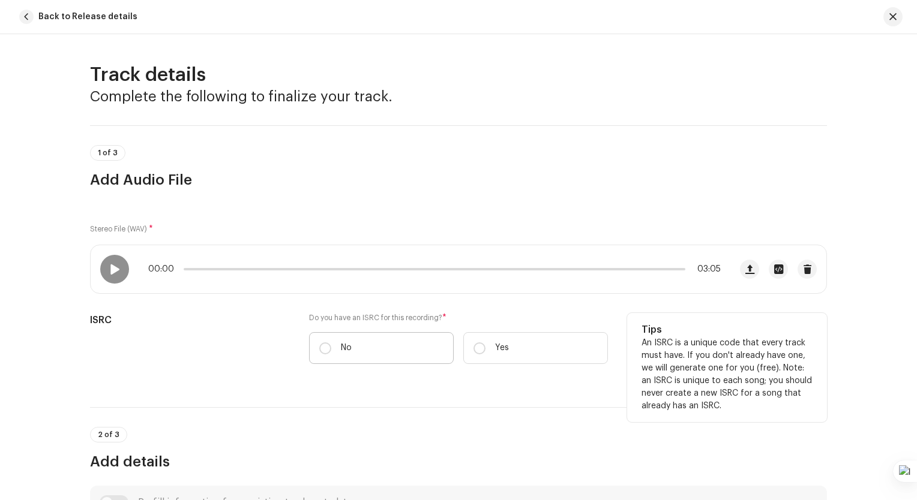
click at [370, 346] on label "No" at bounding box center [381, 348] width 145 height 32
click at [331, 346] on input "No" at bounding box center [325, 349] width 12 height 12
radio input "true"
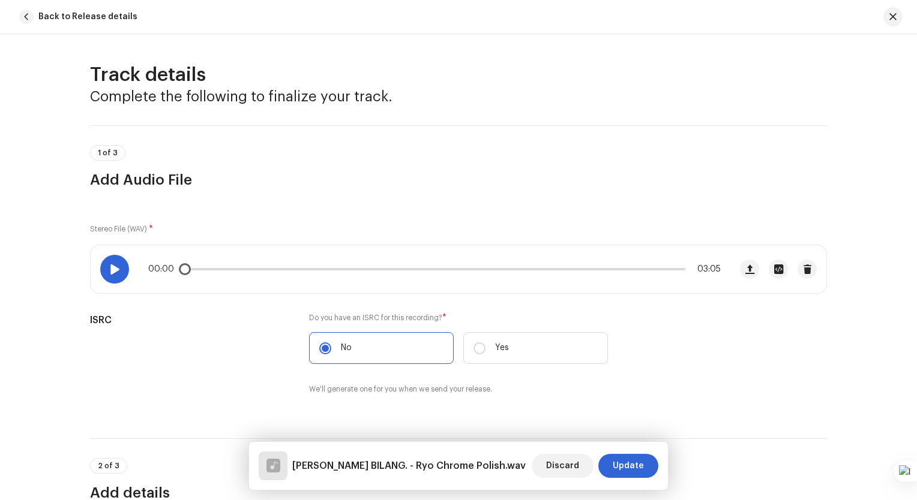
click at [109, 266] on span at bounding box center [114, 270] width 10 height 10
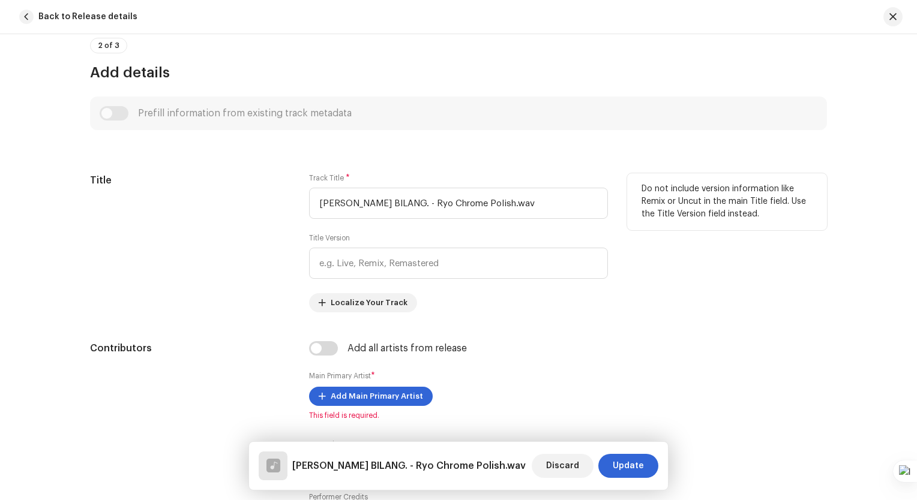
scroll to position [420, 0]
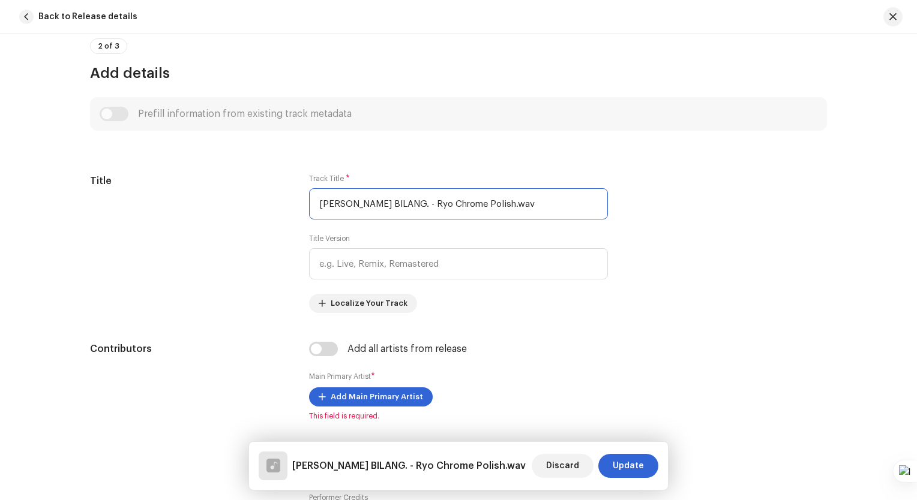
drag, startPoint x: 545, startPoint y: 207, endPoint x: 301, endPoint y: 156, distance: 250.0
paste input "anti [PERSON_NAME]"
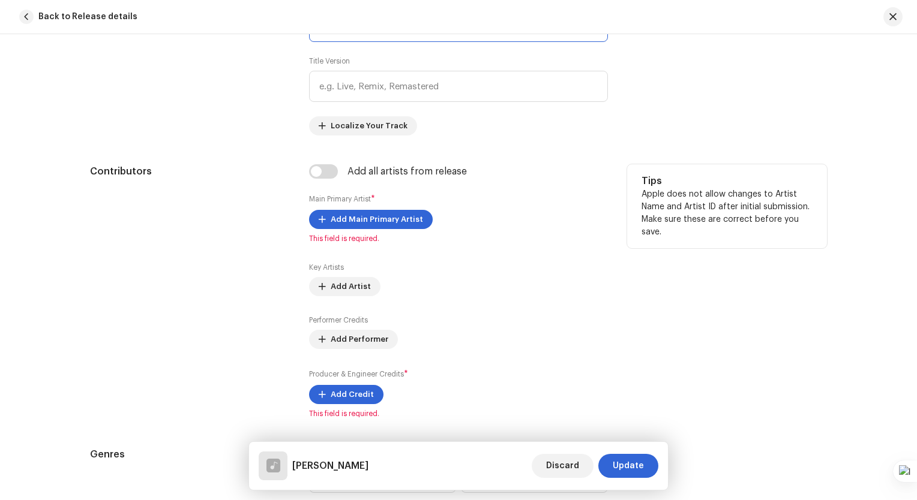
scroll to position [600, 0]
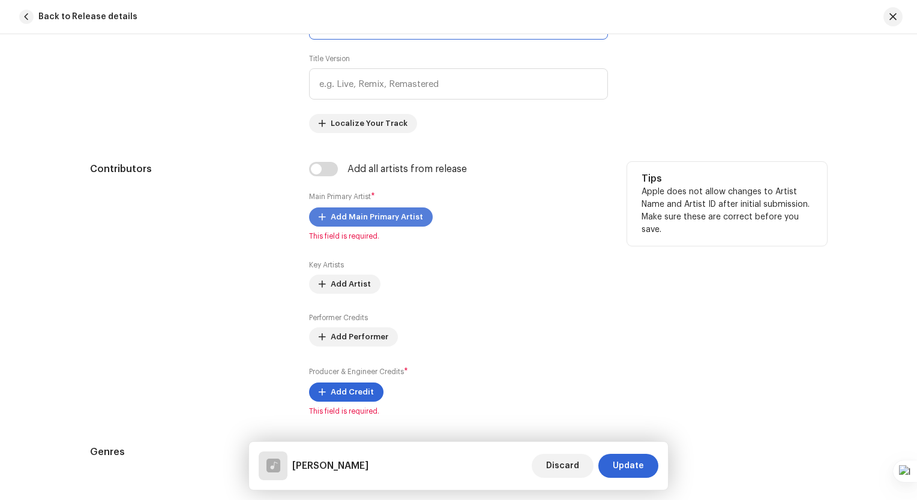
type input "[PERSON_NAME]"
click at [374, 217] on span "Add Main Primary Artist" at bounding box center [377, 217] width 92 height 24
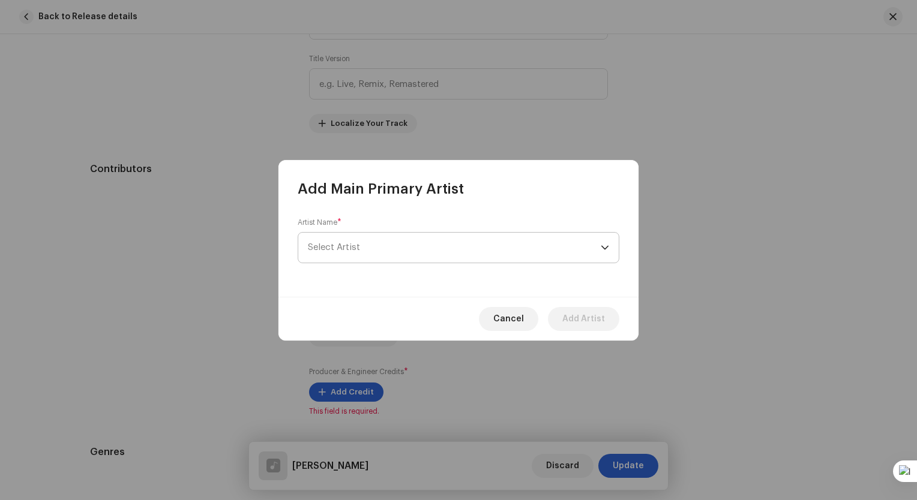
click at [371, 241] on span "Select Artist" at bounding box center [454, 248] width 293 height 30
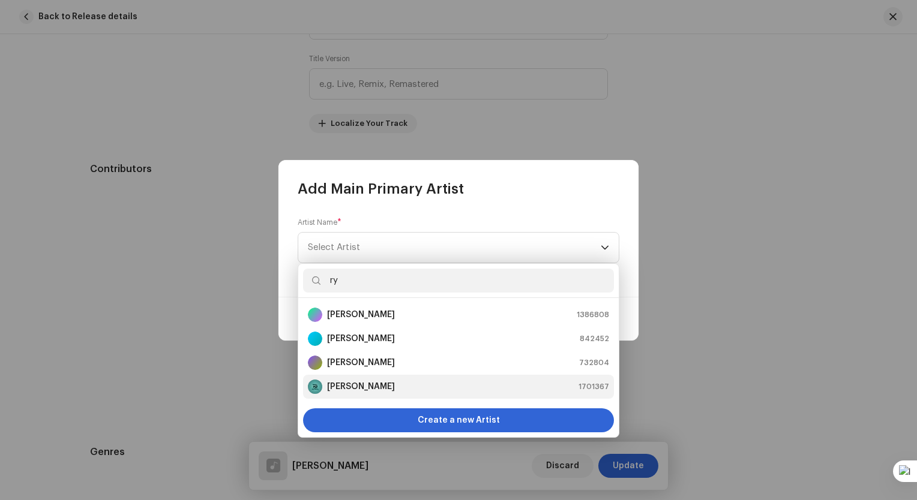
type input "ry"
click at [377, 385] on div "[PERSON_NAME] 1701367" at bounding box center [458, 387] width 301 height 14
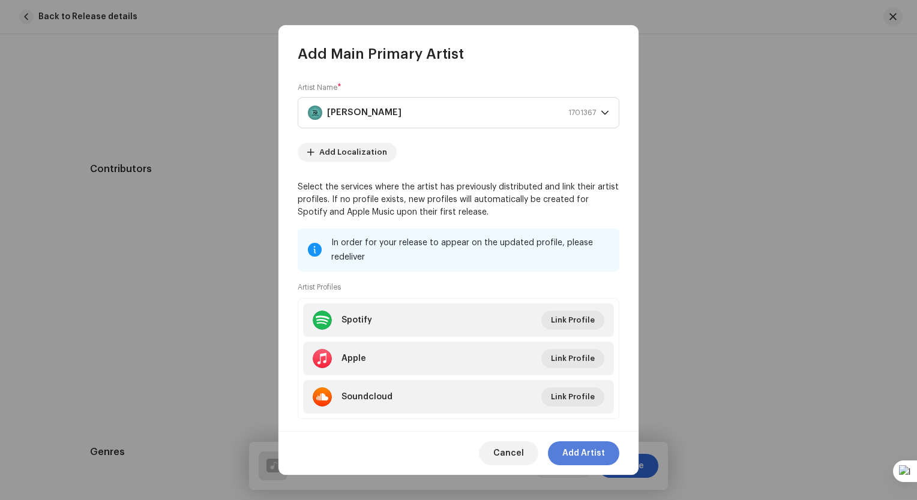
click at [580, 453] on span "Add Artist" at bounding box center [583, 454] width 43 height 24
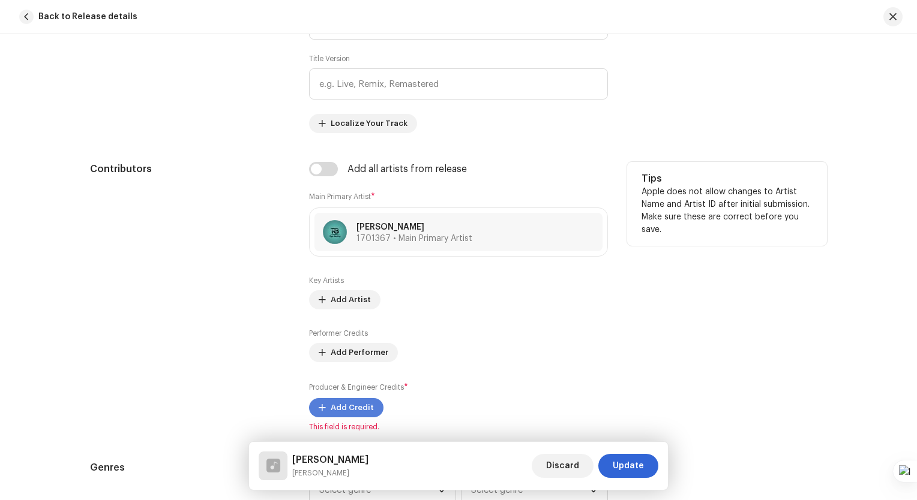
click at [351, 405] on span "Add Credit" at bounding box center [352, 408] width 43 height 24
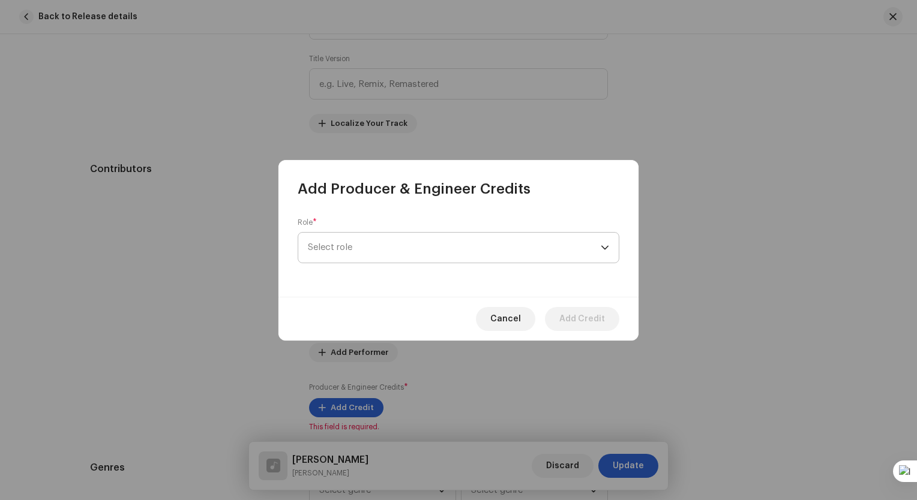
click at [444, 248] on span "Select role" at bounding box center [454, 248] width 293 height 30
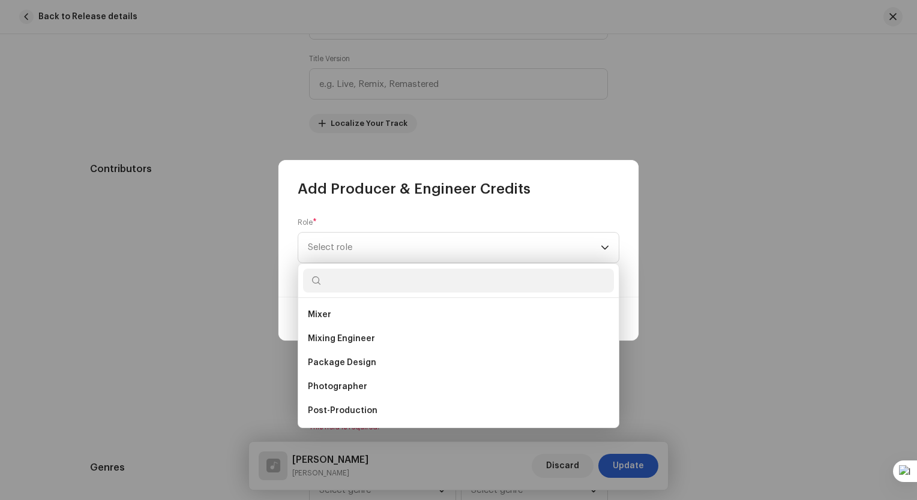
scroll to position [420, 0]
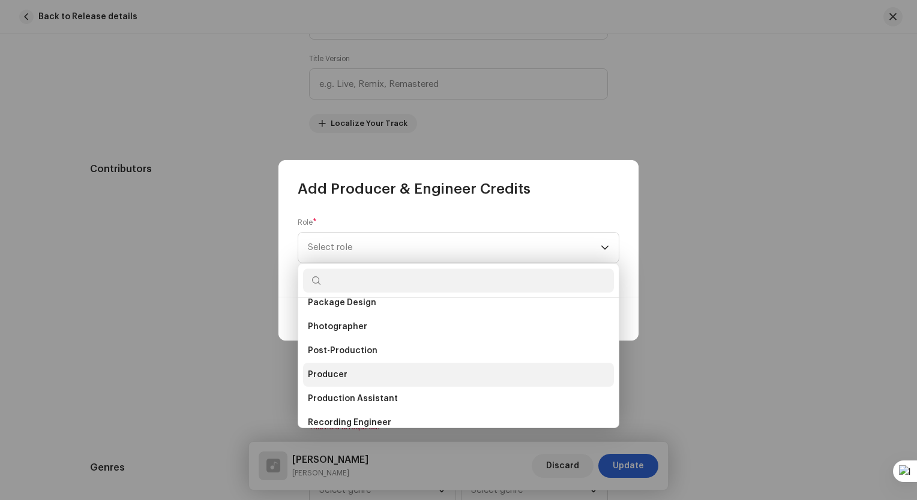
click at [361, 367] on li "Producer" at bounding box center [458, 375] width 311 height 24
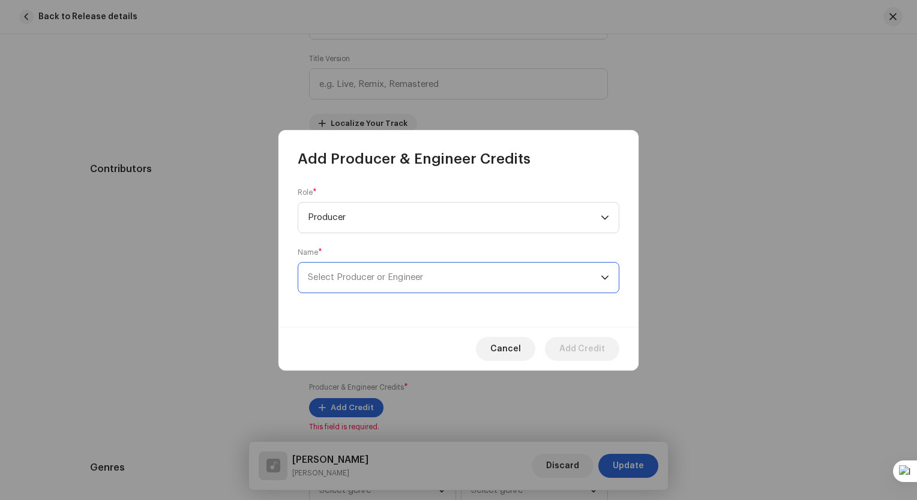
click at [386, 271] on span "Select Producer or Engineer" at bounding box center [454, 278] width 293 height 30
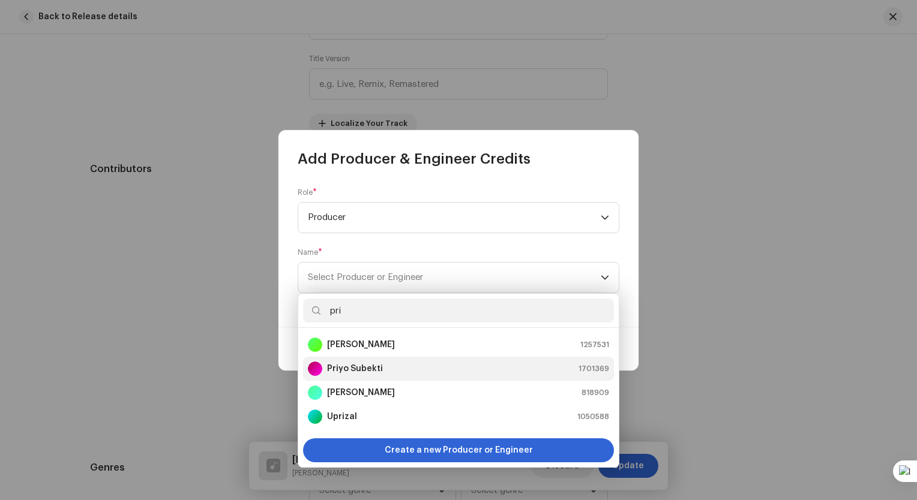
type input "pri"
click at [393, 377] on li "Priyo Subekti 1701369" at bounding box center [458, 369] width 311 height 24
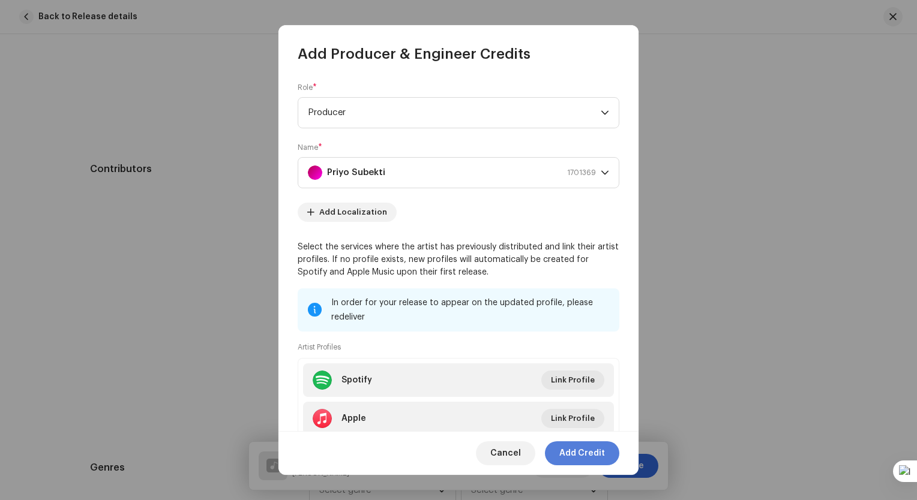
click at [580, 458] on span "Add Credit" at bounding box center [582, 454] width 46 height 24
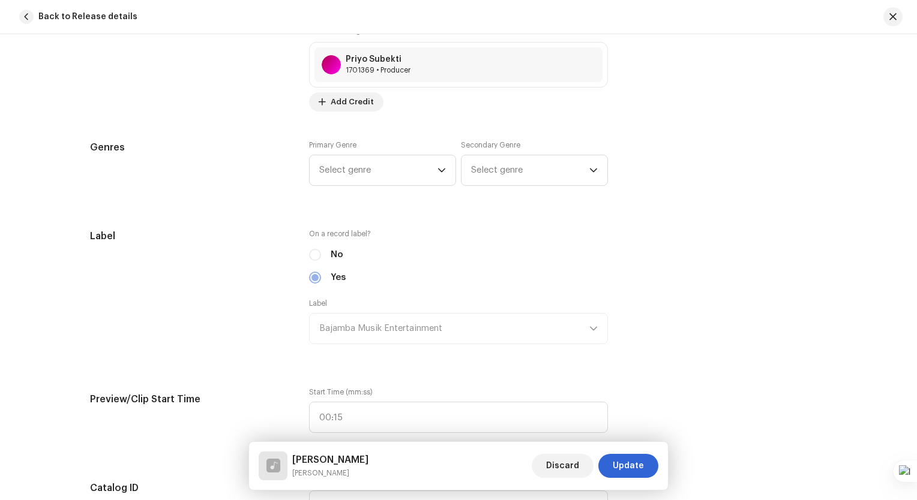
scroll to position [960, 0]
click at [397, 146] on div "Primary Genre Select genre" at bounding box center [382, 160] width 147 height 46
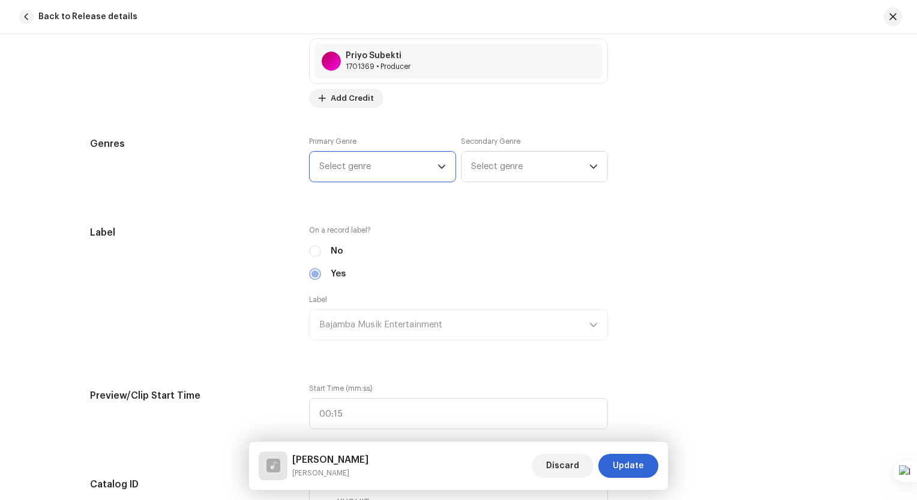
click at [413, 168] on span "Select genre" at bounding box center [378, 167] width 118 height 30
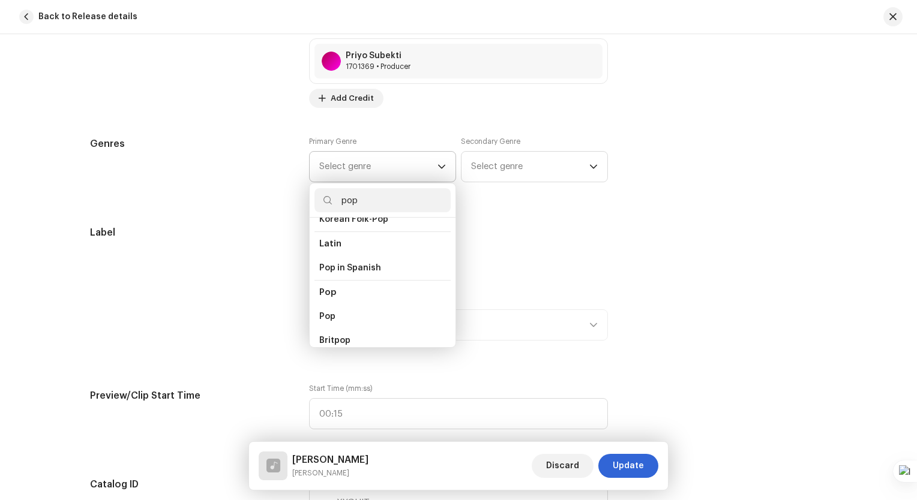
scroll to position [420, 0]
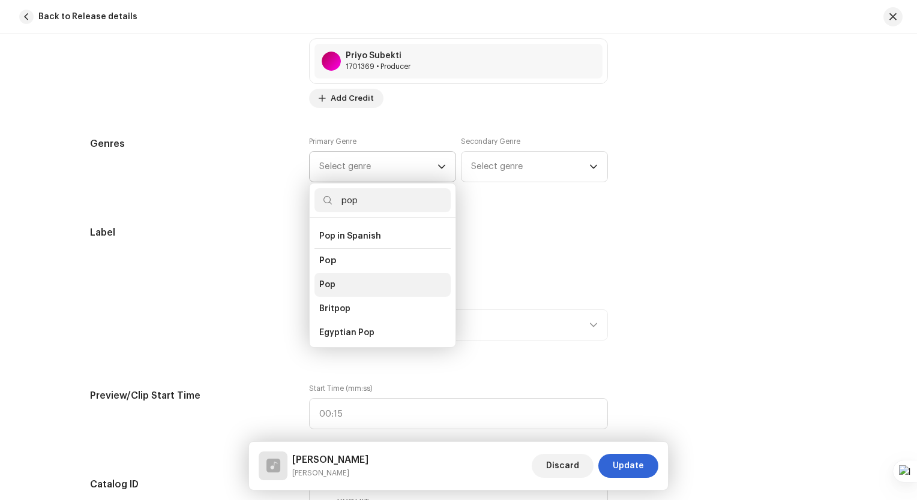
type input "pop"
click at [342, 274] on li "Pop" at bounding box center [382, 285] width 136 height 24
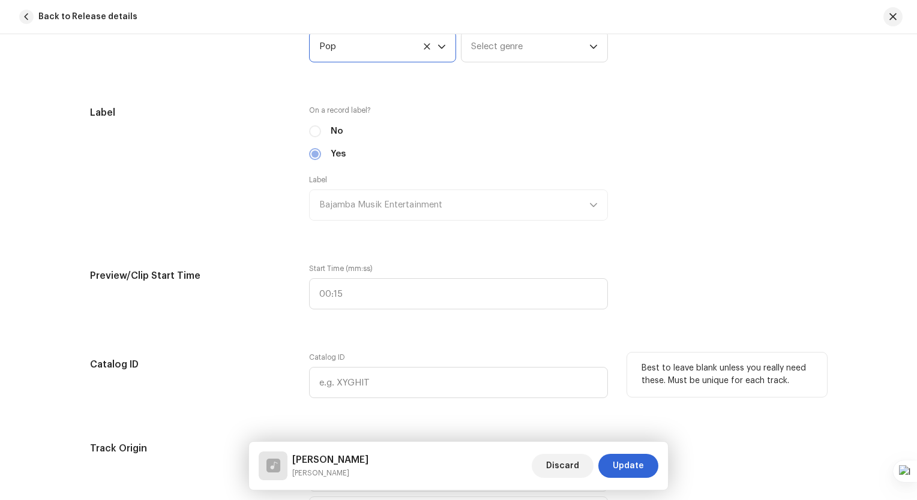
scroll to position [1200, 0]
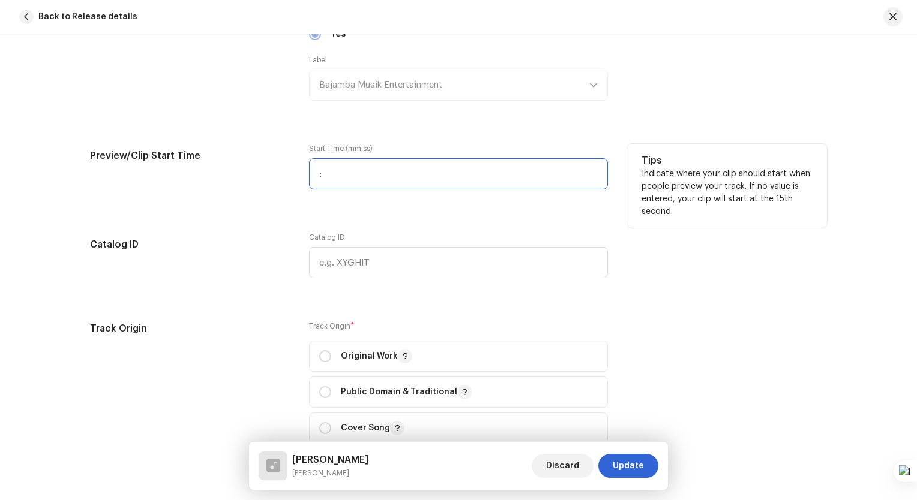
click at [312, 164] on input ":" at bounding box center [458, 173] width 299 height 31
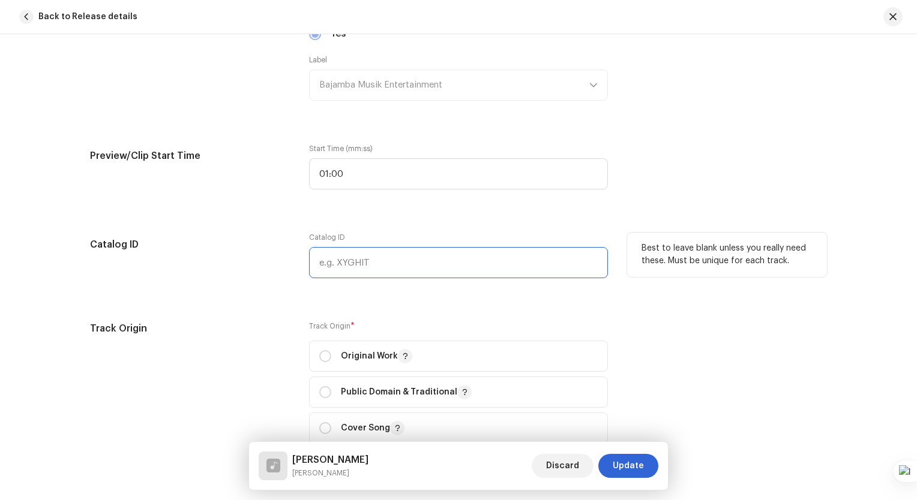
click at [589, 272] on input "text" at bounding box center [458, 262] width 299 height 31
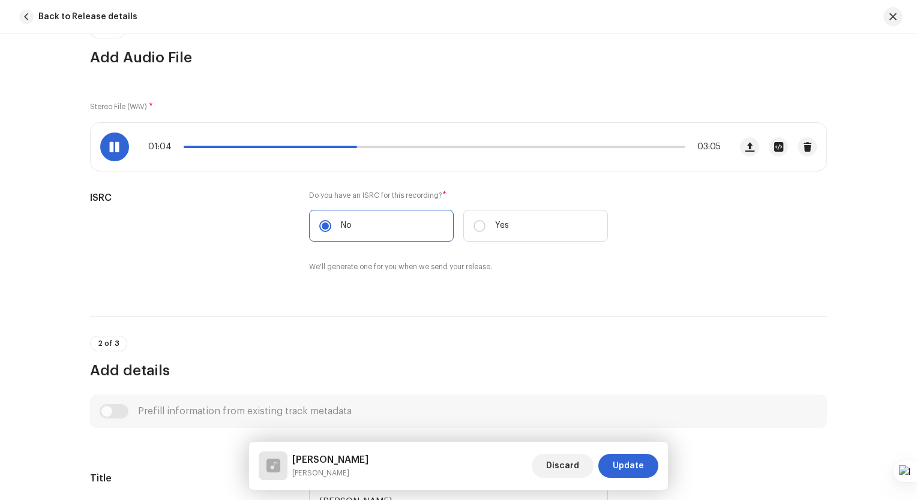
scroll to position [120, 0]
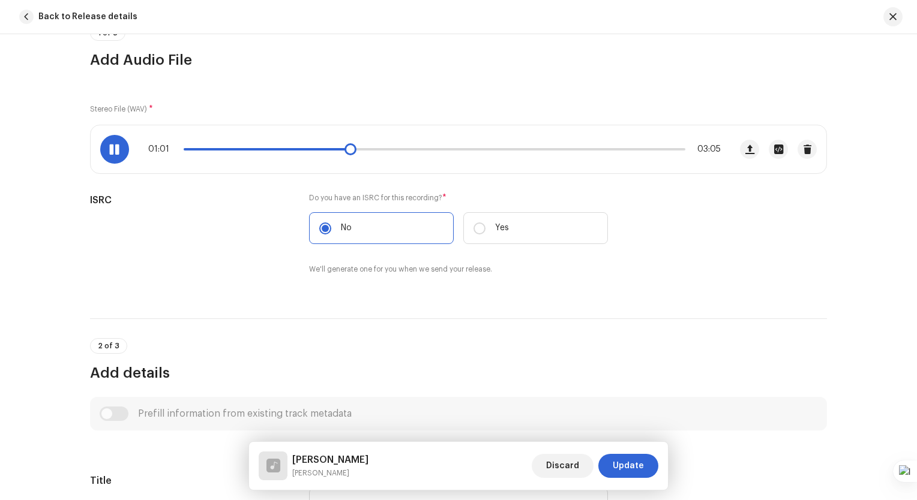
drag, startPoint x: 362, startPoint y: 153, endPoint x: 344, endPoint y: 149, distance: 17.8
click at [344, 149] on span at bounding box center [350, 149] width 12 height 12
drag, startPoint x: 349, startPoint y: 155, endPoint x: 341, endPoint y: 153, distance: 7.4
click at [341, 153] on span at bounding box center [345, 149] width 12 height 12
drag, startPoint x: 346, startPoint y: 155, endPoint x: 328, endPoint y: 146, distance: 20.1
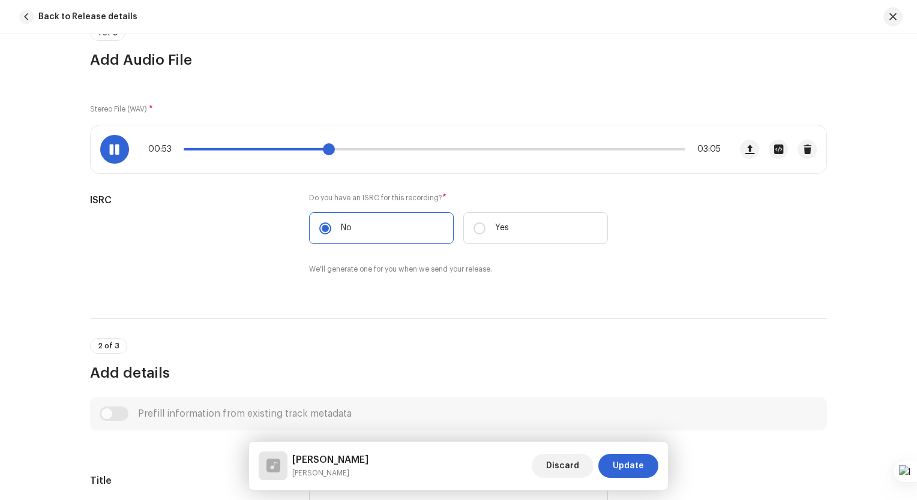
click at [328, 146] on span at bounding box center [329, 149] width 12 height 12
drag, startPoint x: 349, startPoint y: 154, endPoint x: 277, endPoint y: 134, distance: 74.5
click at [277, 134] on div "00:35 03:05" at bounding box center [411, 149] width 640 height 48
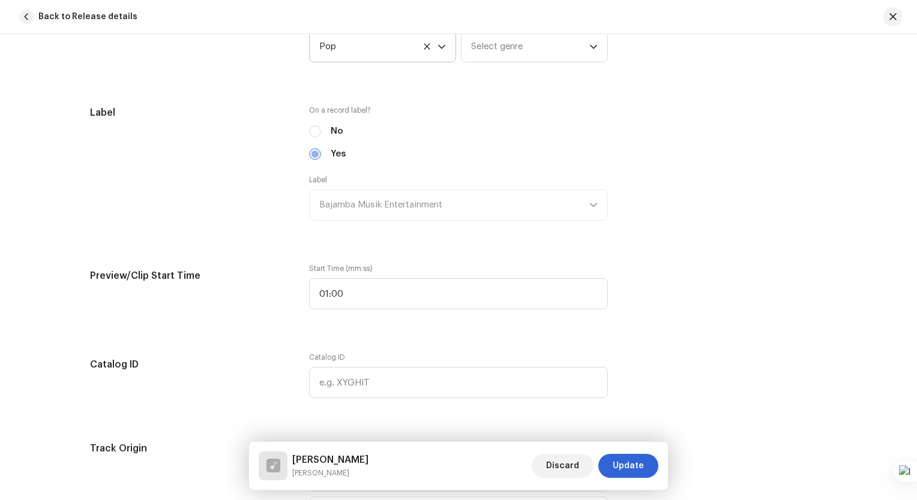
scroll to position [1200, 0]
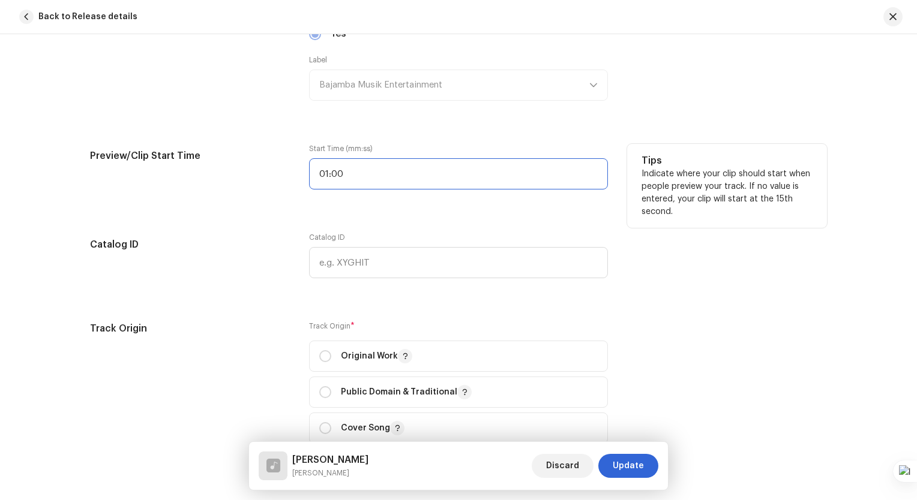
click at [325, 175] on input "01:00" at bounding box center [458, 173] width 299 height 31
click at [326, 170] on input "01:00" at bounding box center [458, 173] width 299 height 31
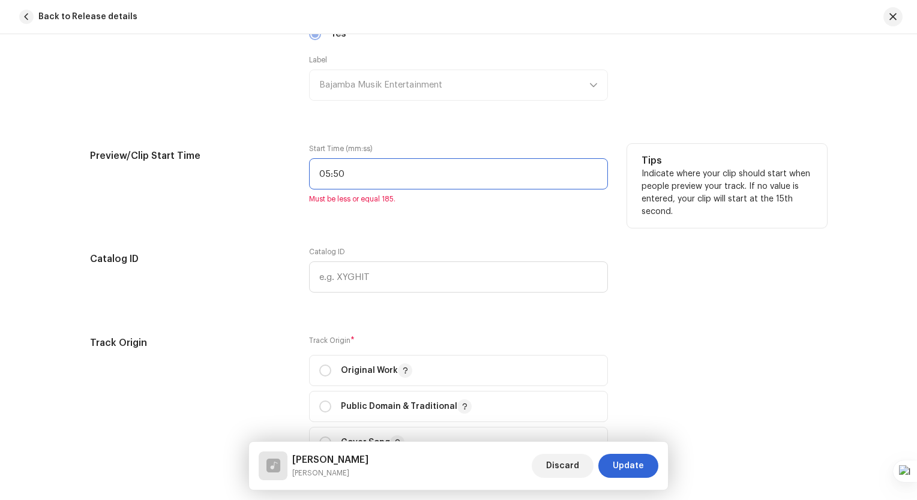
click at [328, 174] on input "05:50" at bounding box center [458, 173] width 299 height 31
type input "00:50"
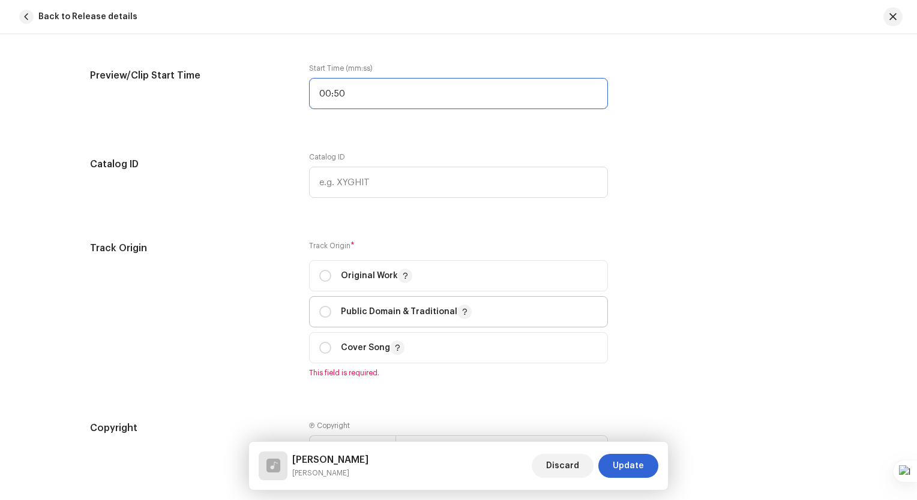
scroll to position [1380, 0]
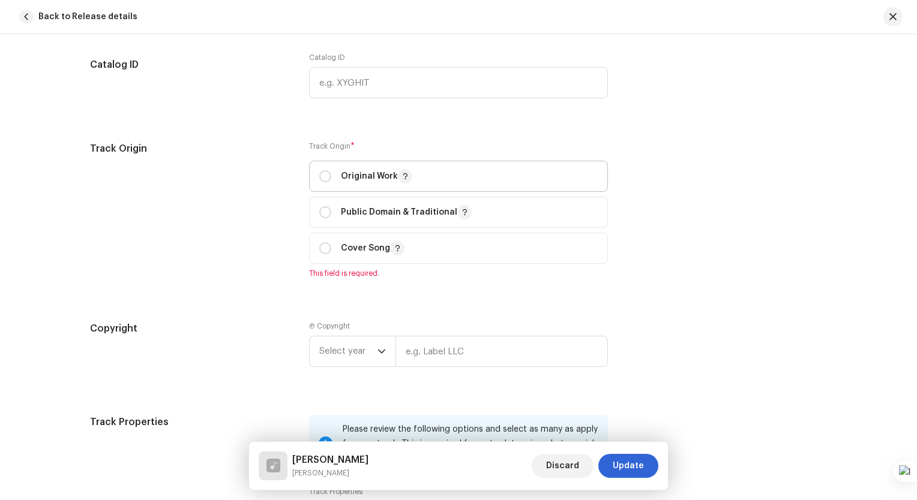
click at [365, 165] on span "Original Work" at bounding box center [458, 176] width 278 height 30
radio input "true"
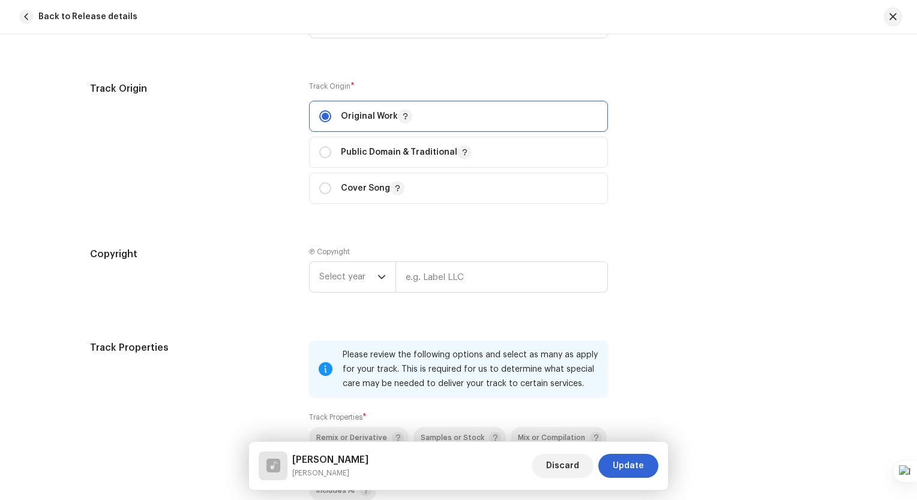
scroll to position [1560, 0]
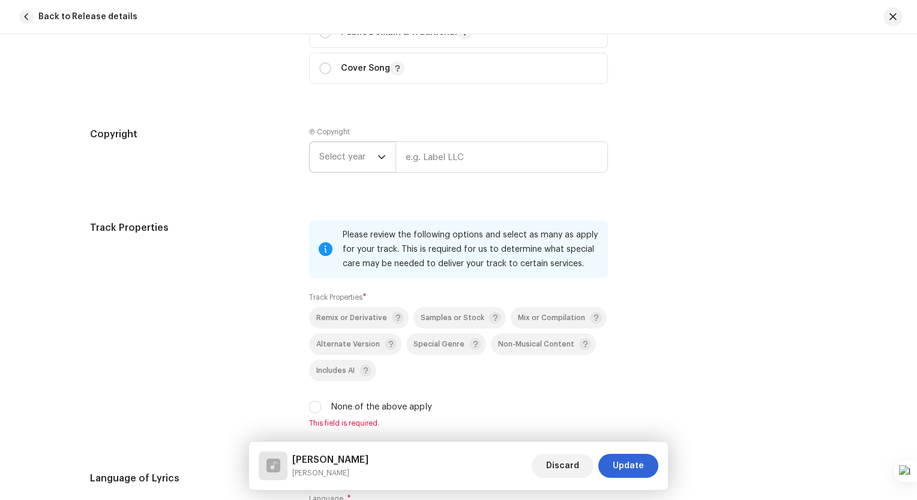
click at [365, 149] on span "Select year" at bounding box center [348, 157] width 58 height 30
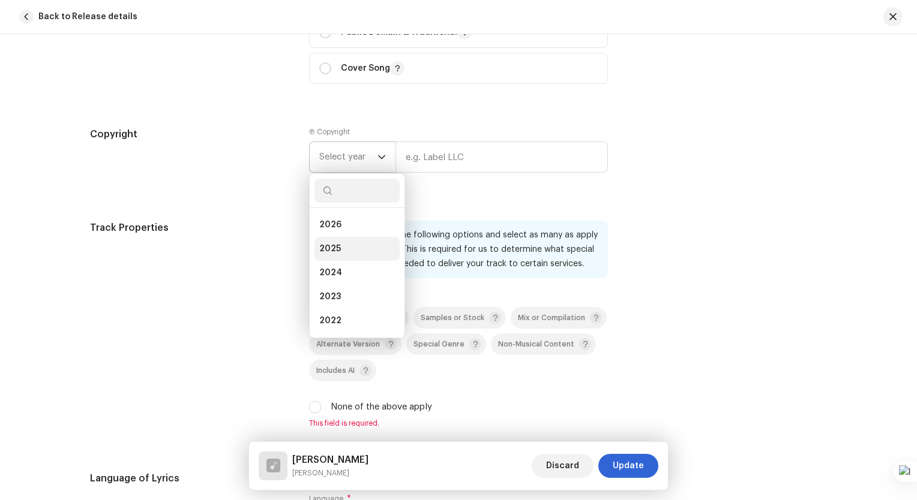
click at [367, 254] on li "2025" at bounding box center [356, 249] width 85 height 24
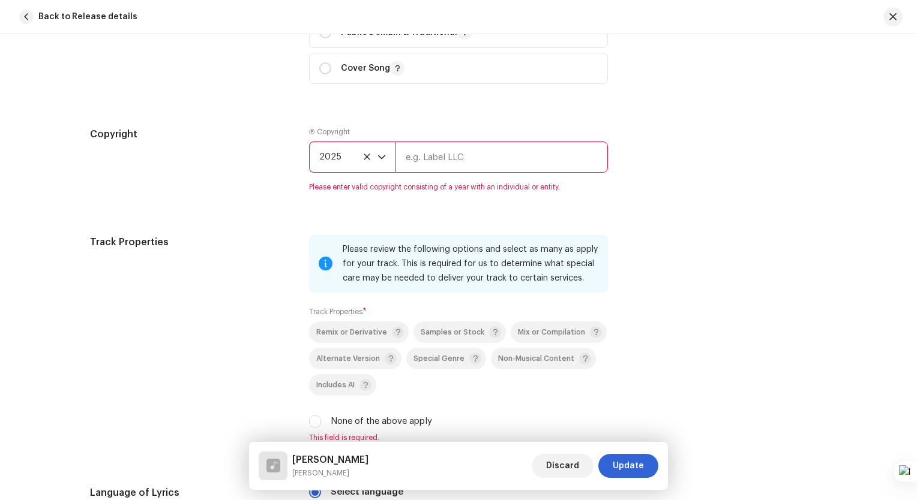
click at [425, 157] on input "text" at bounding box center [501, 157] width 212 height 31
type input "Bajamba Musik Entertainment"
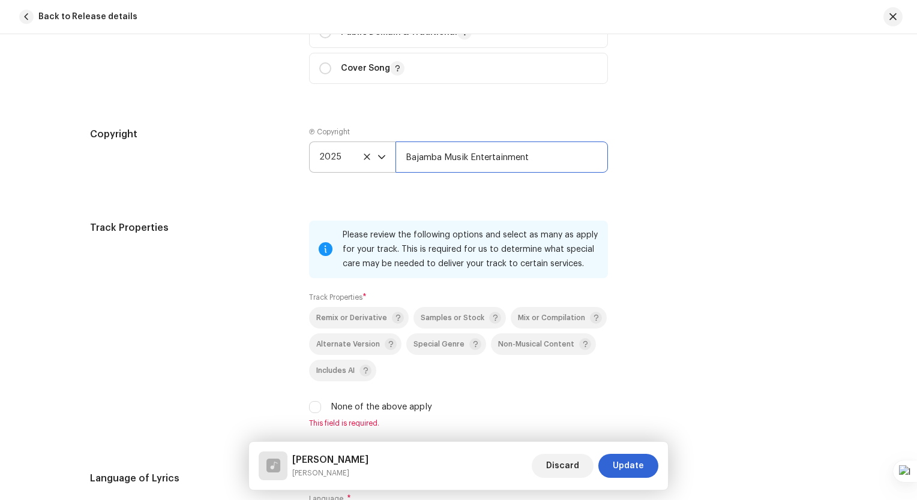
scroll to position [1680, 0]
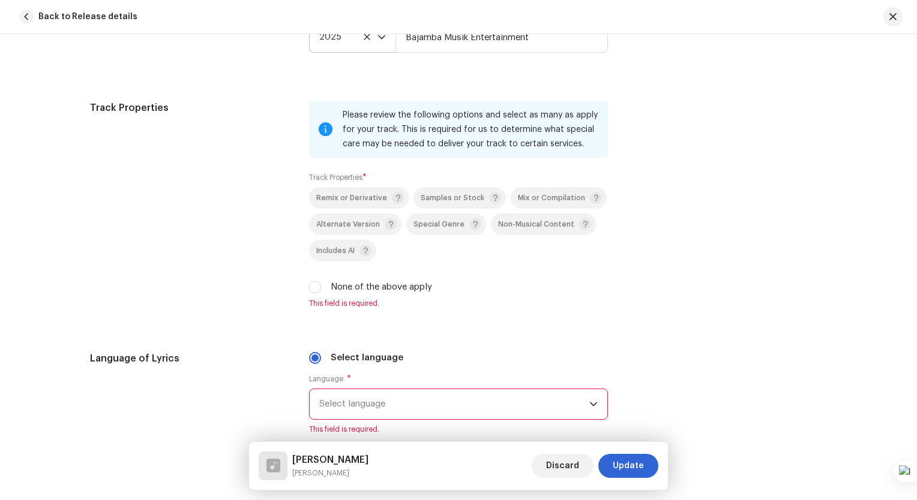
click at [356, 294] on label "None of the above apply" at bounding box center [381, 287] width 101 height 13
click at [321, 293] on input "None of the above apply" at bounding box center [315, 287] width 12 height 12
checkbox input "true"
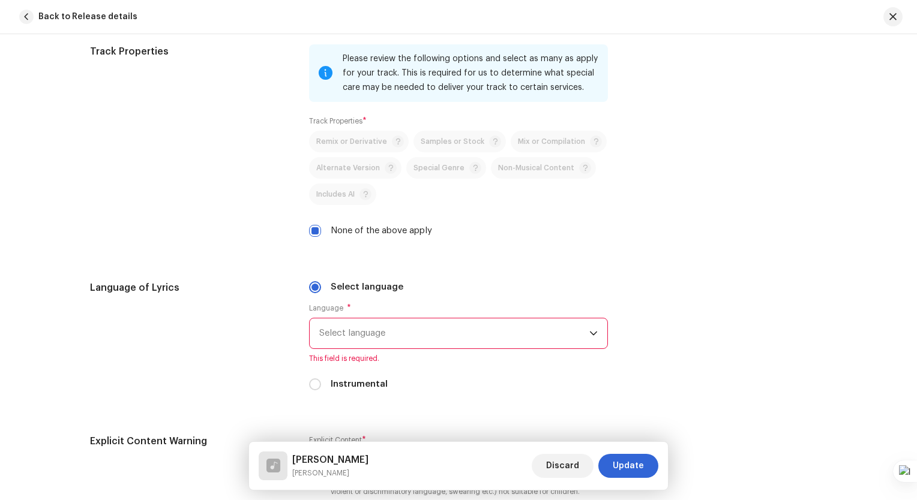
scroll to position [1800, 0]
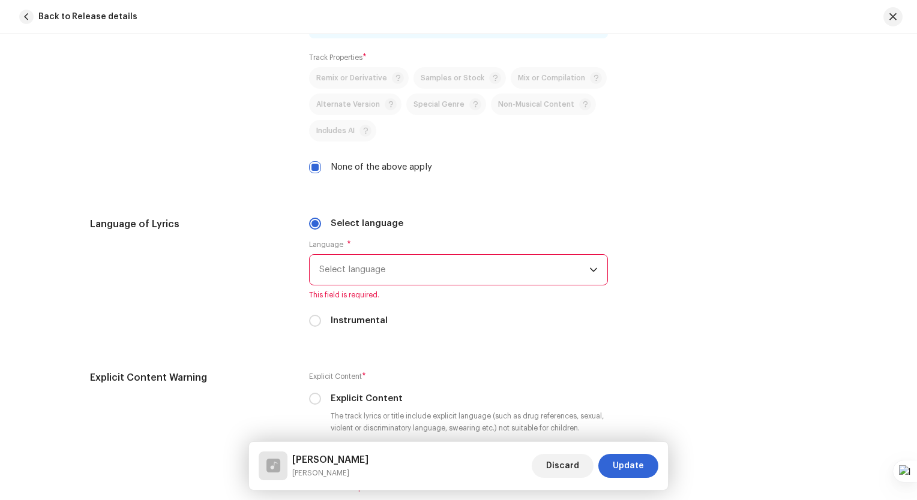
click at [367, 268] on span "Select language" at bounding box center [454, 270] width 270 height 30
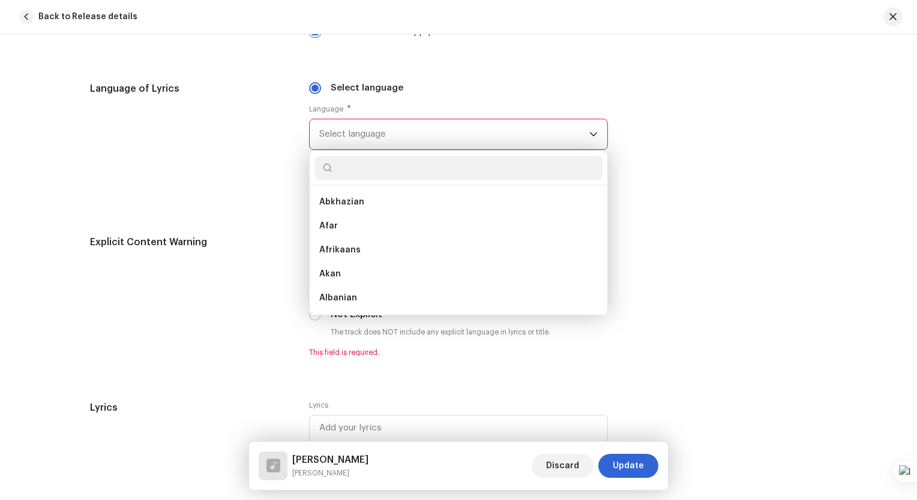
scroll to position [1980, 0]
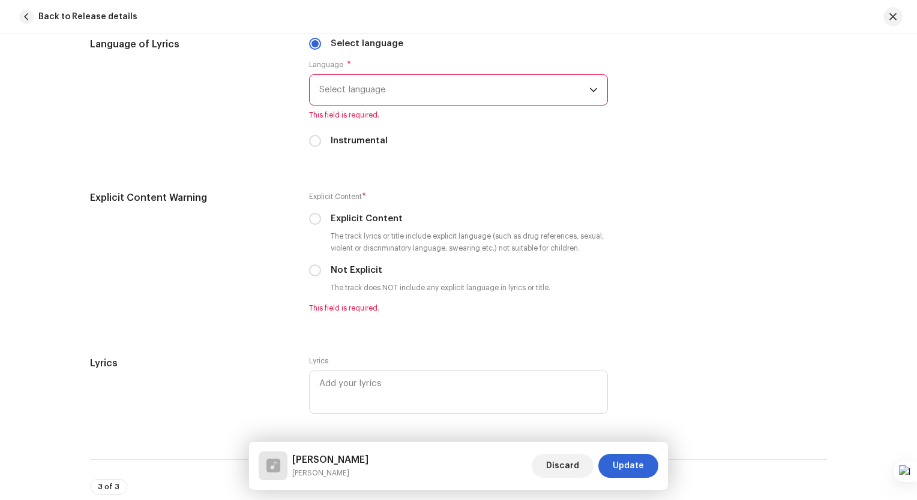
click at [393, 84] on span "Select language" at bounding box center [454, 90] width 270 height 30
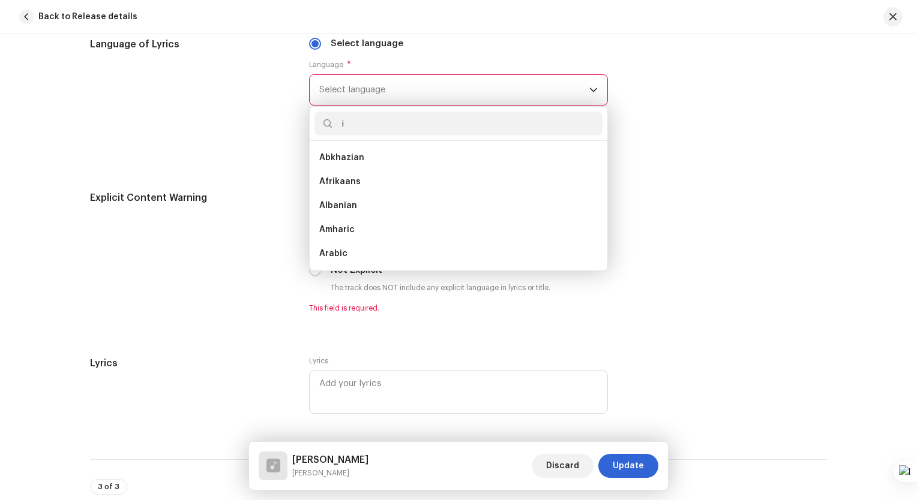
scroll to position [5, 0]
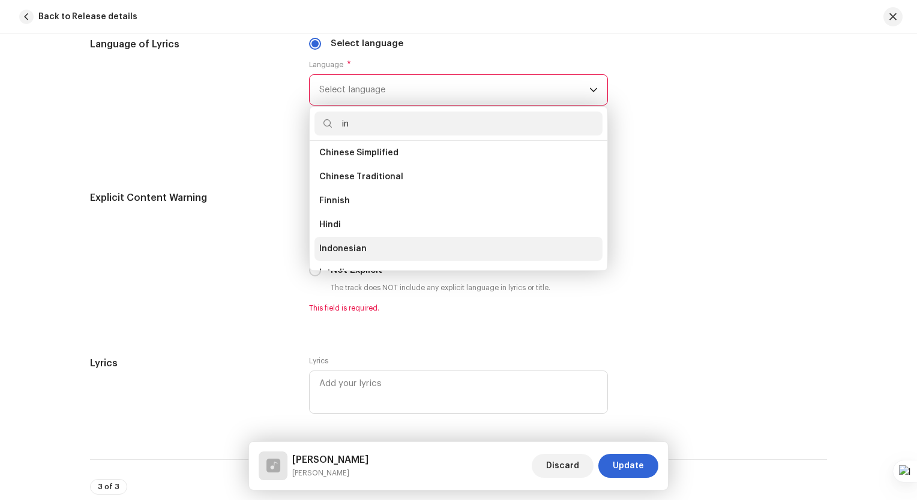
type input "in"
click at [375, 252] on li "Indonesian" at bounding box center [458, 249] width 288 height 24
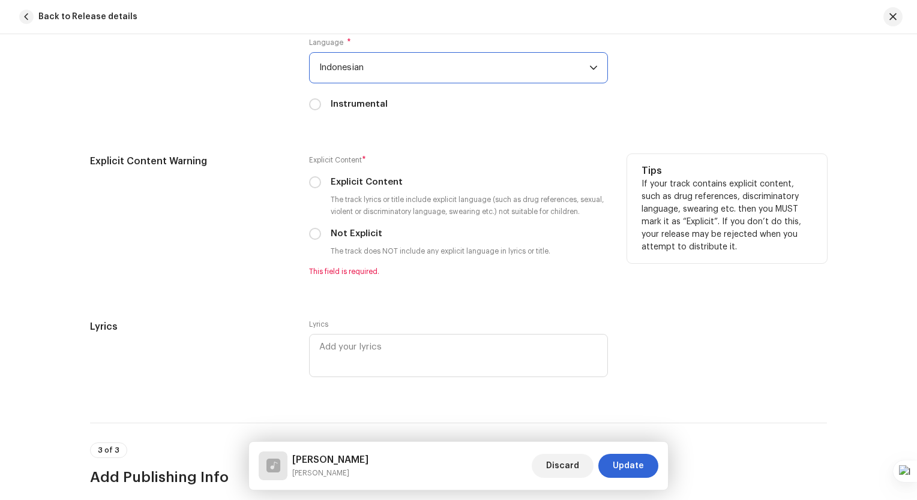
scroll to position [2040, 0]
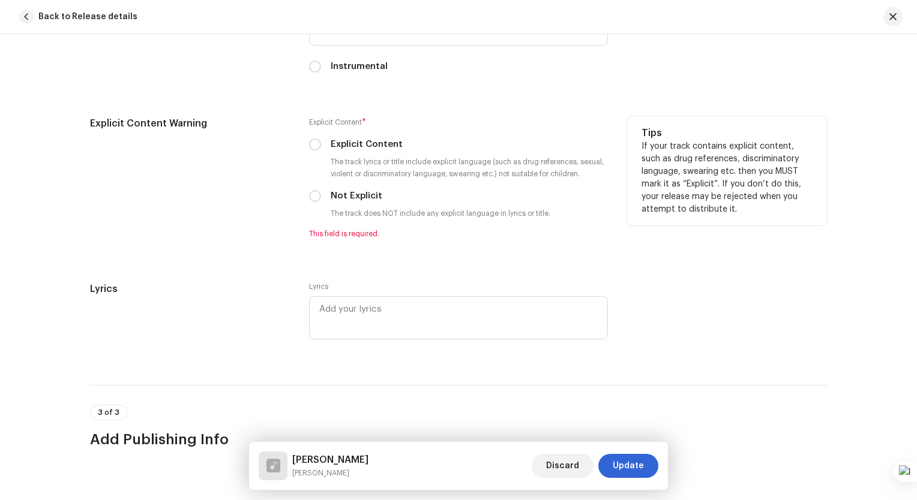
click at [361, 195] on label "Not Explicit" at bounding box center [357, 196] width 52 height 13
click at [321, 195] on input "Not Explicit" at bounding box center [315, 196] width 12 height 12
radio input "true"
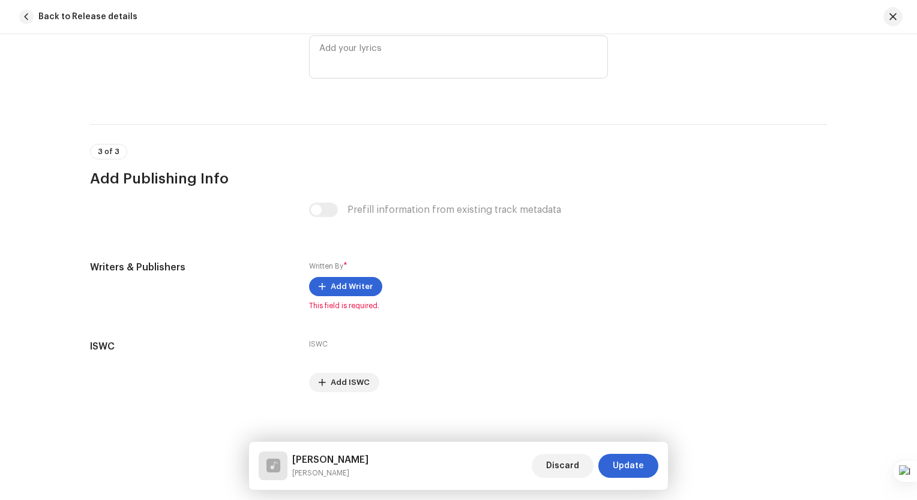
scroll to position [2296, 0]
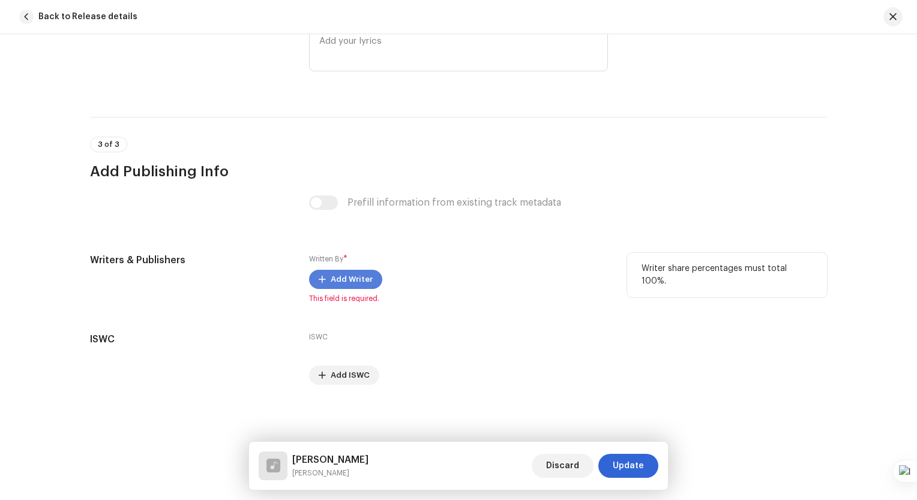
click at [361, 280] on span "Add Writer" at bounding box center [352, 280] width 42 height 24
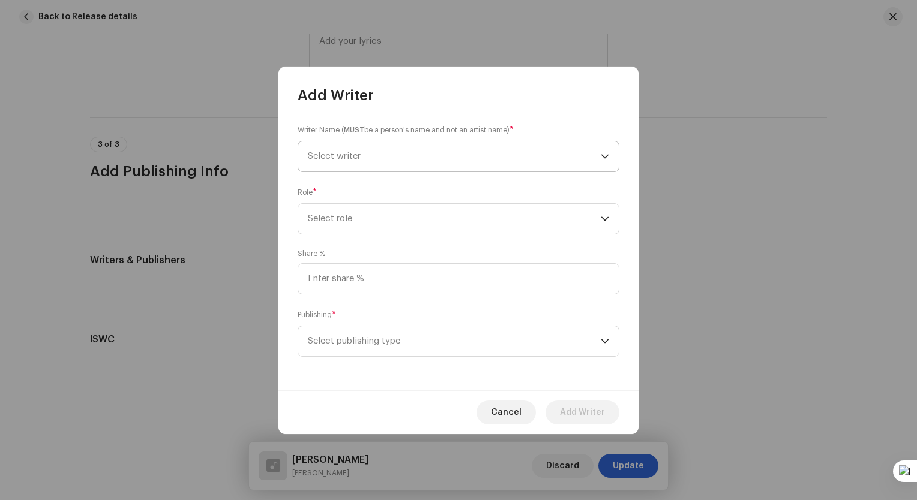
click at [399, 157] on span "Select writer" at bounding box center [454, 157] width 293 height 30
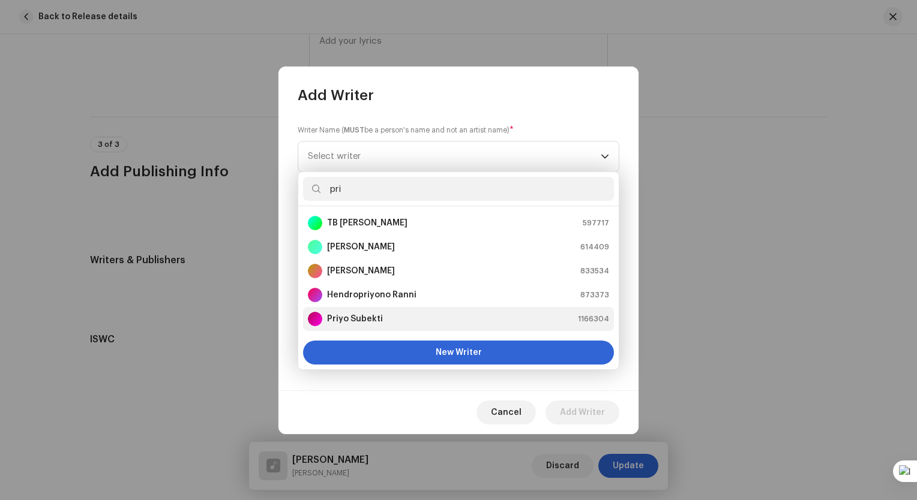
type input "pri"
click at [411, 326] on li "Priyo Subekti 1166304" at bounding box center [458, 319] width 311 height 24
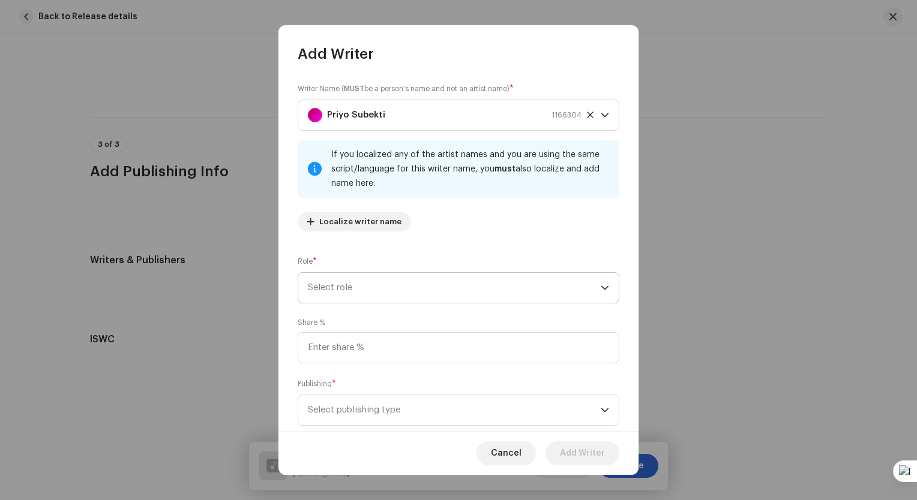
click at [408, 290] on span "Select role" at bounding box center [454, 288] width 293 height 30
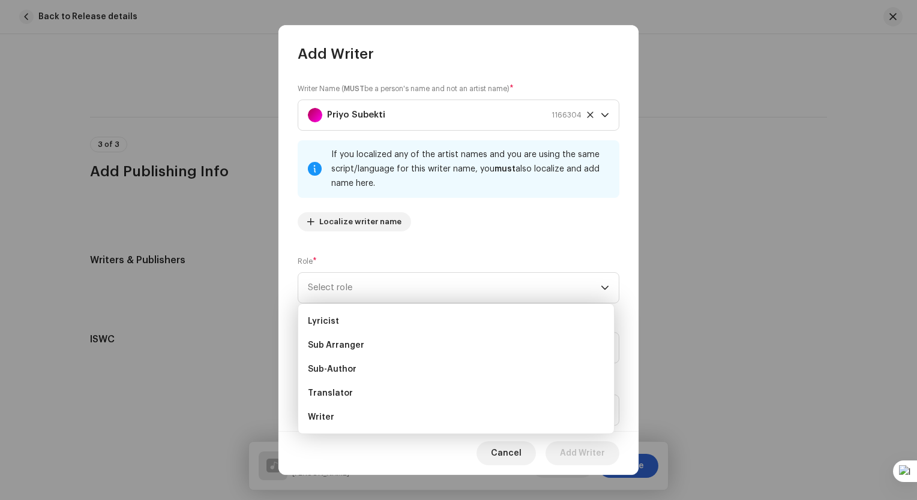
scroll to position [120, 0]
click at [350, 410] on li "Writer" at bounding box center [456, 417] width 306 height 24
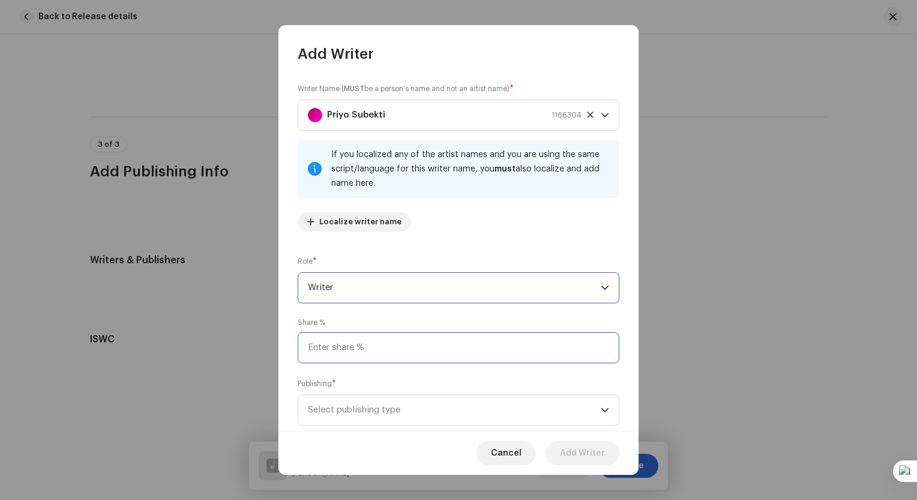
click at [364, 347] on input at bounding box center [459, 347] width 322 height 31
type input "100.00"
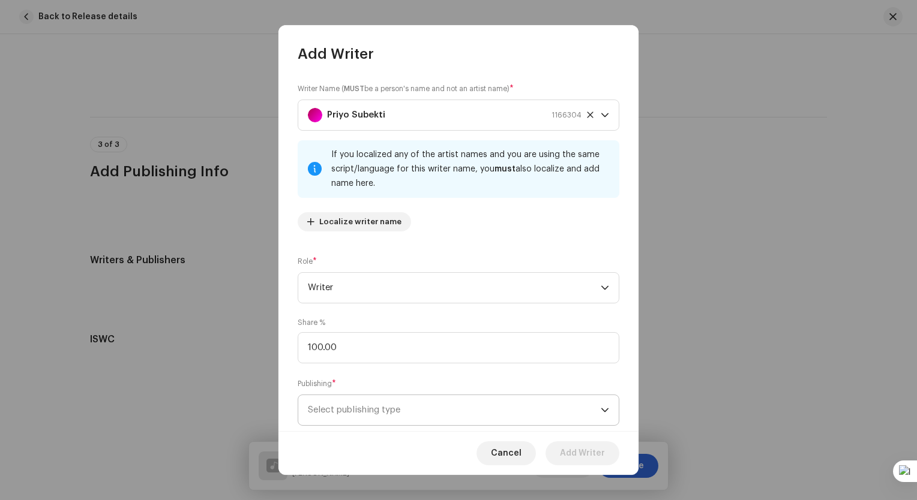
click at [398, 405] on span "Select publishing type" at bounding box center [454, 410] width 293 height 30
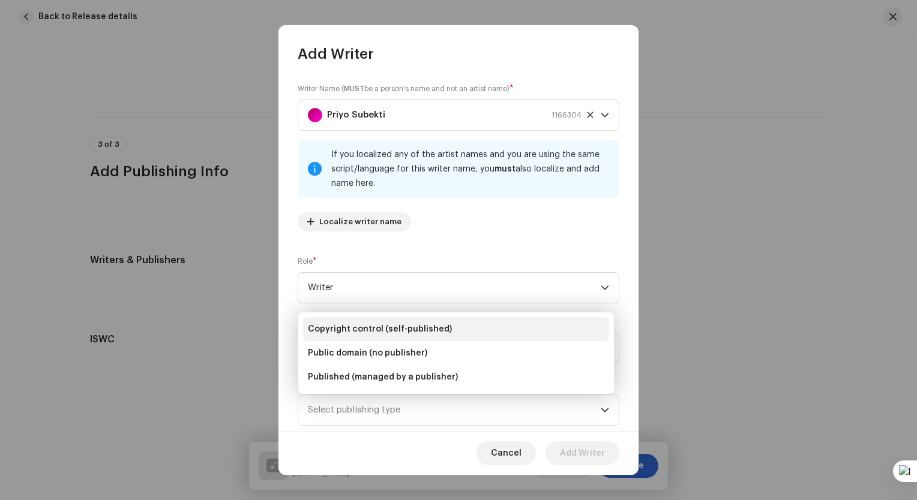
click at [356, 325] on span "Copyright control (self-published)" at bounding box center [380, 329] width 144 height 12
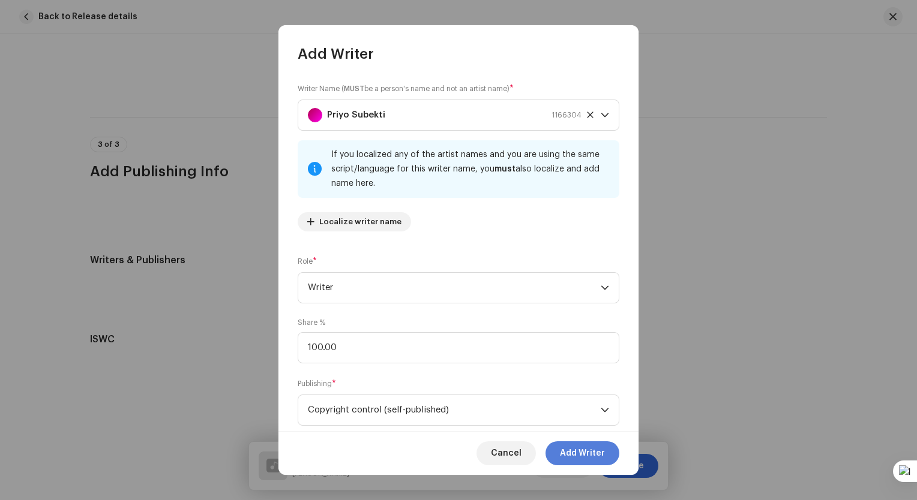
click at [588, 463] on span "Add Writer" at bounding box center [582, 454] width 45 height 24
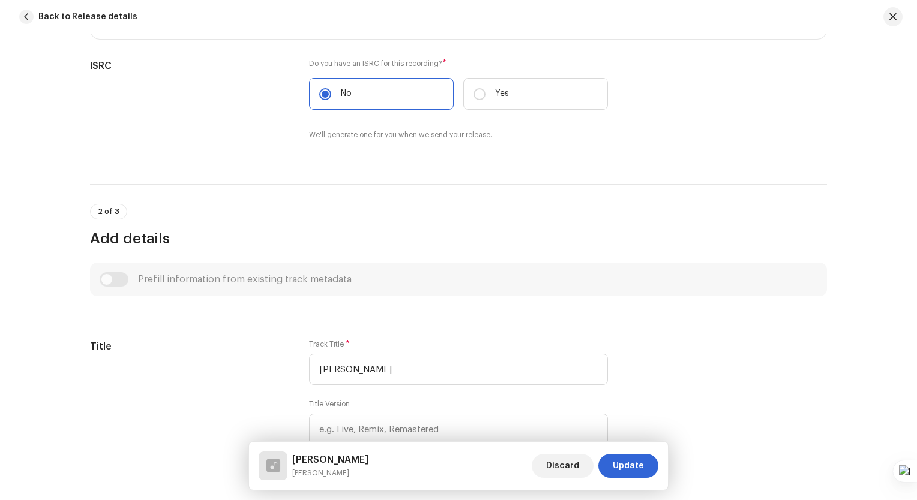
scroll to position [113, 0]
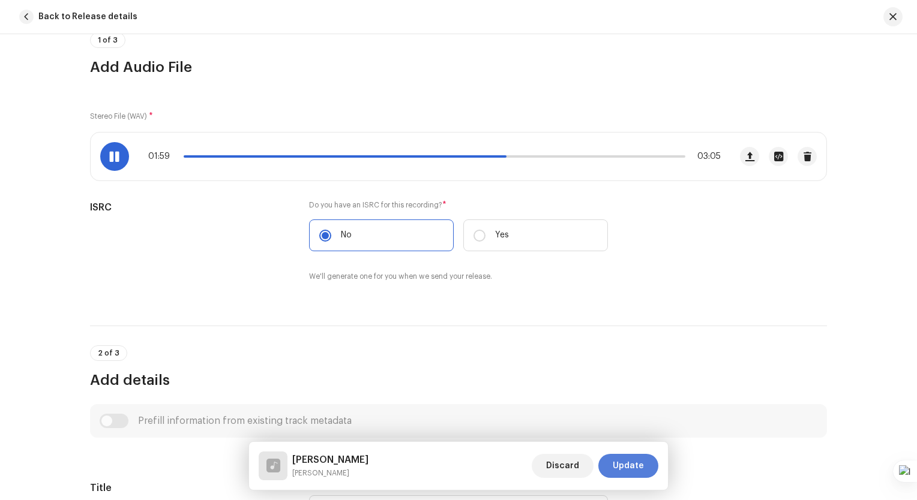
click at [634, 467] on span "Update" at bounding box center [628, 466] width 31 height 24
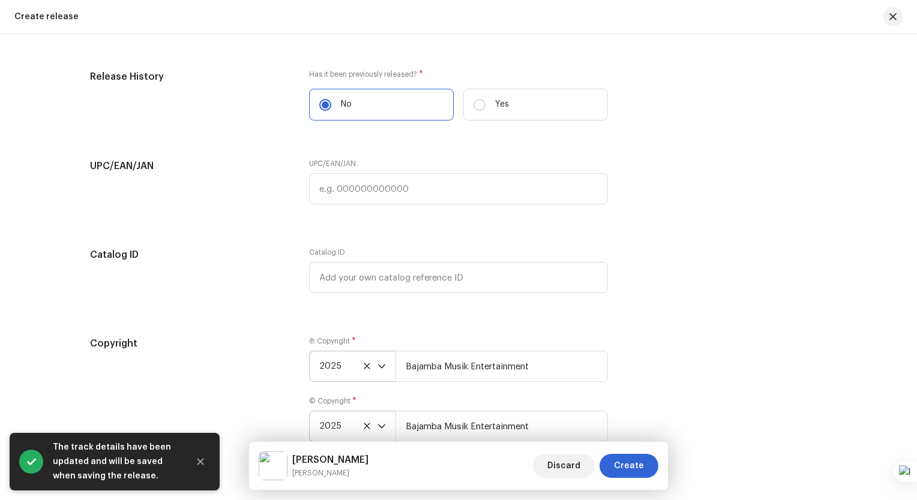
scroll to position [1943, 0]
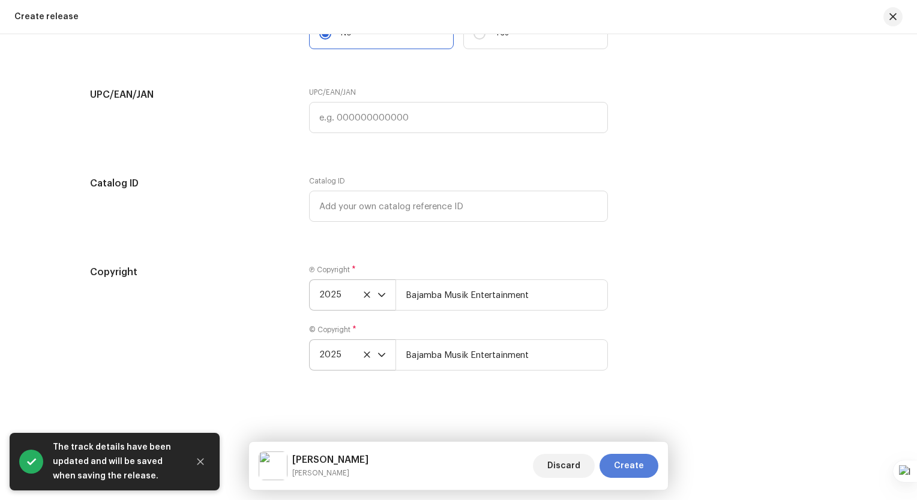
click at [637, 466] on span "Create" at bounding box center [629, 466] width 30 height 24
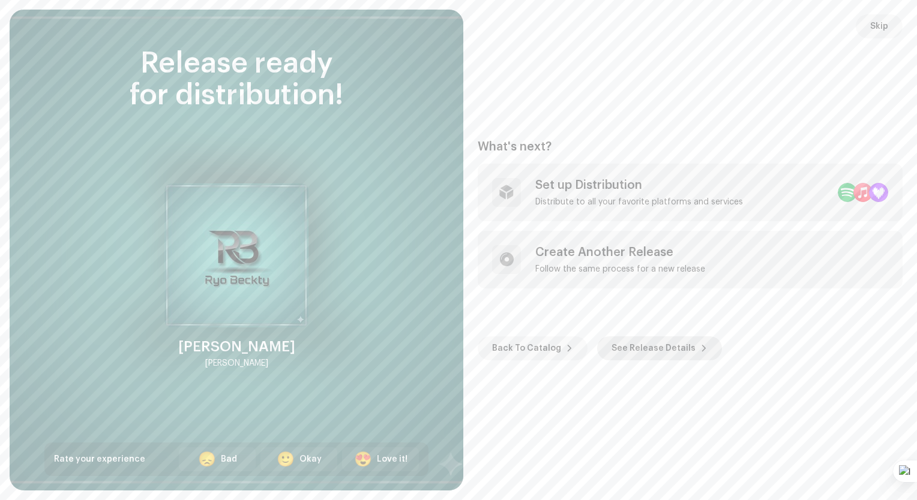
click at [648, 348] on span "See Release Details" at bounding box center [653, 349] width 84 height 24
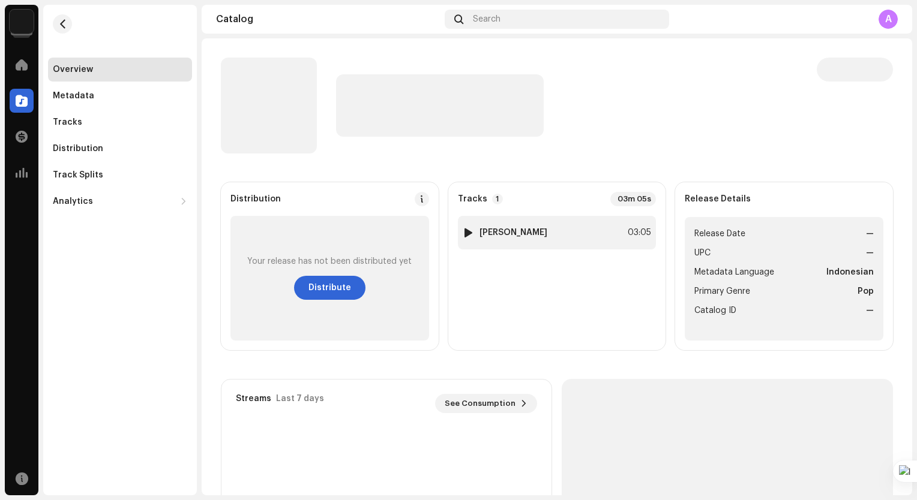
click at [496, 238] on div "1 [PERSON_NAME]" at bounding box center [505, 233] width 85 height 12
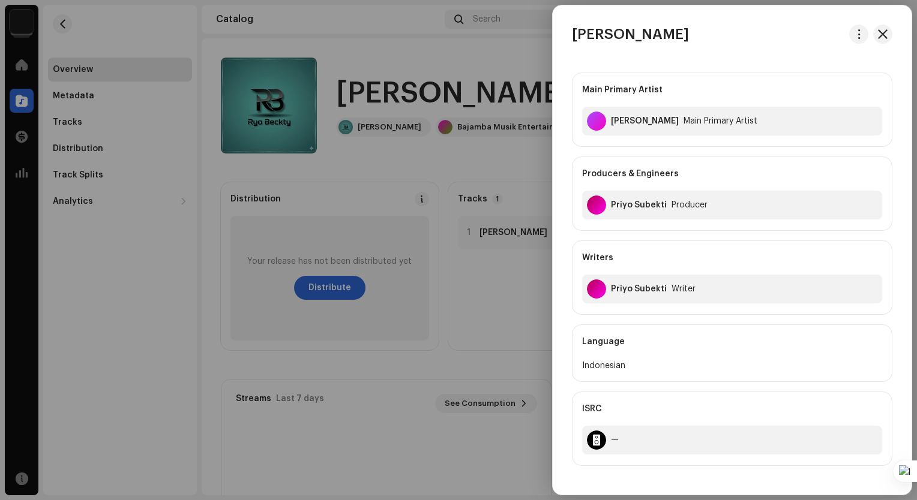
click at [346, 290] on div at bounding box center [458, 250] width 917 height 500
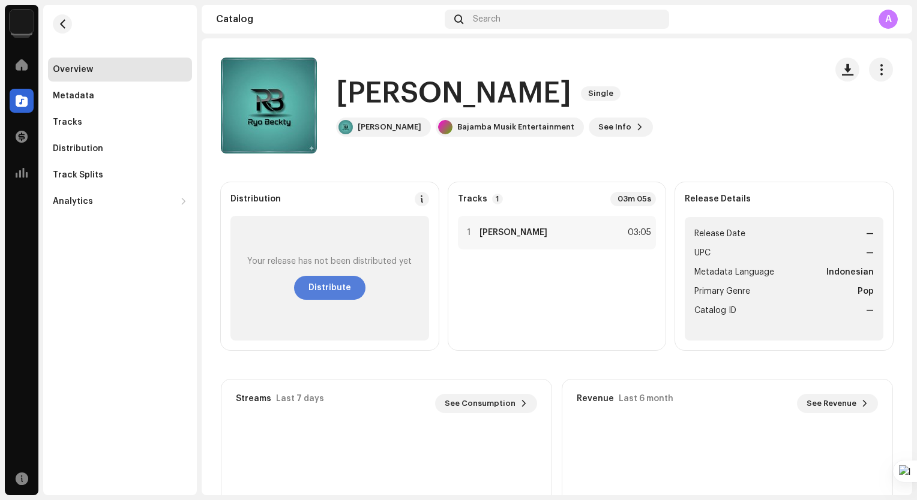
click at [342, 287] on span "Distribute" at bounding box center [329, 288] width 43 height 24
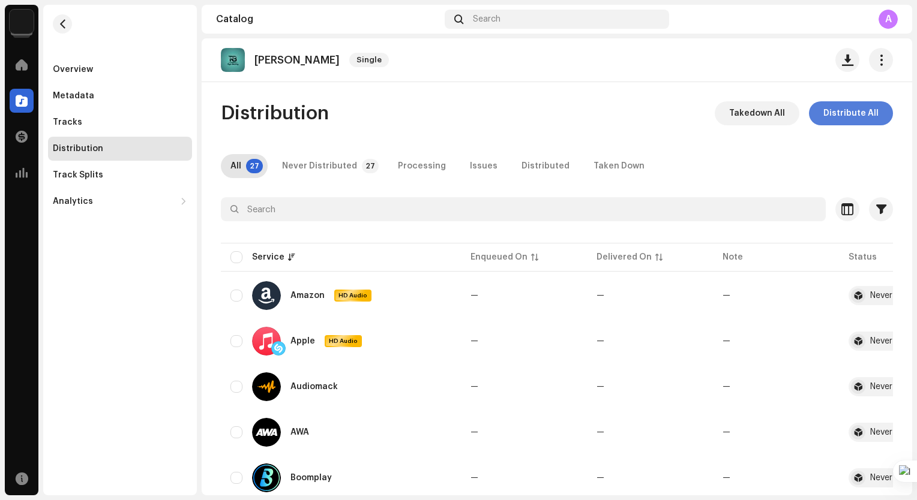
click at [854, 113] on span "Distribute All" at bounding box center [850, 113] width 55 height 24
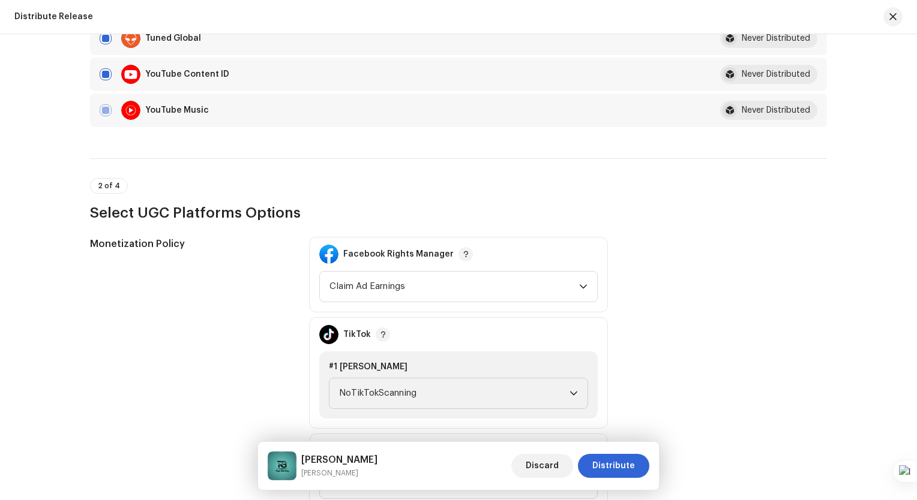
scroll to position [1260, 0]
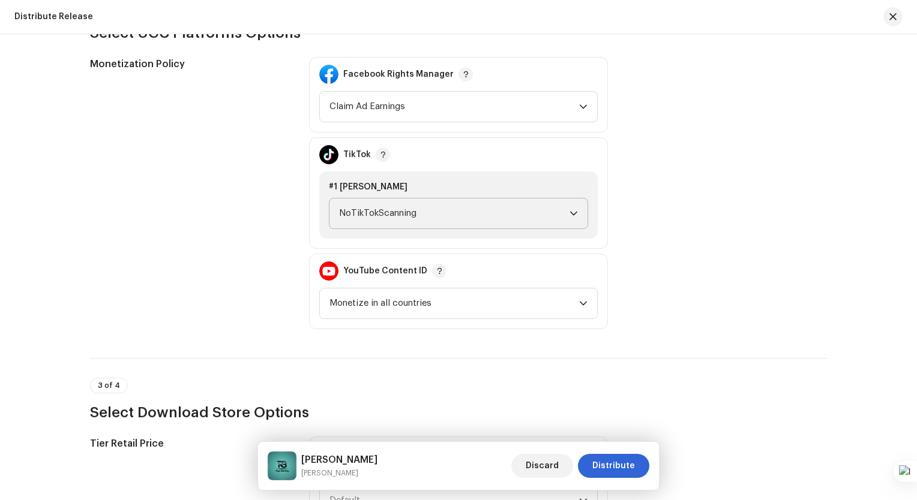
click at [531, 216] on span "NoTikTokScanning" at bounding box center [454, 214] width 230 height 30
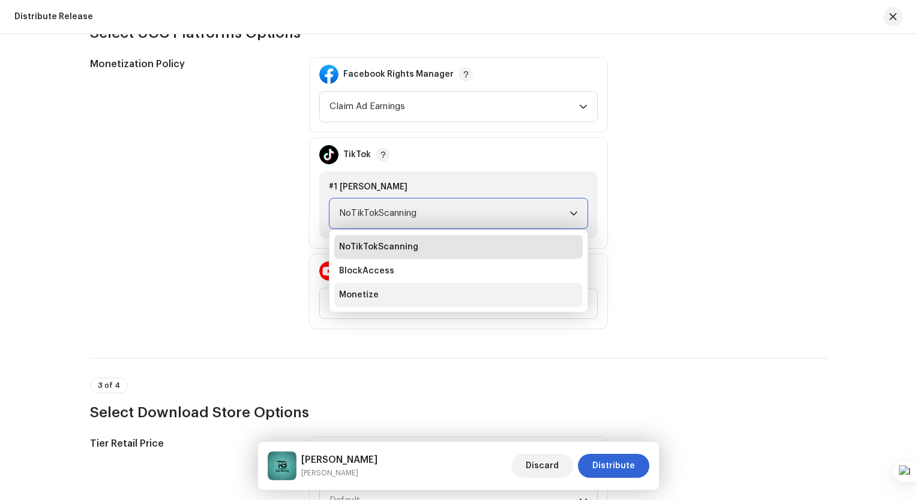
click at [521, 299] on li "Monetize" at bounding box center [458, 295] width 248 height 24
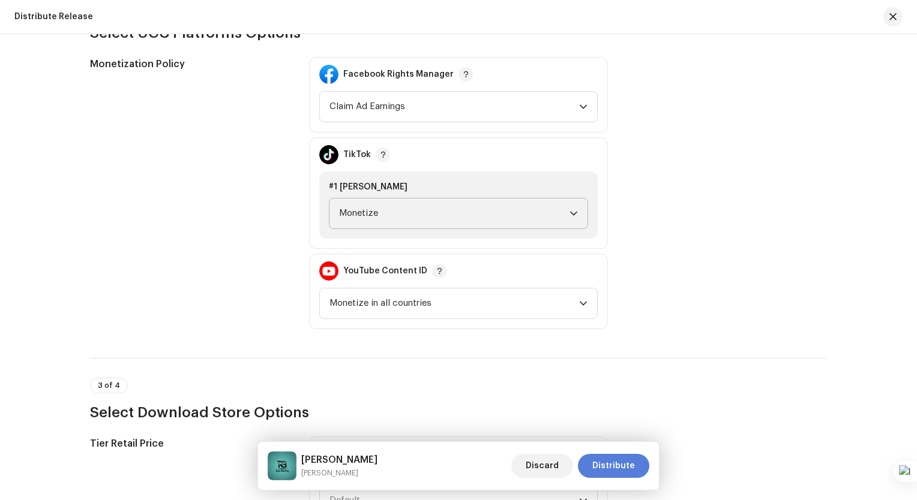
click at [632, 467] on span "Distribute" at bounding box center [613, 466] width 43 height 24
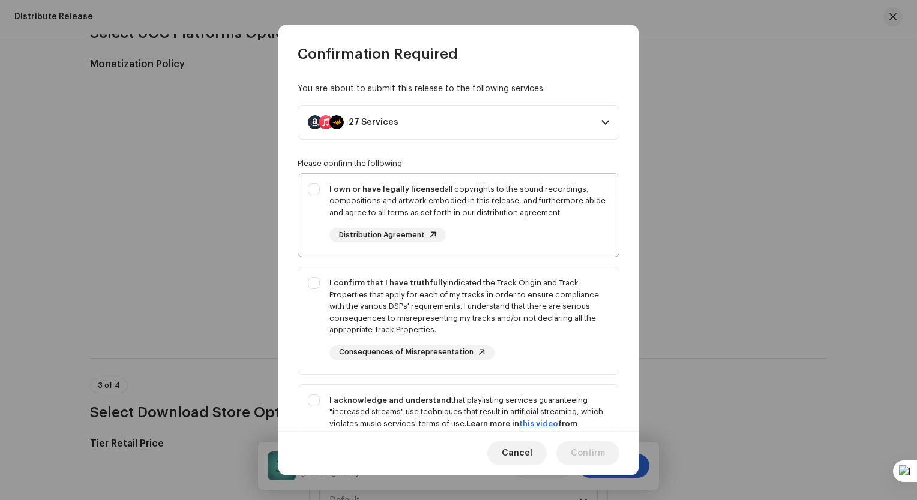
click at [320, 190] on div "I own or have legally licensed all copyrights to the sound recordings, composit…" at bounding box center [458, 213] width 320 height 79
checkbox input "true"
click at [399, 288] on div "I confirm that I have truthfully indicated the Track Origin and Track Propertie…" at bounding box center [469, 306] width 280 height 59
checkbox input "true"
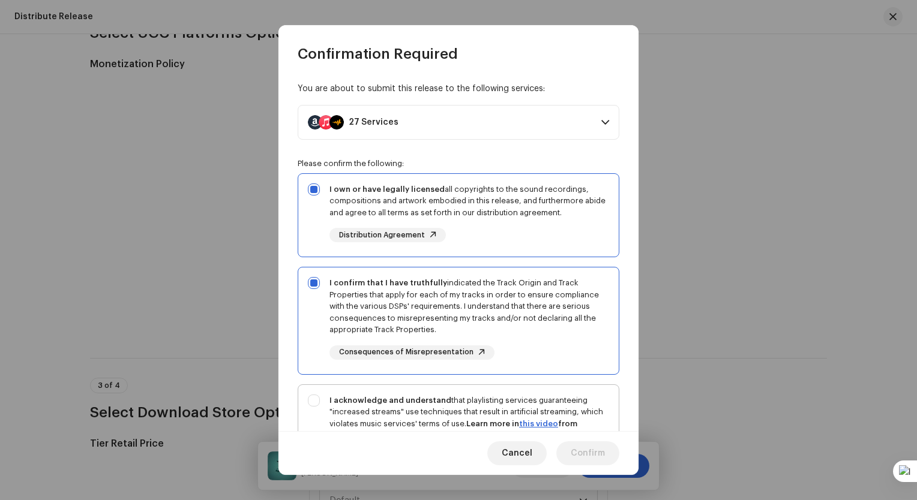
click at [379, 394] on div "I acknowledge and understand that playlisting services guaranteeing "increased …" at bounding box center [458, 439] width 320 height 109
checkbox input "true"
click at [605, 457] on button "Confirm" at bounding box center [587, 454] width 63 height 24
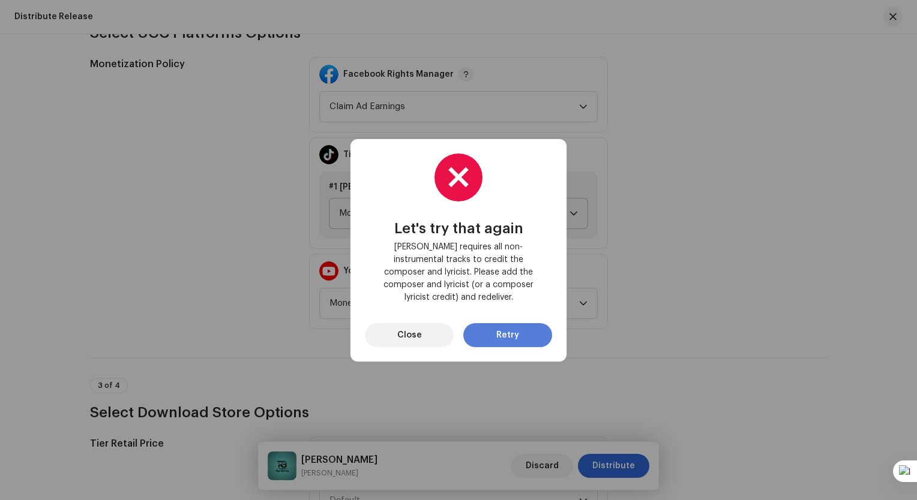
click at [506, 328] on span "Retry" at bounding box center [507, 335] width 23 height 24
click at [425, 323] on button "Close" at bounding box center [409, 335] width 89 height 24
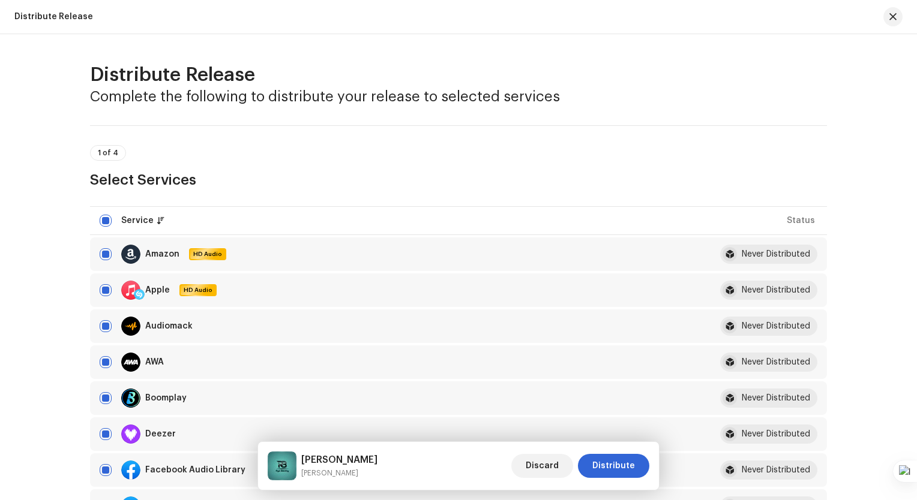
scroll to position [180, 0]
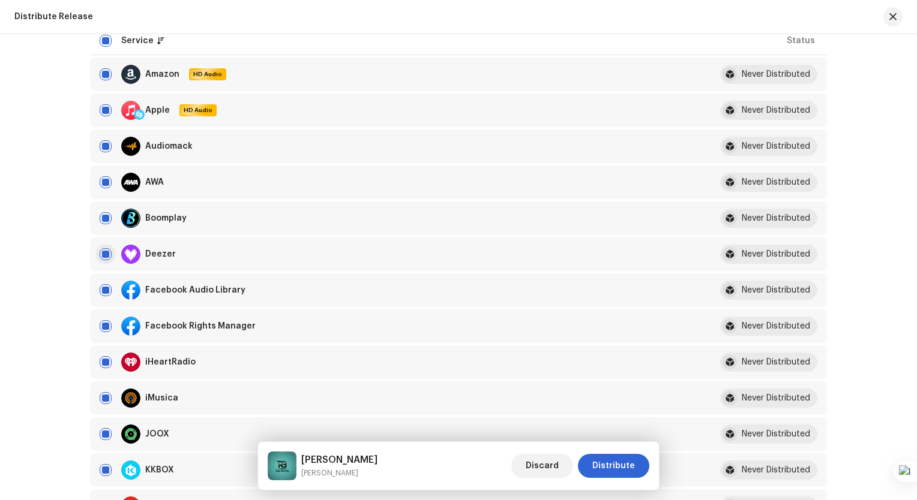
click at [100, 250] on input "checkbox" at bounding box center [106, 254] width 12 height 12
checkbox input "false"
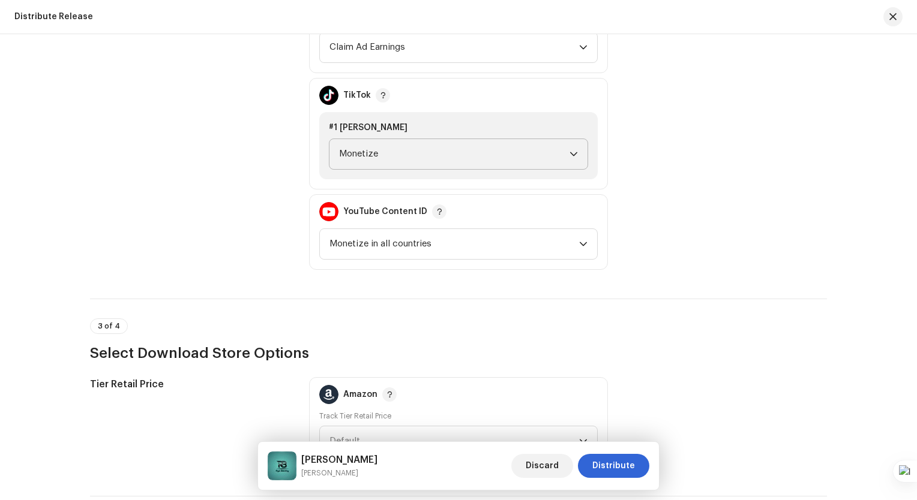
scroll to position [1320, 0]
click at [631, 461] on span "Distribute" at bounding box center [613, 466] width 43 height 24
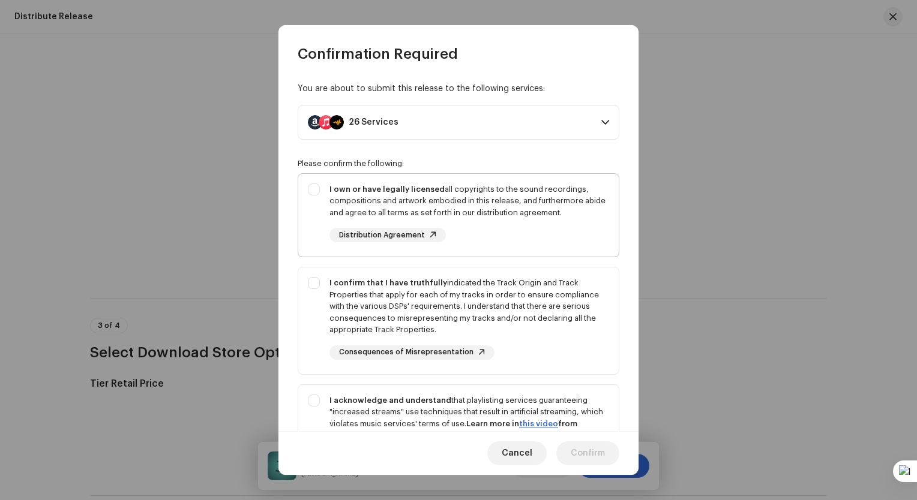
click at [413, 205] on div "I own or have legally licensed all copyrights to the sound recordings, composit…" at bounding box center [469, 201] width 280 height 35
checkbox input "true"
click at [428, 281] on strong "I confirm that I have truthfully" at bounding box center [388, 283] width 118 height 8
checkbox input "true"
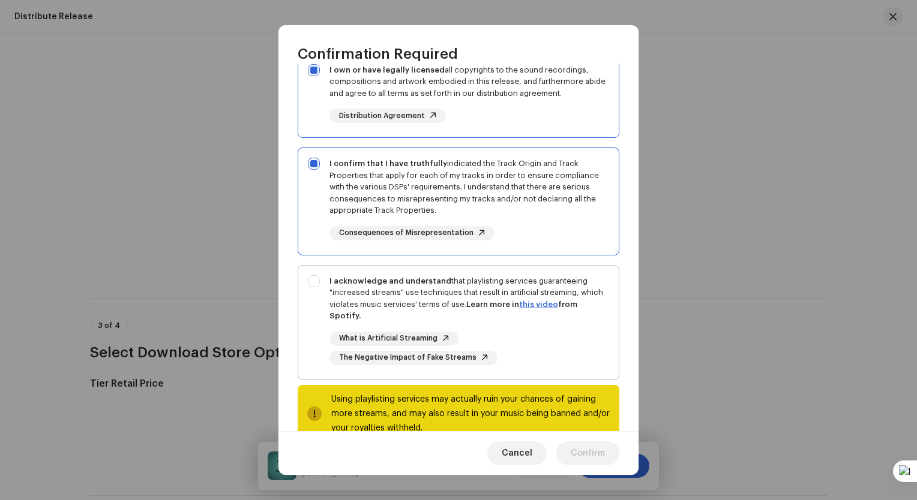
scroll to position [120, 0]
click at [418, 286] on div "I acknowledge and understand that playlisting services guaranteeing "increased …" at bounding box center [469, 298] width 280 height 47
checkbox input "true"
click at [592, 452] on span "Confirm" at bounding box center [588, 454] width 34 height 24
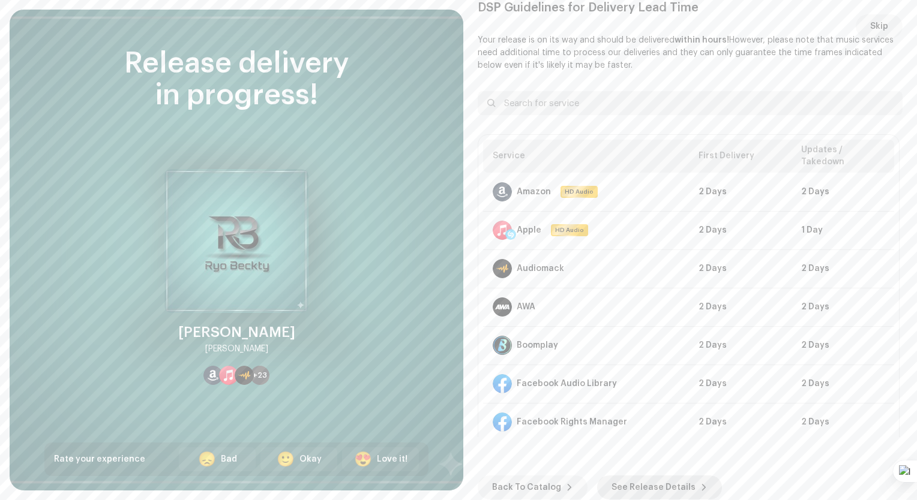
click at [635, 485] on span "See Release Details" at bounding box center [653, 488] width 84 height 24
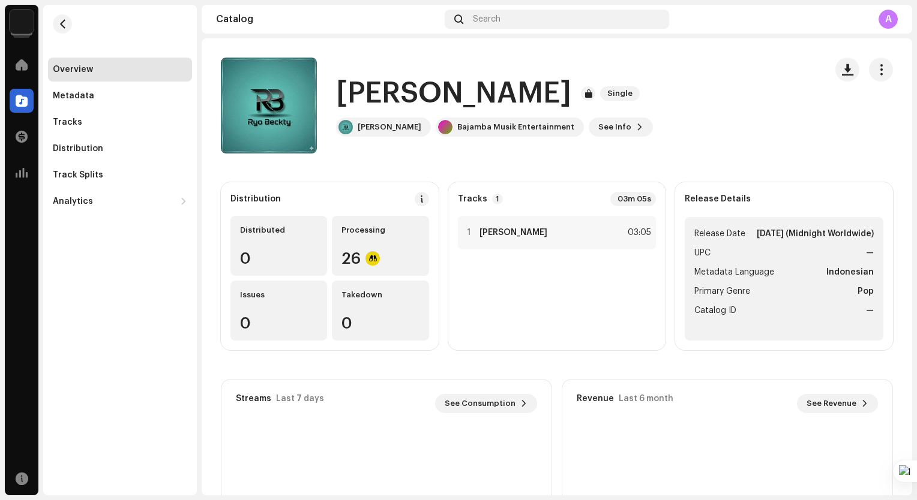
click at [85, 347] on div "Overview Metadata Tracks Distribution Track Splits Analytics Consumption Engage…" at bounding box center [120, 250] width 154 height 491
click at [21, 101] on span at bounding box center [22, 101] width 12 height 10
